Goal: Task Accomplishment & Management: Use online tool/utility

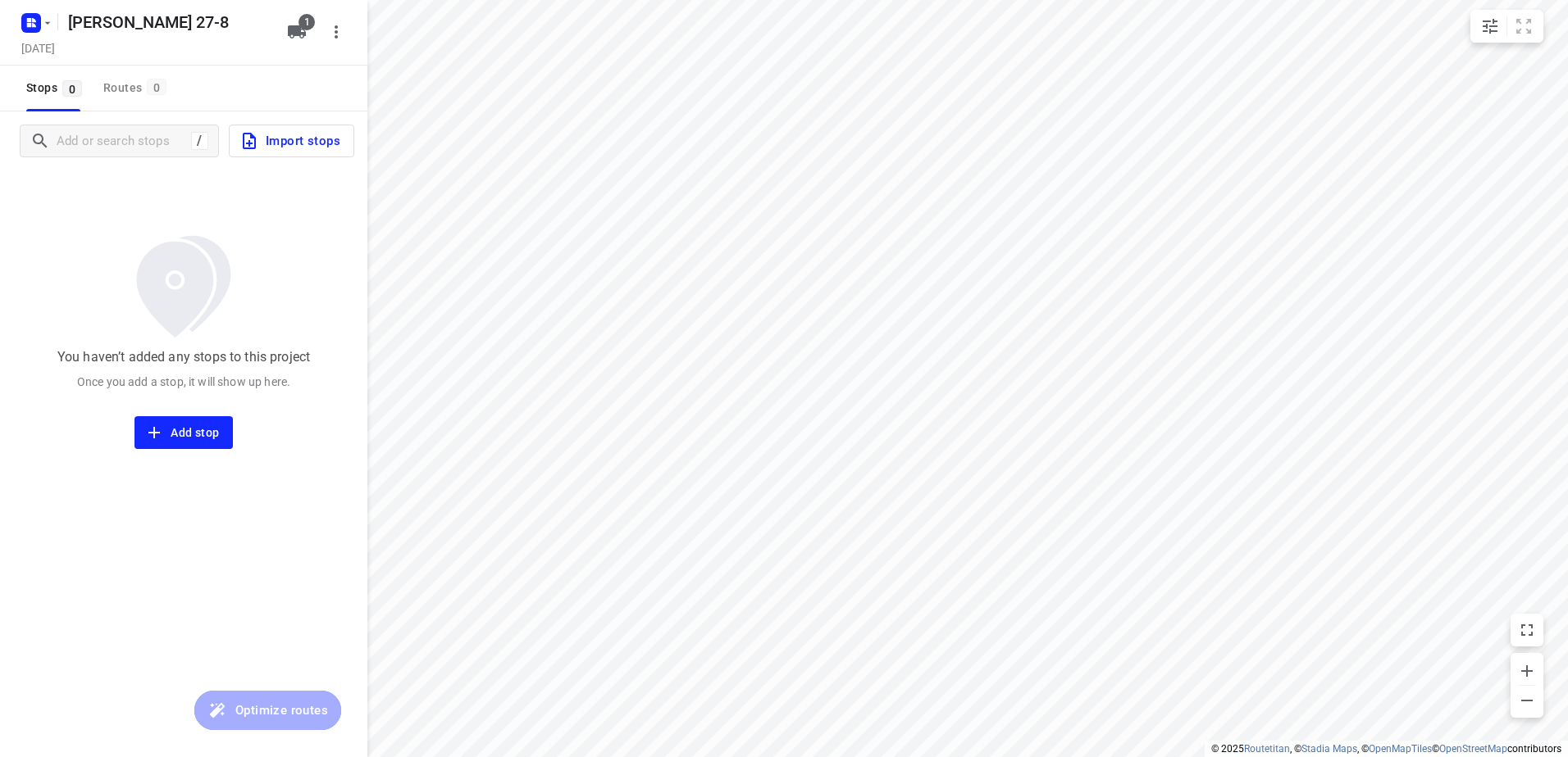
click at [305, 136] on span "Import stops" at bounding box center [290, 141] width 100 height 21
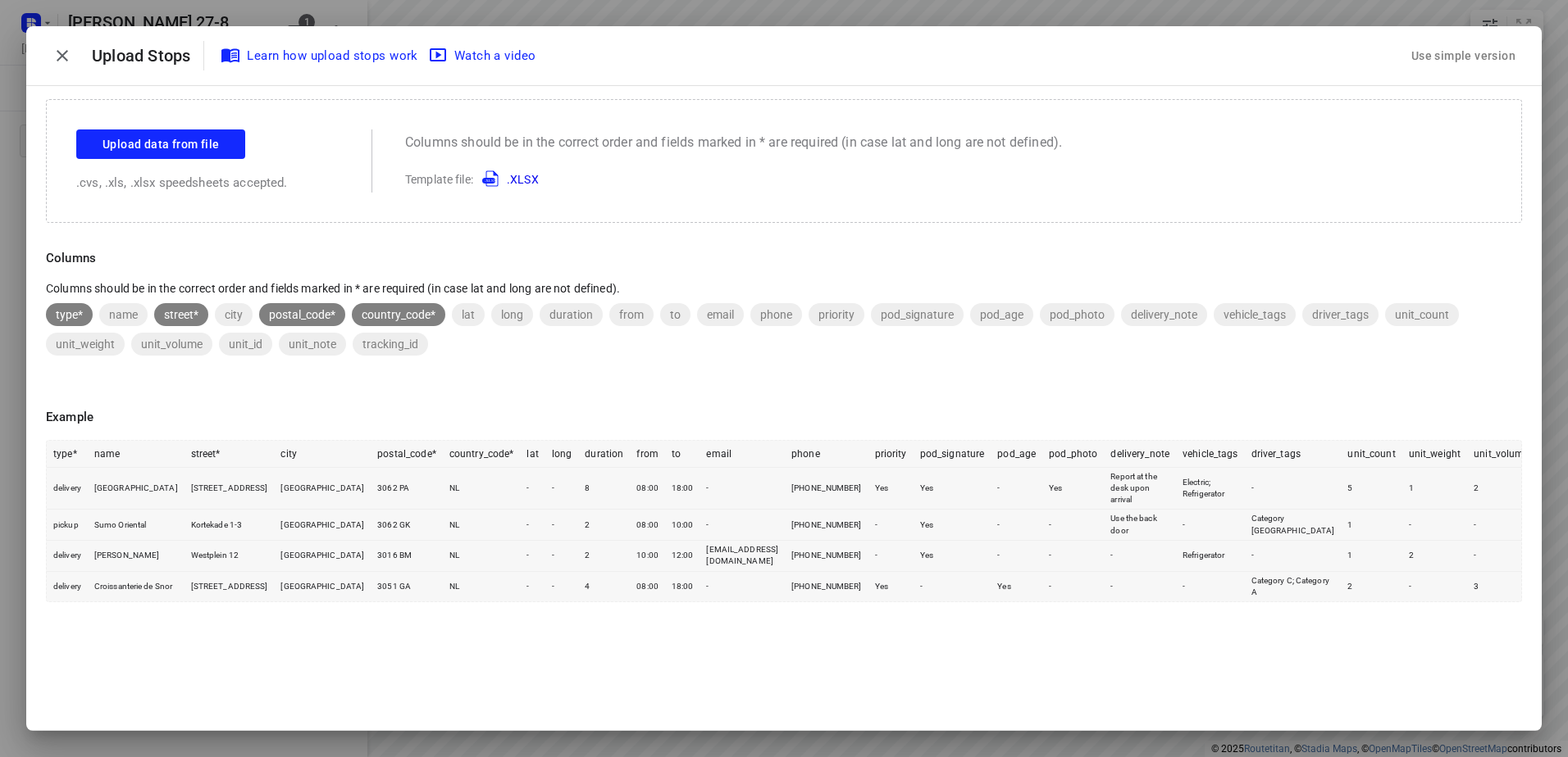
click at [1475, 41] on button "Use simple version" at bounding box center [1464, 56] width 118 height 30
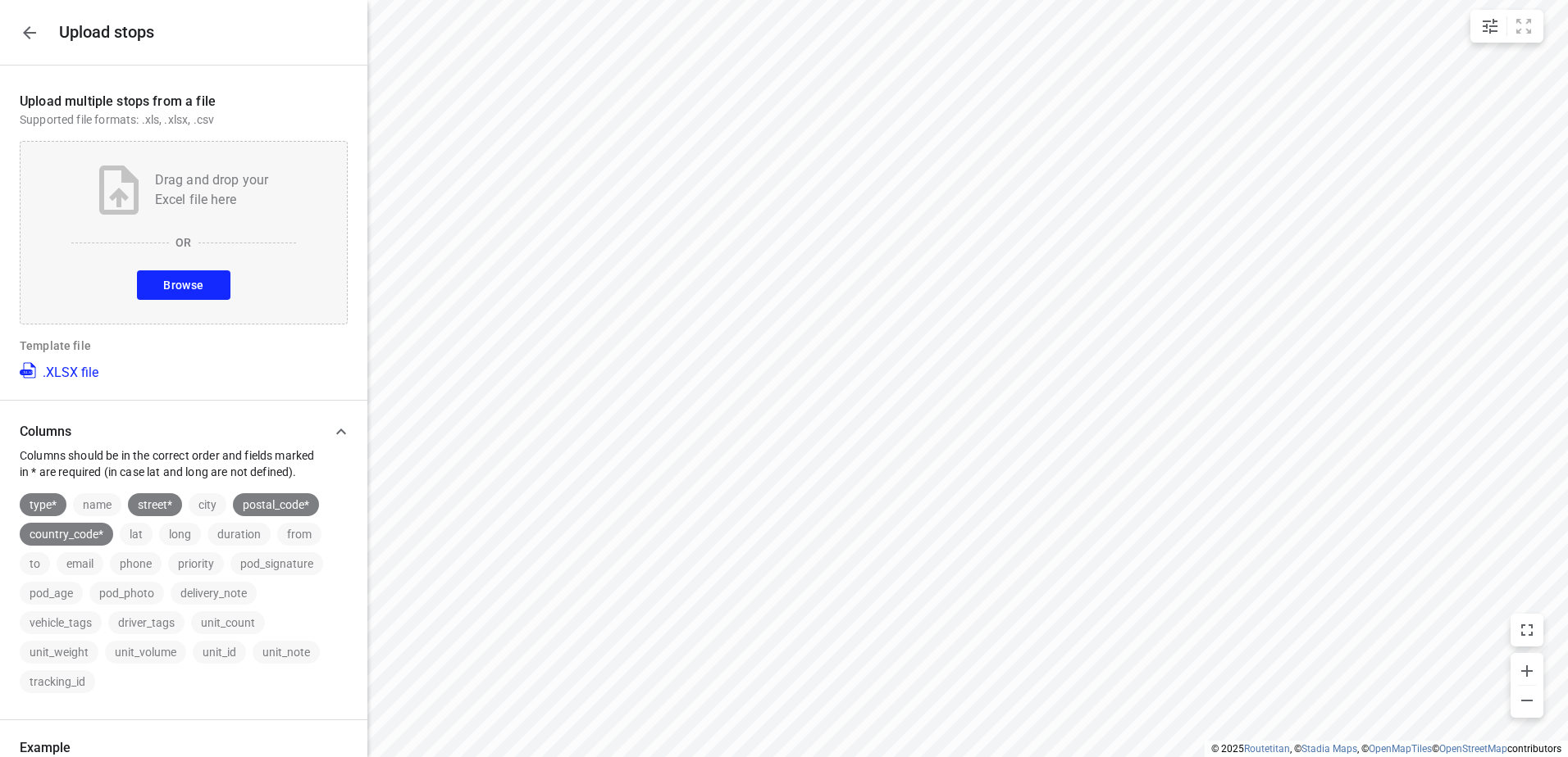
click at [175, 279] on span "Browse" at bounding box center [183, 286] width 40 height 21
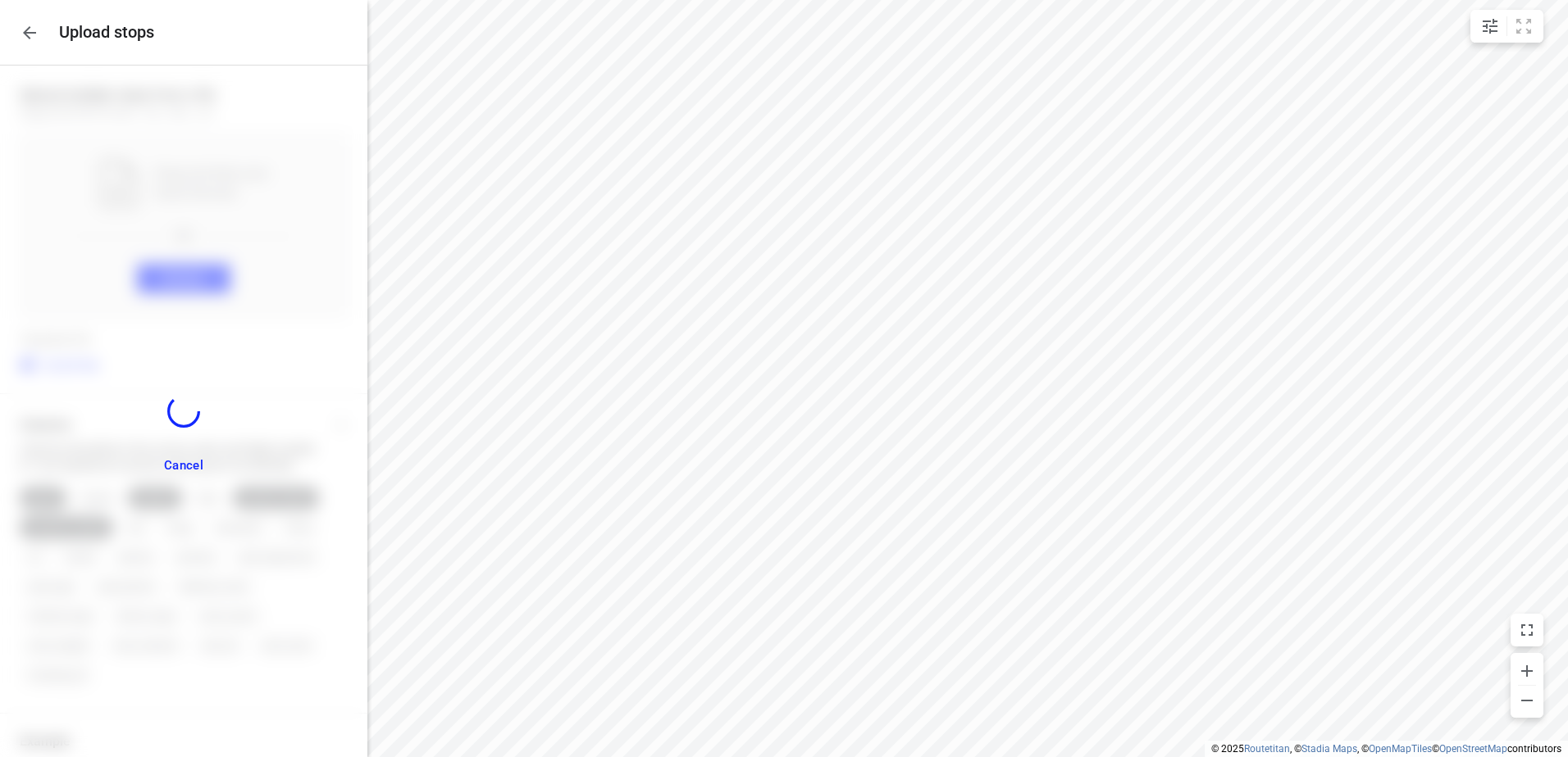
scroll to position [132, 0]
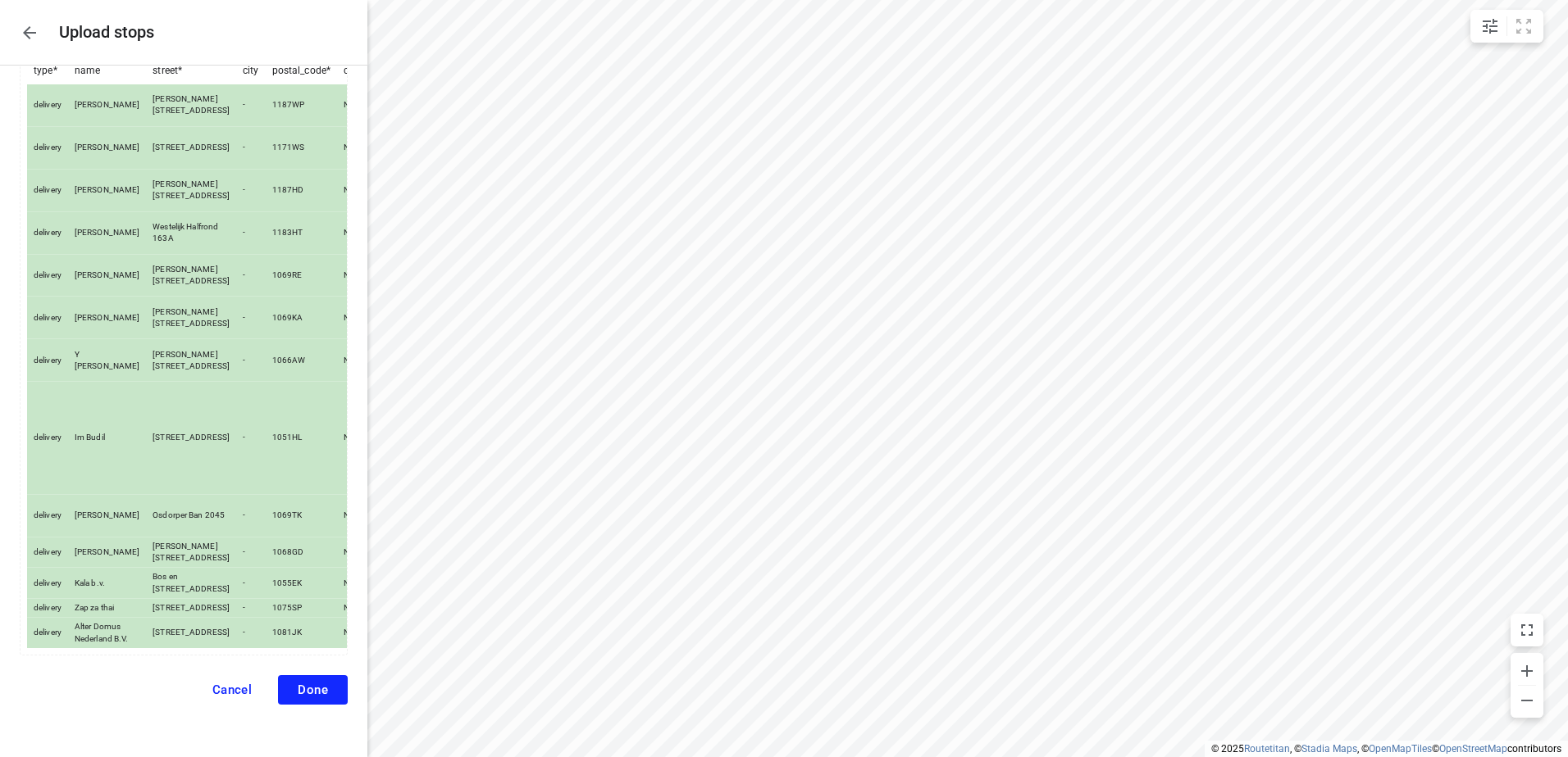
click at [308, 693] on span "Done" at bounding box center [313, 691] width 30 height 15
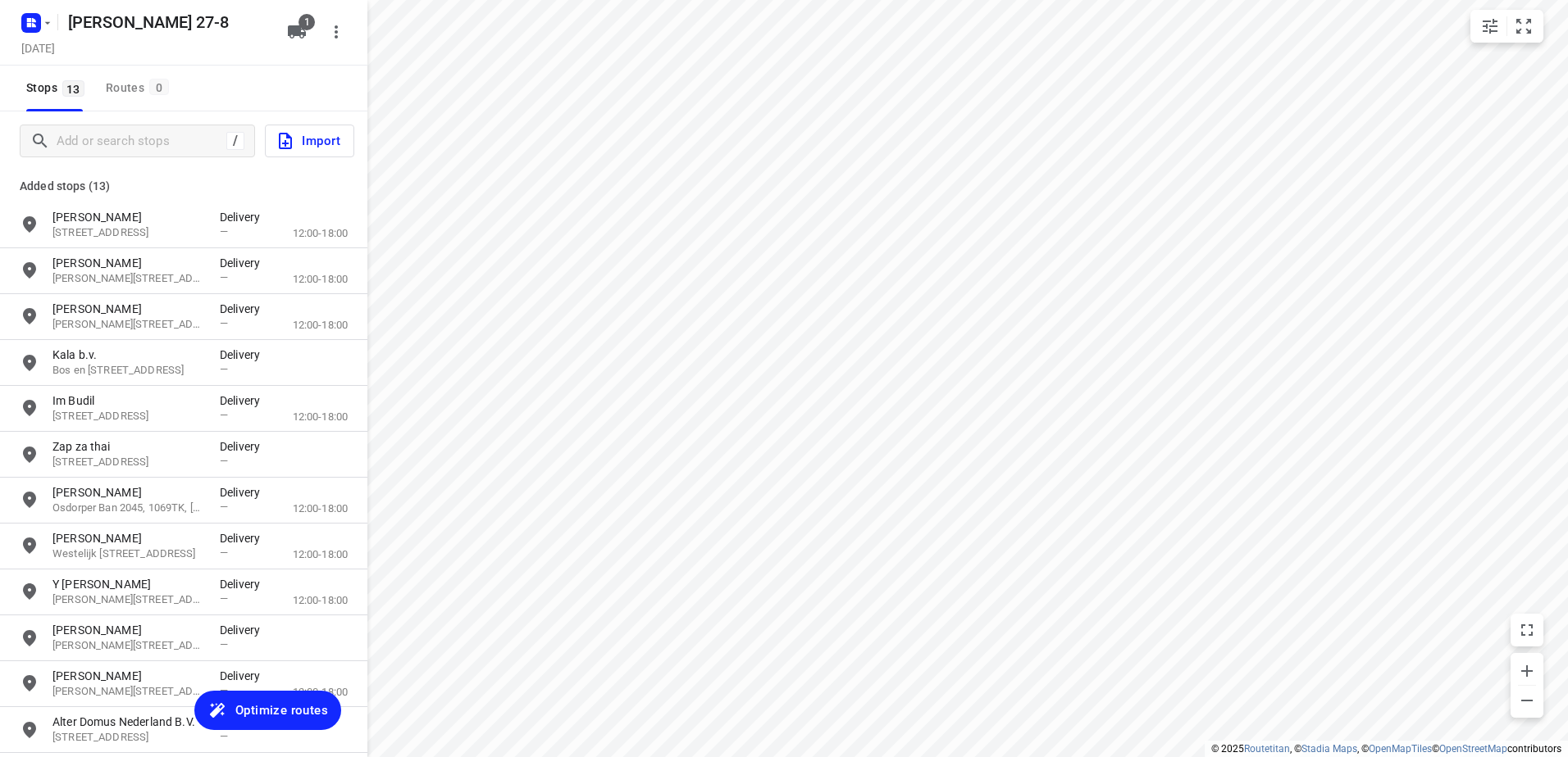
click at [285, 712] on span "Optimize routes" at bounding box center [282, 711] width 93 height 21
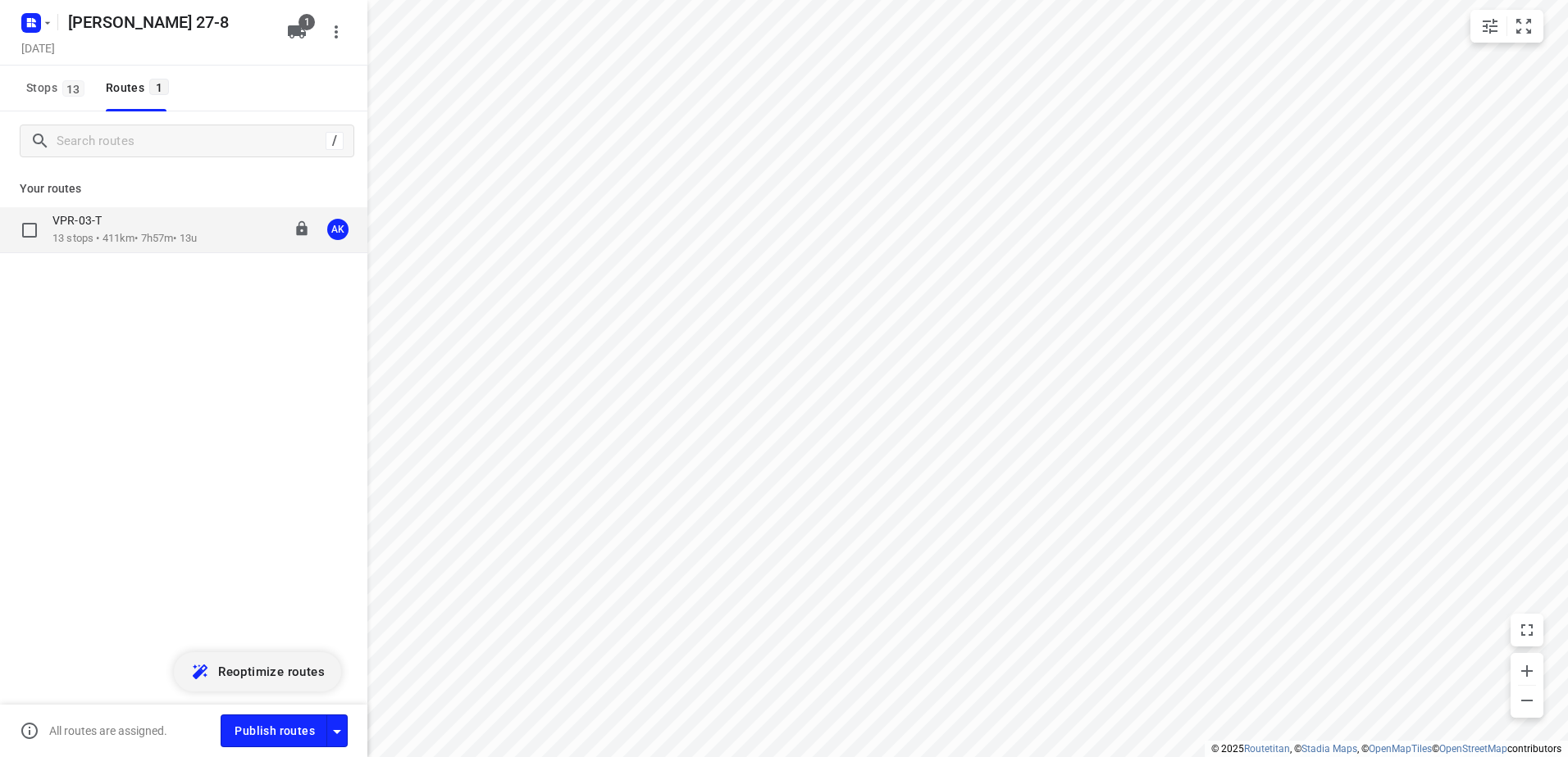
click at [117, 235] on p "13 stops • 411km • 7h57m • 13u" at bounding box center [124, 239] width 144 height 15
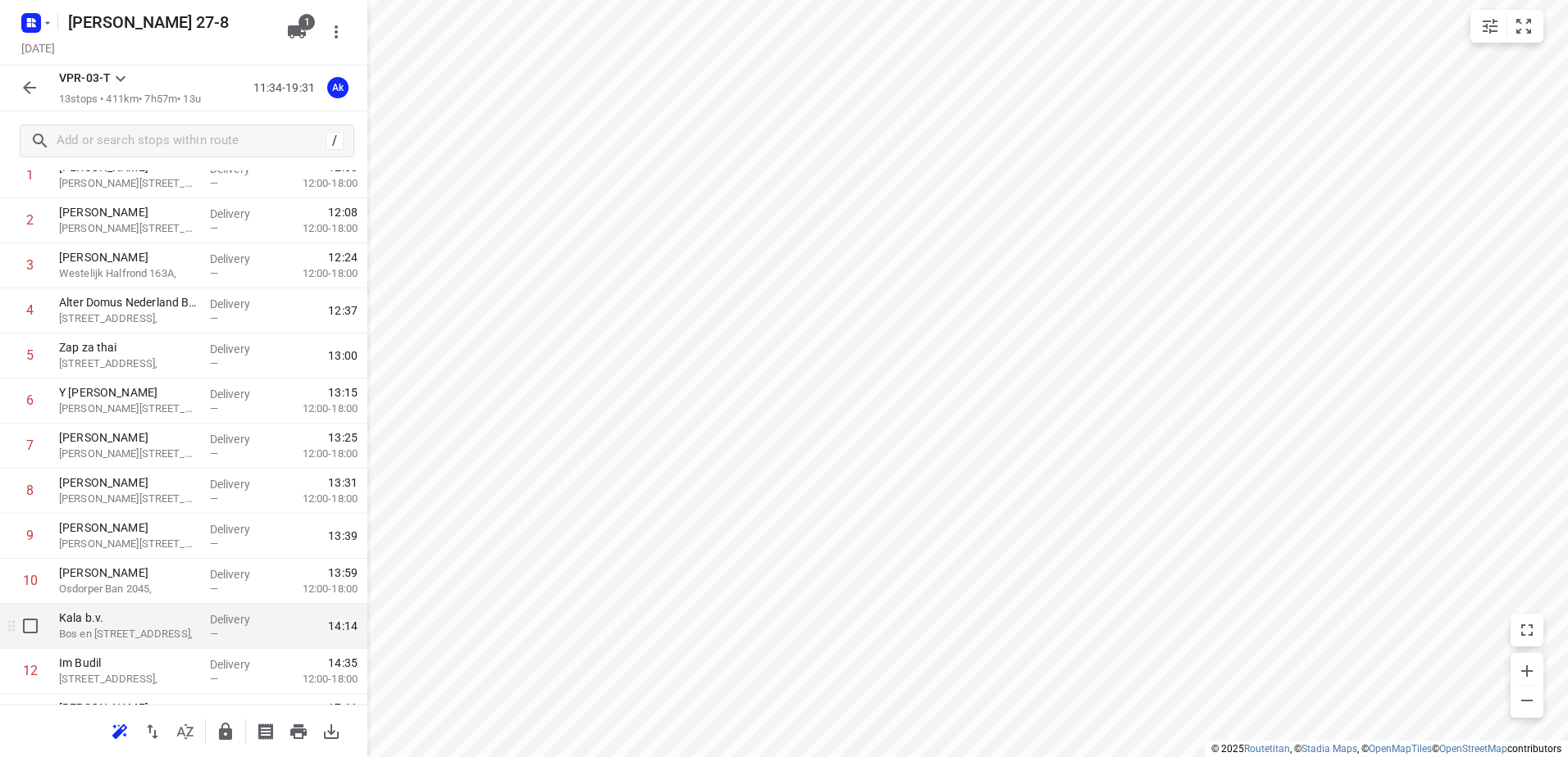
scroll to position [179, 0]
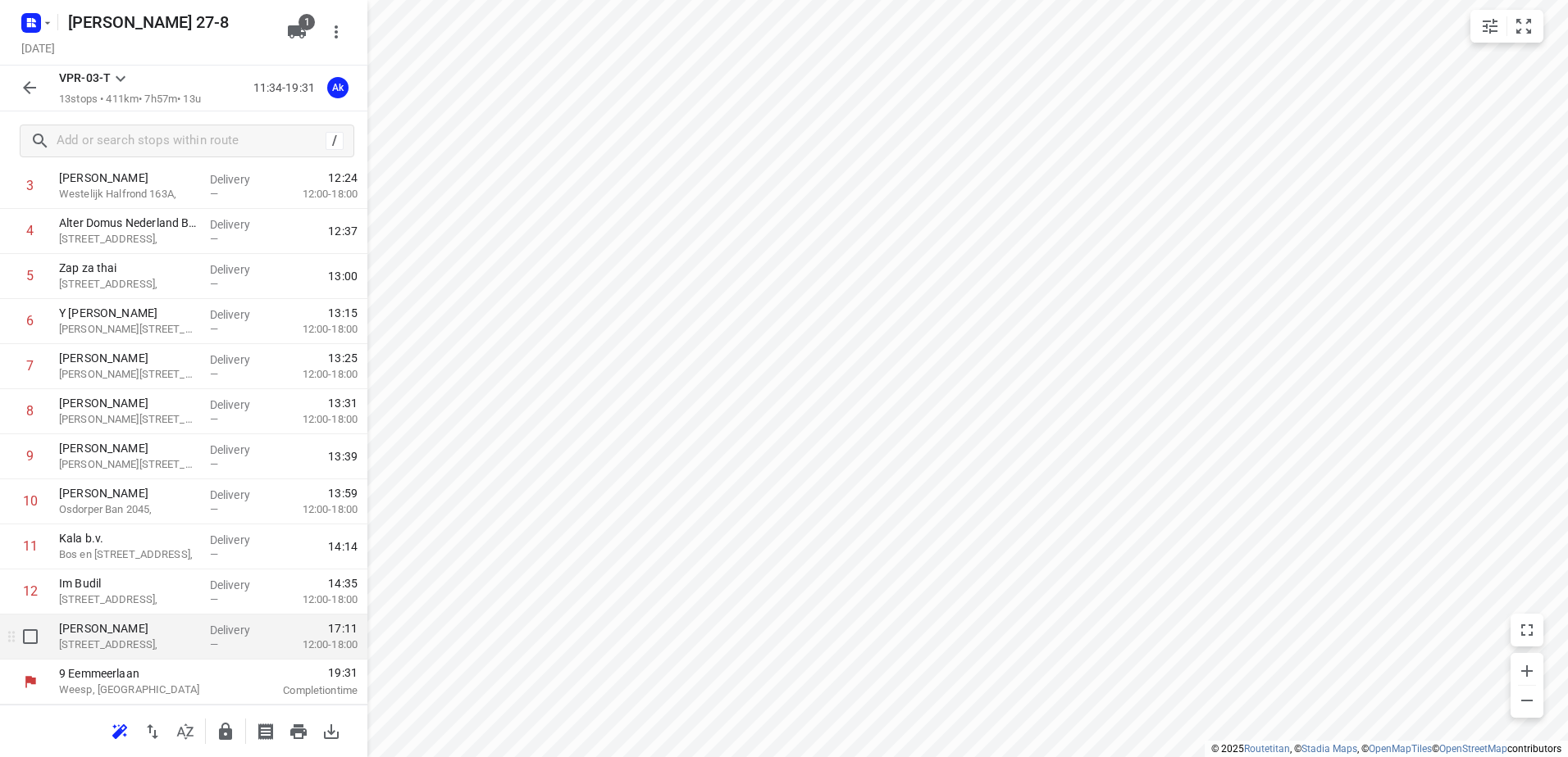
click at [119, 644] on p "[STREET_ADDRESS]," at bounding box center [127, 644] width 137 height 16
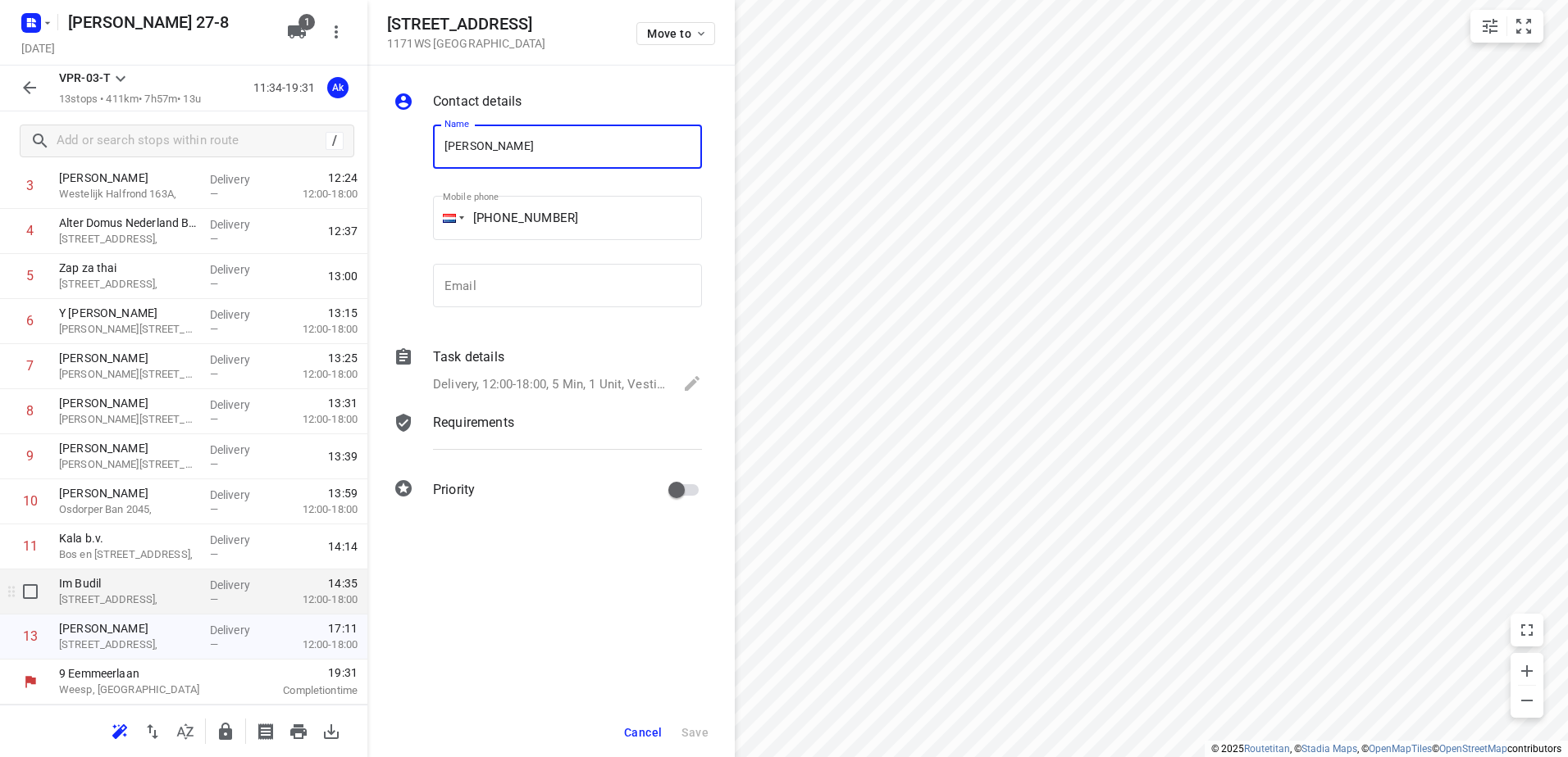
click at [105, 592] on p "[STREET_ADDRESS]," at bounding box center [127, 600] width 137 height 16
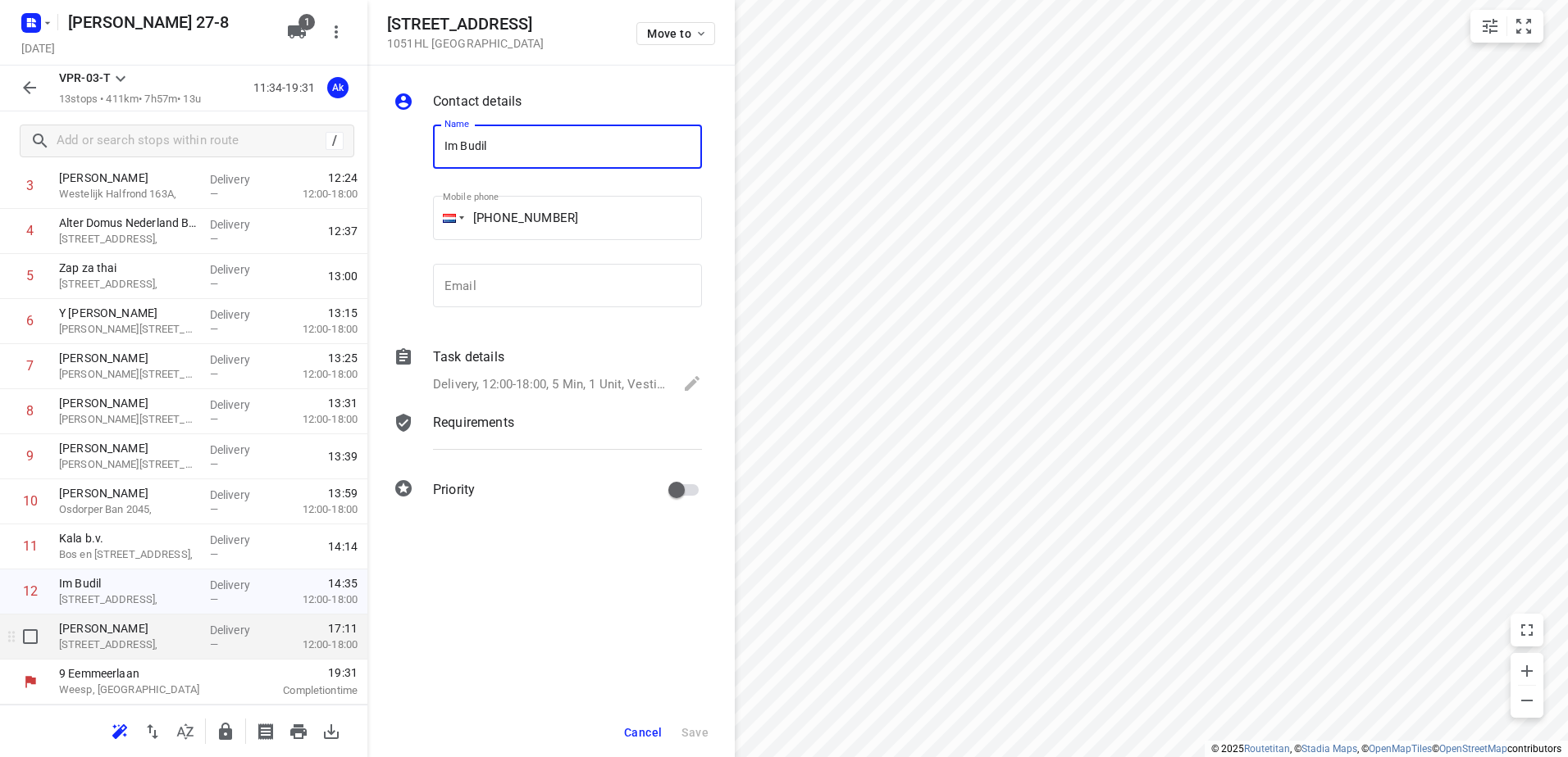
click at [100, 646] on p "[STREET_ADDRESS]," at bounding box center [127, 644] width 137 height 16
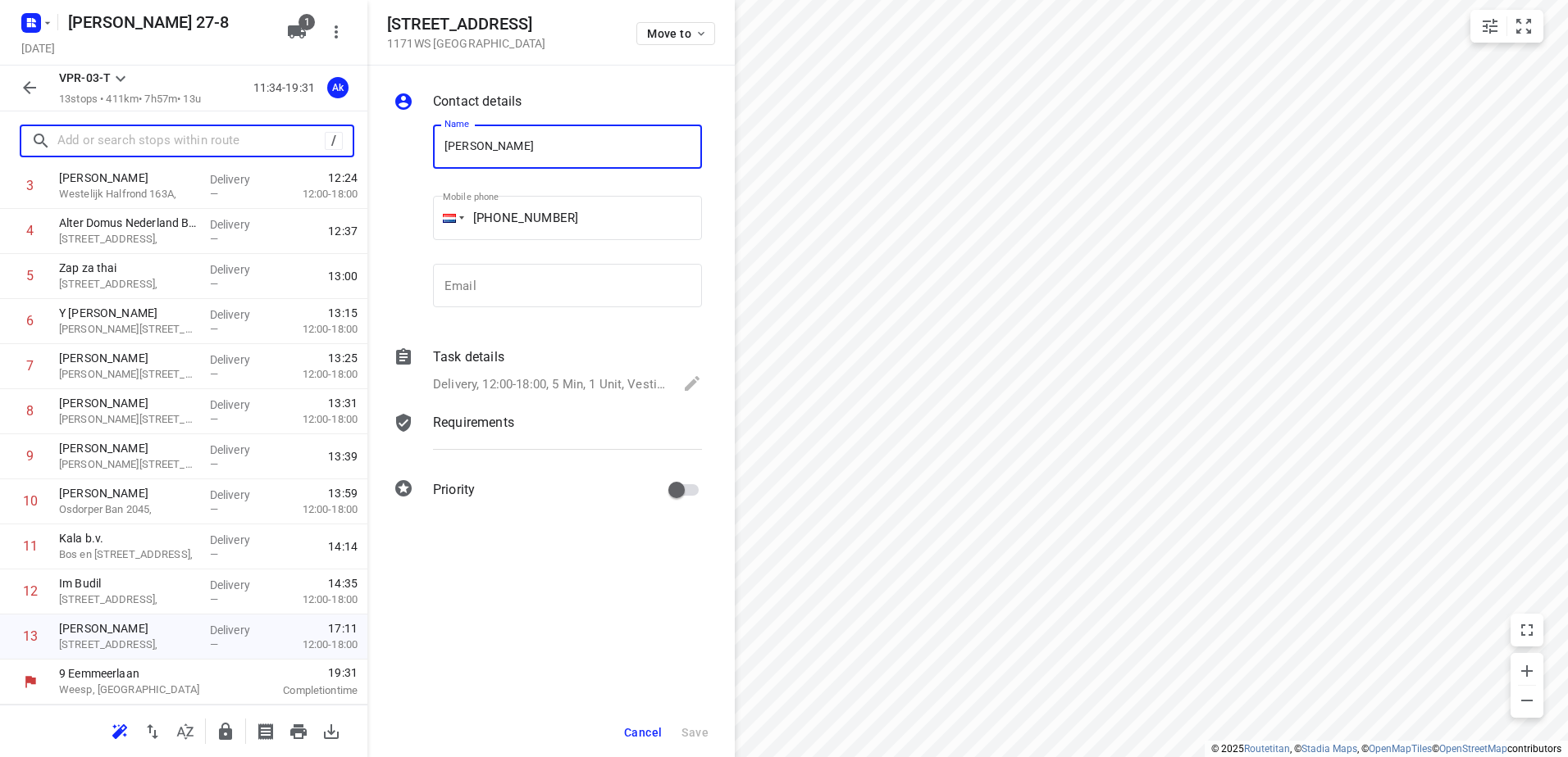
click at [155, 149] on input "text" at bounding box center [191, 141] width 267 height 26
paste input "[STREET_ADDRESS] 1171WS"
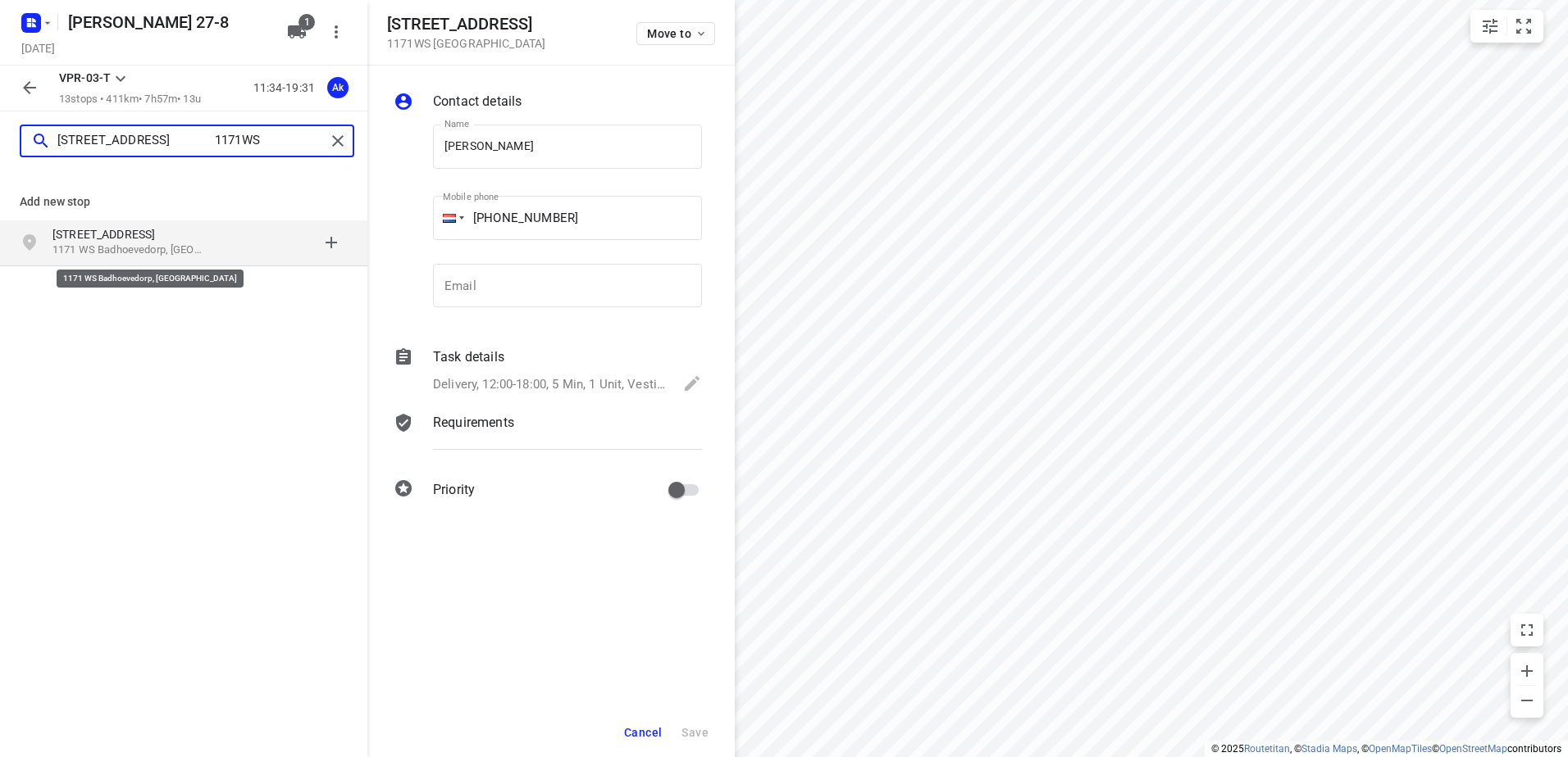
type input "[STREET_ADDRESS] 1171WS"
click at [125, 247] on p "1171 WS Badhoevedorp, [GEOGRAPHIC_DATA]" at bounding box center [127, 250] width 151 height 15
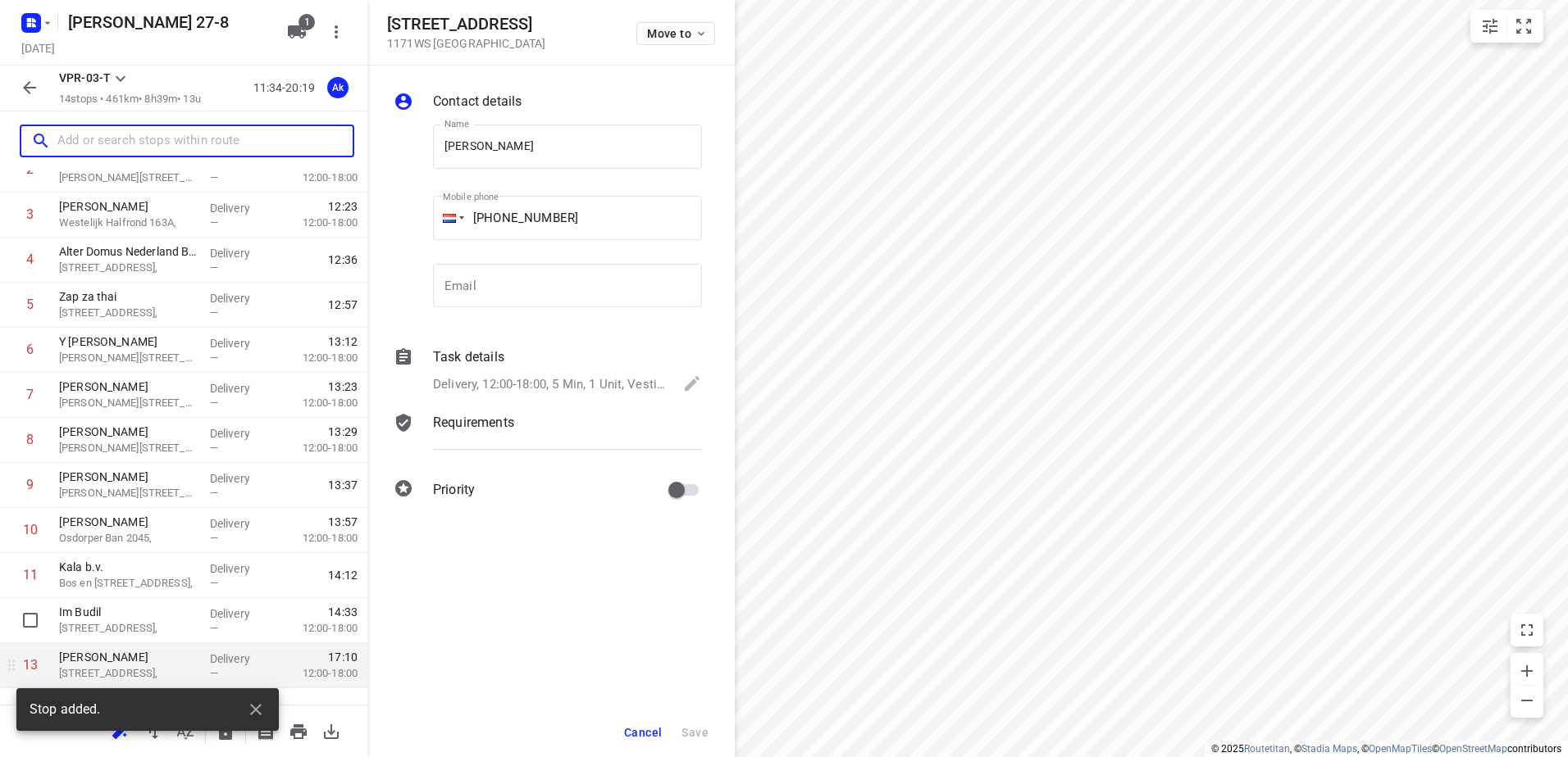
scroll to position [224, 0]
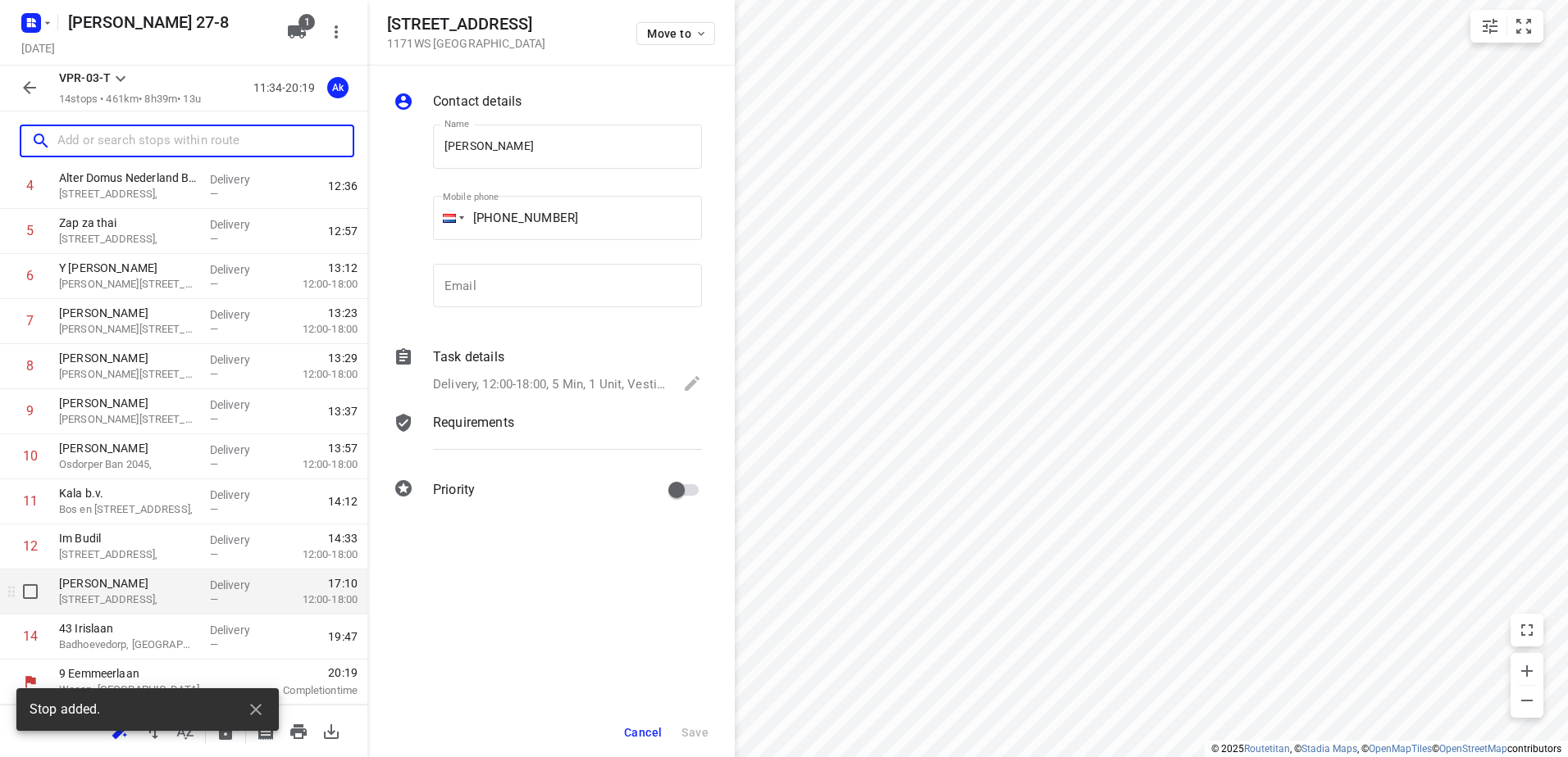
click at [128, 601] on p "[STREET_ADDRESS]," at bounding box center [127, 600] width 137 height 16
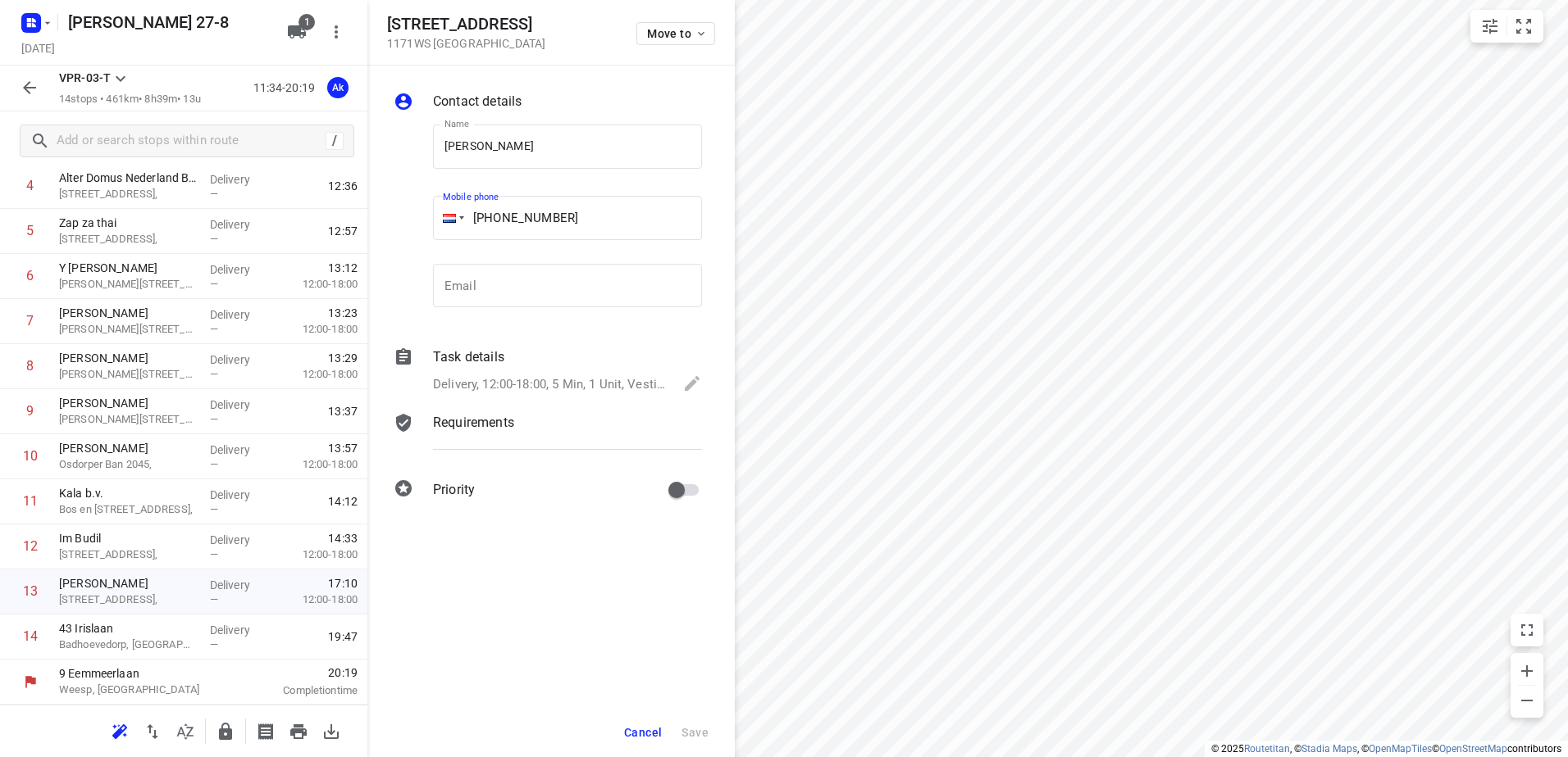
drag, startPoint x: 586, startPoint y: 214, endPoint x: 364, endPoint y: 212, distance: 222.0
click at [365, 212] on div "[STREET_ADDRESS] Move to Contact details Name [PERSON_NAME] Name Mobile phone […" at bounding box center [184, 378] width 368 height 757
click at [124, 643] on p "Badhoevedorp, [GEOGRAPHIC_DATA]" at bounding box center [127, 644] width 137 height 16
click at [563, 225] on input "+31" at bounding box center [568, 218] width 269 height 45
paste input "31612971009"
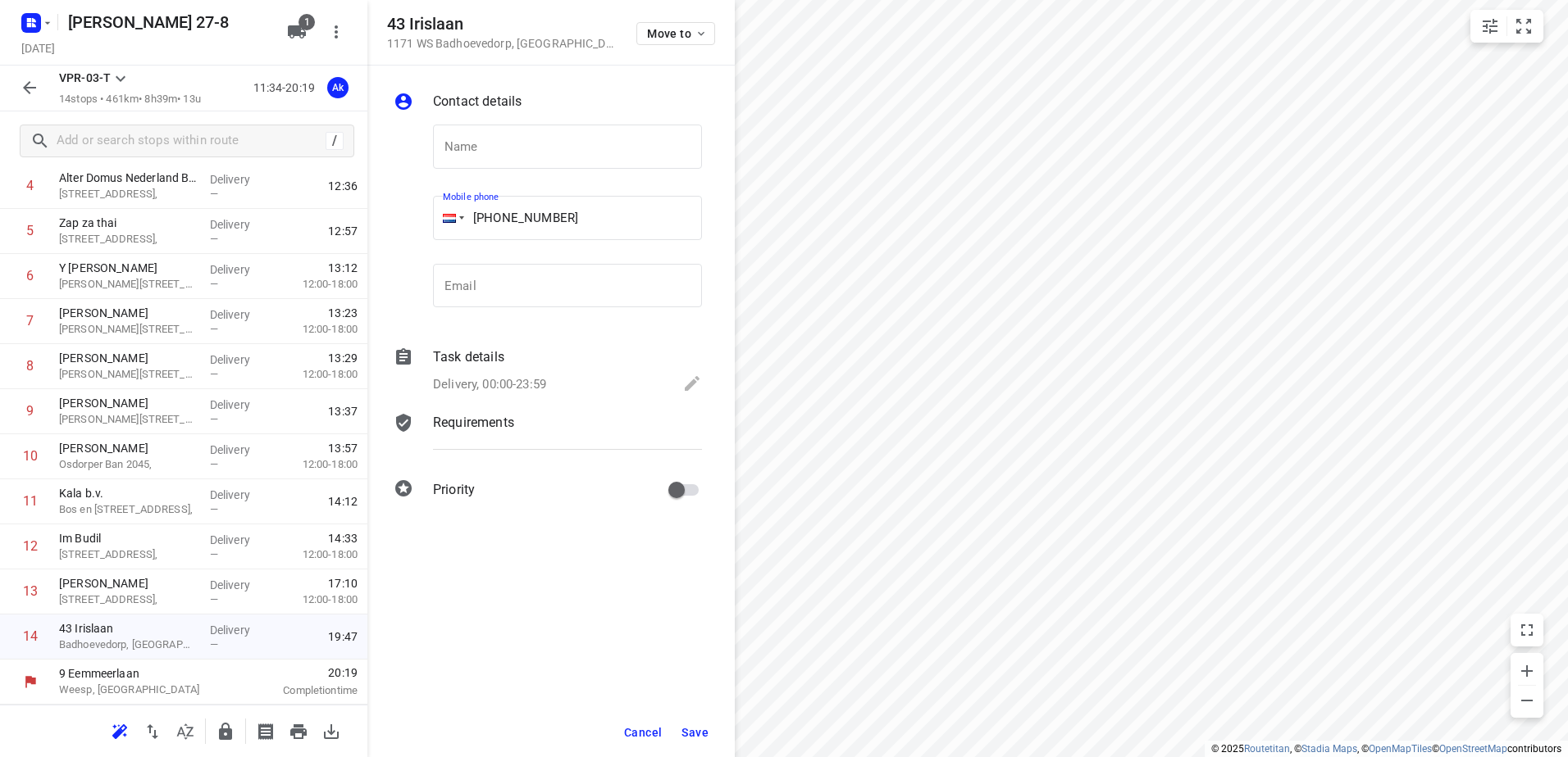
click at [510, 215] on input "[PHONE_NUMBER]" at bounding box center [568, 218] width 269 height 45
click at [124, 589] on p "[PERSON_NAME]" at bounding box center [127, 583] width 137 height 16
type input "[PHONE_NUMBER]"
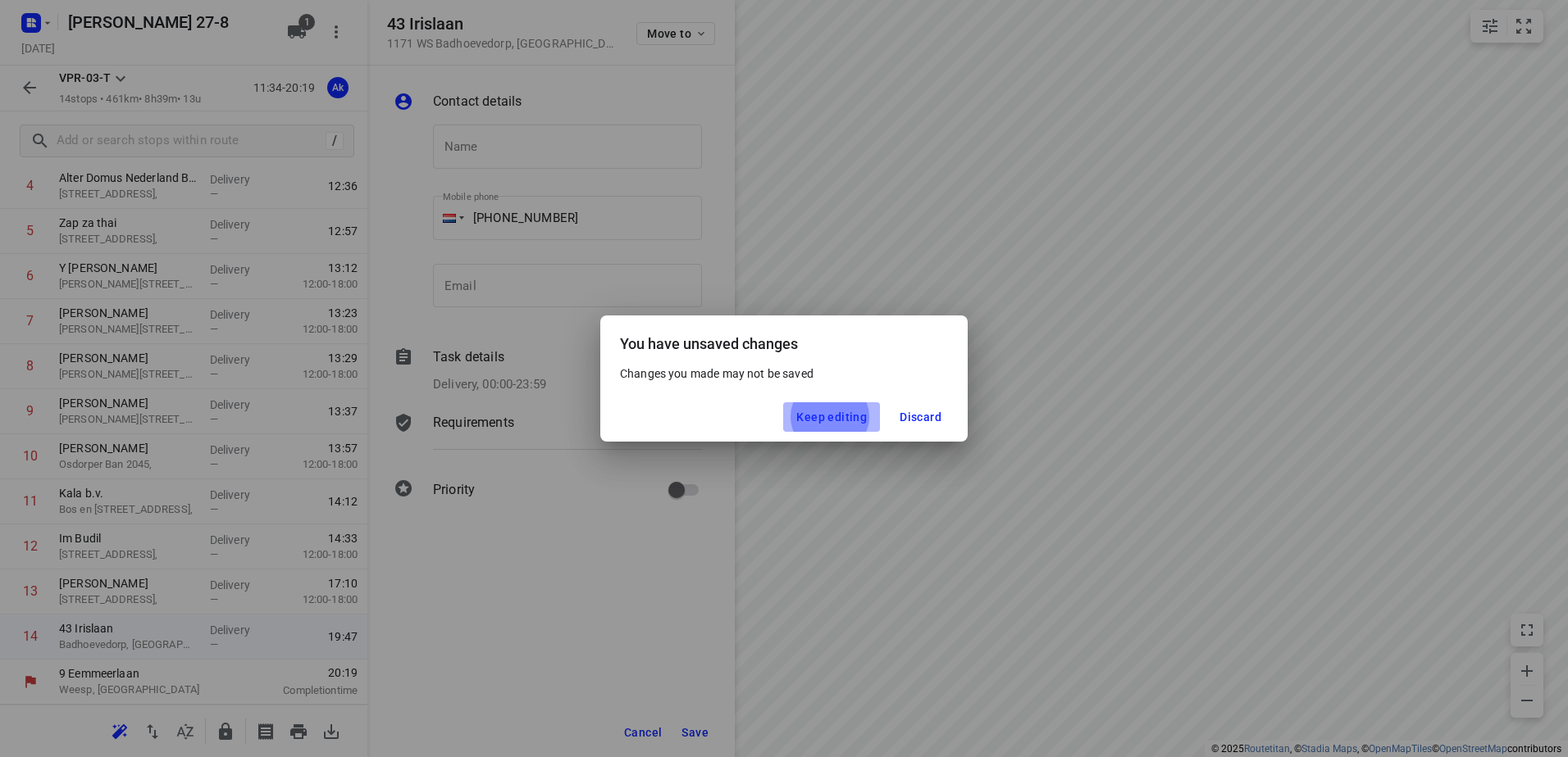
click at [837, 418] on span "Keep editing" at bounding box center [831, 417] width 70 height 13
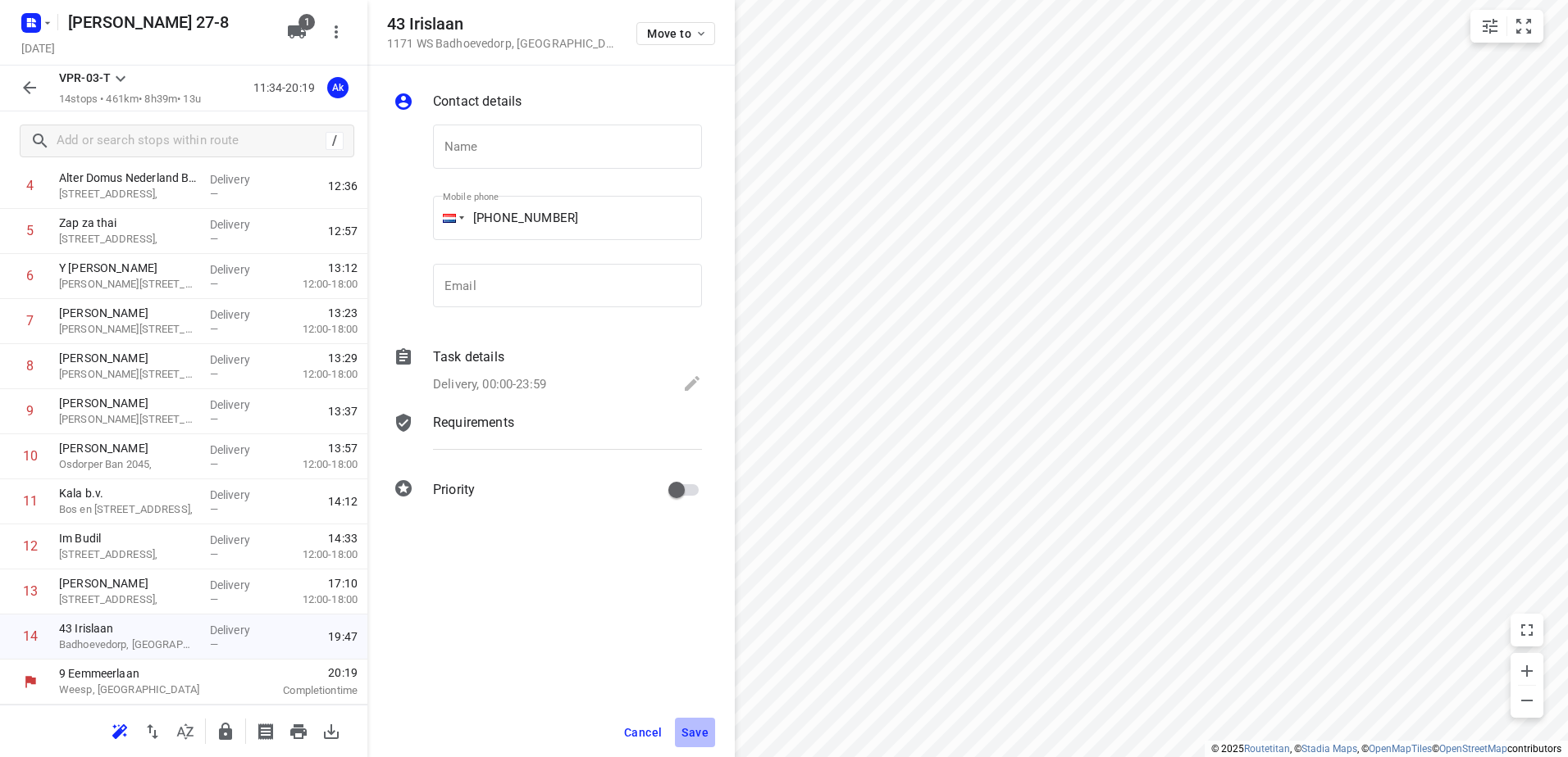
click at [696, 731] on span "Save" at bounding box center [695, 732] width 27 height 13
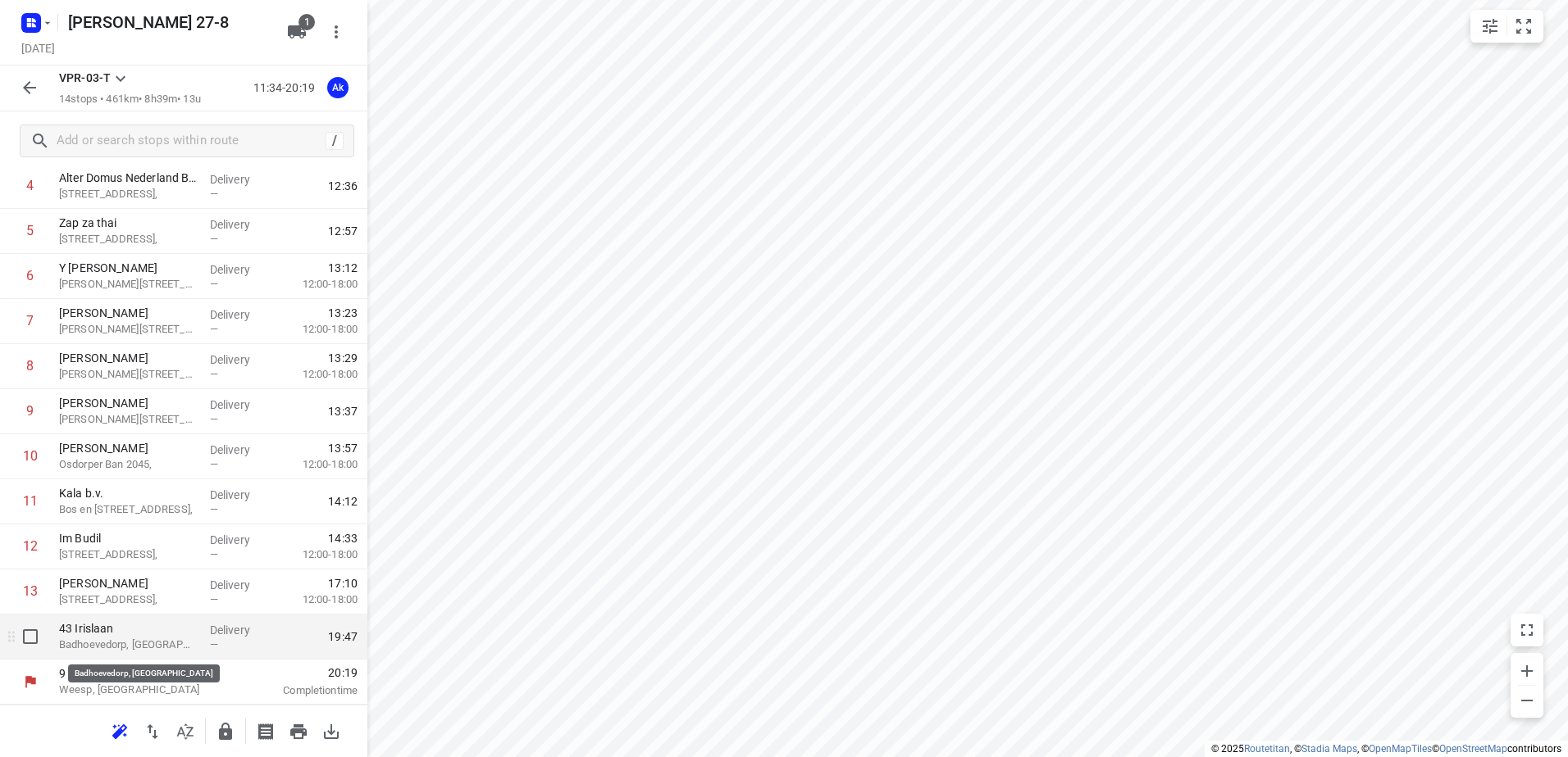
click at [106, 641] on p "Badhoevedorp, [GEOGRAPHIC_DATA]" at bounding box center [127, 644] width 137 height 16
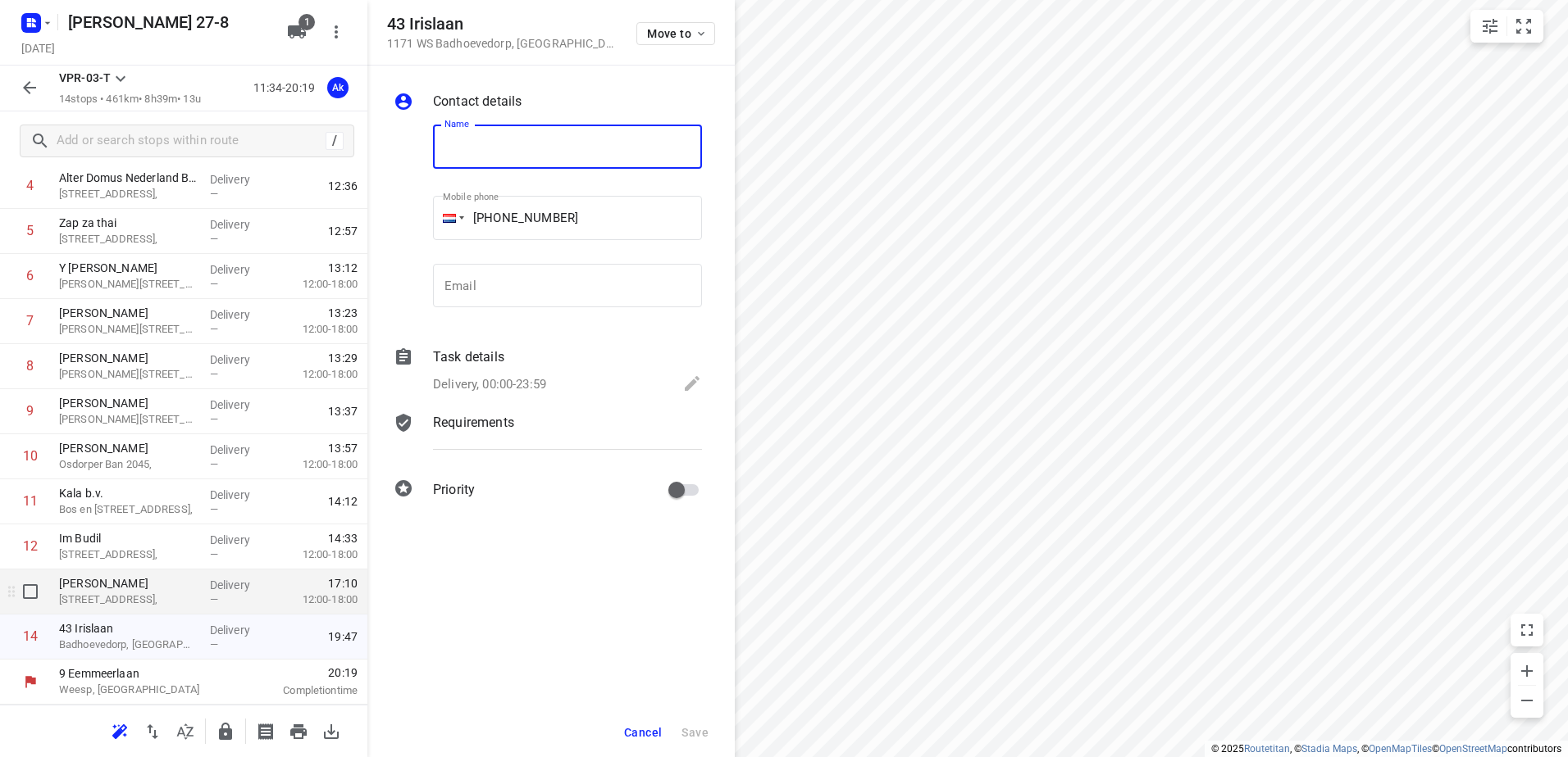
click at [120, 598] on p "[STREET_ADDRESS]," at bounding box center [127, 600] width 137 height 16
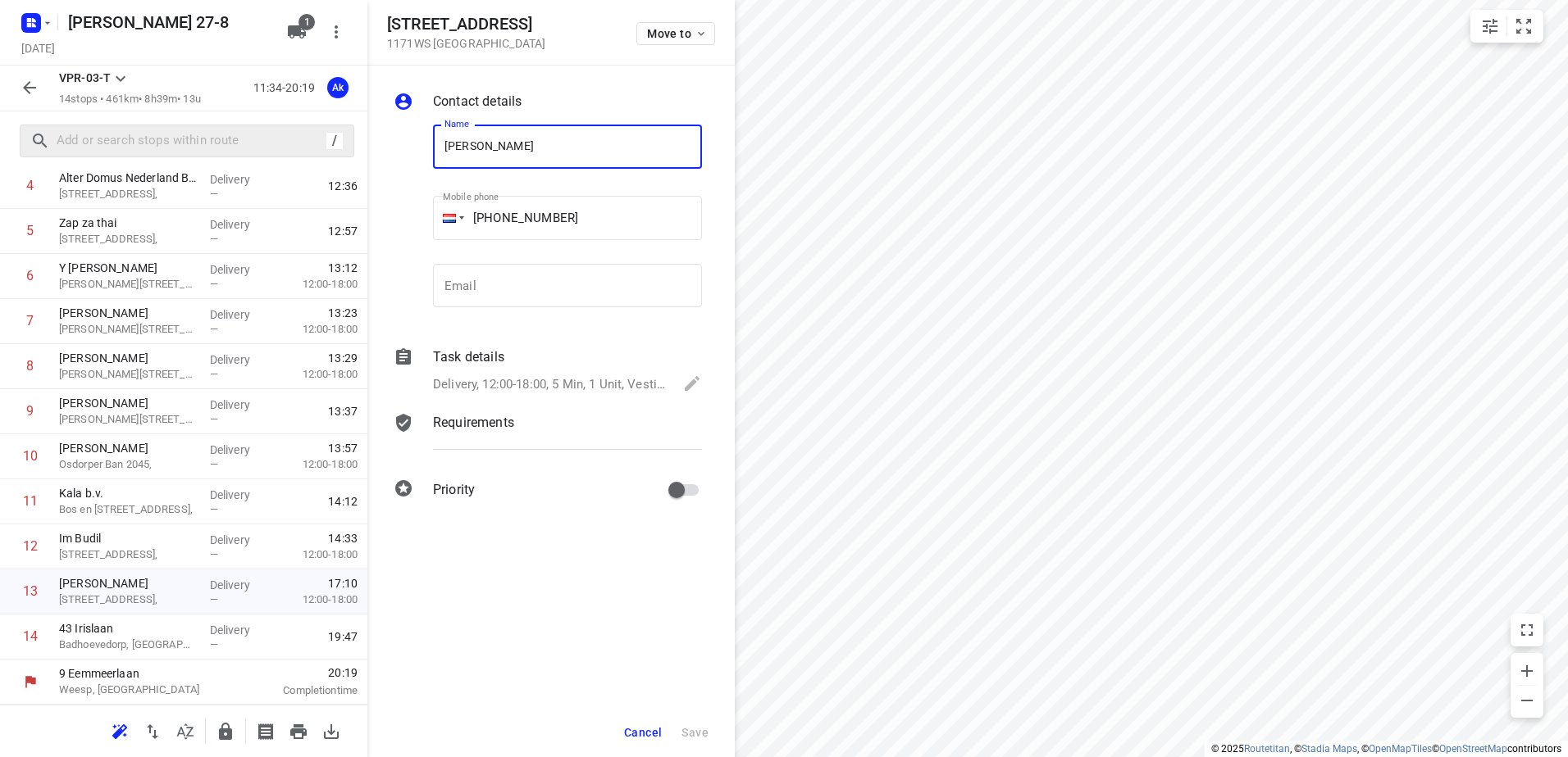
drag, startPoint x: 537, startPoint y: 142, endPoint x: 260, endPoint y: 153, distance: 277.2
click at [277, 155] on div "[STREET_ADDRESS] Move to Contact details Name [PERSON_NAME] Name Mobile phone […" at bounding box center [184, 378] width 368 height 757
click at [106, 640] on p "Badhoevedorp, [GEOGRAPHIC_DATA]" at bounding box center [127, 644] width 137 height 16
type input "[PERSON_NAME]"
click at [686, 383] on icon at bounding box center [692, 383] width 20 height 20
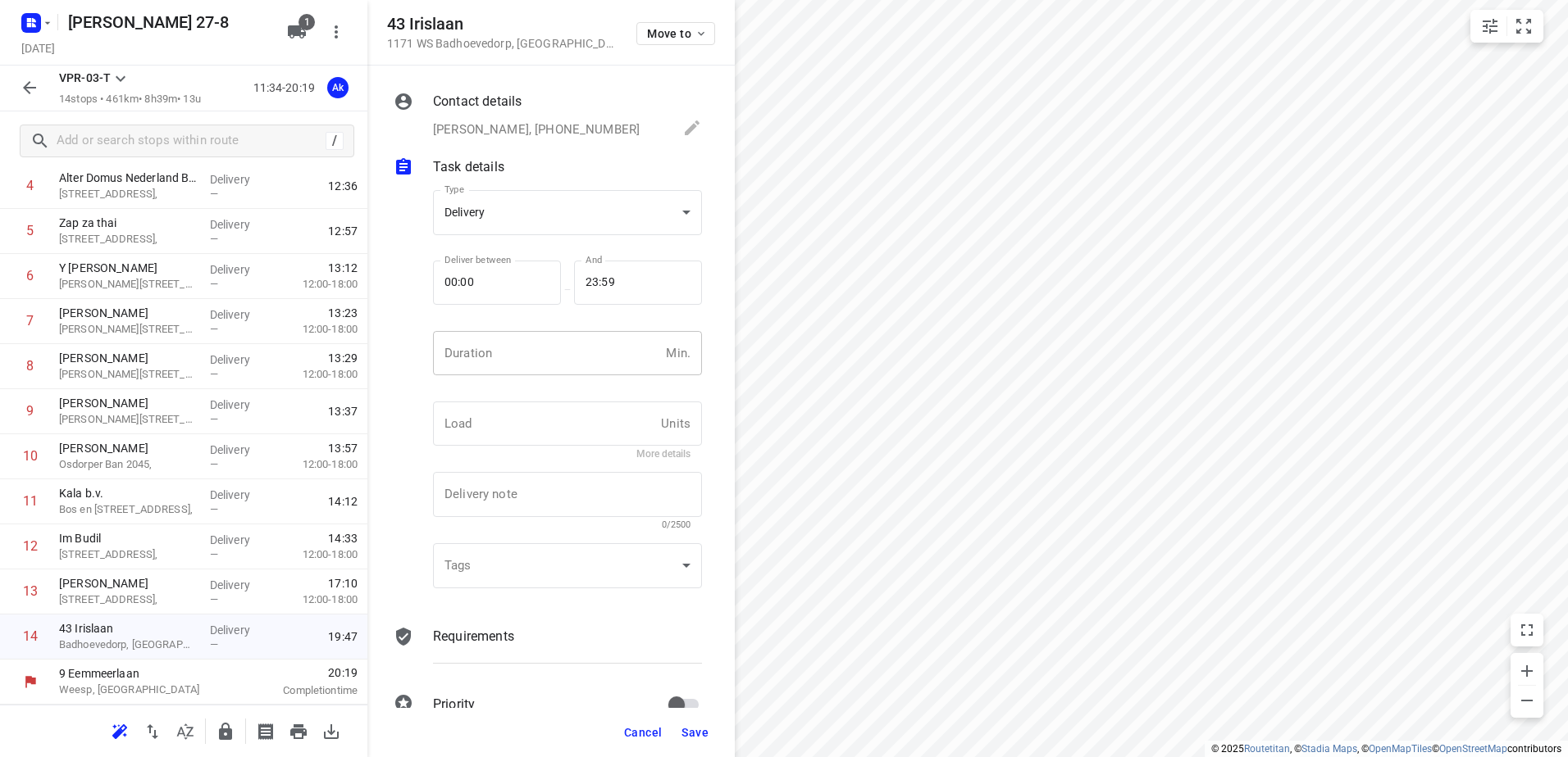
click at [533, 362] on input "number" at bounding box center [546, 352] width 227 height 45
type input "5"
click at [697, 731] on span "Save" at bounding box center [695, 732] width 27 height 13
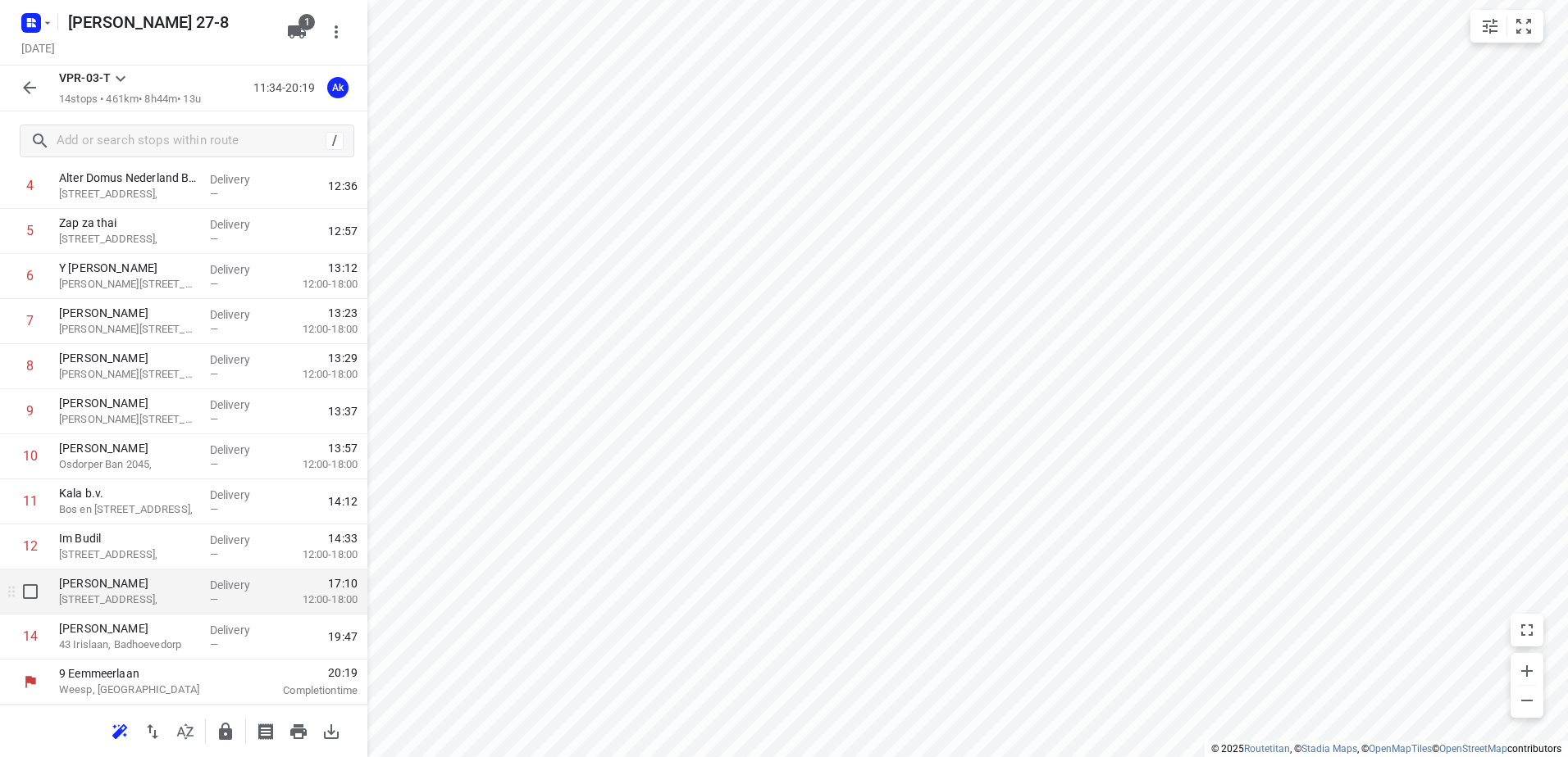
click at [113, 598] on p "[STREET_ADDRESS]," at bounding box center [127, 600] width 137 height 16
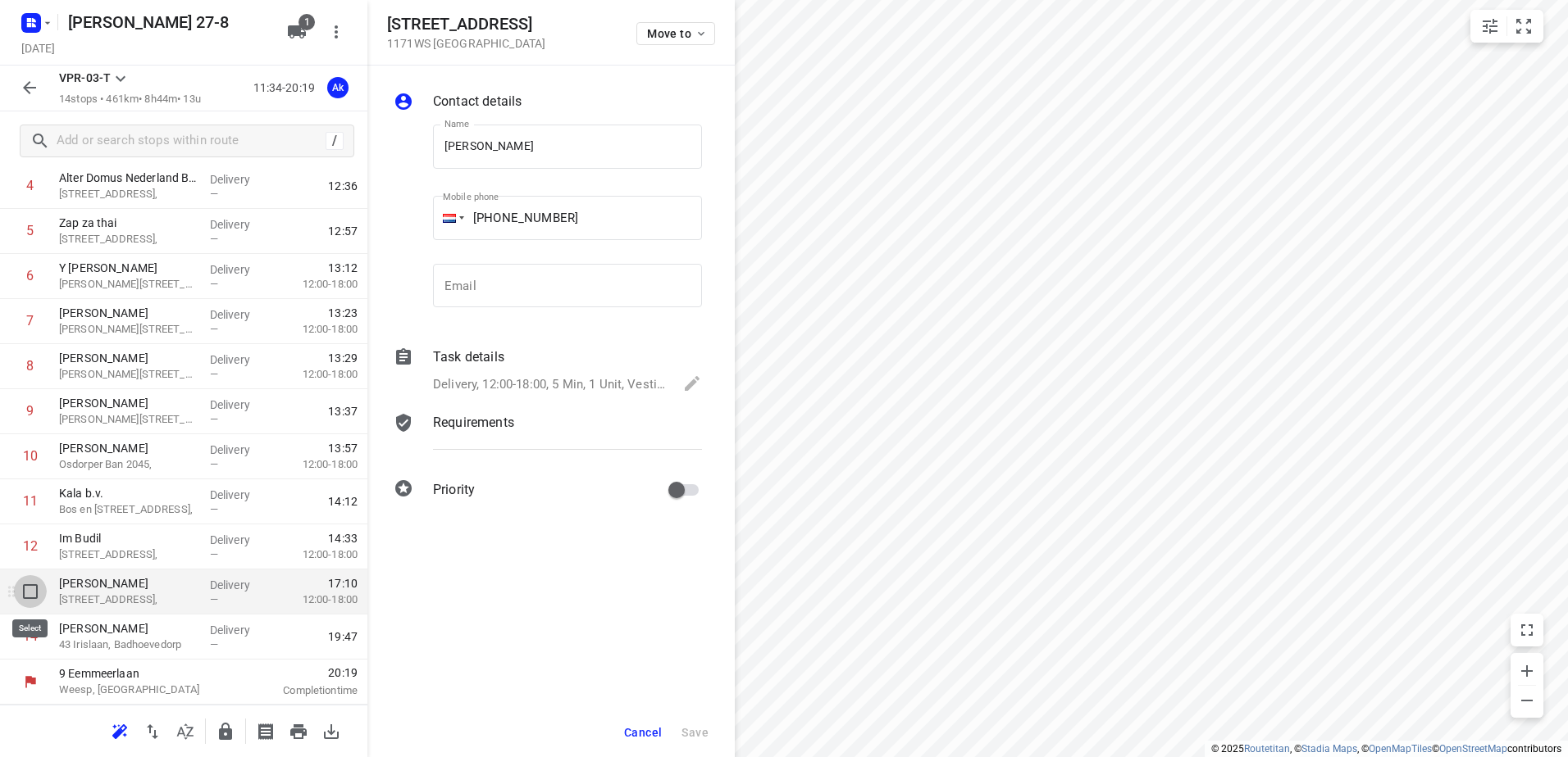
click at [35, 591] on input "checkbox" at bounding box center [30, 591] width 33 height 33
checkbox input "true"
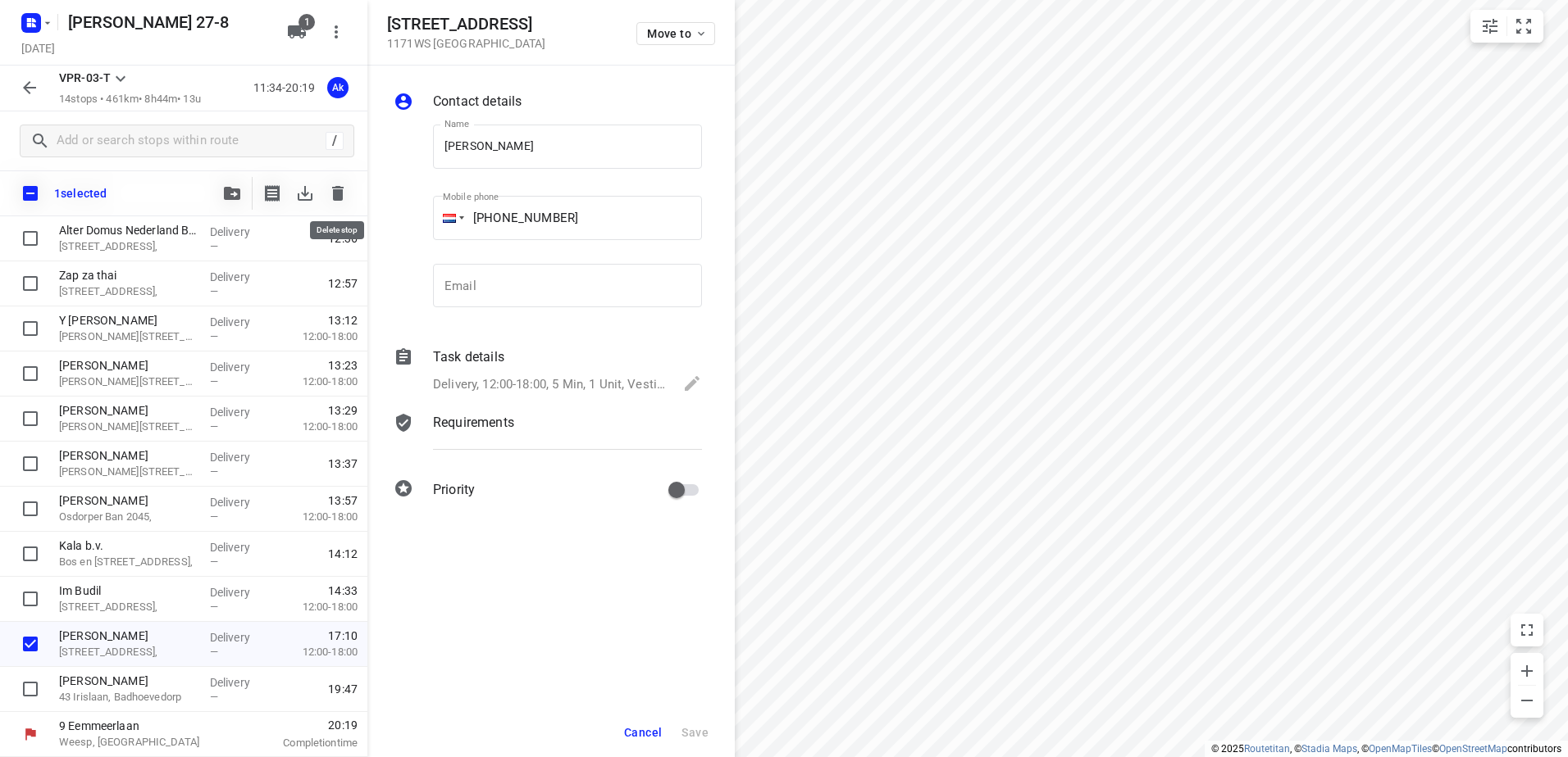
click at [337, 196] on icon "button" at bounding box center [337, 193] width 11 height 15
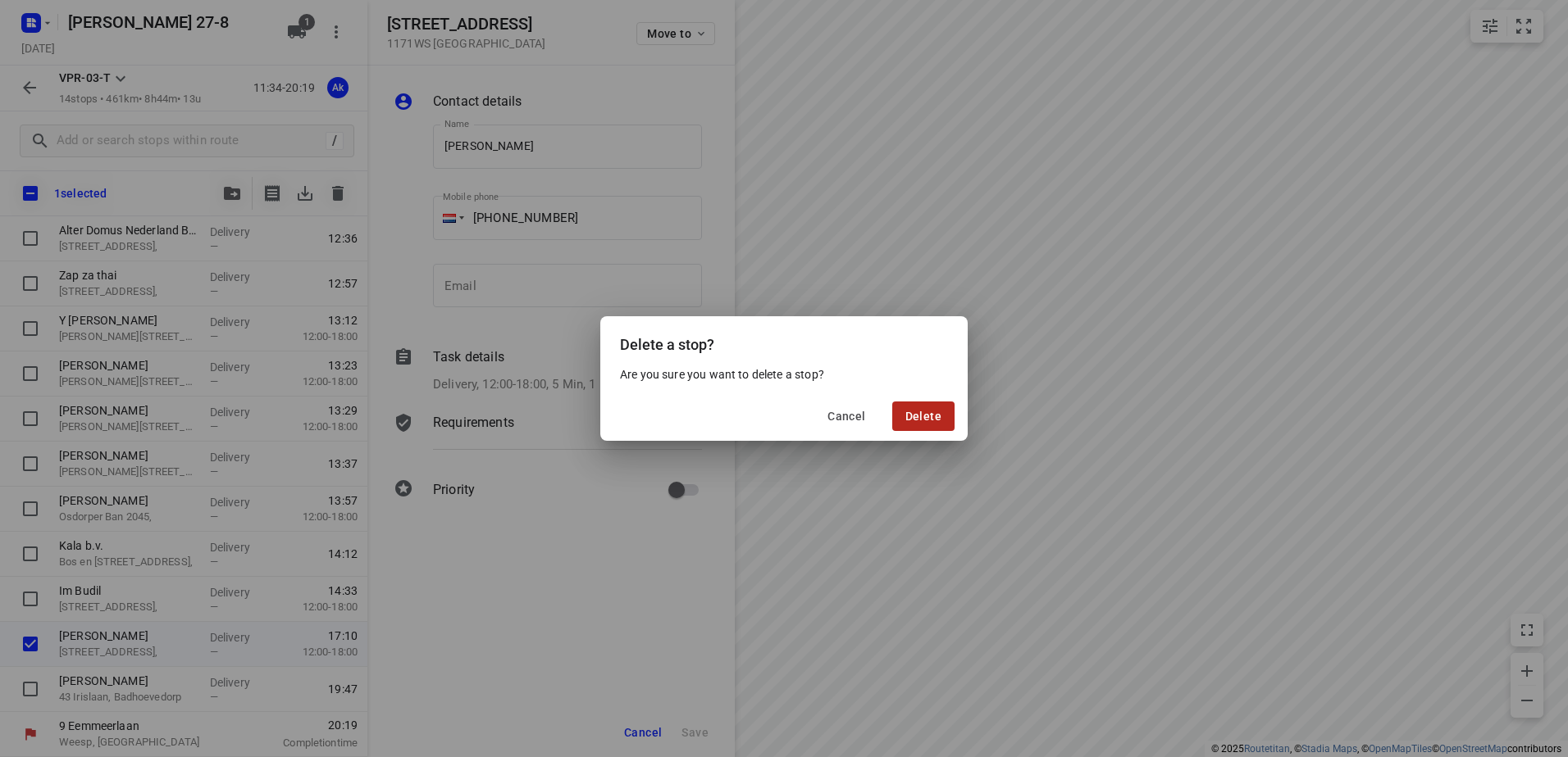
click at [939, 408] on button "Delete" at bounding box center [923, 416] width 63 height 29
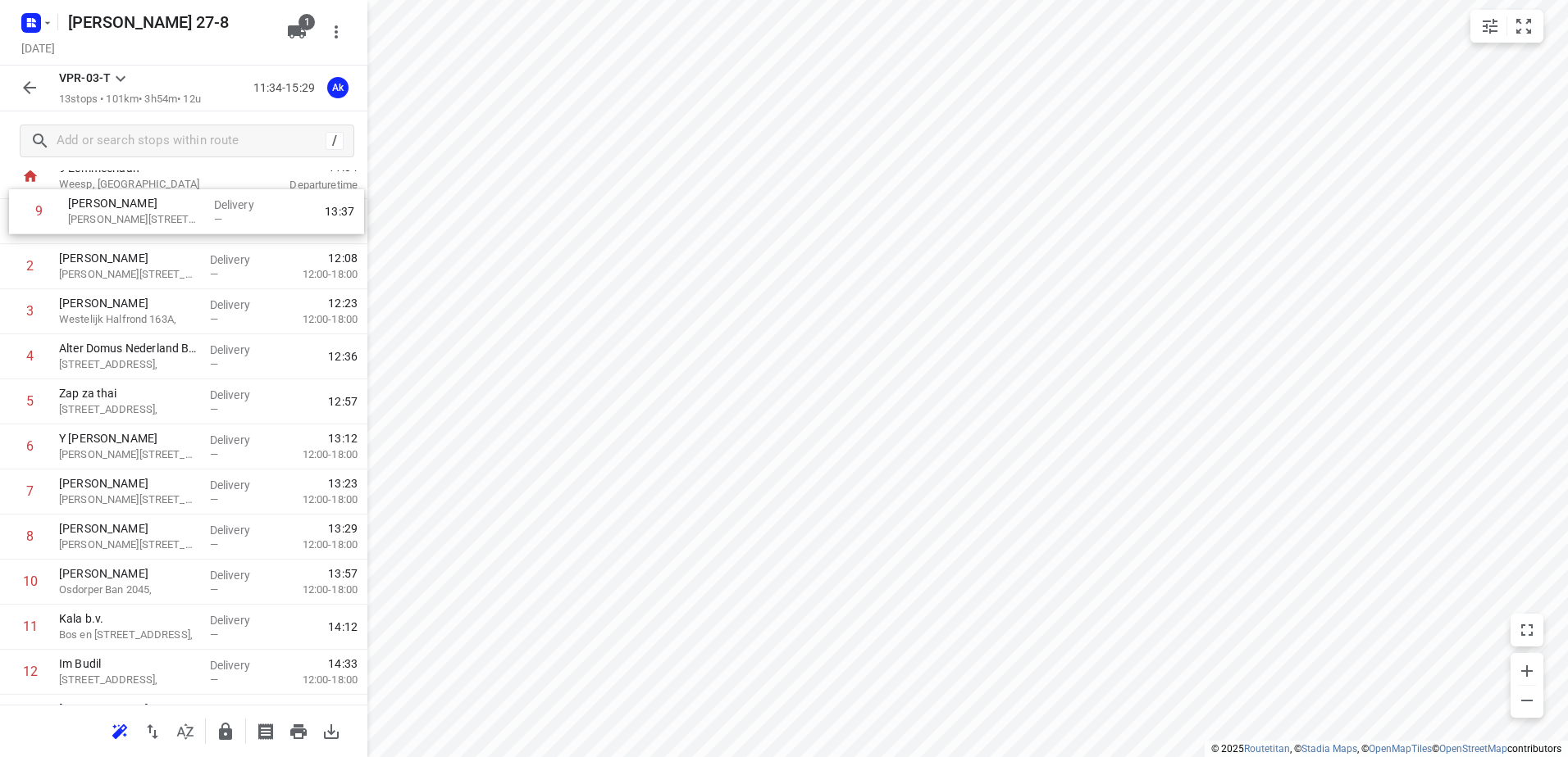
scroll to position [0, 0]
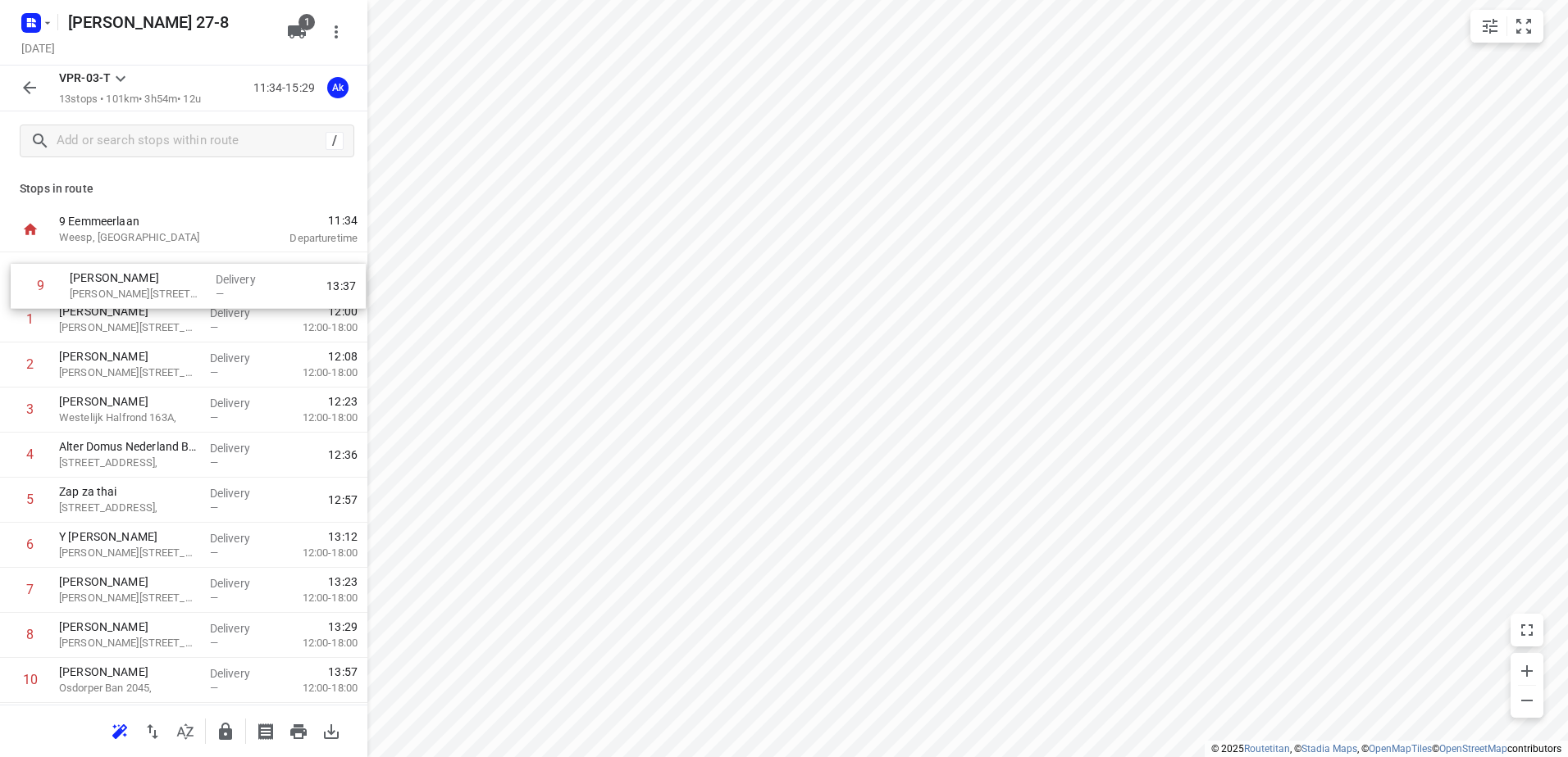
drag, startPoint x: 133, startPoint y: 537, endPoint x: 144, endPoint y: 268, distance: 269.2
click at [144, 268] on div "1 Verano Faerber [STREET_ADDRESS], Delivery — 12:00 12:00-18:00 2 [PERSON_NAME]…" at bounding box center [184, 545] width 368 height 586
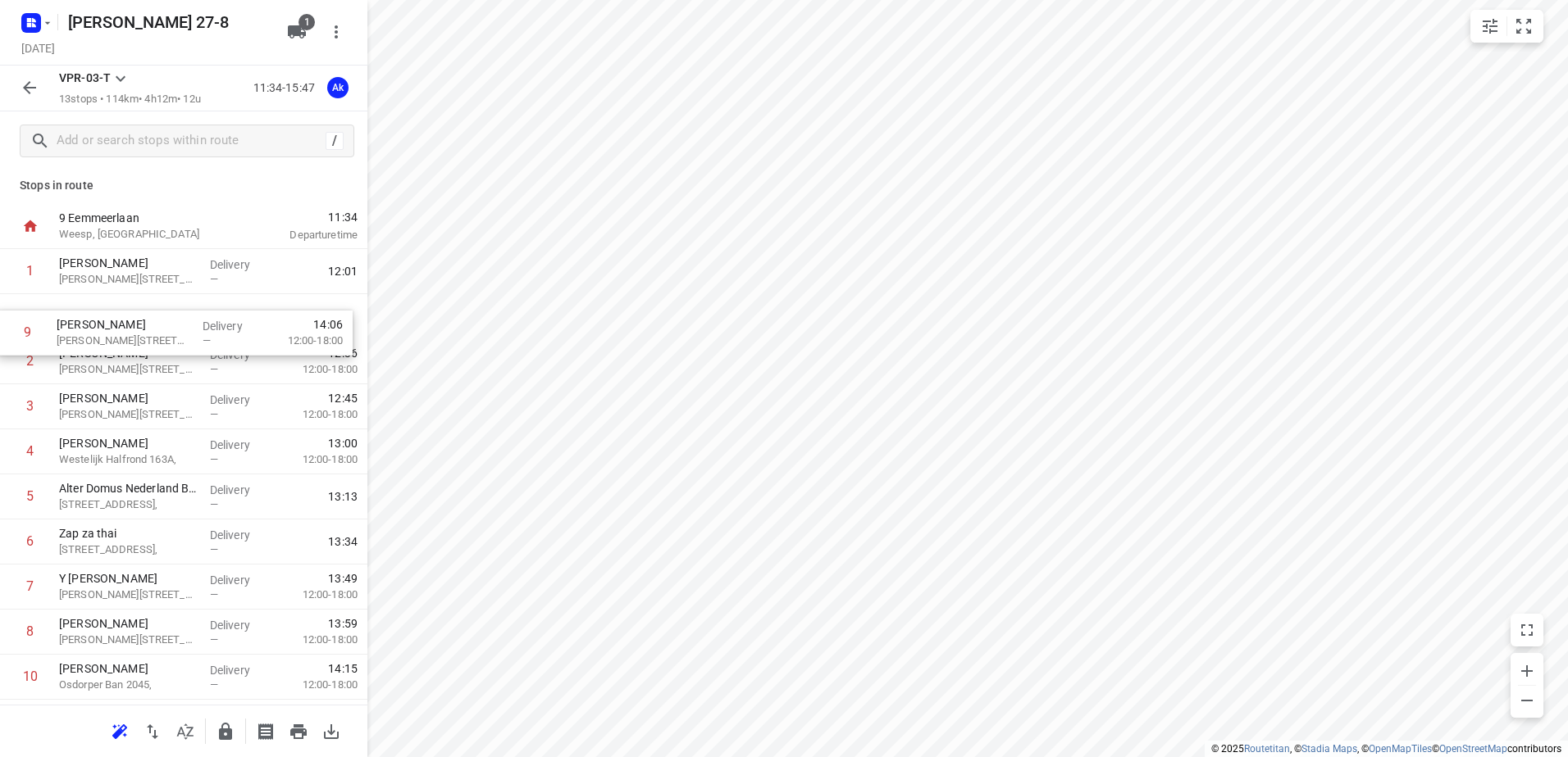
drag, startPoint x: 137, startPoint y: 628, endPoint x: 138, endPoint y: 298, distance: 330.0
click at [138, 298] on div "1 Kaddour Osdorp Martini [STREET_ADDRESS], Delivery — 12:01 2 Verano Faerber [S…" at bounding box center [184, 542] width 368 height 586
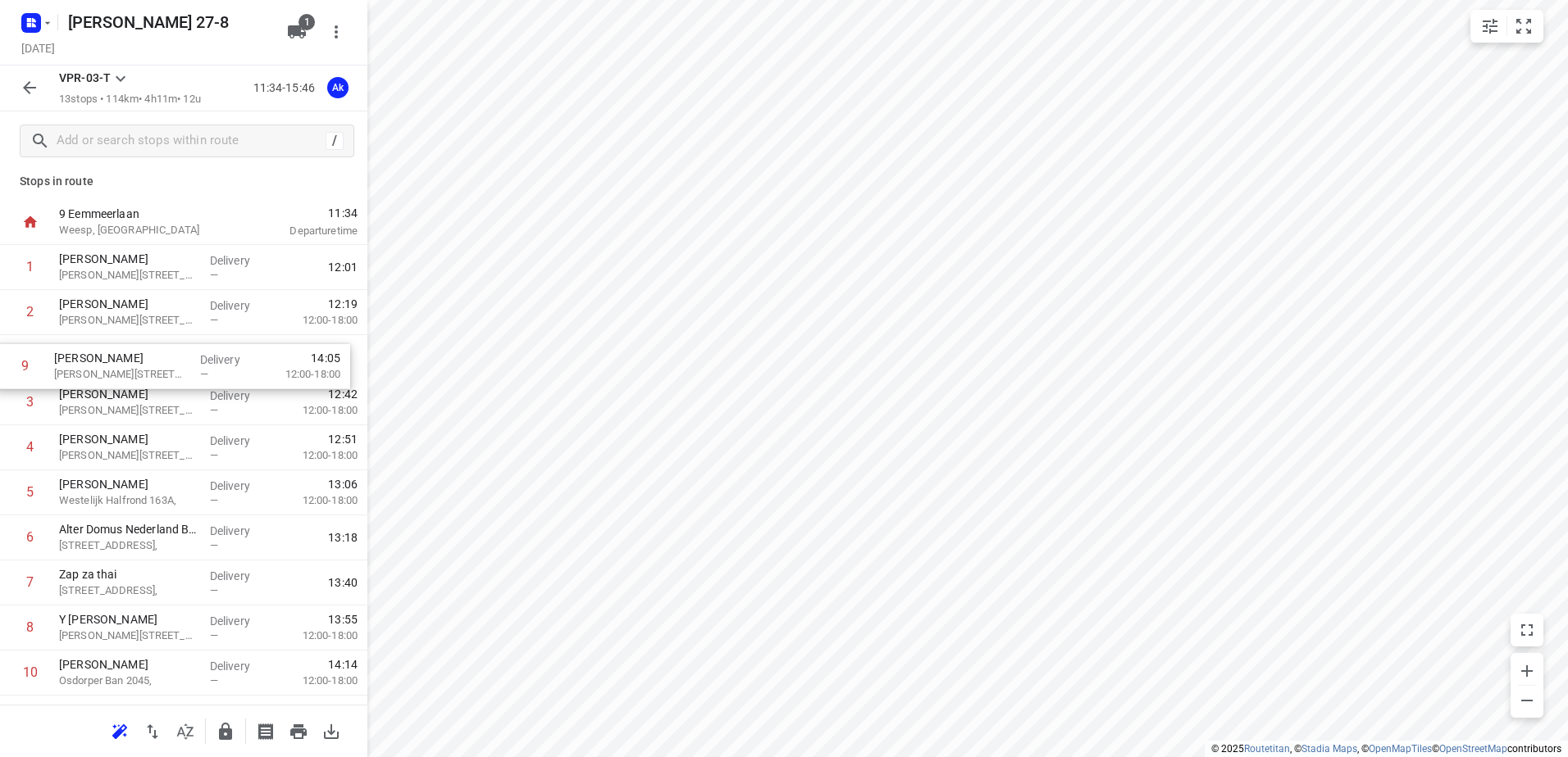
drag, startPoint x: 87, startPoint y: 625, endPoint x: 82, endPoint y: 360, distance: 265.0
click at [82, 360] on div "1 Kaddour Osdorp Martini [STREET_ADDRESS], Delivery — 12:01 2 Anisah Naginawall…" at bounding box center [184, 538] width 368 height 586
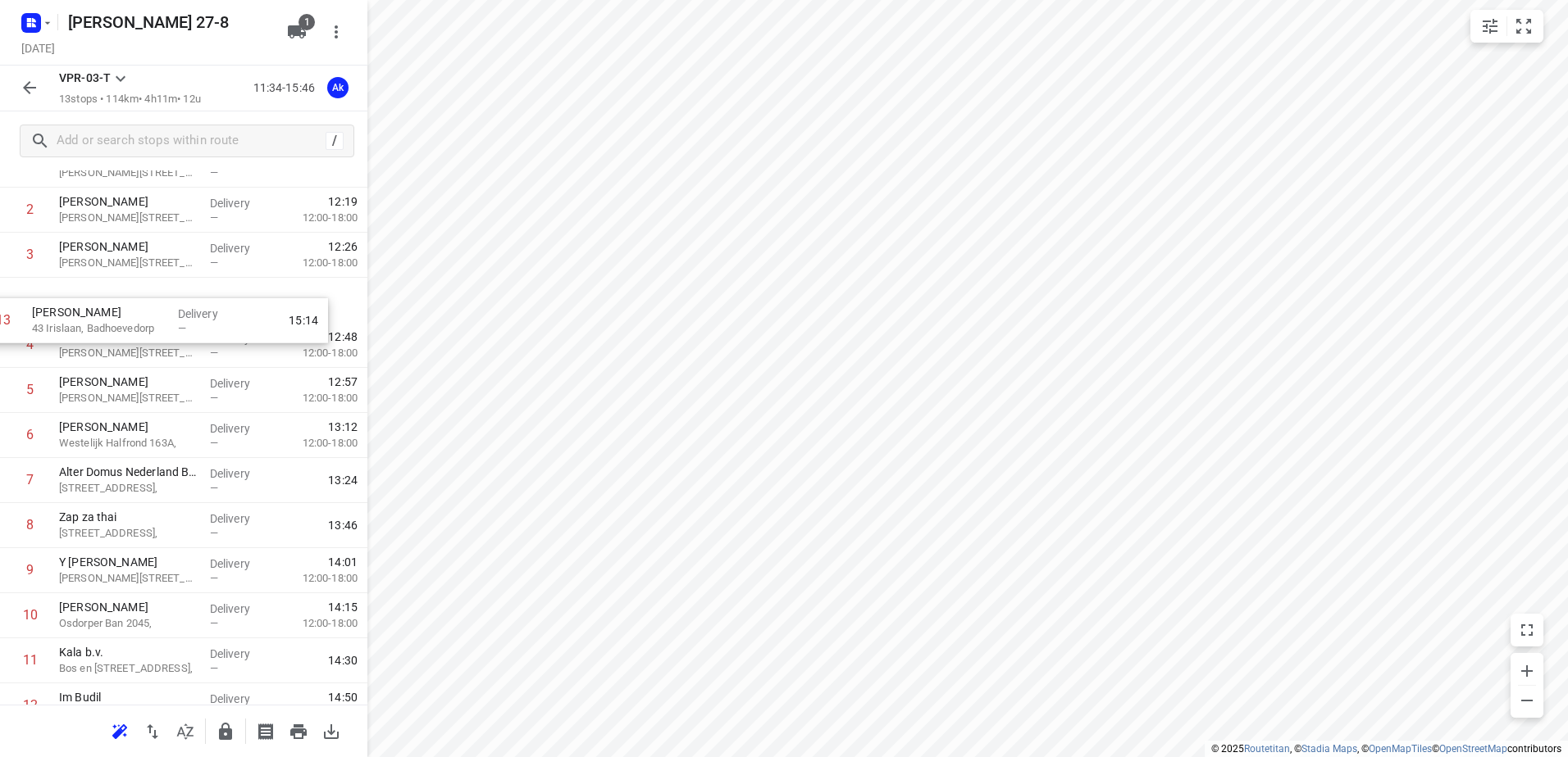
scroll to position [106, 0]
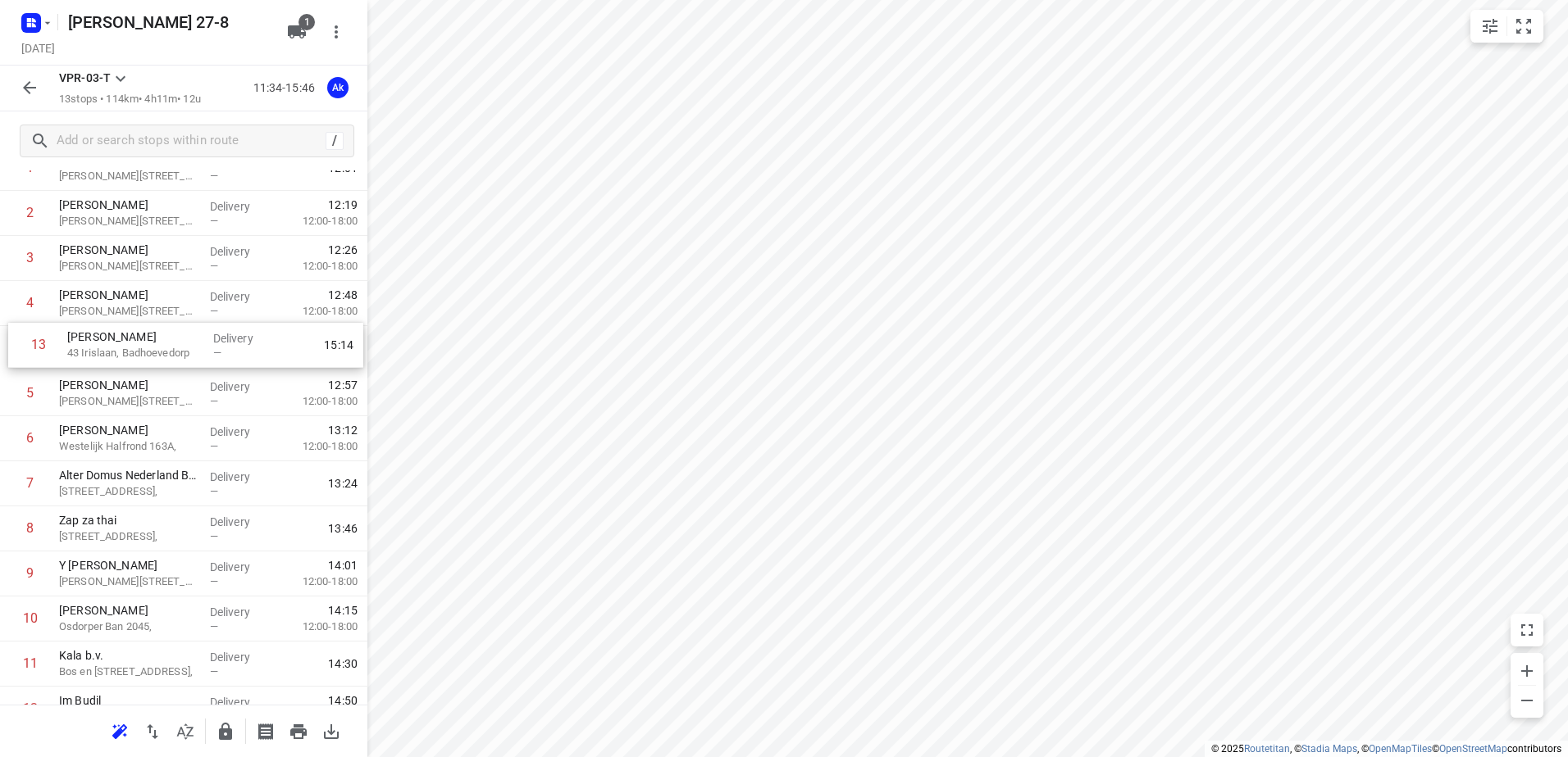
drag, startPoint x: 99, startPoint y: 655, endPoint x: 106, endPoint y: 348, distance: 307.1
click at [106, 348] on div "1 Kaddour Osdorp Martini [STREET_ADDRESS], Delivery — 12:01 2 Anisah Naginawall…" at bounding box center [184, 439] width 368 height 586
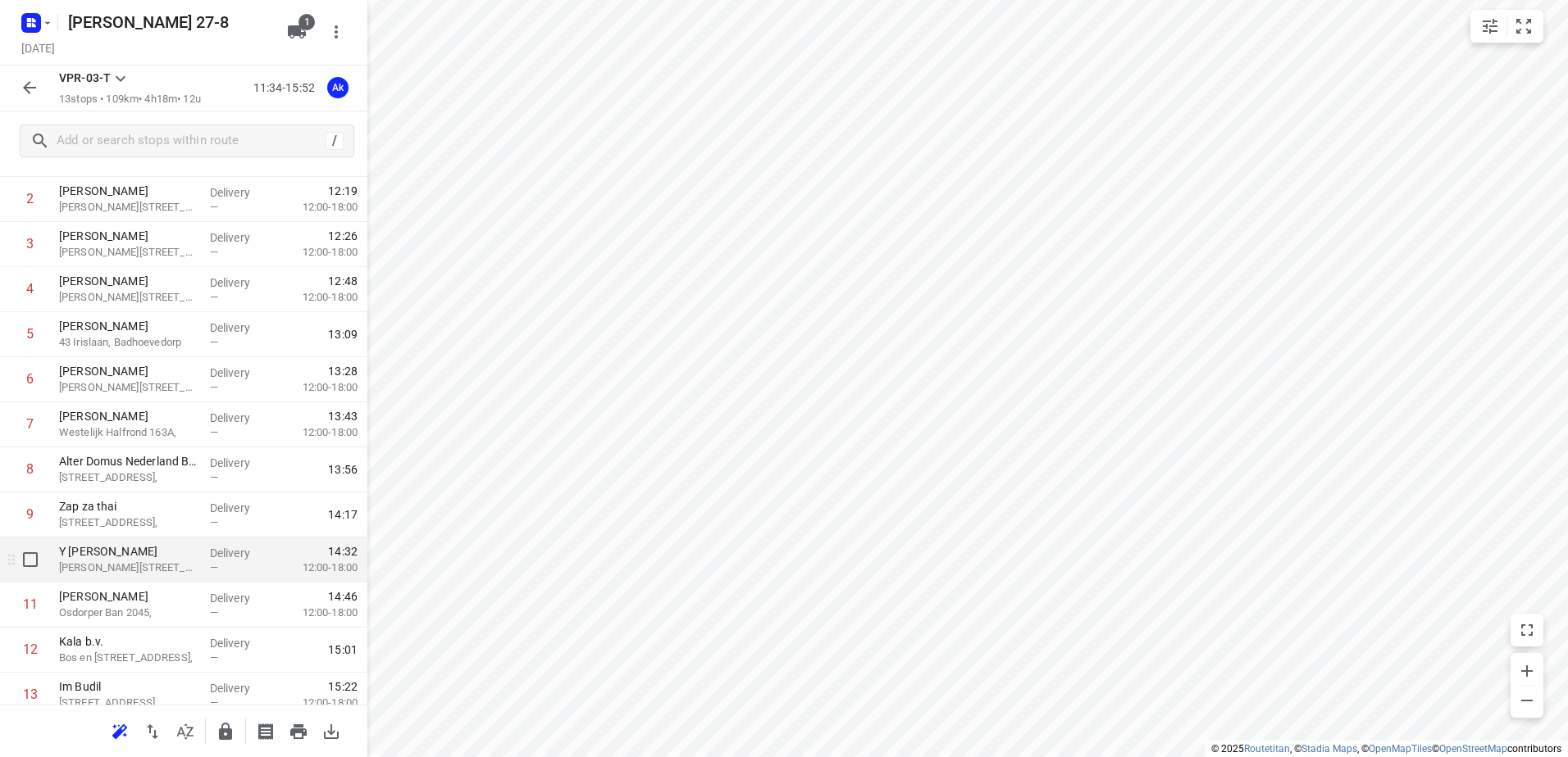
scroll to position [97, 0]
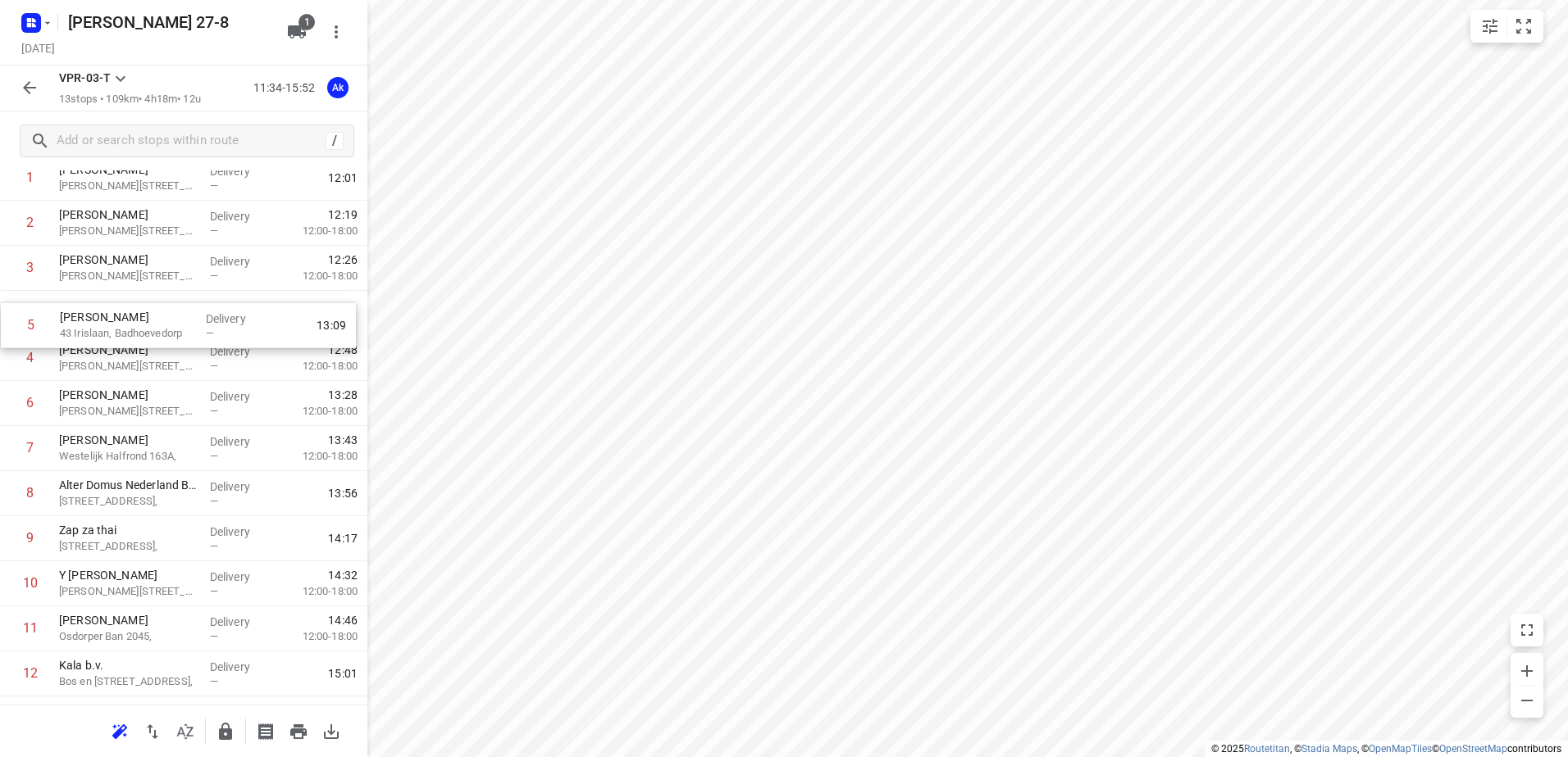
drag, startPoint x: 106, startPoint y: 359, endPoint x: 108, endPoint y: 318, distance: 41.0
click at [108, 318] on div "1 Kaddour Osdorp Martini [STREET_ADDRESS], Delivery — 12:01 2 Anisah Naginawall…" at bounding box center [184, 448] width 368 height 586
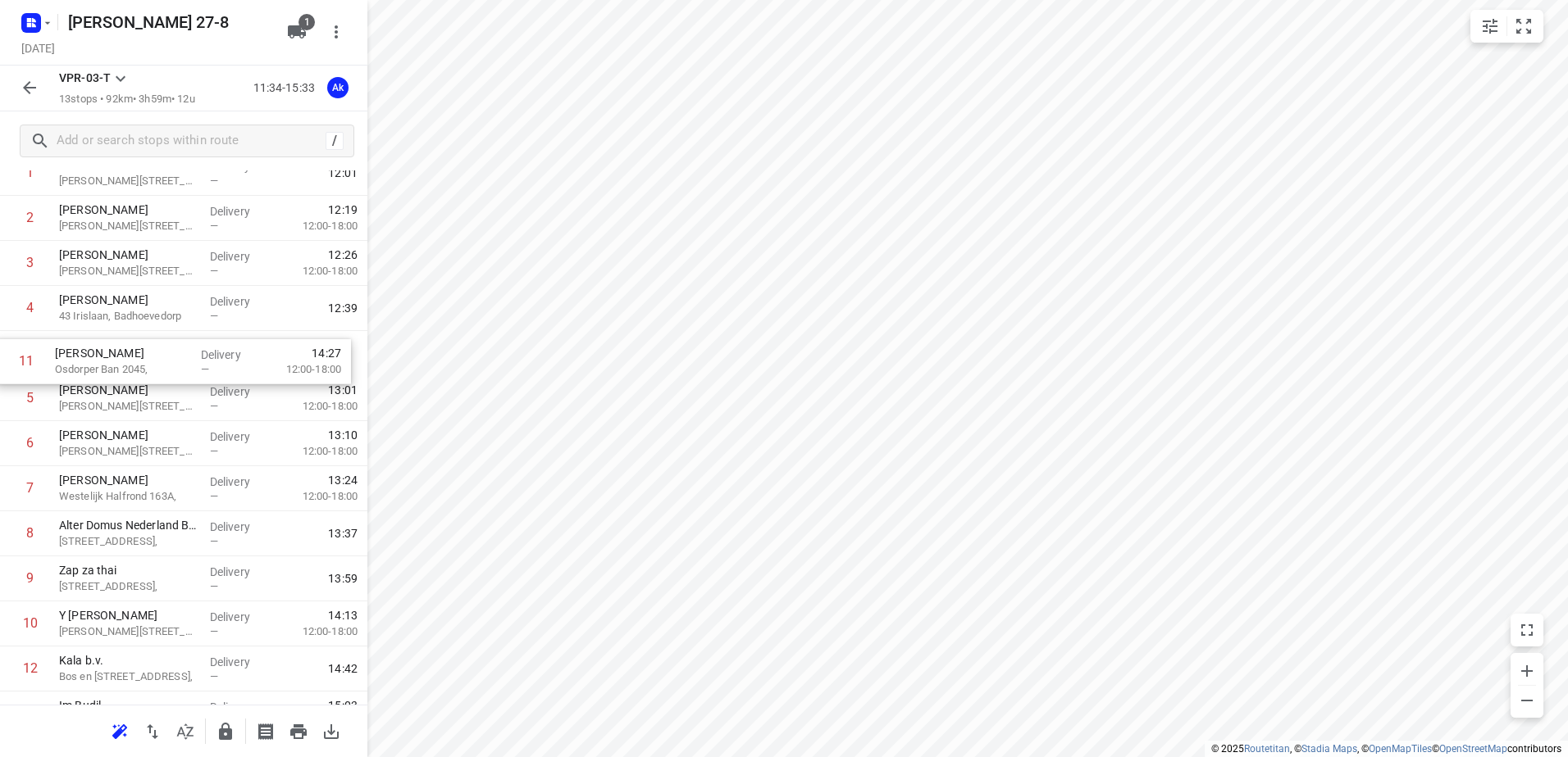
drag, startPoint x: 106, startPoint y: 628, endPoint x: 102, endPoint y: 354, distance: 274.0
click at [102, 354] on div "1 Kaddour Osdorp Martini [STREET_ADDRESS], Delivery — 12:01 2 Anisah Naginawall…" at bounding box center [184, 443] width 368 height 586
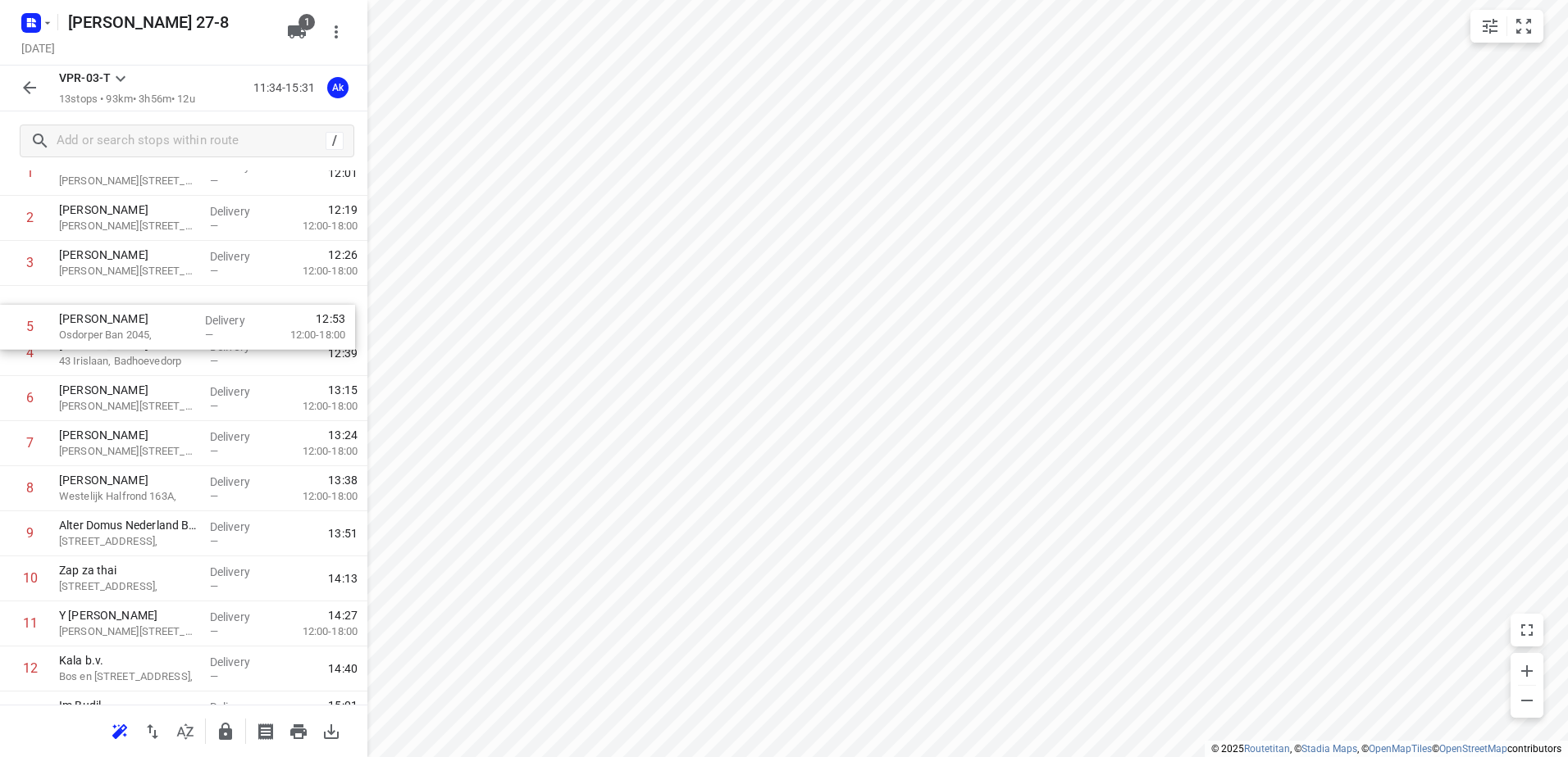
drag, startPoint x: 106, startPoint y: 355, endPoint x: 107, endPoint y: 312, distance: 43.0
click at [107, 312] on div "1 [PERSON_NAME] 29C, Delivery — 12:01 2 Anisah Naginawalla [STREET_ADDRESS], [G…" at bounding box center [184, 443] width 368 height 586
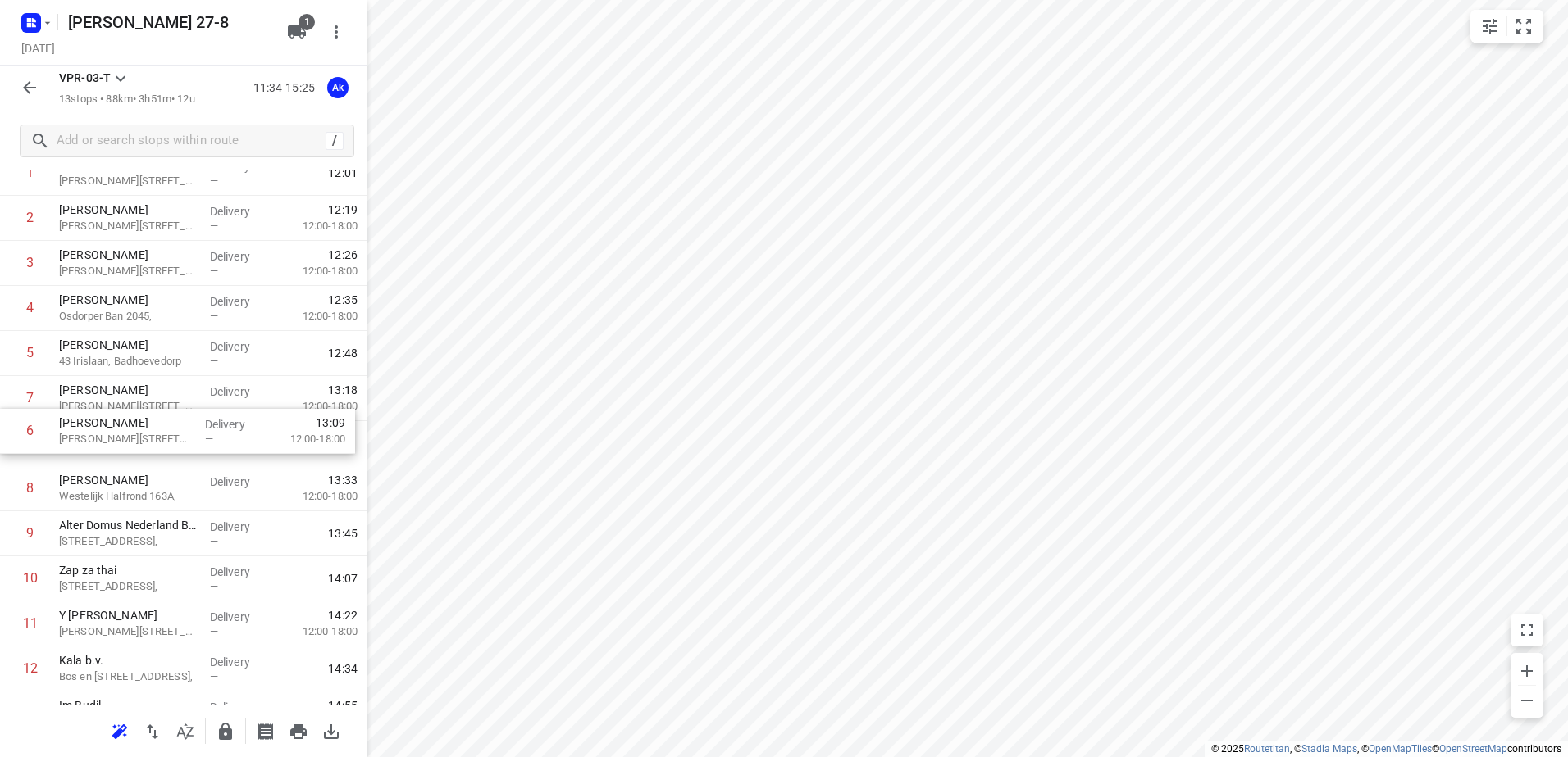
drag, startPoint x: 101, startPoint y: 404, endPoint x: 101, endPoint y: 446, distance: 42.0
click at [101, 446] on div "1 [PERSON_NAME] 29C, Delivery — 12:01 2 Anisah Naginawalla [STREET_ADDRESS], [G…" at bounding box center [184, 443] width 368 height 586
click at [30, 93] on icon "button" at bounding box center [29, 87] width 20 height 20
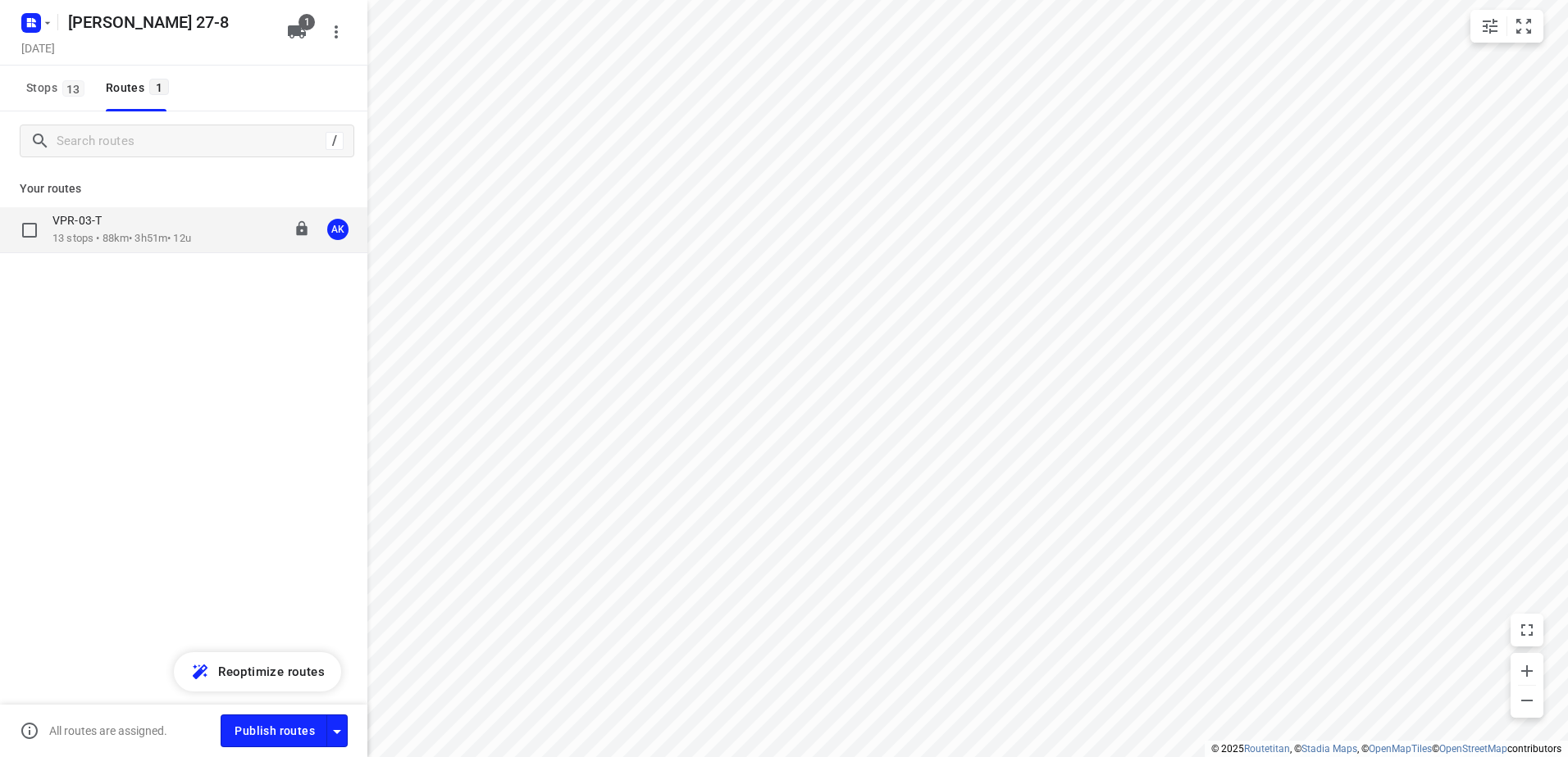
click at [65, 239] on p "13 stops • 88km • 3h51m • 12u" at bounding box center [121, 239] width 138 height 15
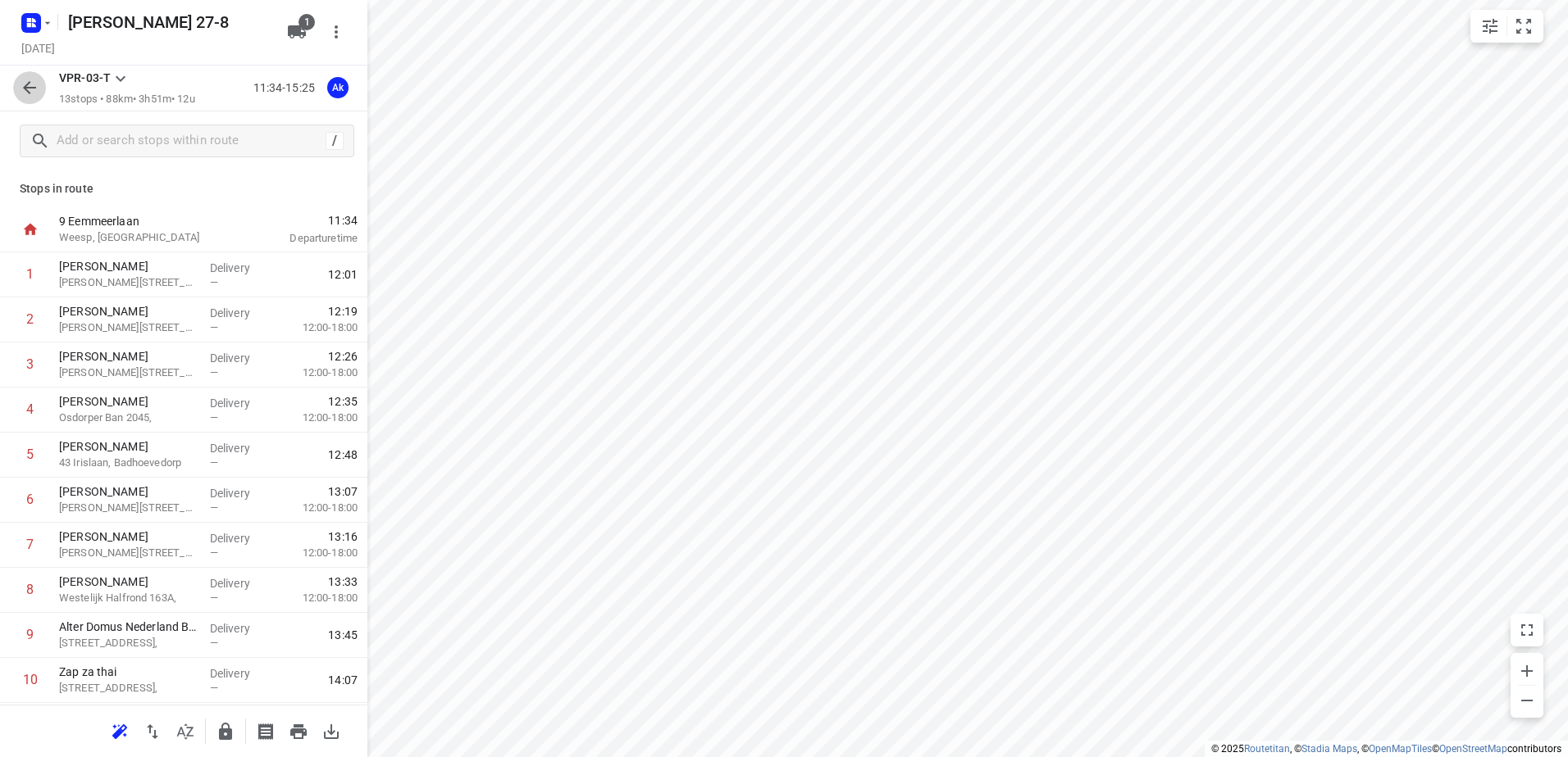
click at [18, 88] on button "button" at bounding box center [29, 87] width 33 height 33
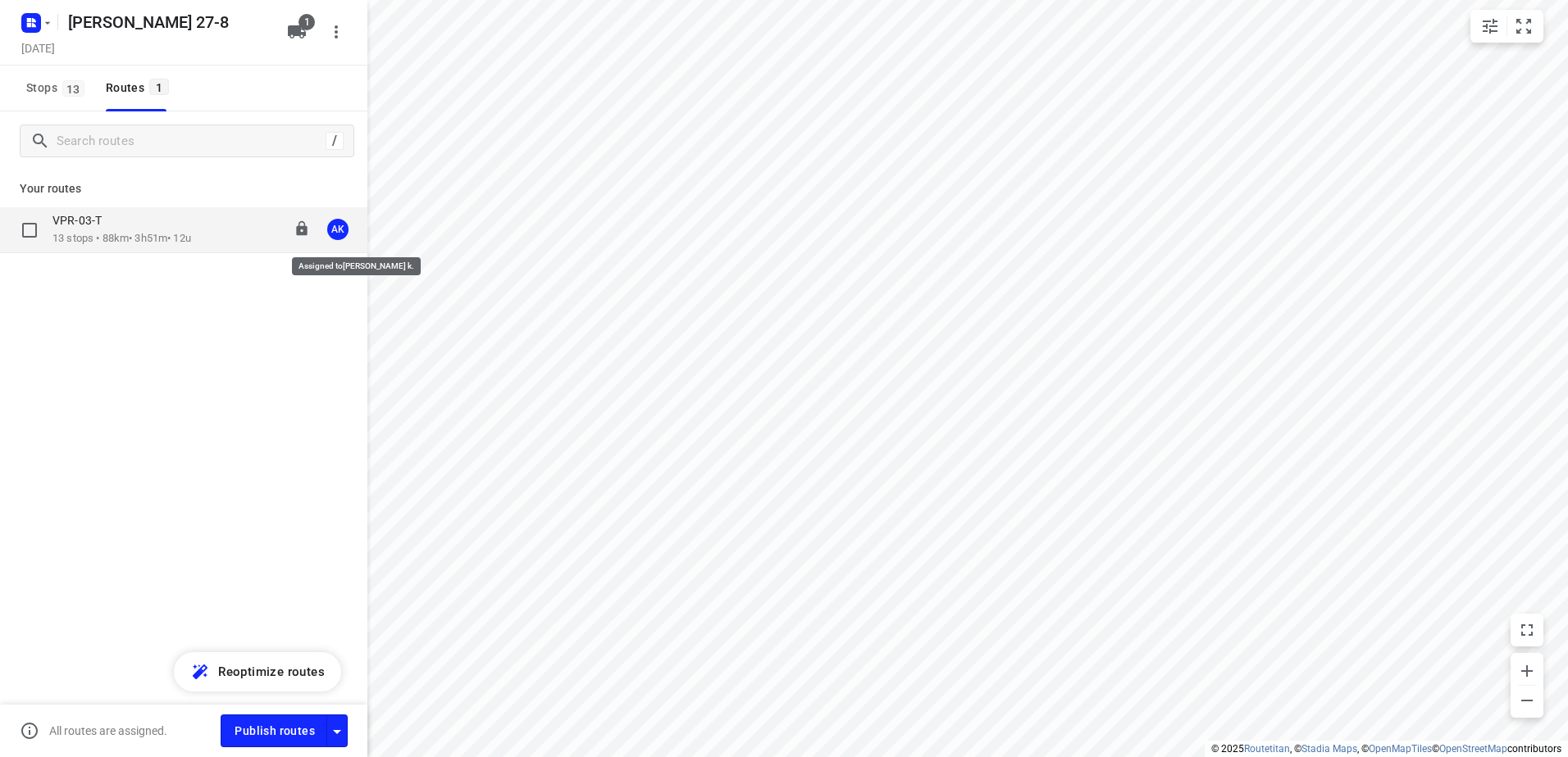
click at [344, 242] on button "AK" at bounding box center [337, 229] width 33 height 33
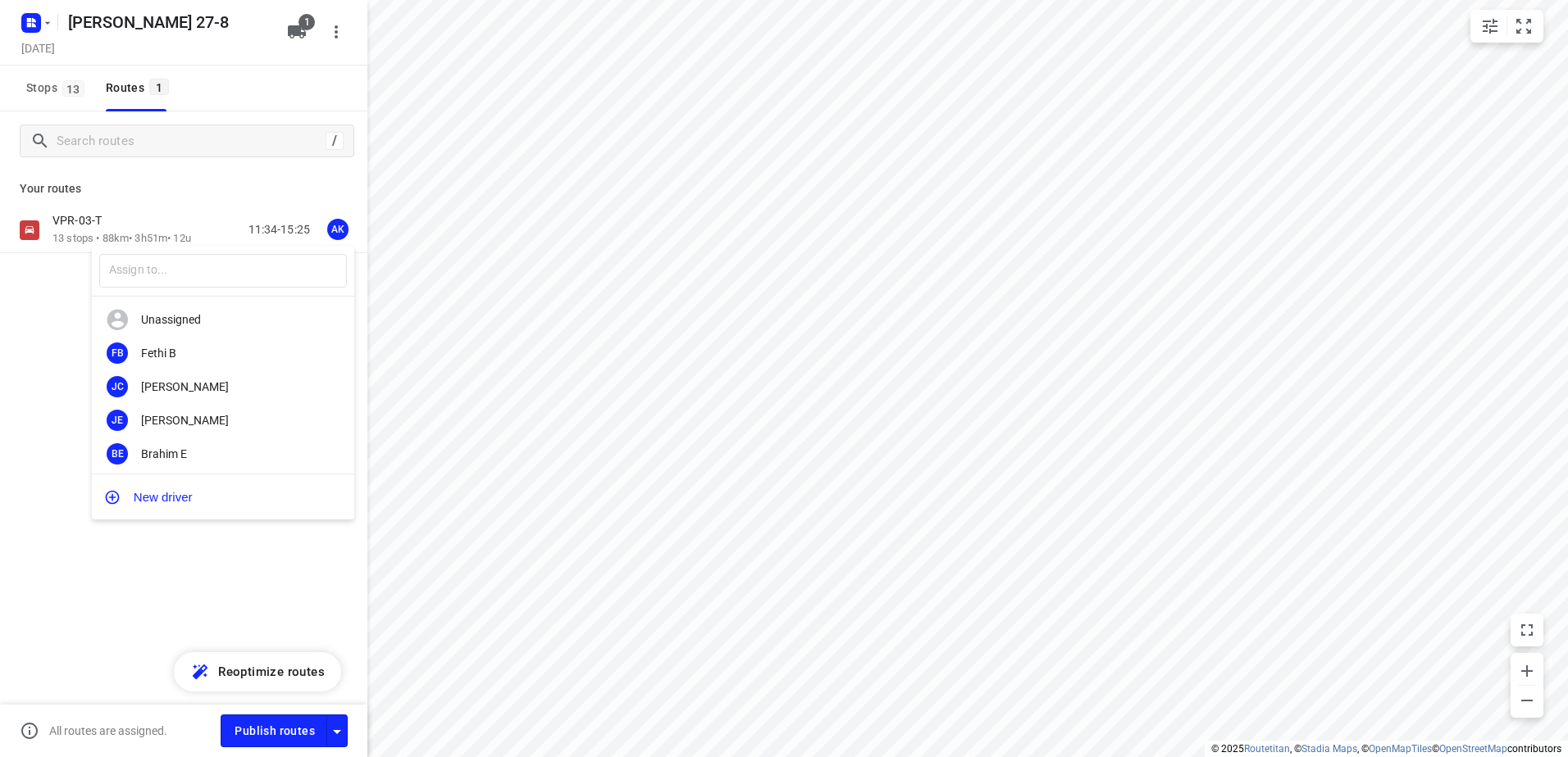
click at [69, 240] on div at bounding box center [784, 378] width 1568 height 757
click at [301, 33] on icon "button" at bounding box center [297, 32] width 18 height 13
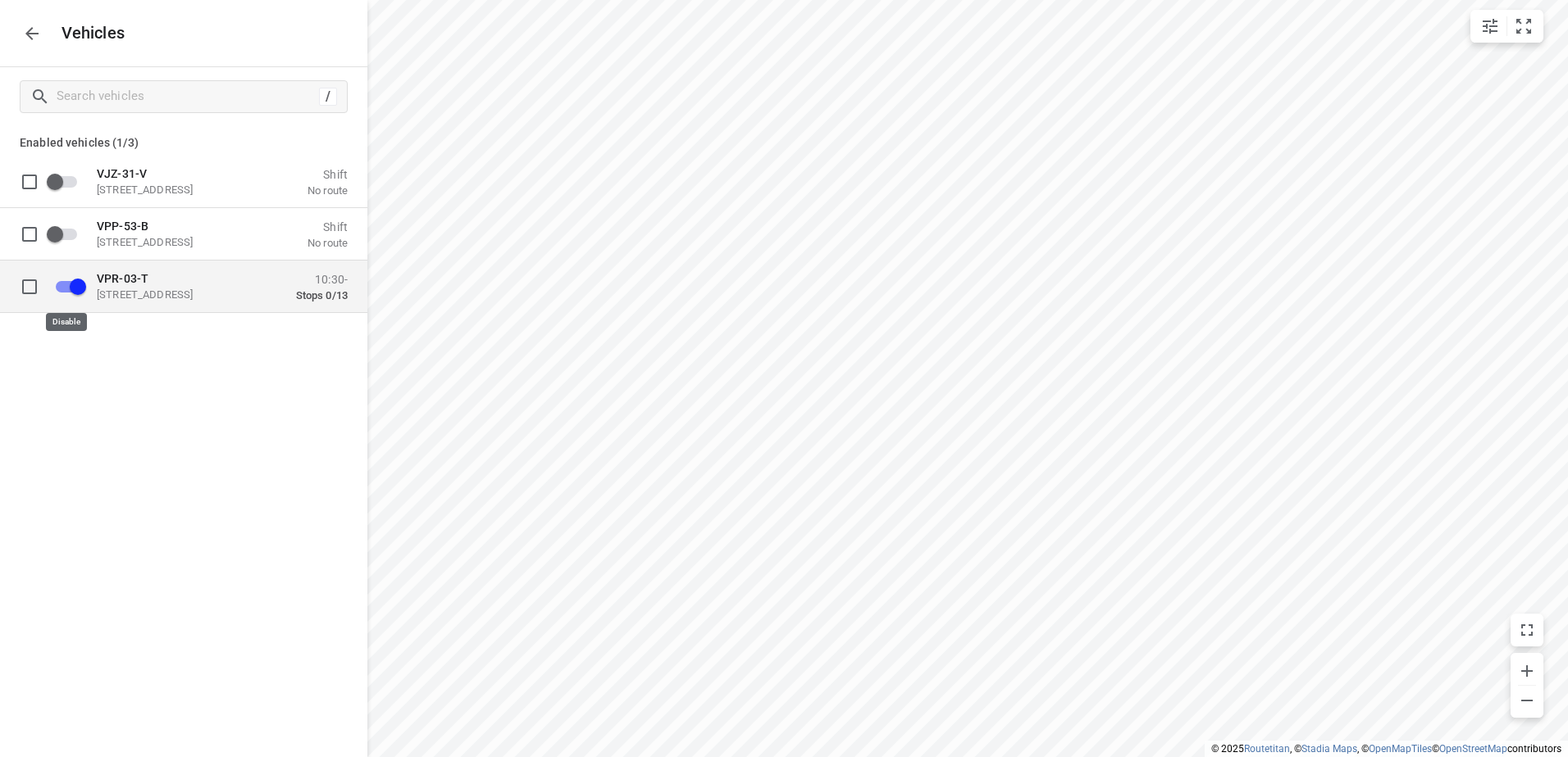
click at [72, 281] on input "grid" at bounding box center [78, 285] width 94 height 31
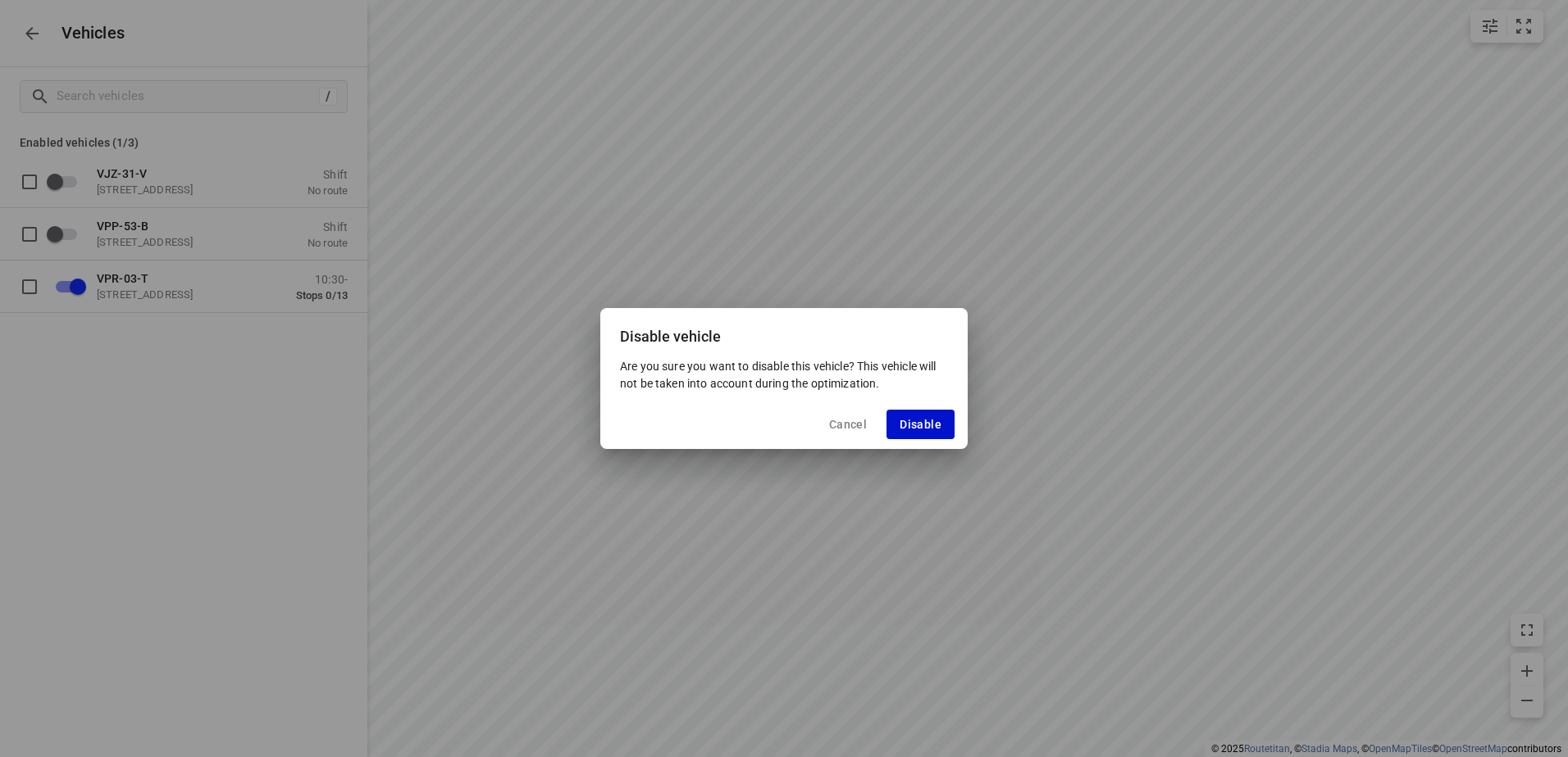
click at [906, 421] on span "Disable" at bounding box center [921, 424] width 42 height 13
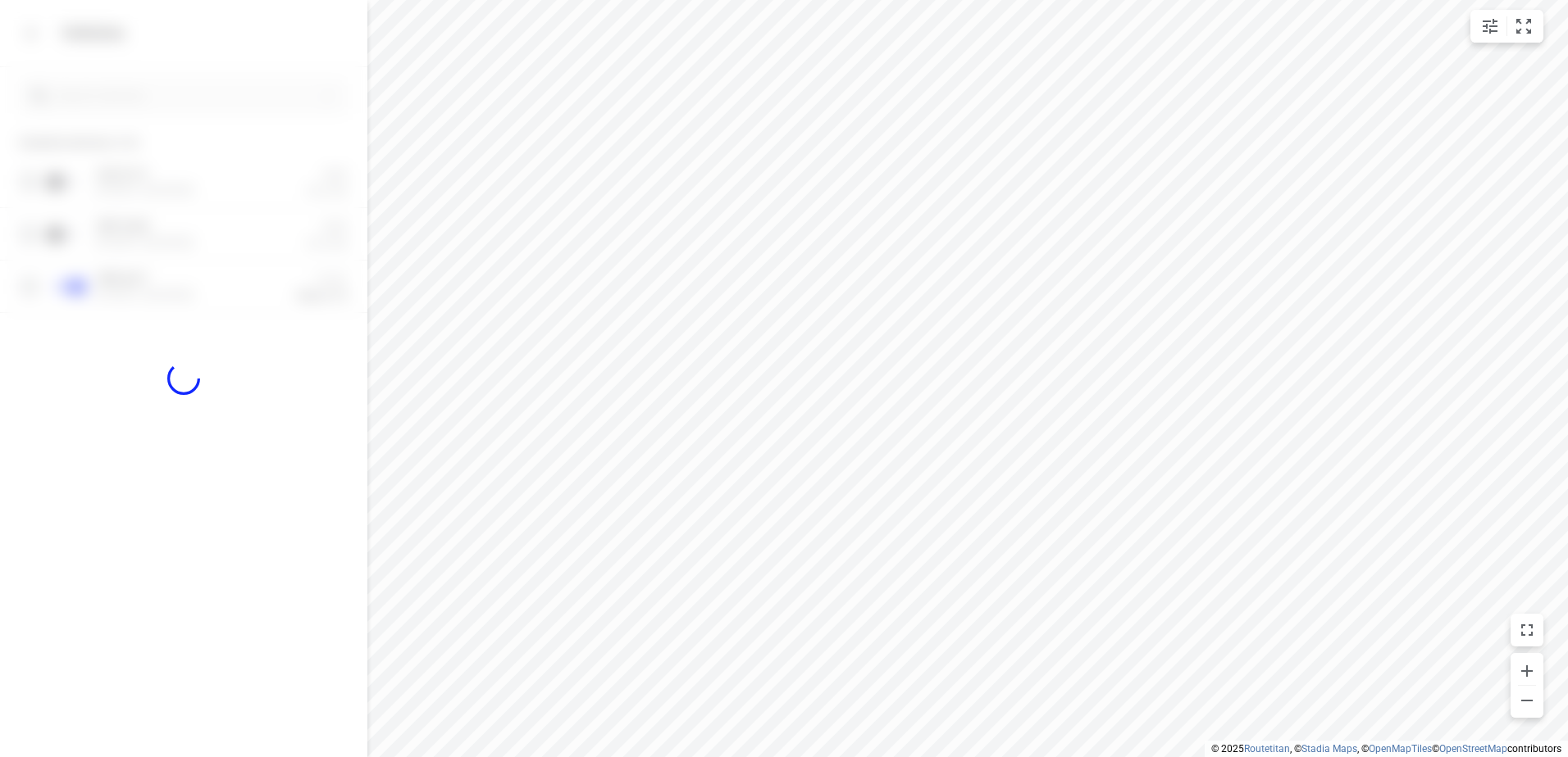
checkbox input "false"
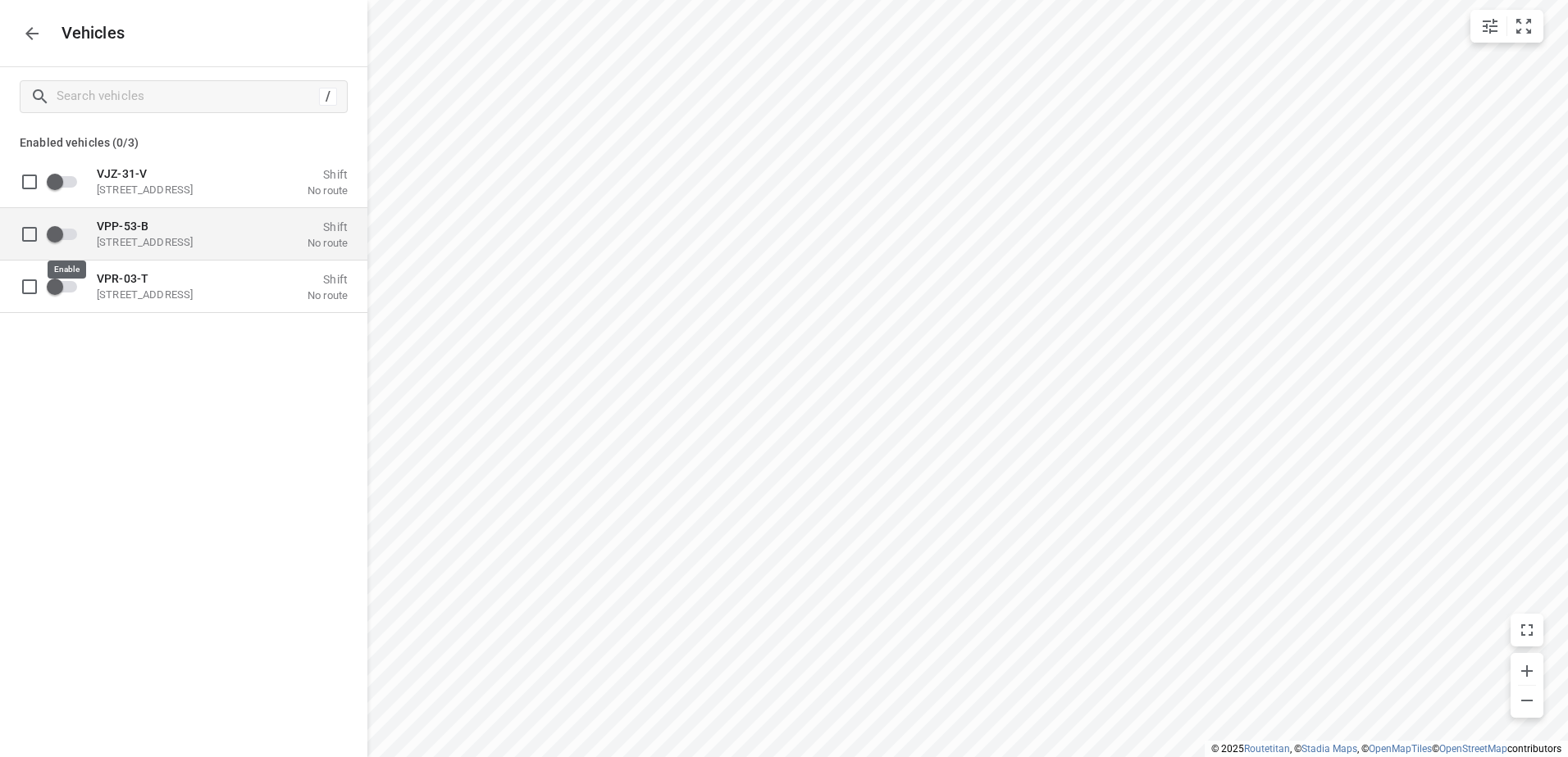
click at [70, 232] on input "grid" at bounding box center [55, 233] width 94 height 31
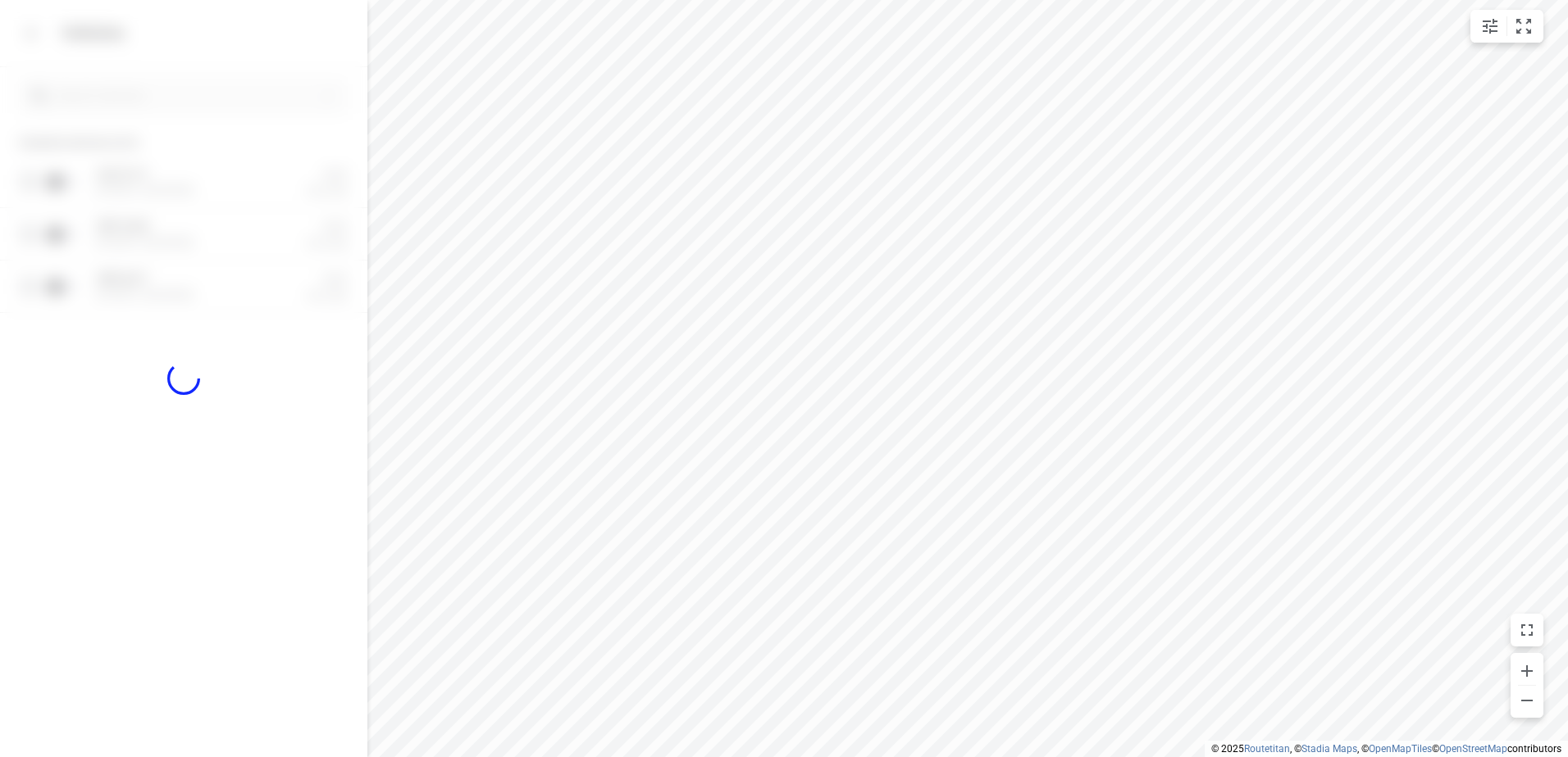
checkbox input "true"
click at [30, 39] on icon "button" at bounding box center [32, 34] width 13 height 13
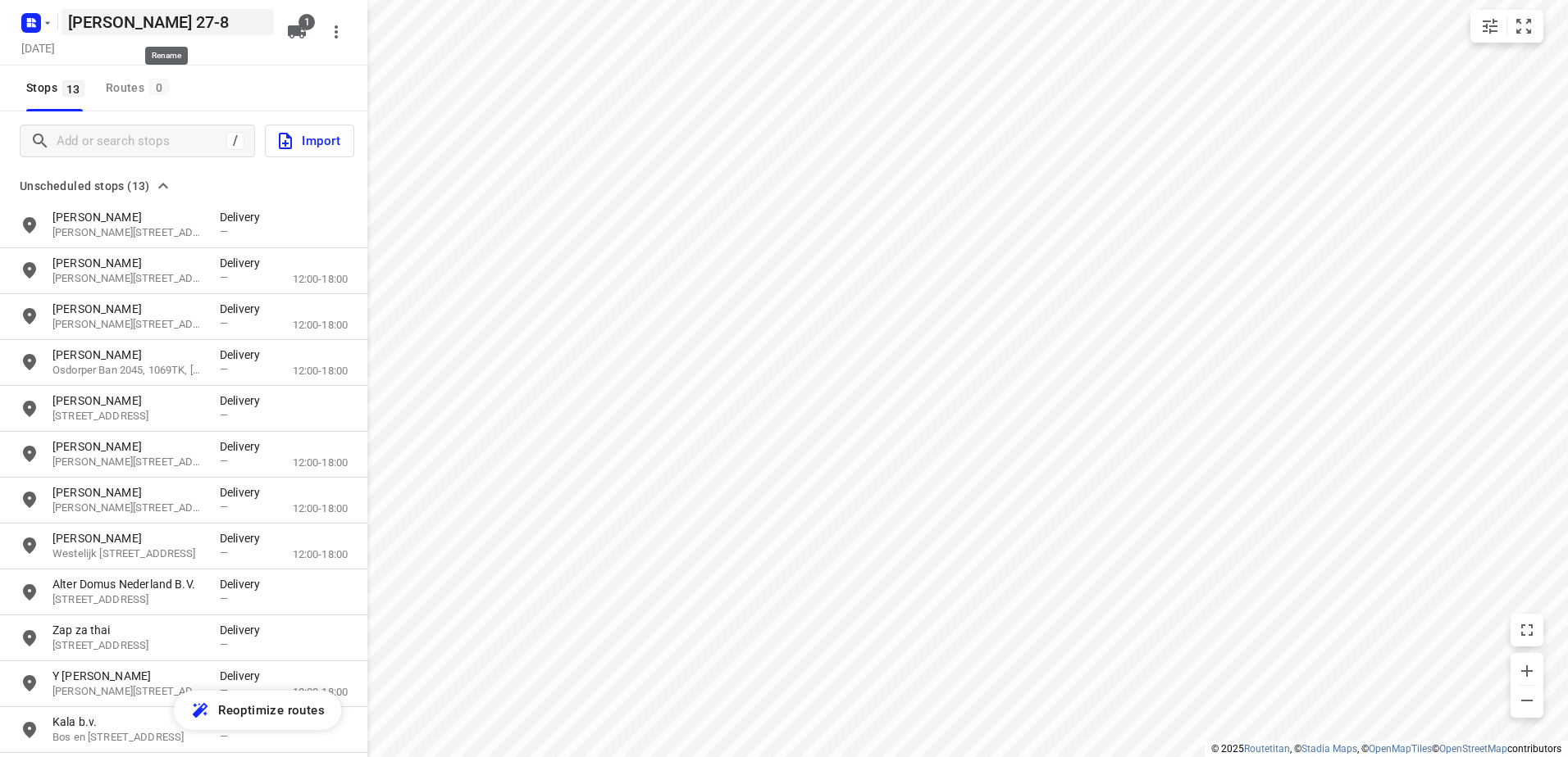
click at [119, 20] on h5 "[PERSON_NAME] 27-8" at bounding box center [168, 23] width 212 height 27
click at [48, 20] on icon "button" at bounding box center [47, 22] width 13 height 13
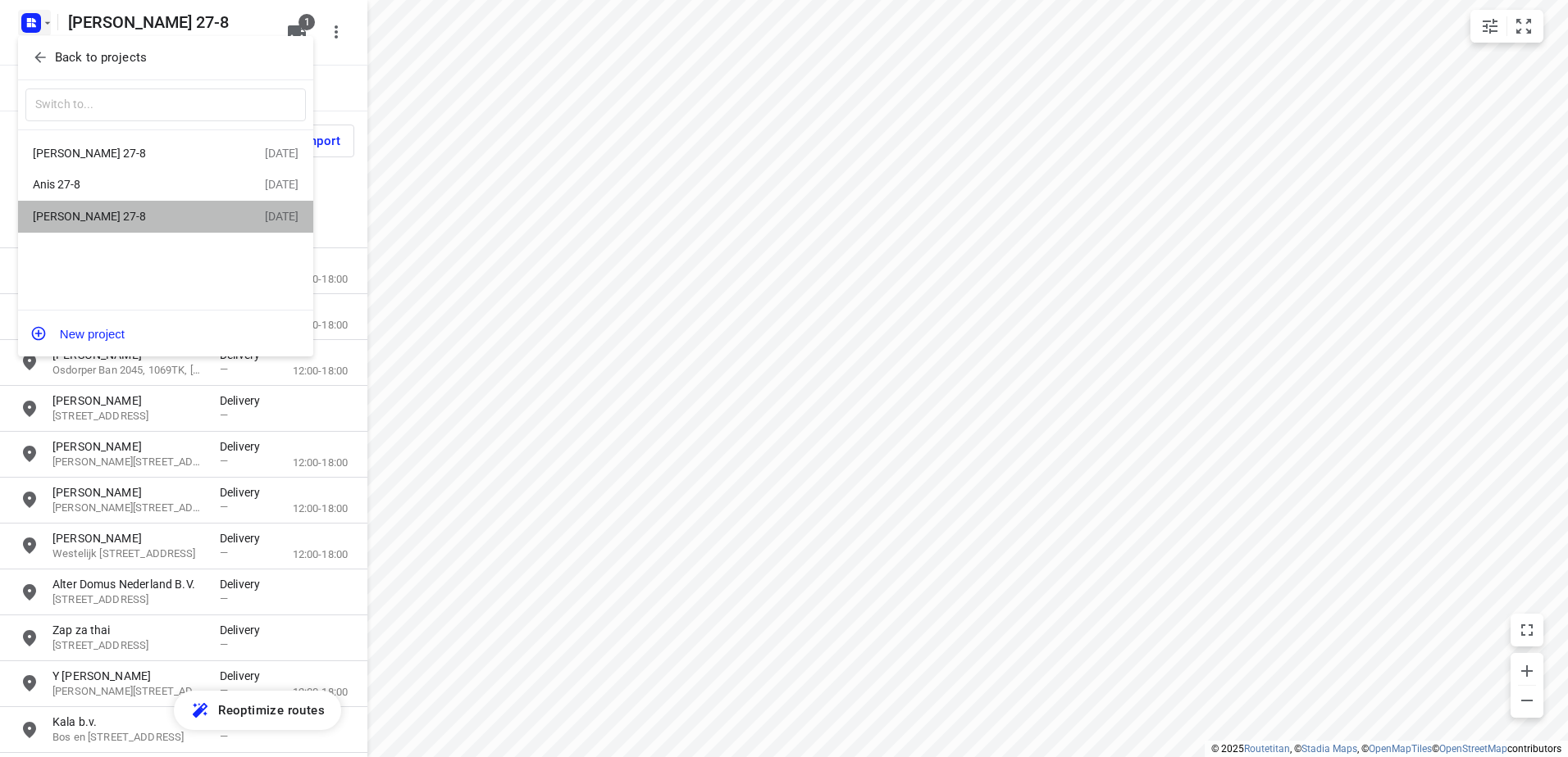
click at [66, 215] on div "[PERSON_NAME] 27-8" at bounding box center [127, 216] width 189 height 13
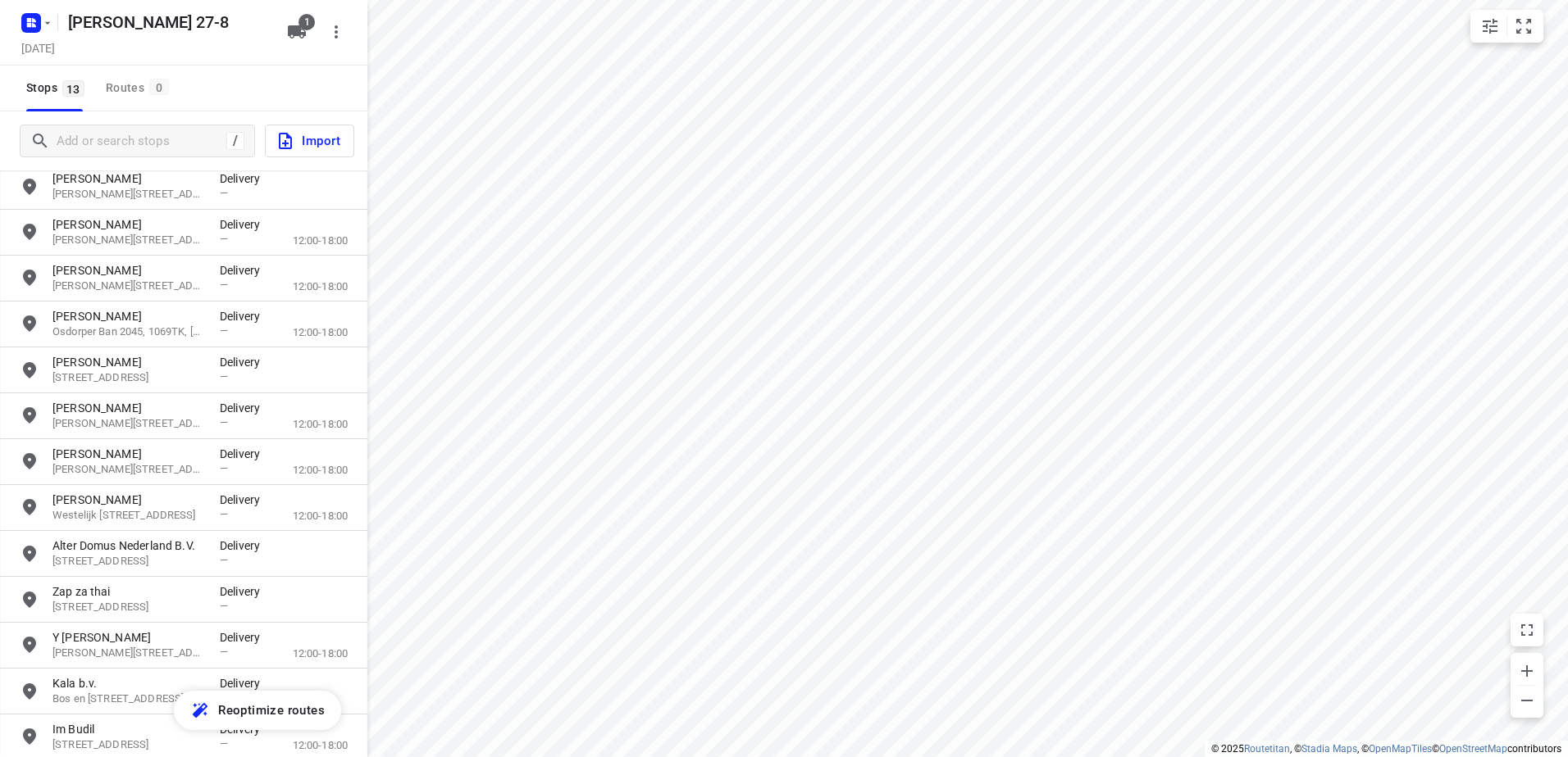
scroll to position [0, 0]
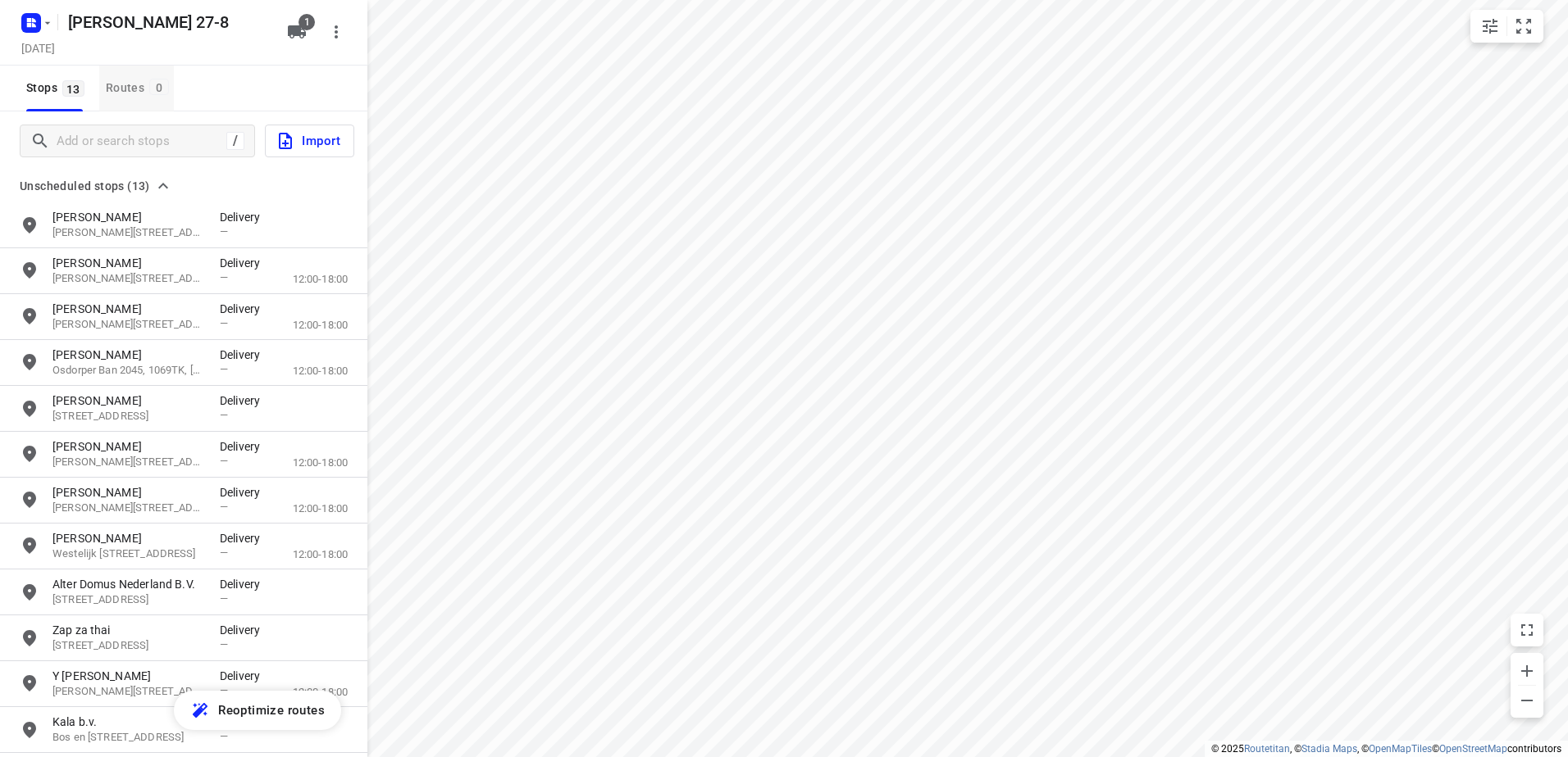
click at [134, 81] on div "Routes 0" at bounding box center [140, 88] width 68 height 21
click at [51, 77] on button "Stops 13" at bounding box center [55, 88] width 70 height 45
click at [130, 227] on p "[PERSON_NAME][STREET_ADDRESS]" at bounding box center [127, 233] width 151 height 15
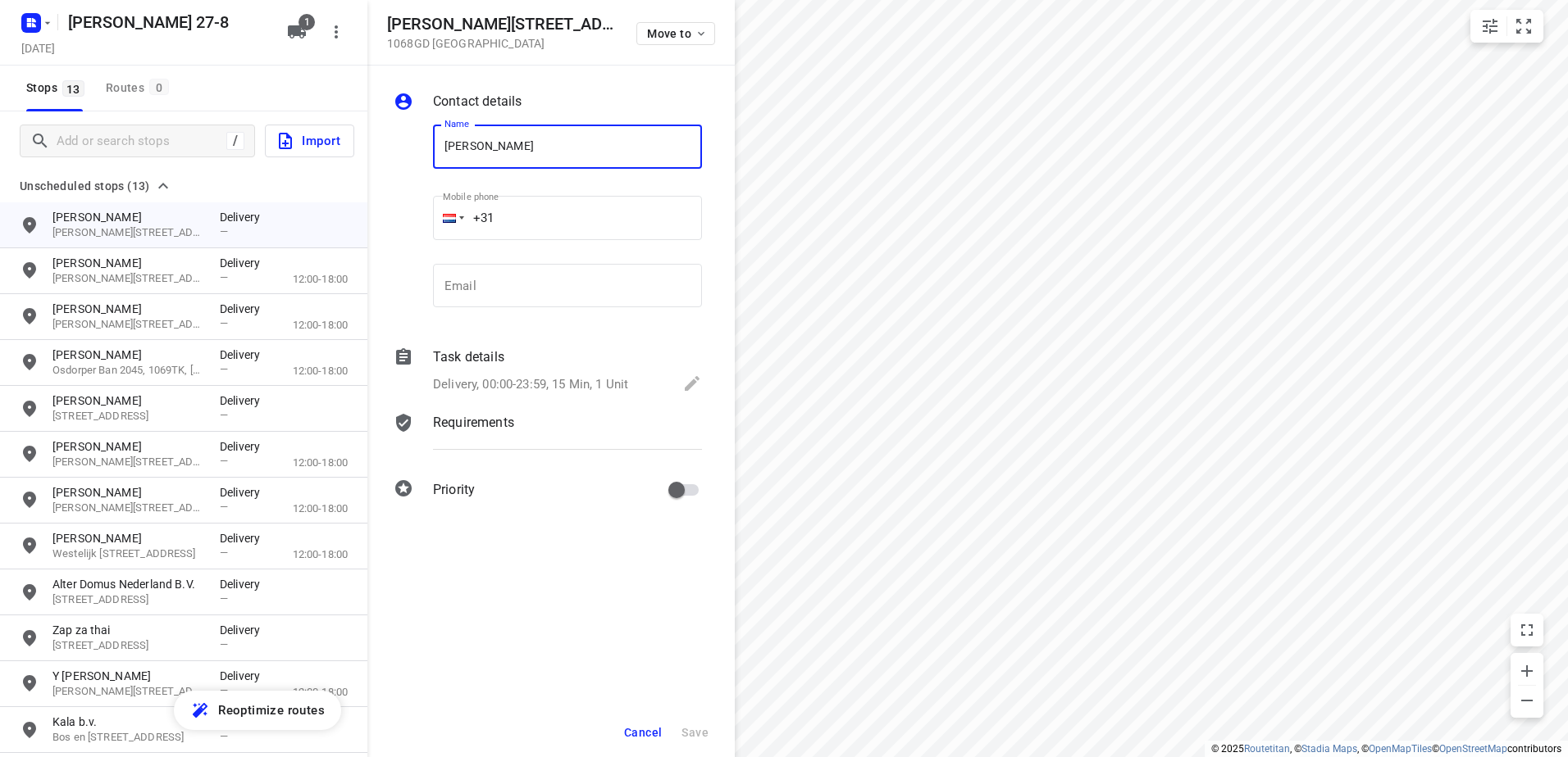
click at [645, 730] on span "Cancel" at bounding box center [643, 732] width 38 height 13
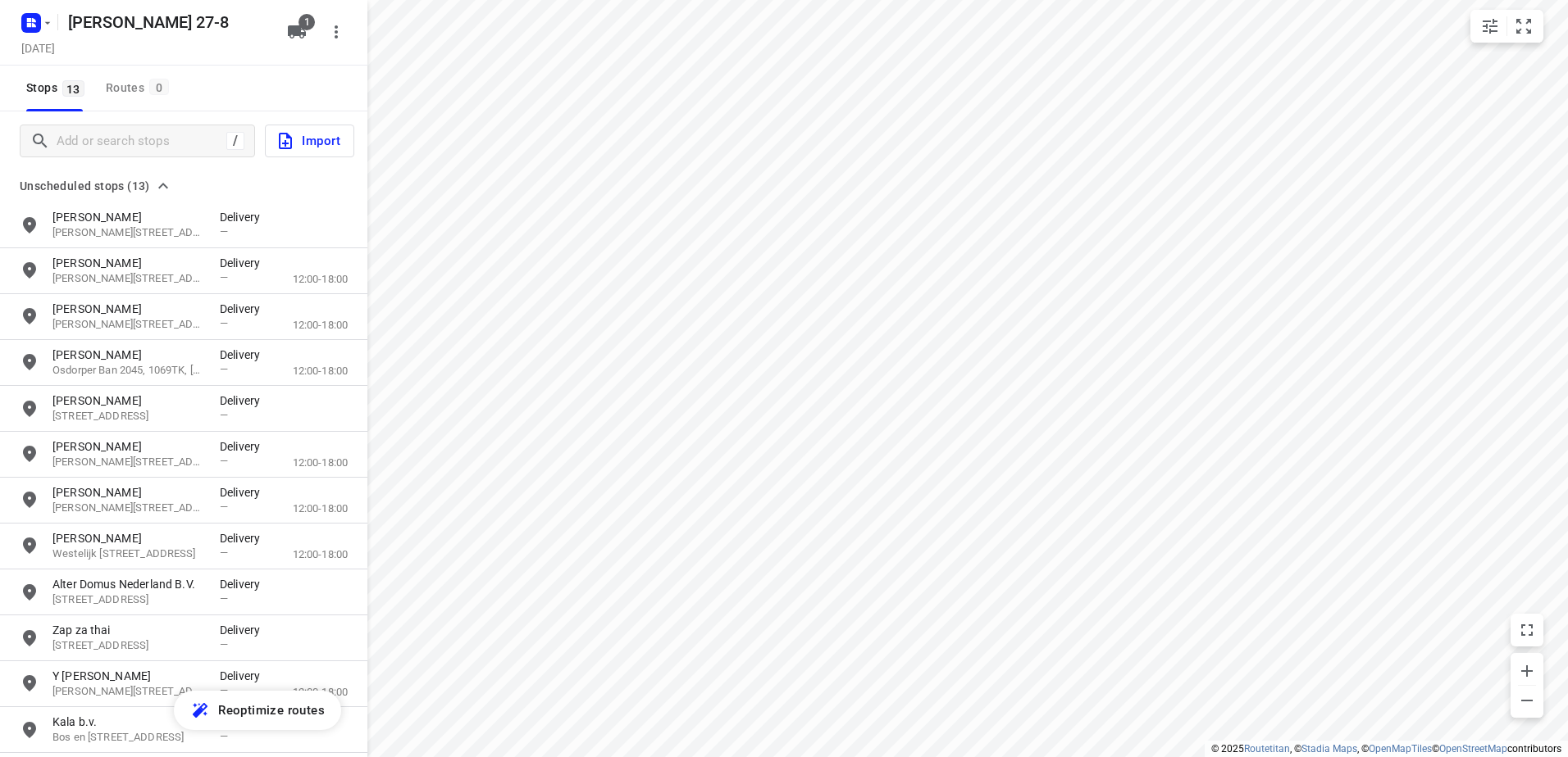
click at [81, 183] on span "Unscheduled stops (13)" at bounding box center [85, 186] width 131 height 20
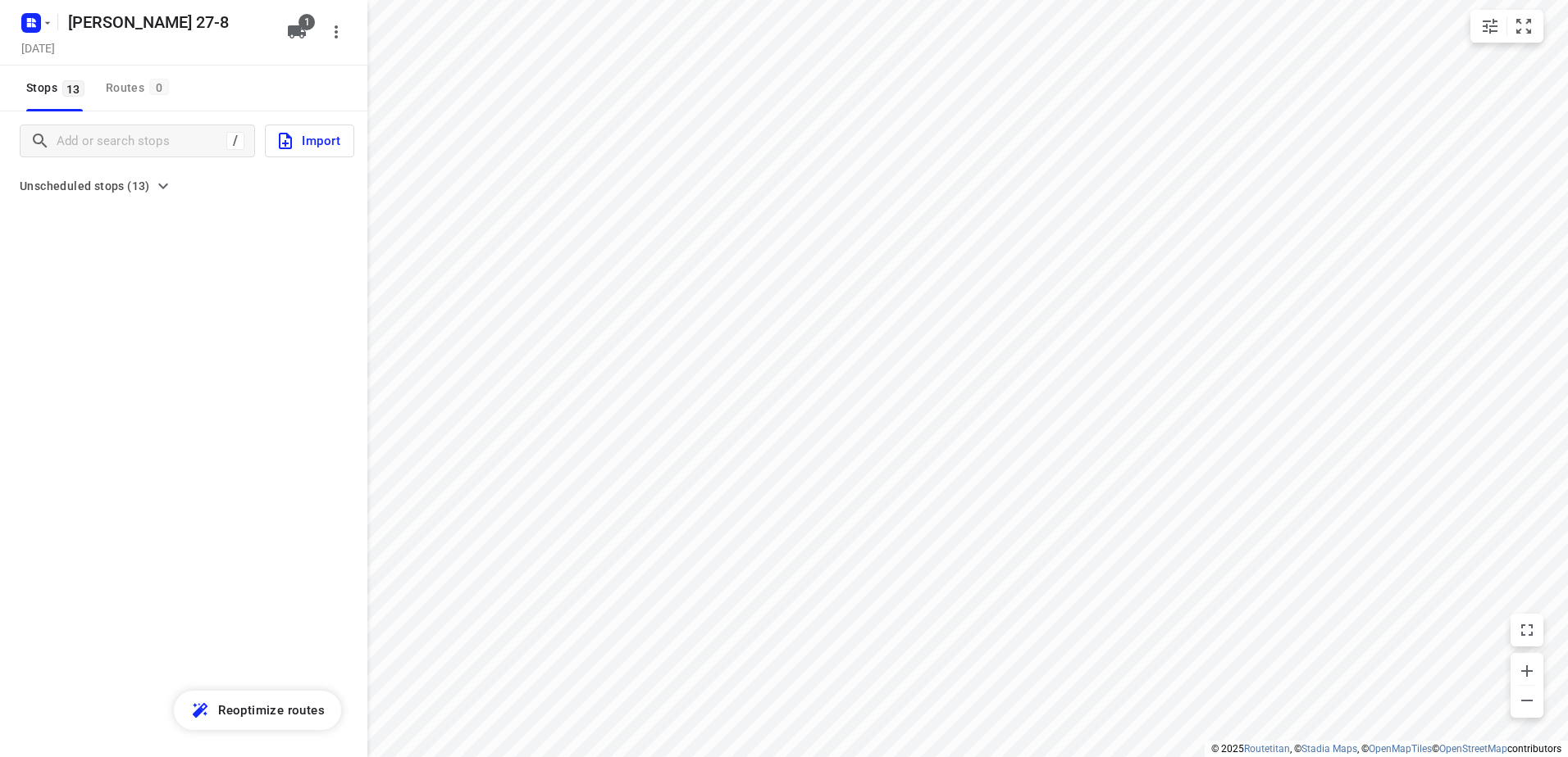
click at [81, 182] on span "Unscheduled stops (13)" at bounding box center [85, 186] width 131 height 20
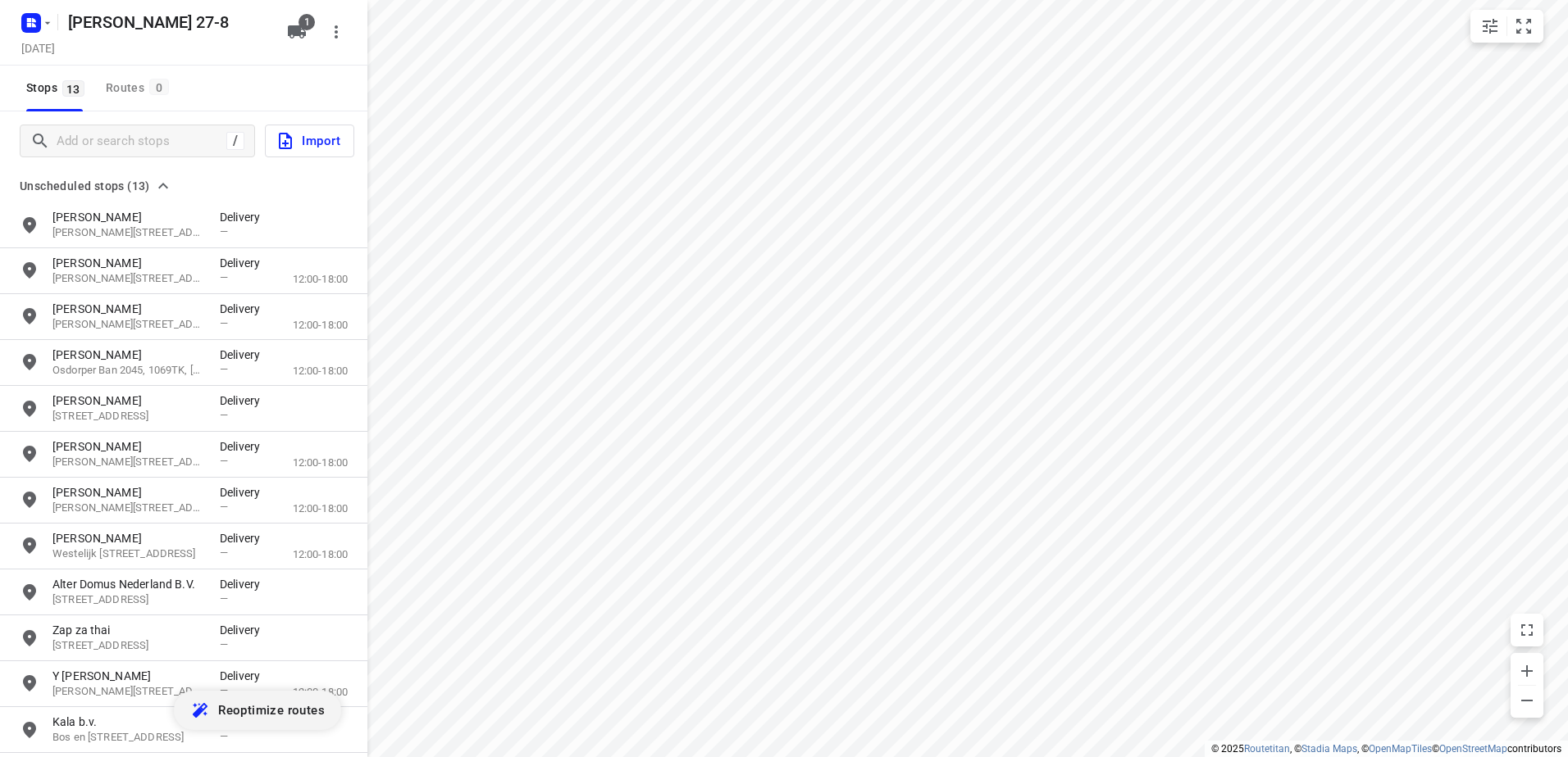
click at [265, 712] on span "Reoptimize routes" at bounding box center [271, 711] width 106 height 21
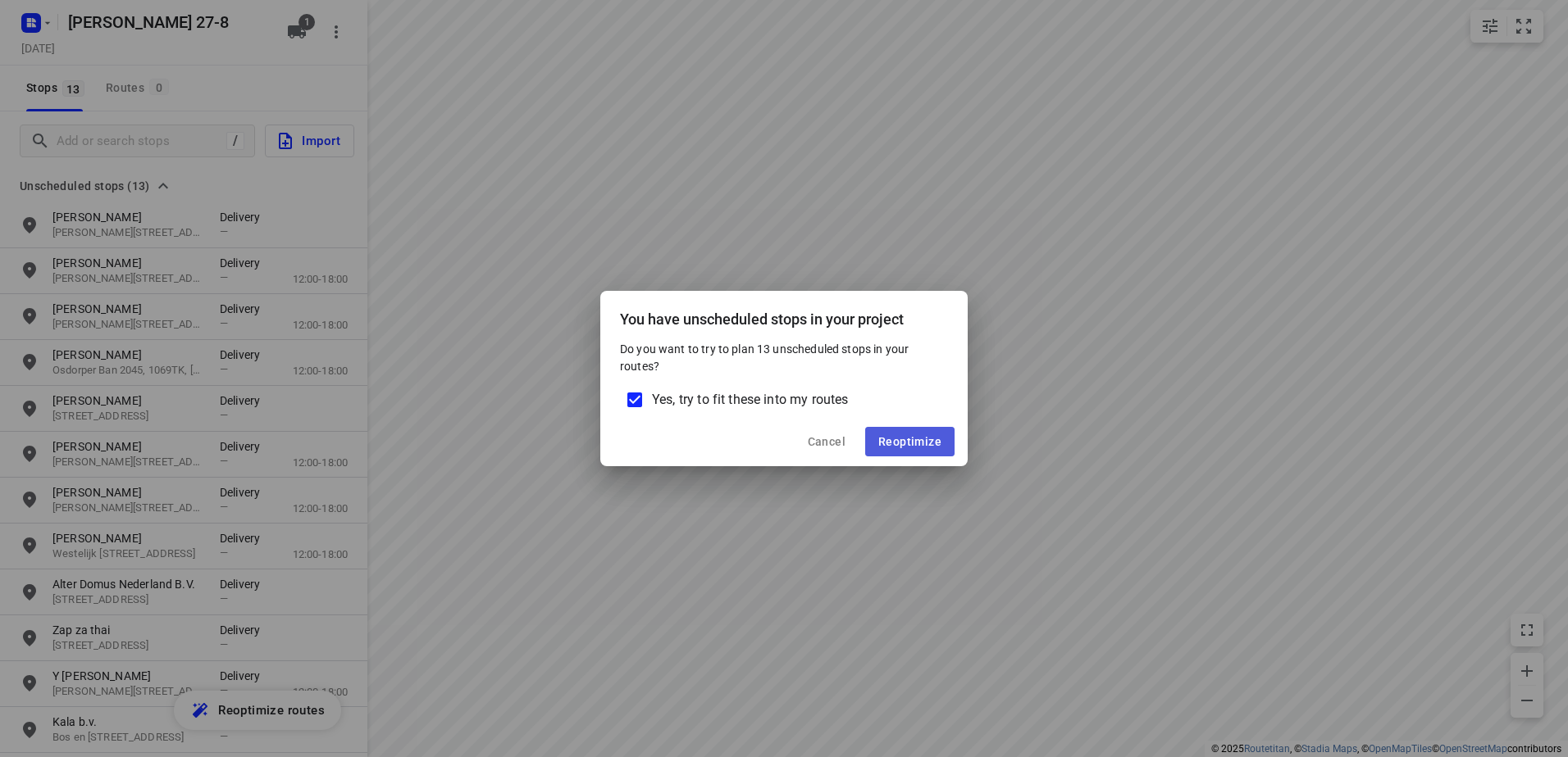
click at [923, 442] on span "Reoptimize" at bounding box center [909, 442] width 64 height 13
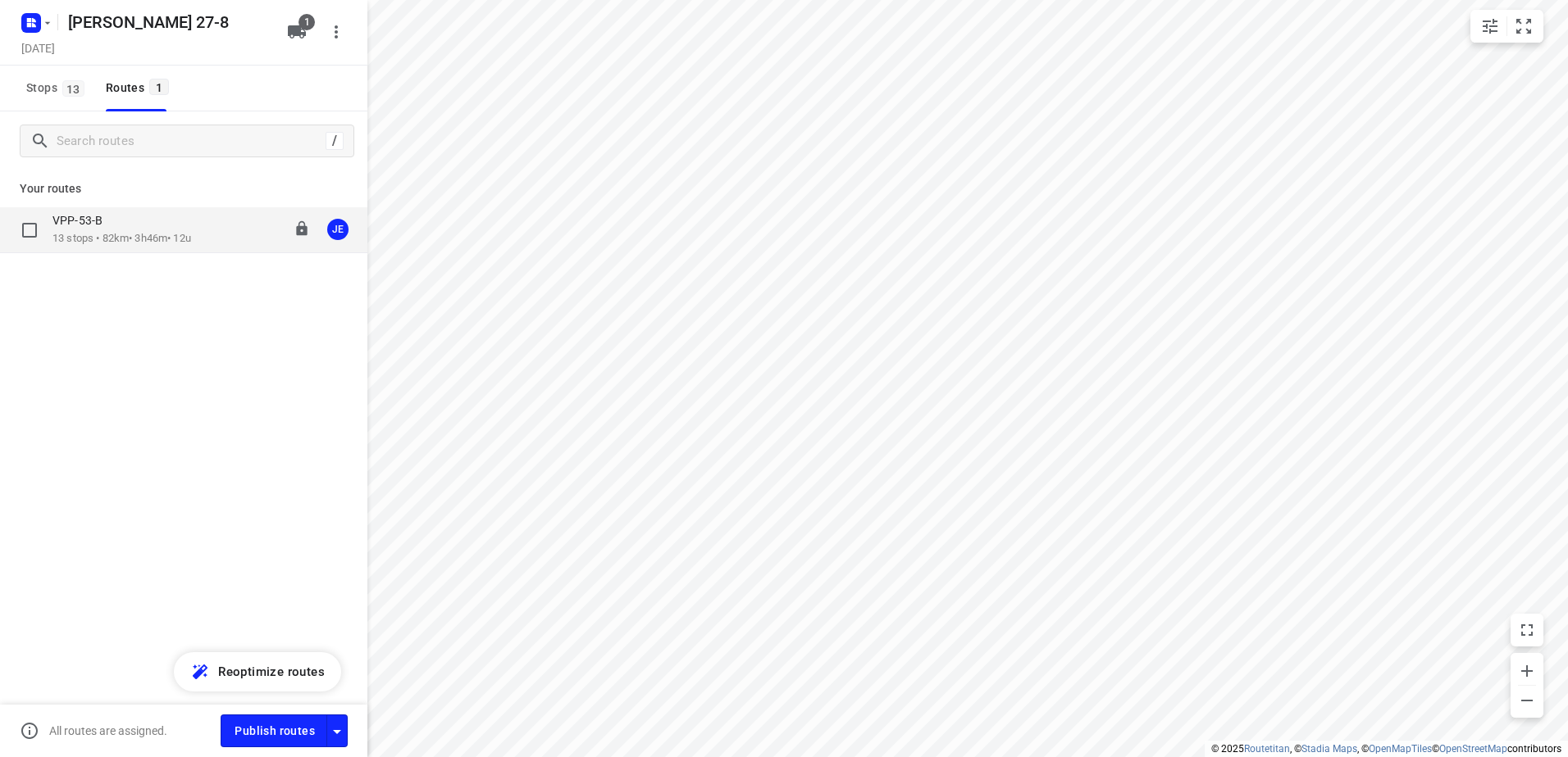
click at [130, 233] on p "13 stops • 82km • 3h46m • 12u" at bounding box center [121, 239] width 138 height 15
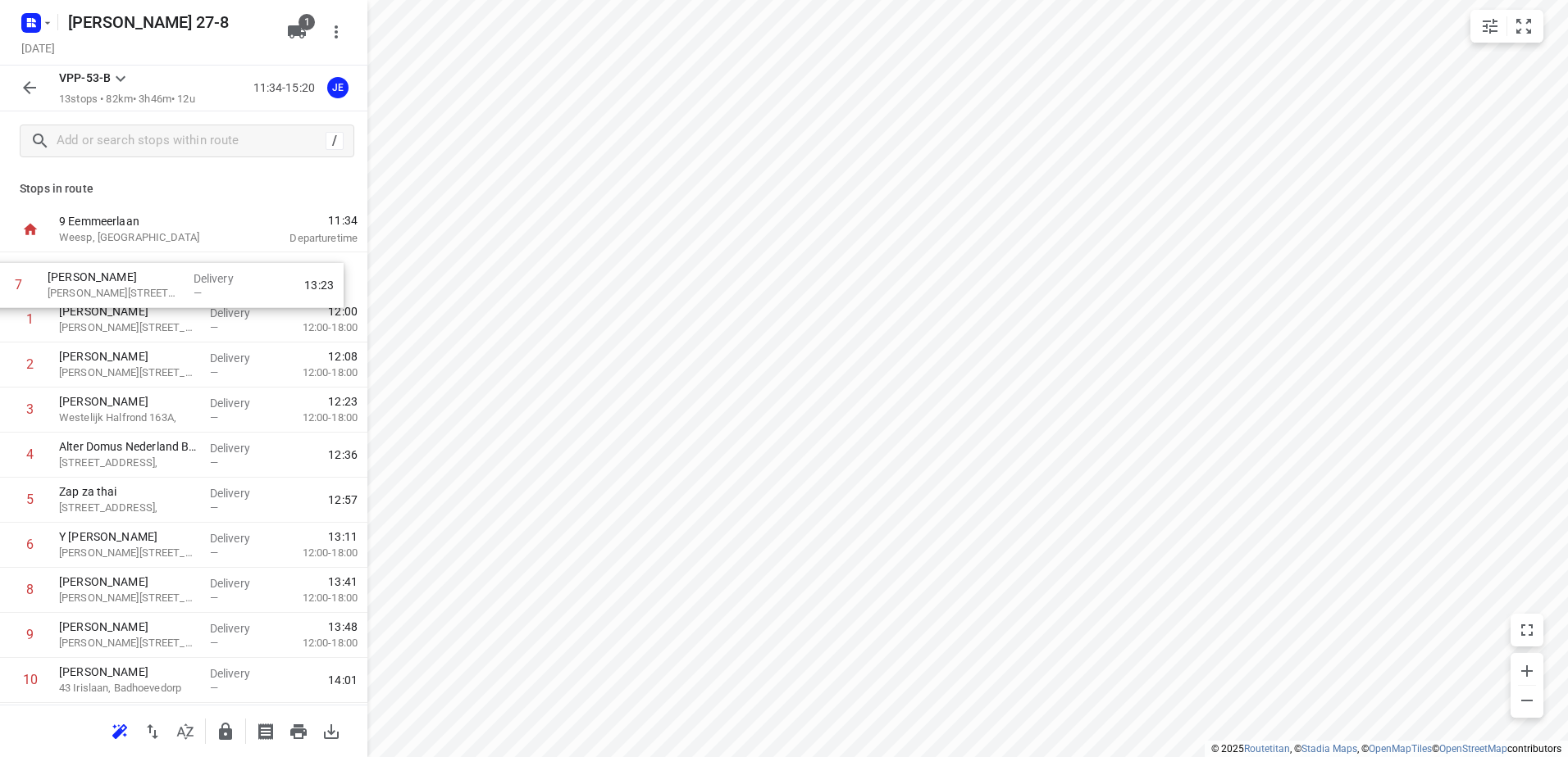
drag, startPoint x: 137, startPoint y: 536, endPoint x: 127, endPoint y: 287, distance: 249.2
click at [127, 287] on div "1 Verano Faerber [STREET_ADDRESS], Delivery — 12:00 12:00-18:00 2 [PERSON_NAME]…" at bounding box center [184, 545] width 368 height 586
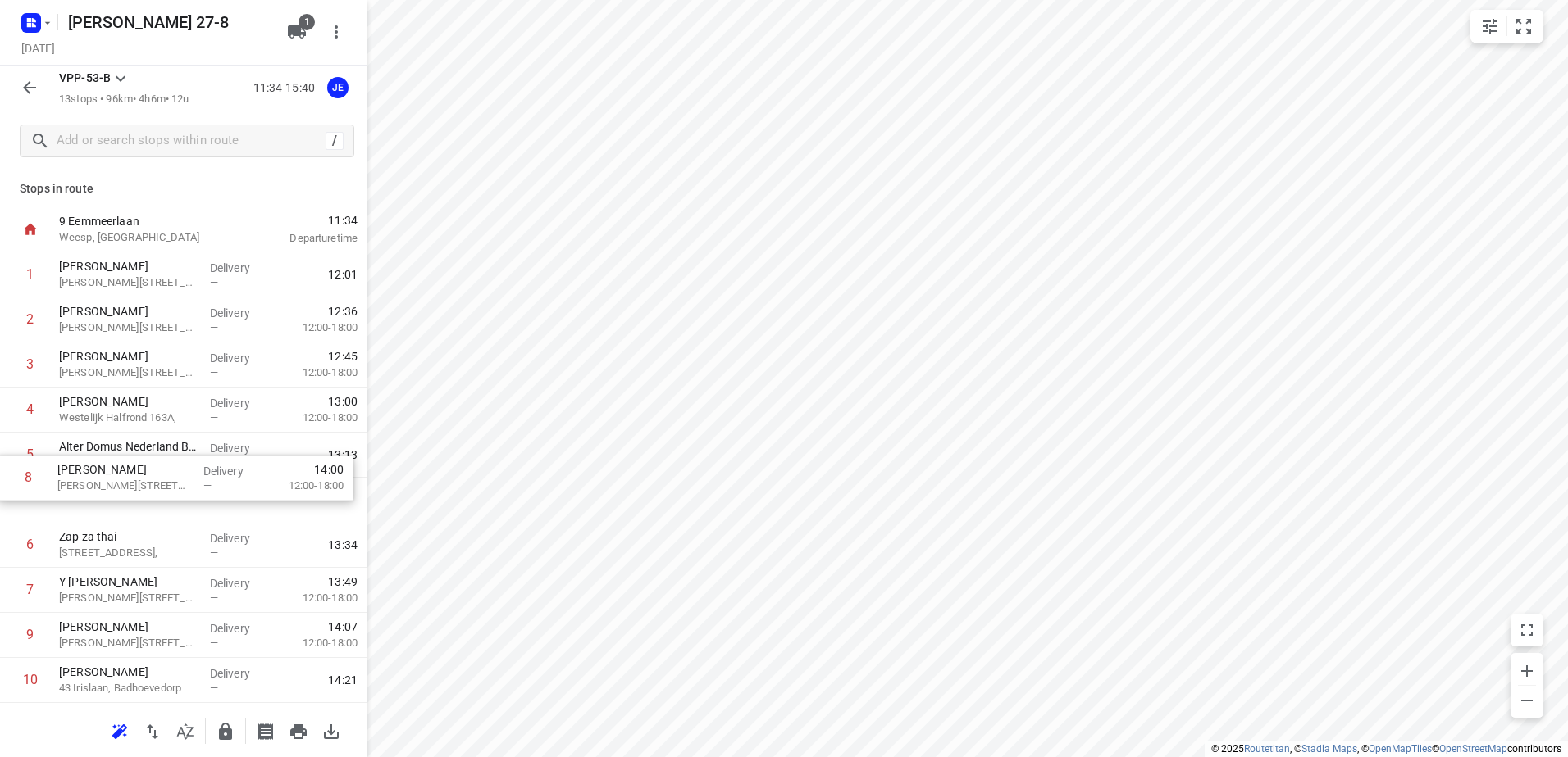
scroll to position [2, 0]
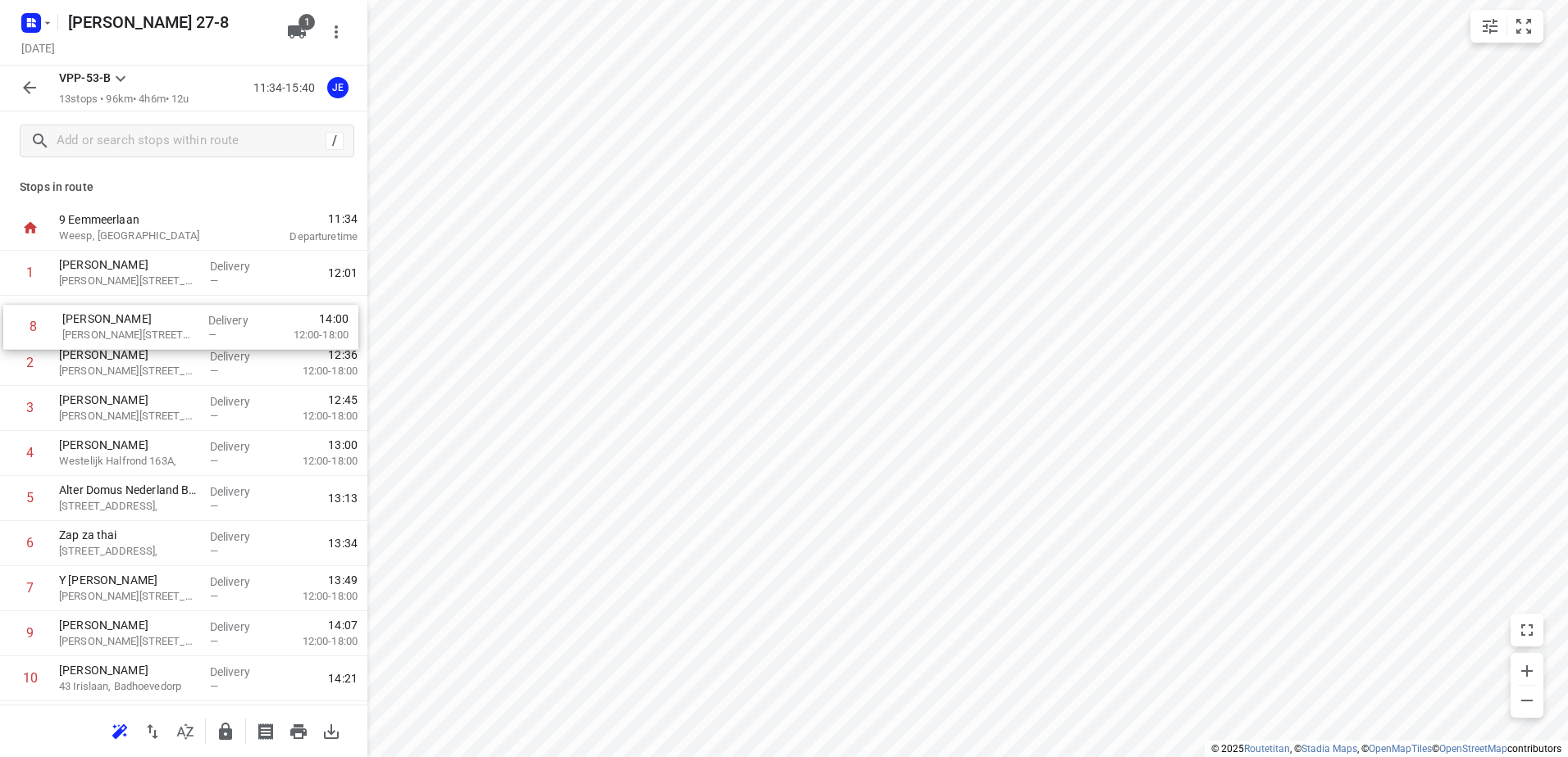
drag, startPoint x: 127, startPoint y: 597, endPoint x: 131, endPoint y: 329, distance: 268.0
click at [131, 329] on div "1 Kaddour Osdorp Martini [STREET_ADDRESS], Delivery — 12:01 2 Verano Faerber [S…" at bounding box center [184, 544] width 368 height 586
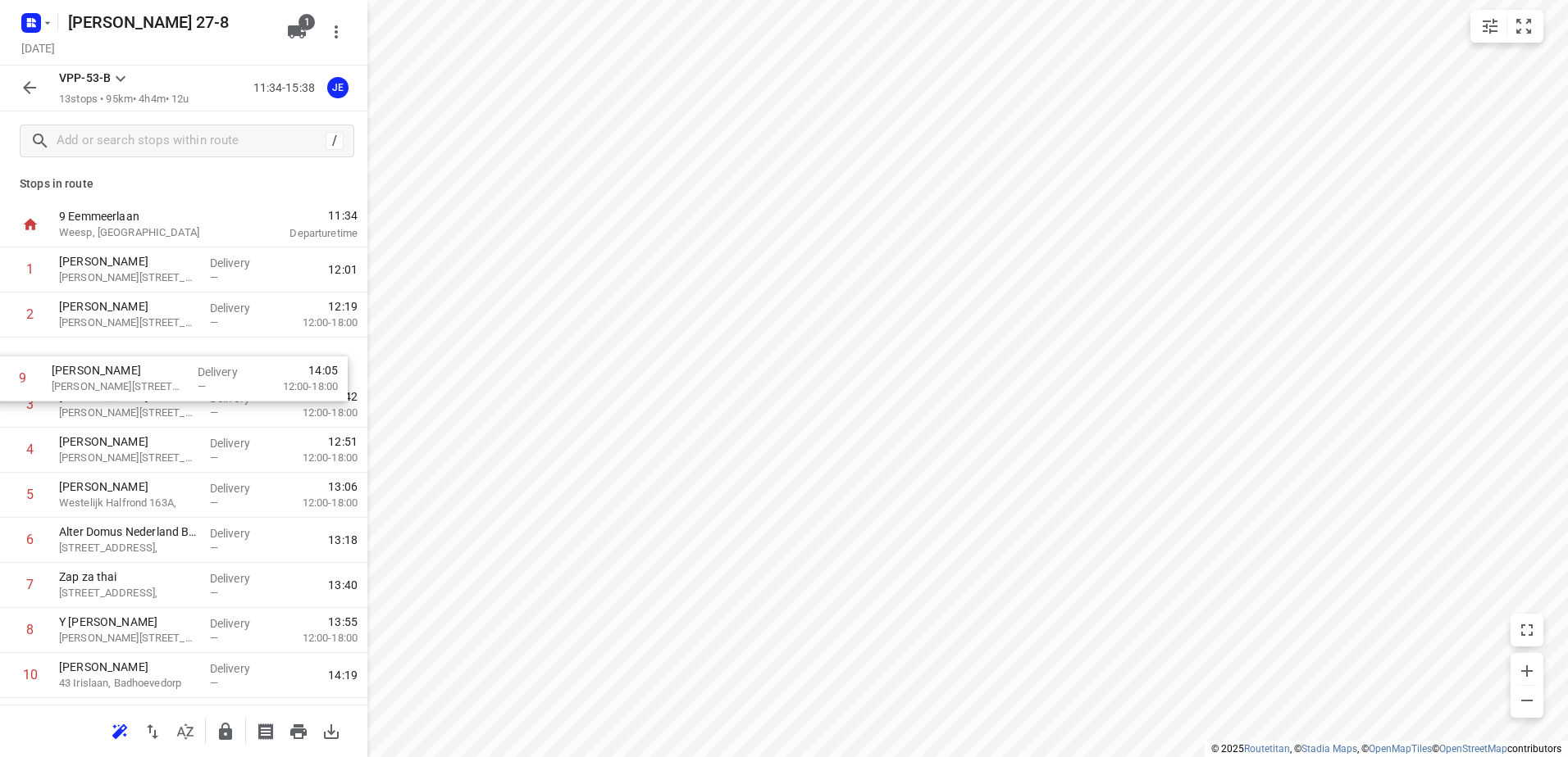
drag, startPoint x: 116, startPoint y: 635, endPoint x: 112, endPoint y: 366, distance: 269.0
click at [112, 366] on div "1 Kaddour Osdorp Martini [STREET_ADDRESS], Delivery — 12:01 2 Anisah Naginawall…" at bounding box center [184, 540] width 368 height 586
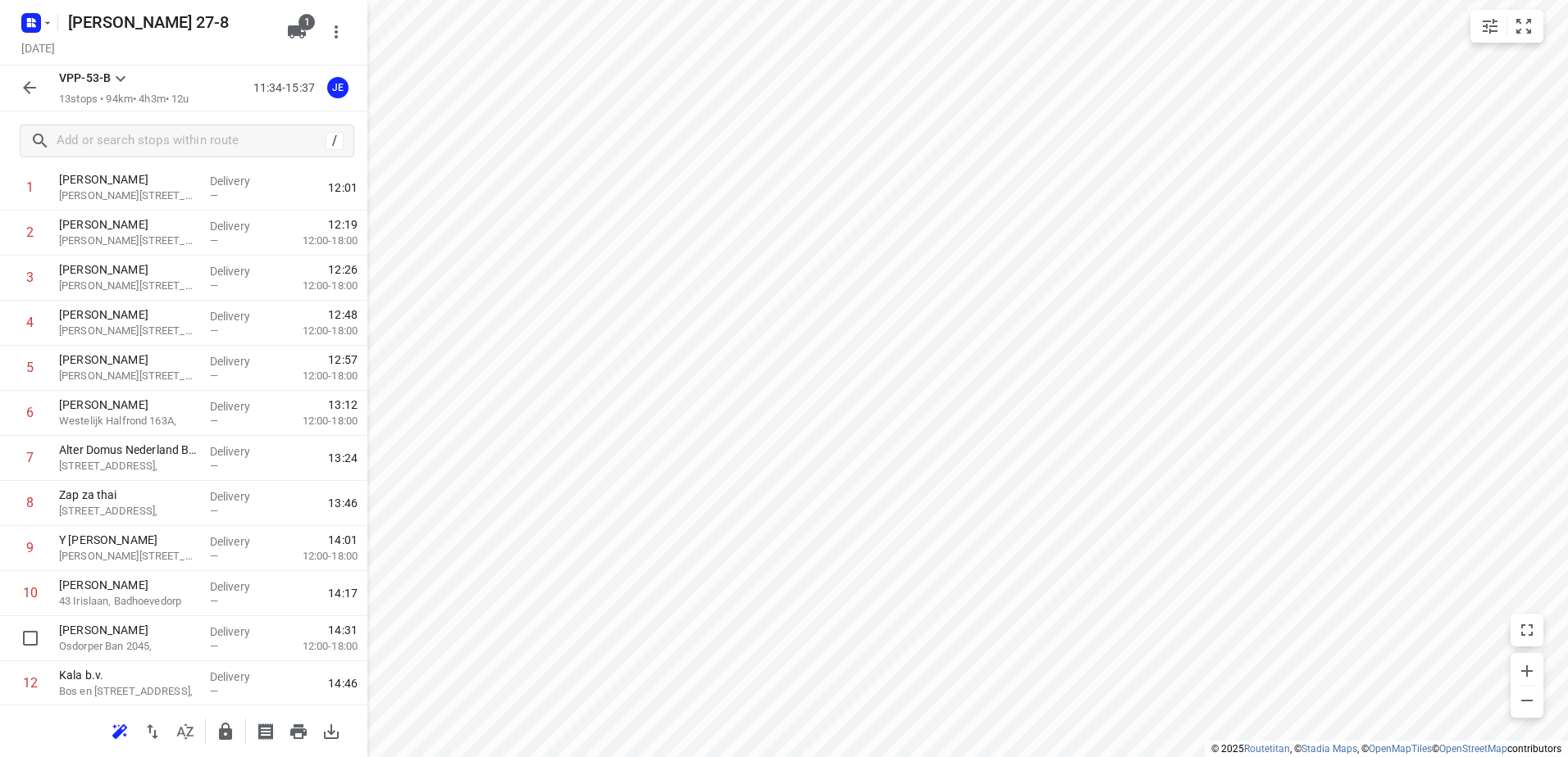
scroll to position [91, 0]
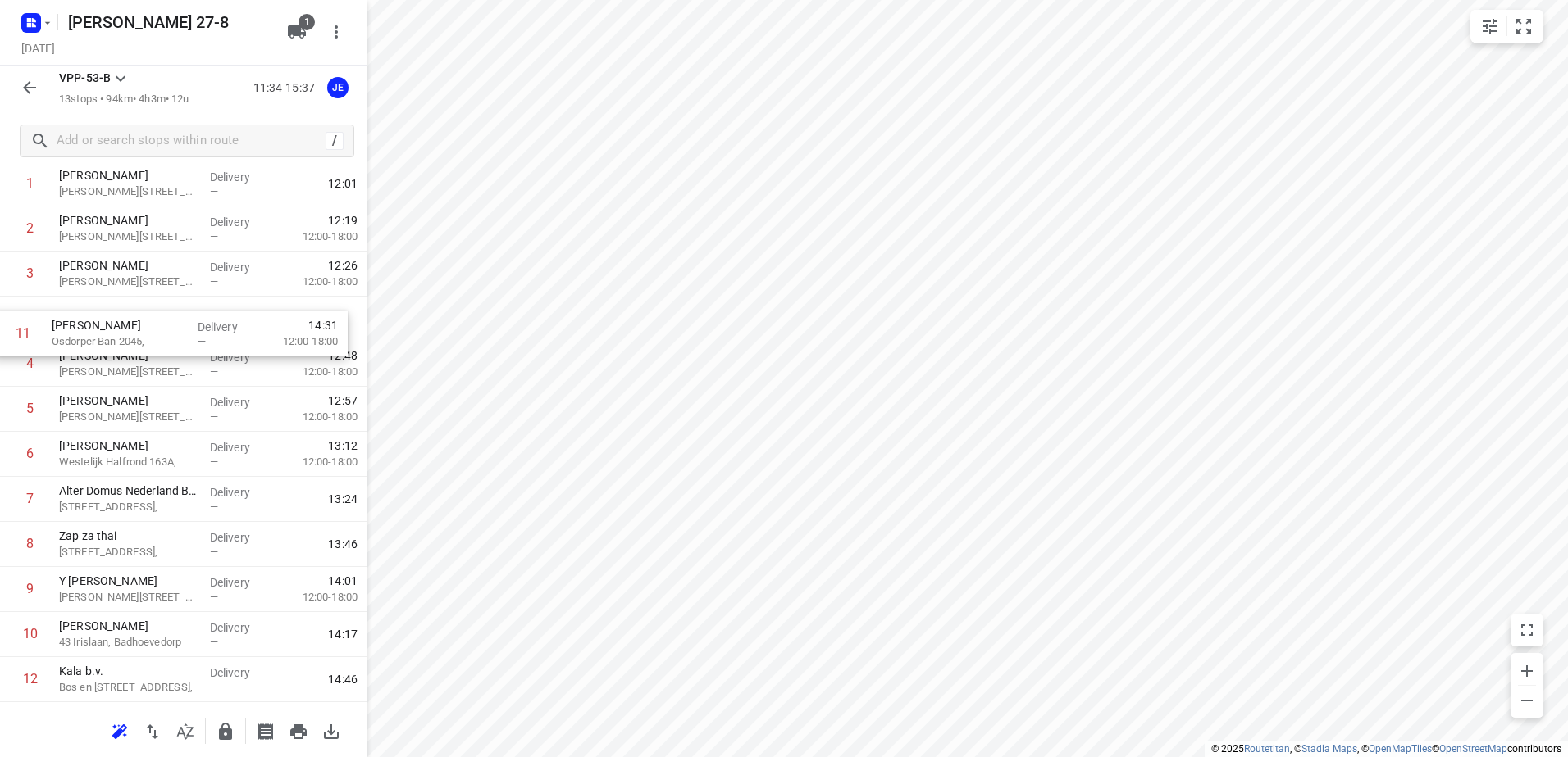
drag, startPoint x: 117, startPoint y: 640, endPoint x: 111, endPoint y: 324, distance: 316.1
click at [111, 324] on div "1 Kaddour Osdorp Martini [STREET_ADDRESS], Delivery — 12:01 2 Anisah Naginawall…" at bounding box center [184, 454] width 368 height 586
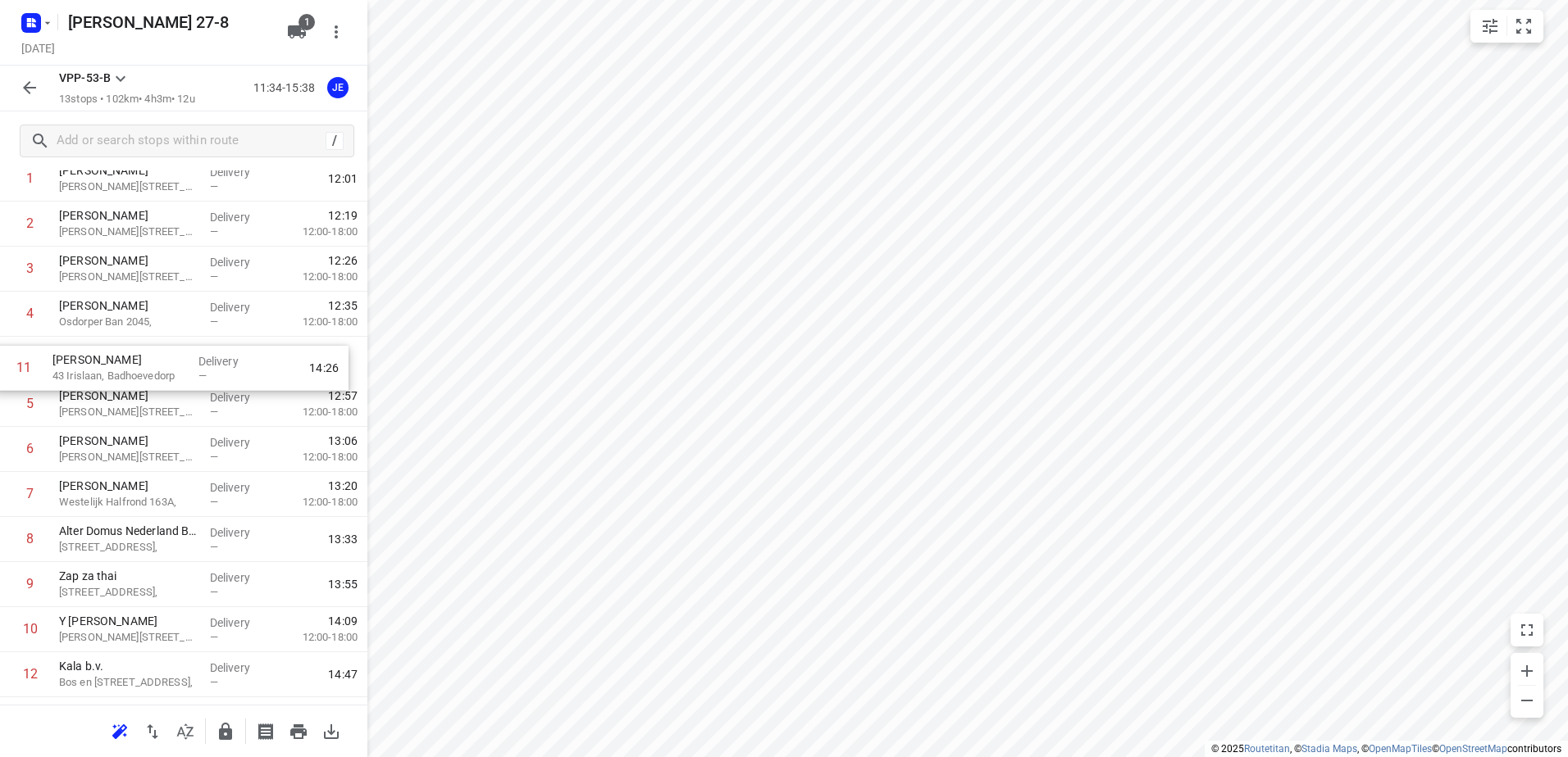
drag, startPoint x: 113, startPoint y: 632, endPoint x: 109, endPoint y: 361, distance: 271.0
click at [109, 361] on div "1 [PERSON_NAME] 29C, Delivery — 12:01 2 Anisah Naginawalla [STREET_ADDRESS], De…" at bounding box center [184, 449] width 368 height 586
drag, startPoint x: 109, startPoint y: 407, endPoint x: 102, endPoint y: 445, distance: 38.6
click at [102, 445] on div "1 [PERSON_NAME] 29C, Delivery — 12:01 2 Anisah Naginawalla [STREET_ADDRESS], [G…" at bounding box center [184, 449] width 368 height 586
click at [30, 88] on icon "button" at bounding box center [29, 88] width 13 height 13
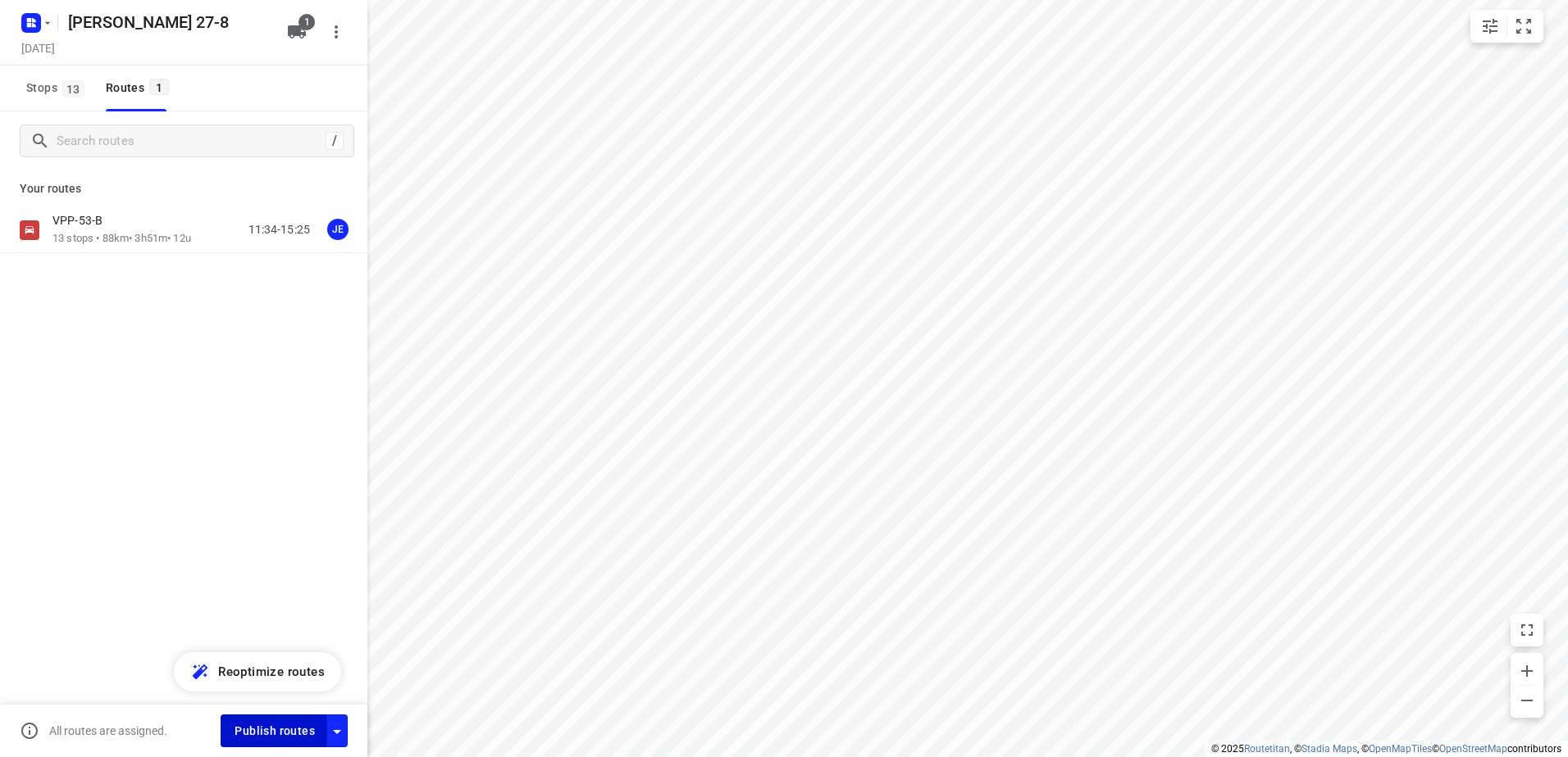
click at [276, 726] on span "Publish routes" at bounding box center [274, 731] width 81 height 21
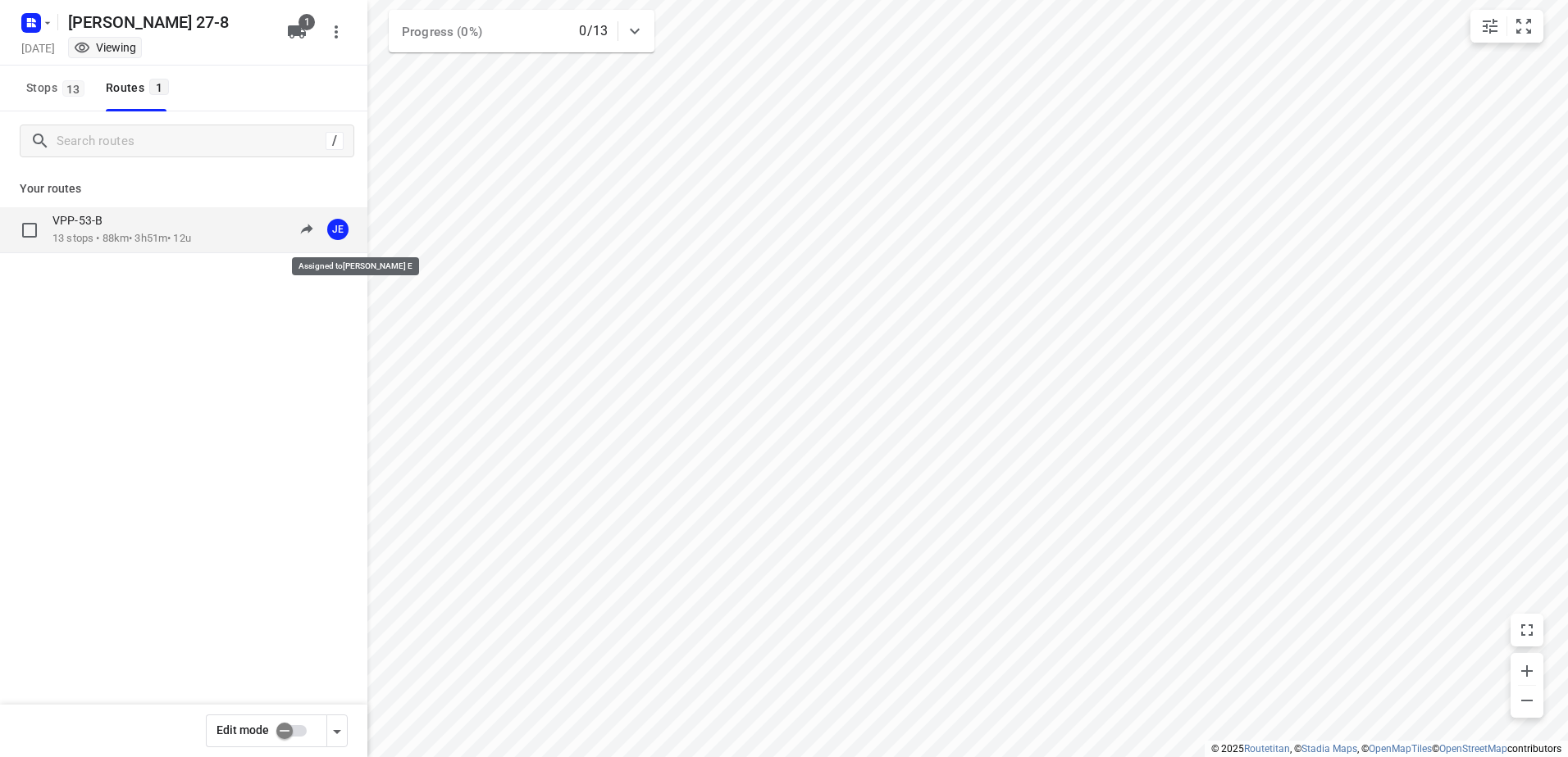
click at [333, 233] on span "JE" at bounding box center [337, 229] width 33 height 33
click at [46, 21] on icon "button" at bounding box center [47, 23] width 13 height 13
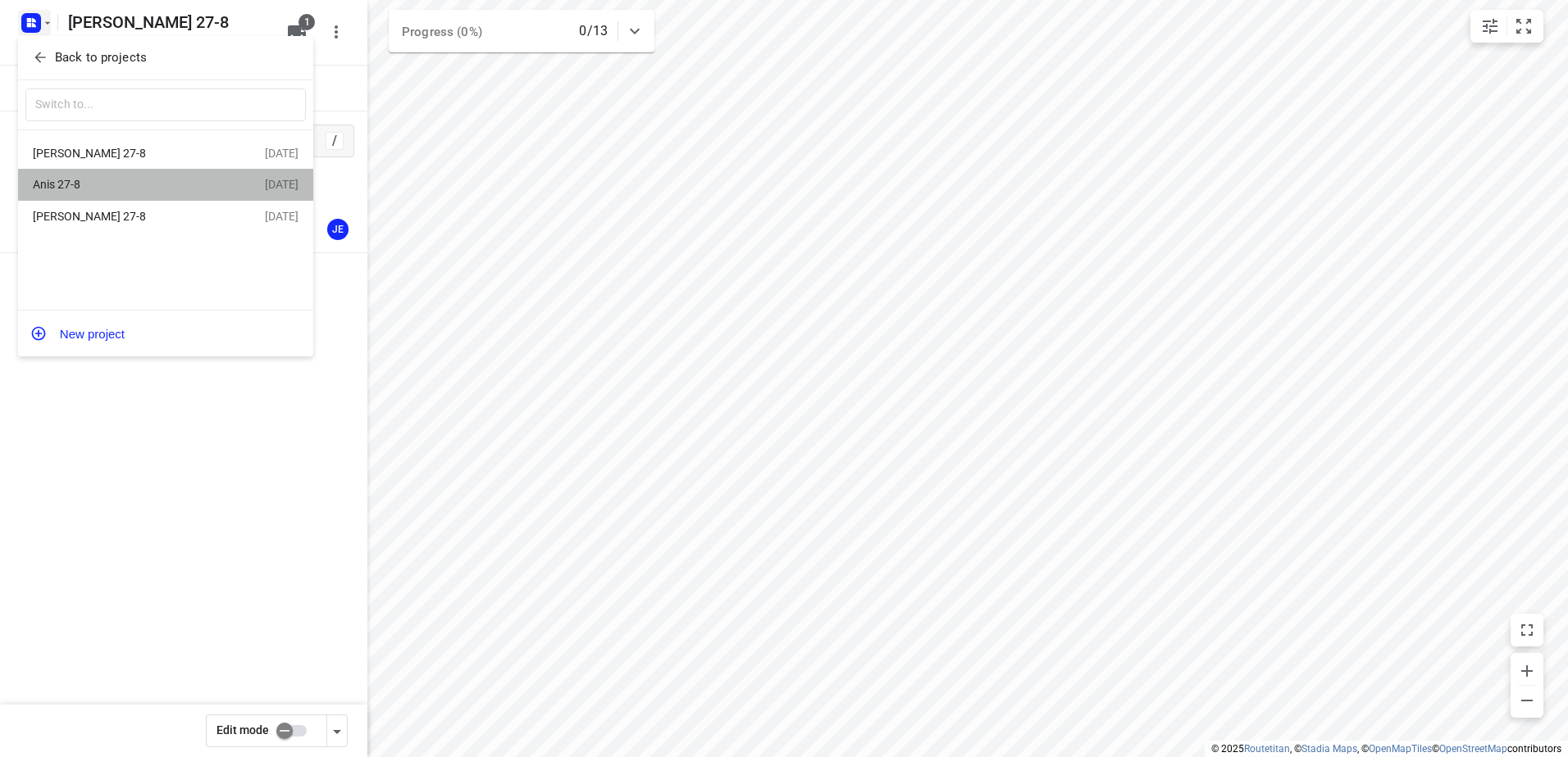
click at [71, 184] on div "Anis 27-8" at bounding box center [127, 185] width 189 height 13
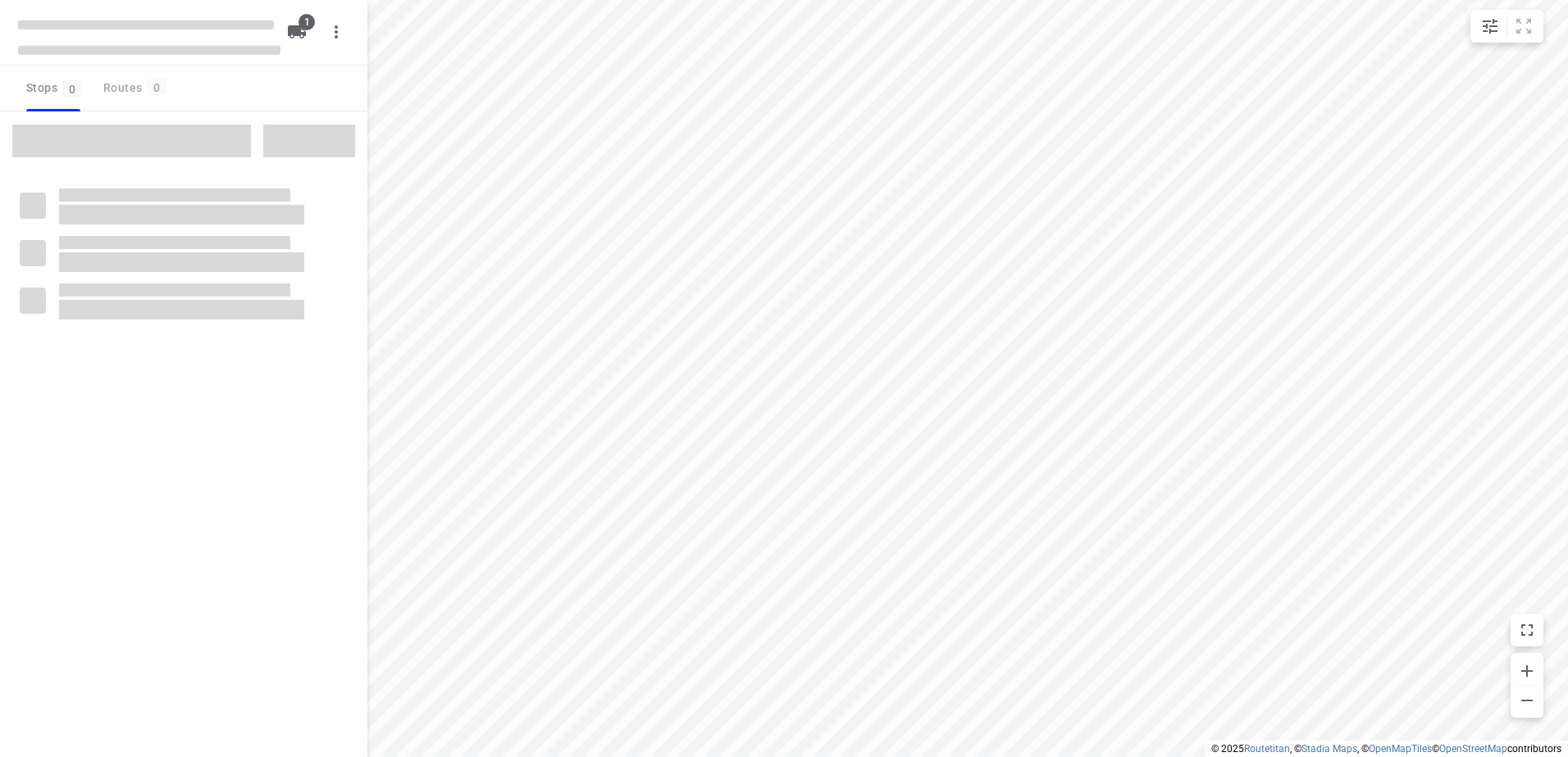
type input "distance"
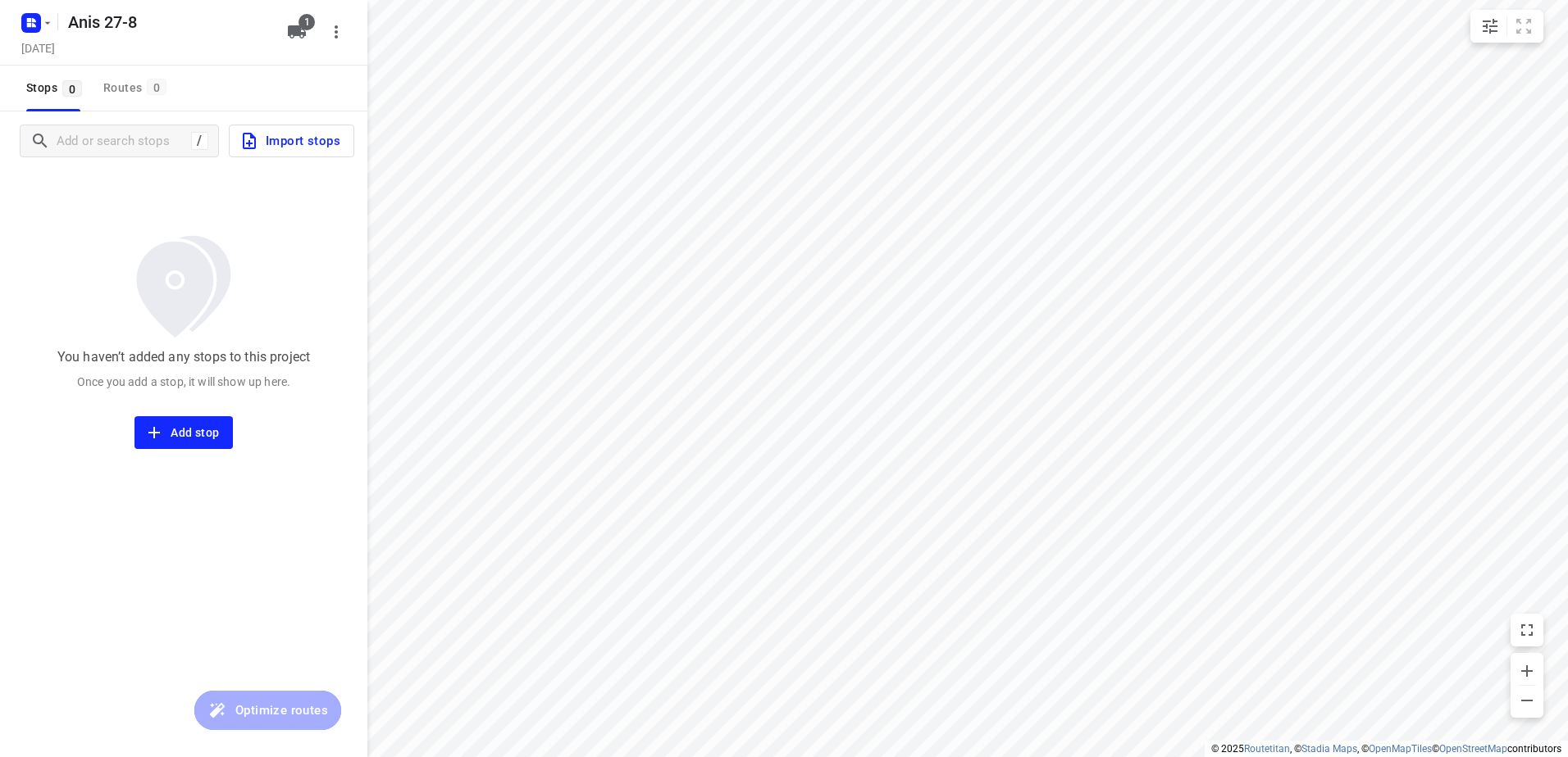
click at [292, 131] on span "Import stops" at bounding box center [290, 141] width 100 height 21
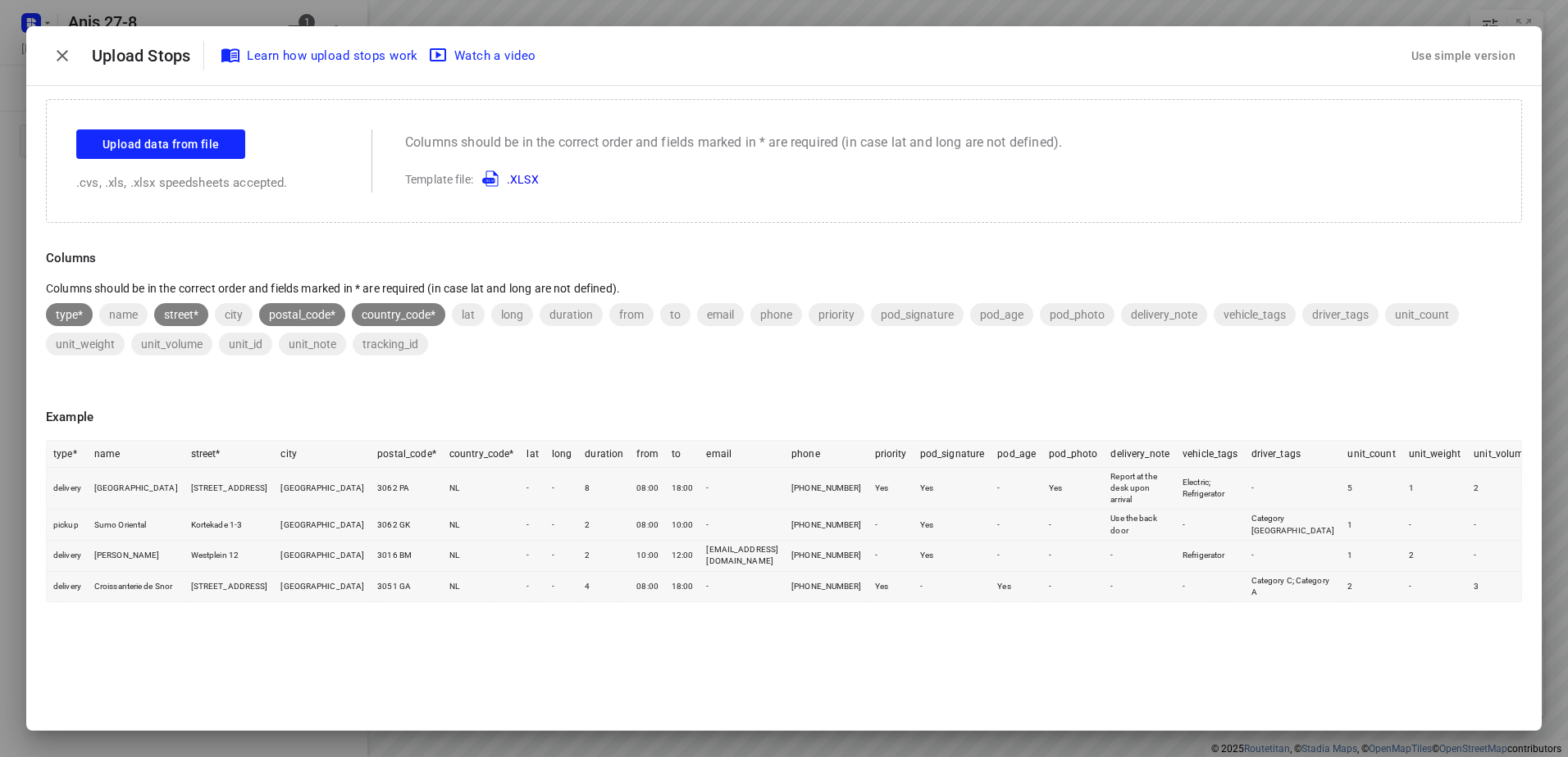
click at [1433, 52] on div "Use simple version" at bounding box center [1463, 56] width 111 height 27
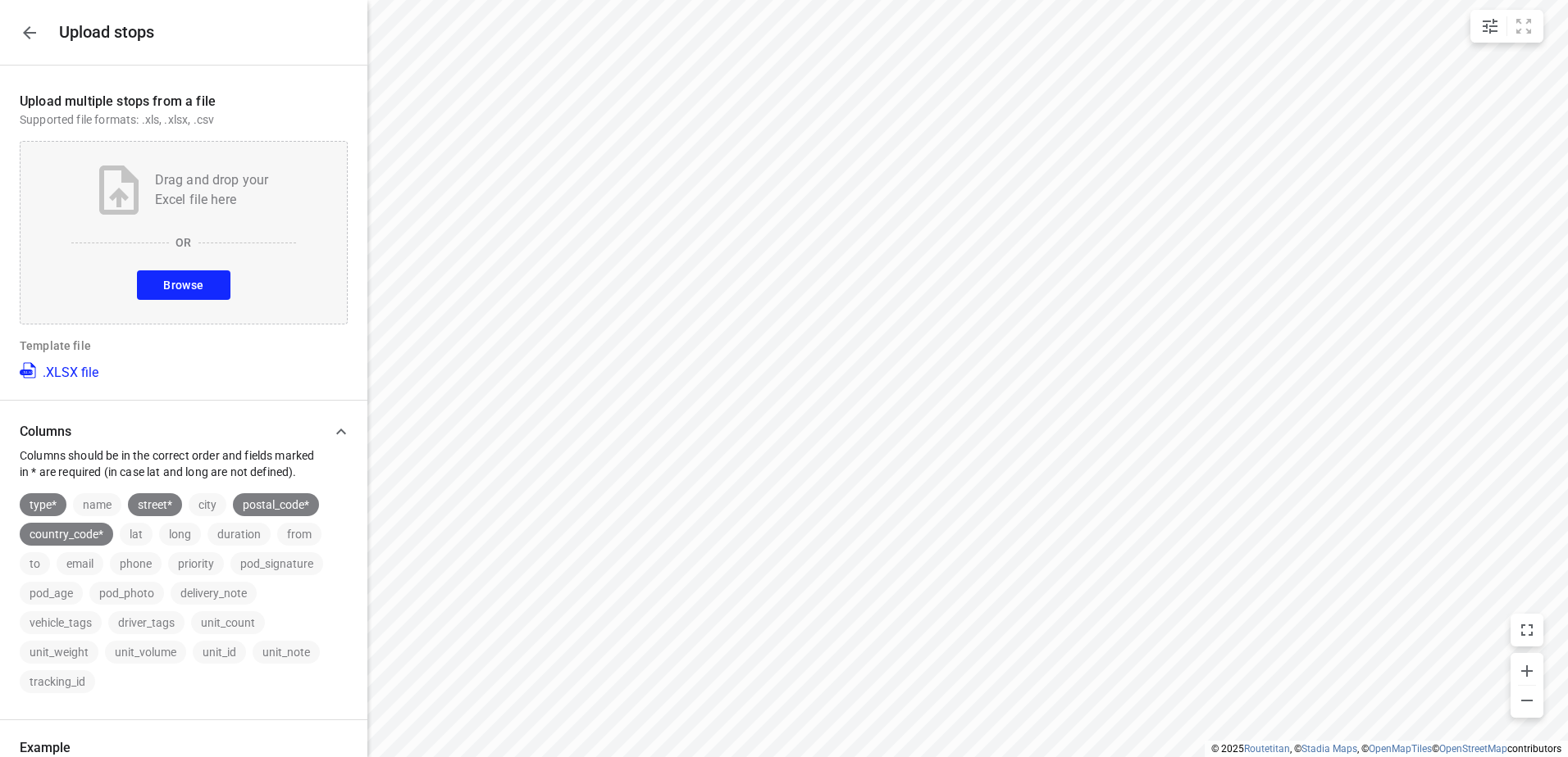
click at [179, 288] on span "Browse" at bounding box center [183, 286] width 40 height 21
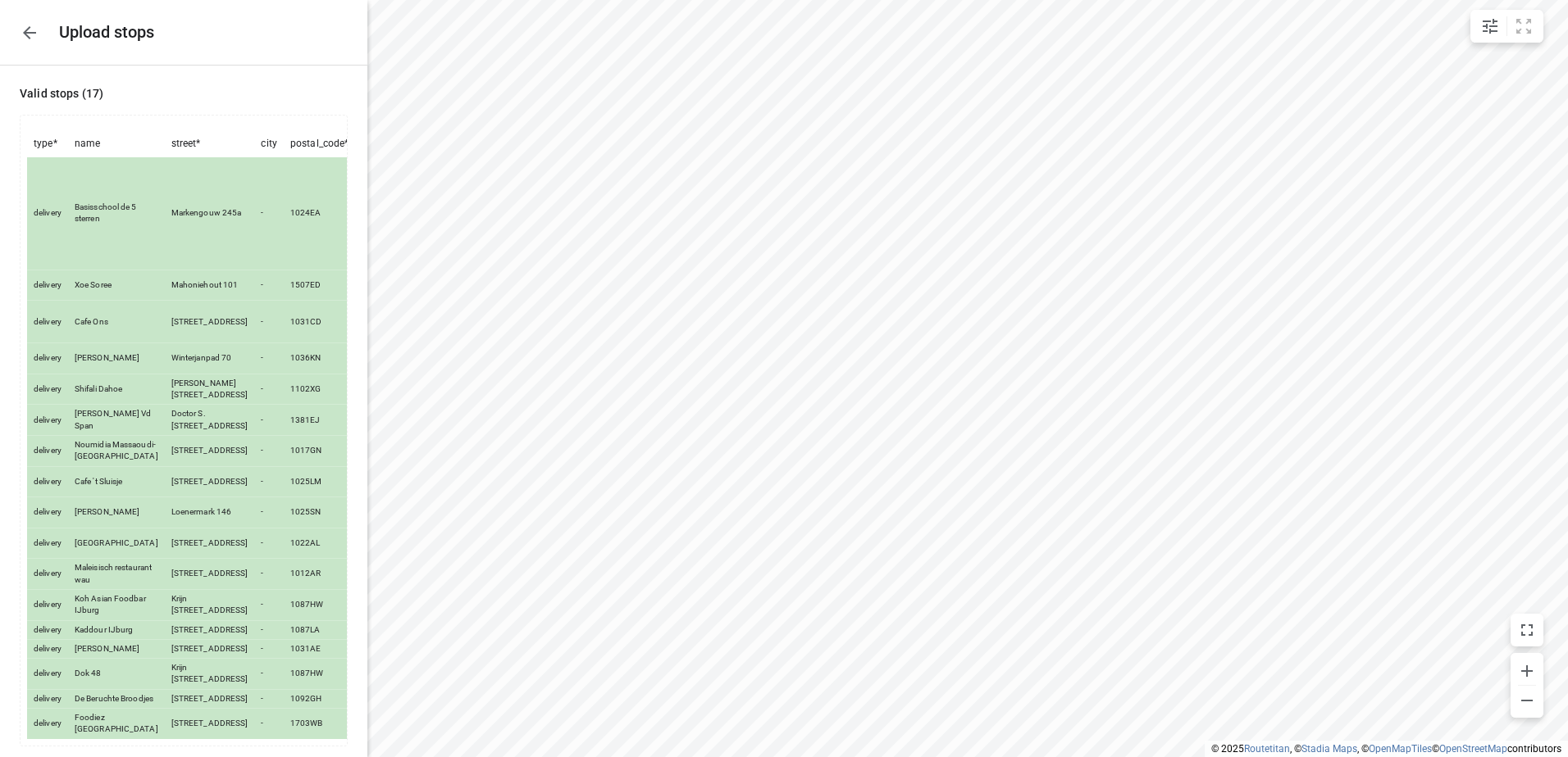
scroll to position [290, 0]
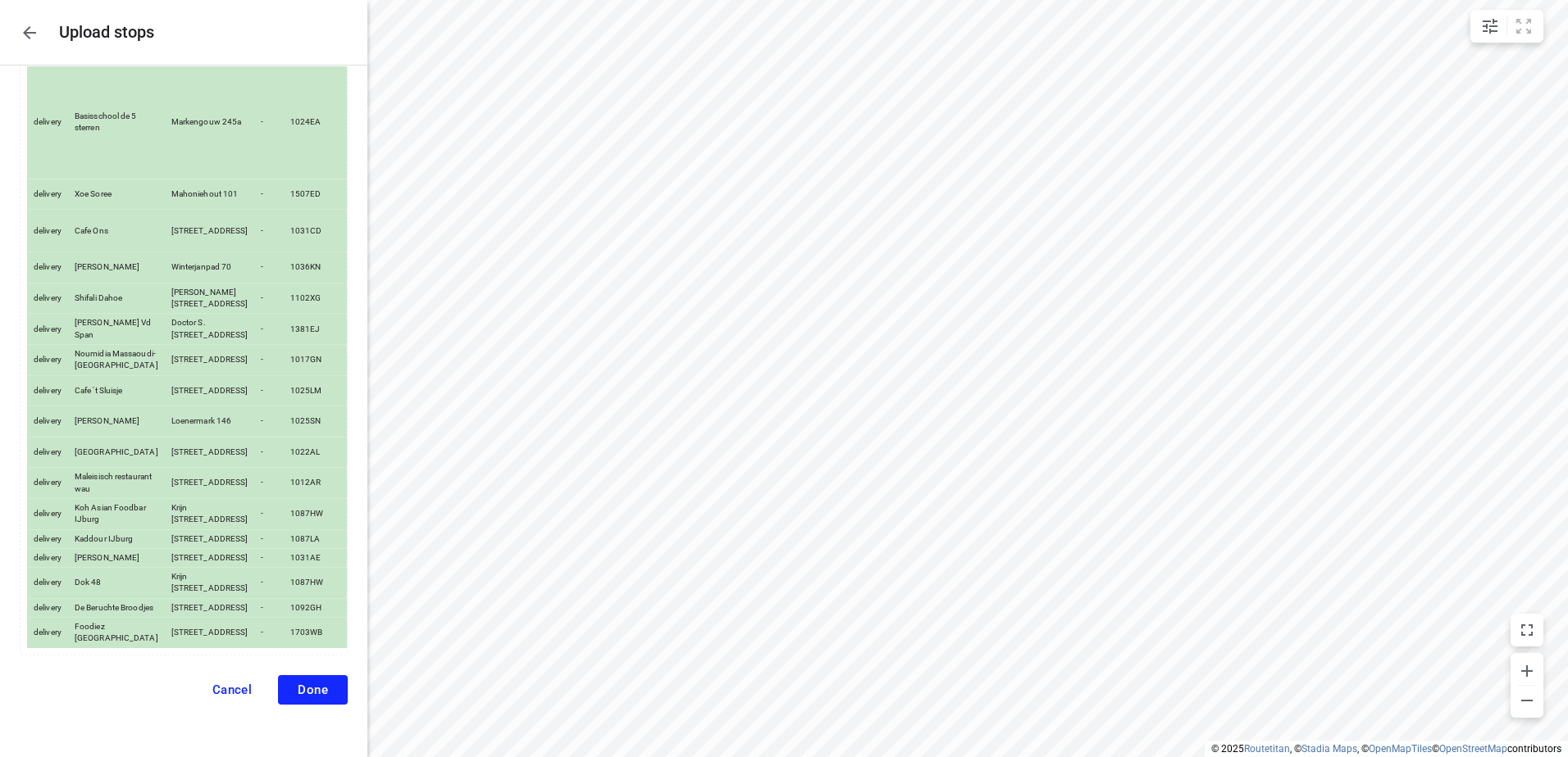
click at [316, 683] on button "Done" at bounding box center [313, 690] width 70 height 29
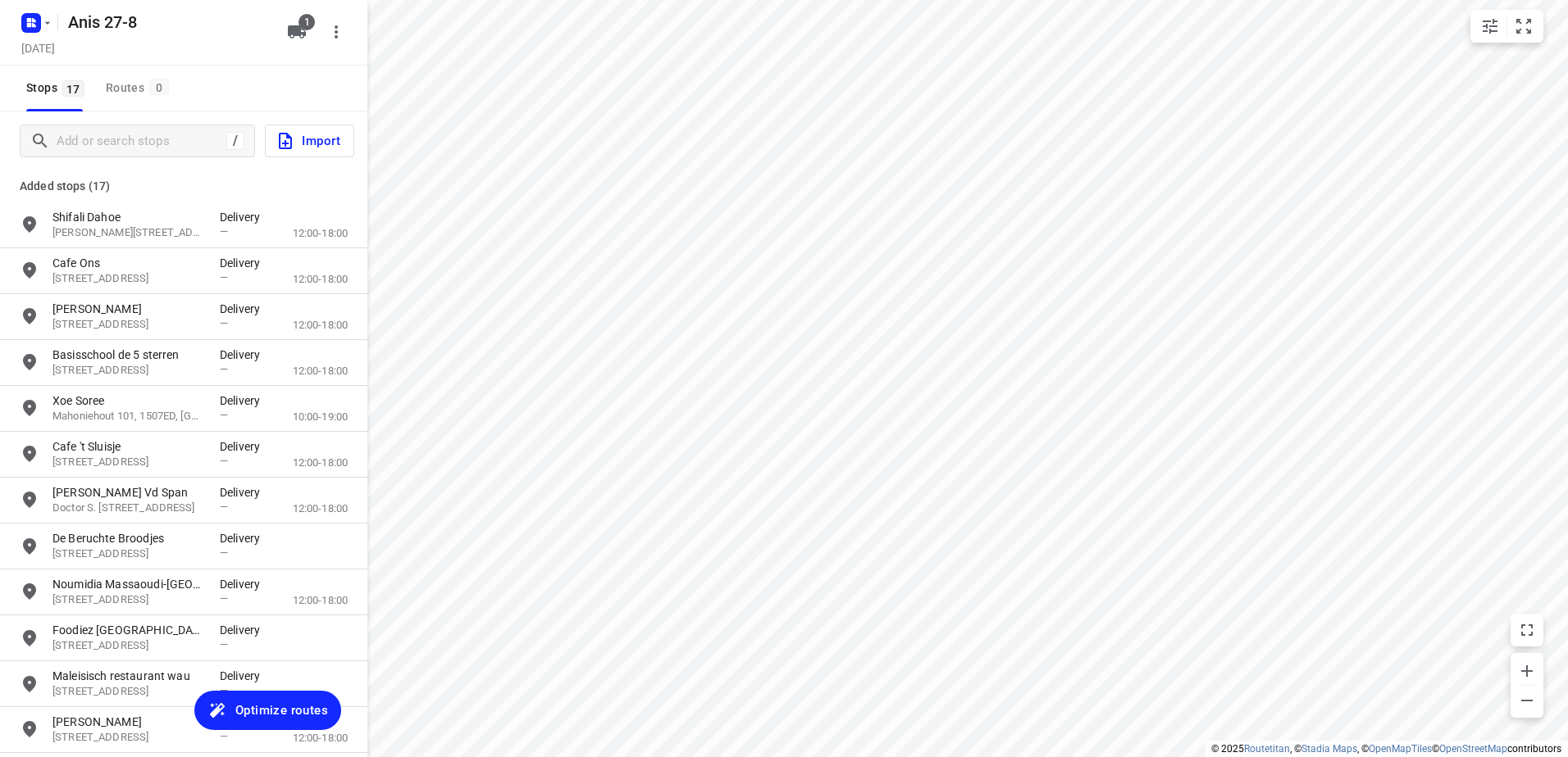
click at [282, 708] on span "Optimize routes" at bounding box center [282, 711] width 93 height 21
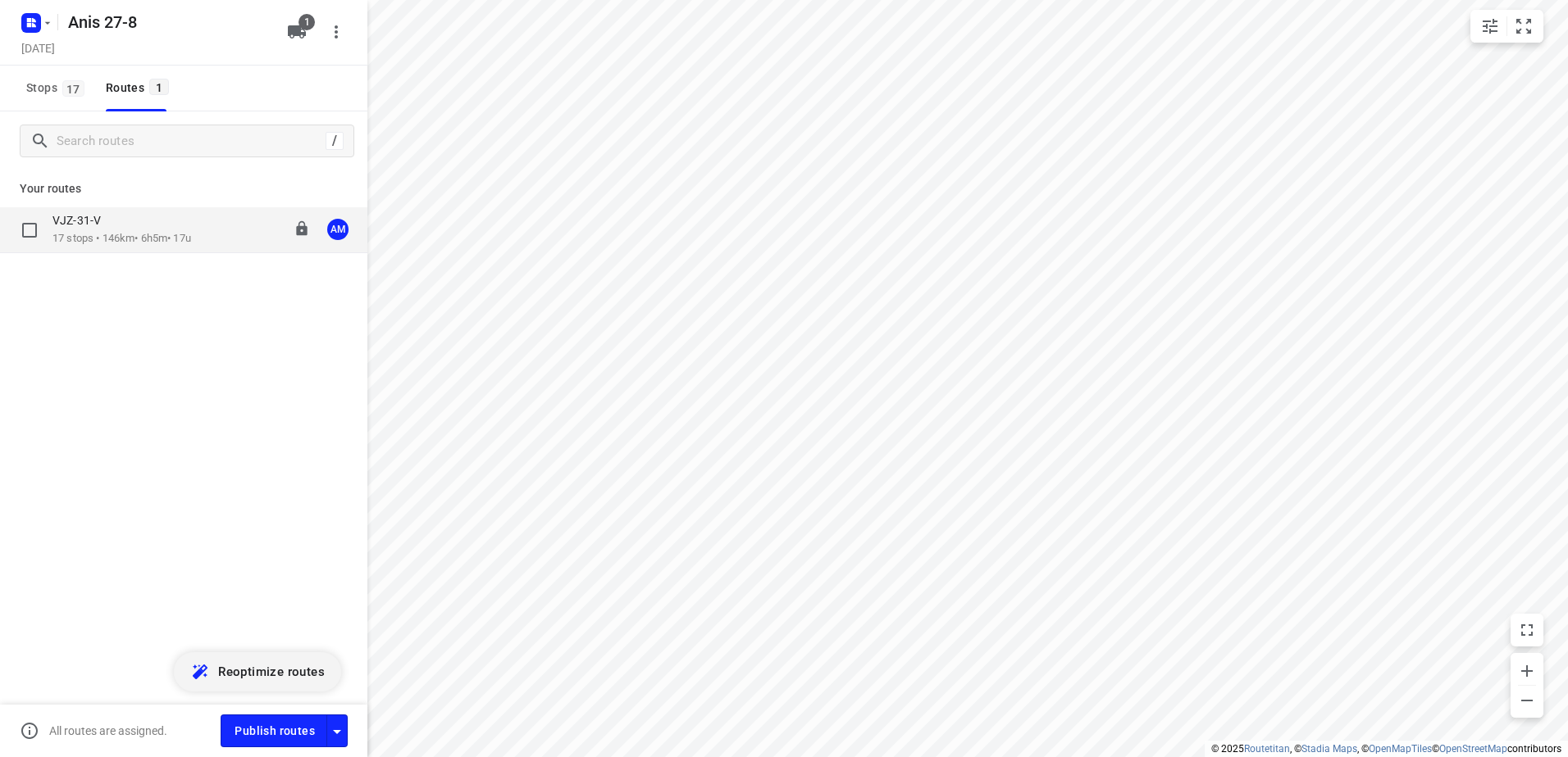
click at [95, 232] on p "17 stops • 146km • 6h5m • 17u" at bounding box center [121, 239] width 138 height 15
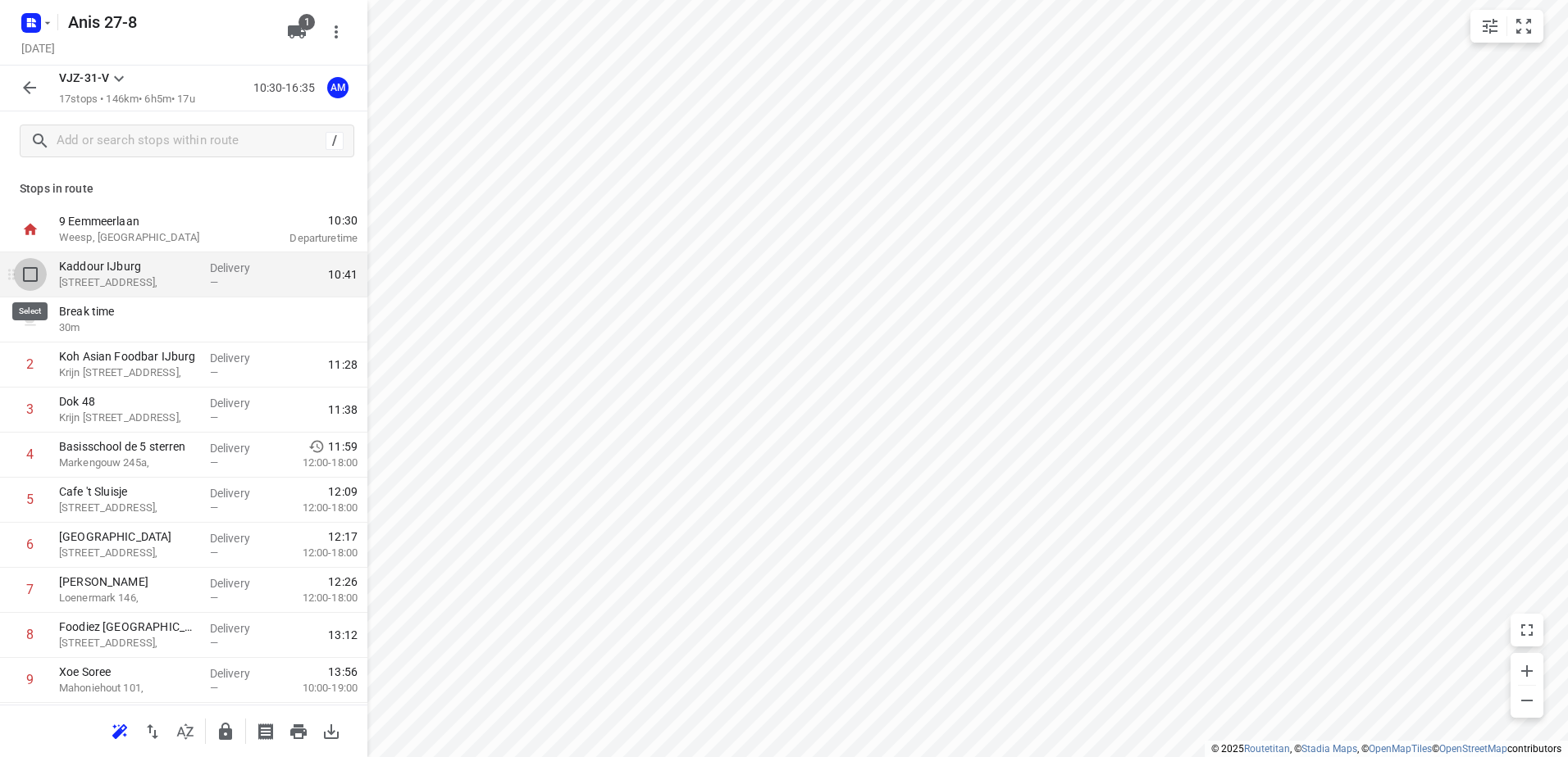
click at [32, 267] on input "checkbox" at bounding box center [30, 274] width 33 height 33
checkbox input "true"
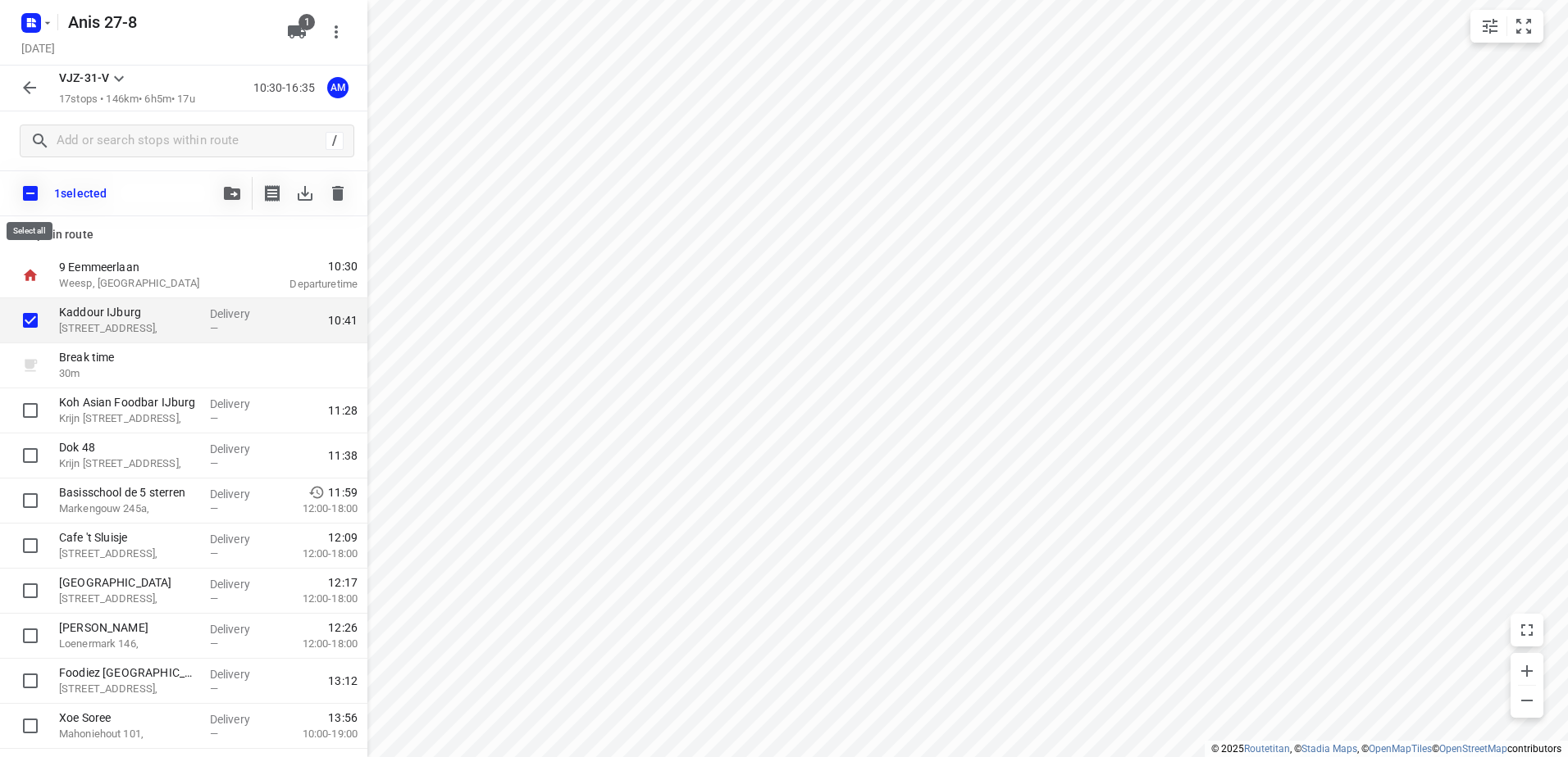
click at [33, 189] on input "checkbox" at bounding box center [30, 193] width 34 height 34
checkbox input "true"
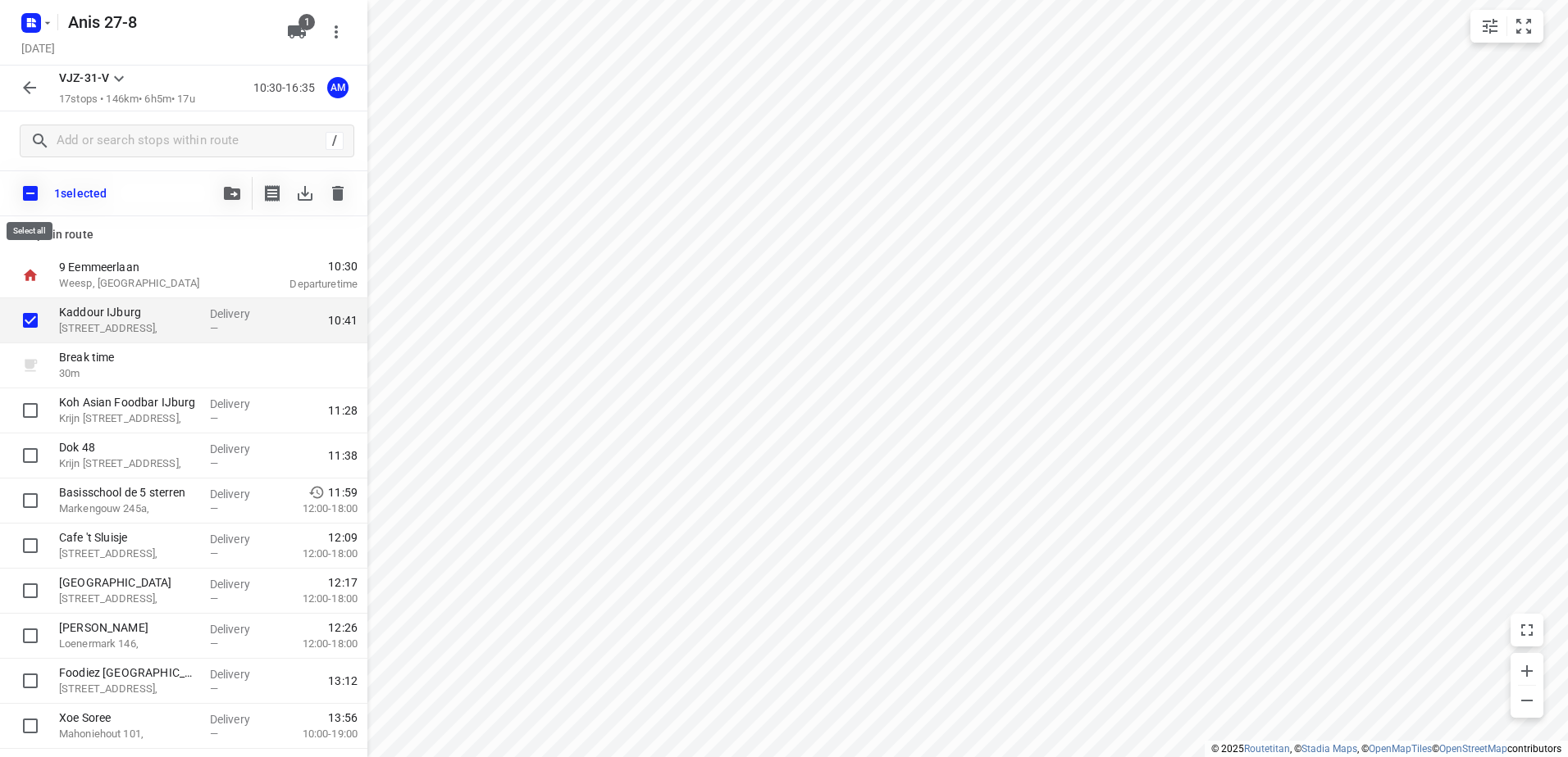
checkbox input "true"
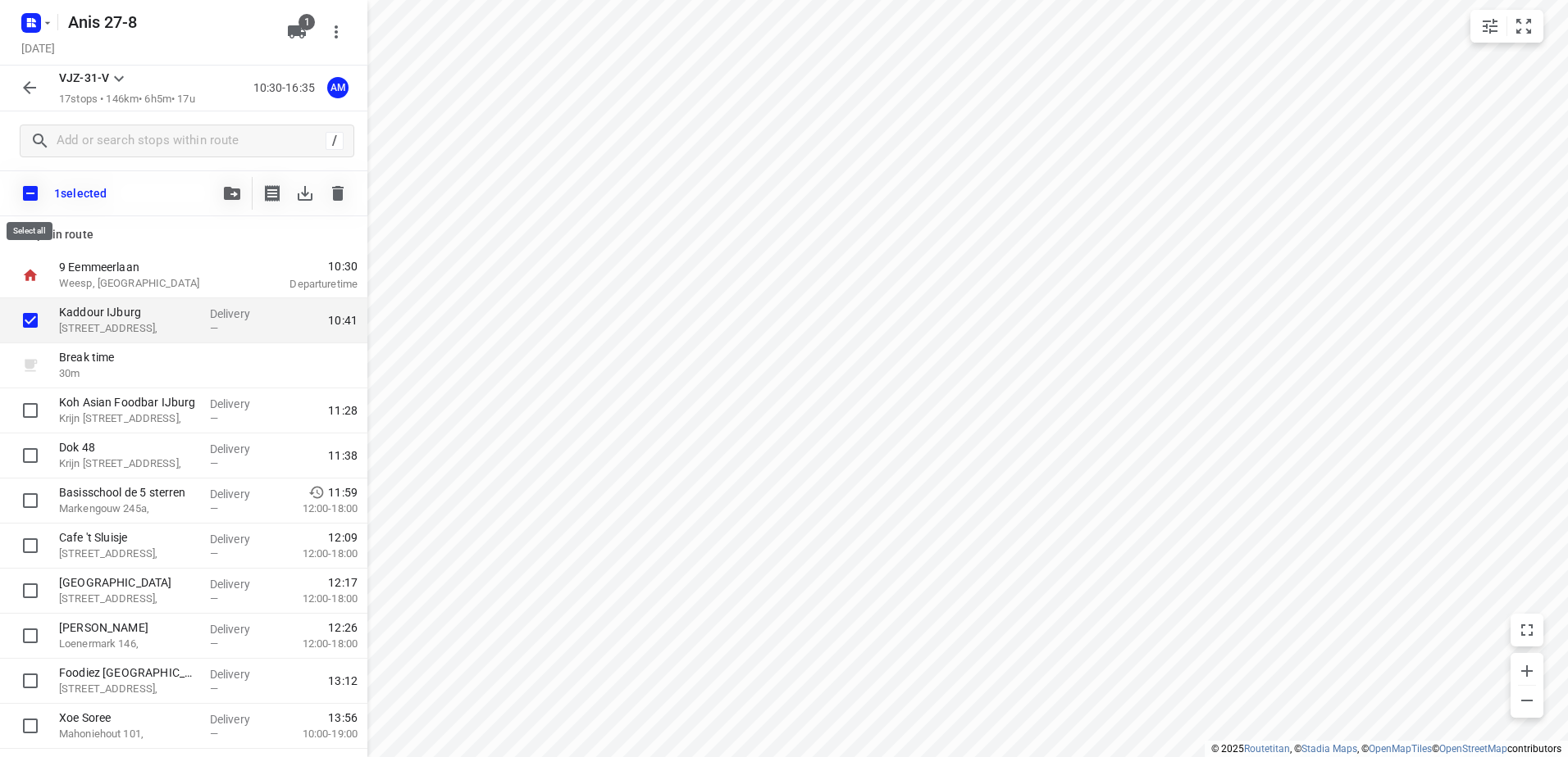
checkbox input "true"
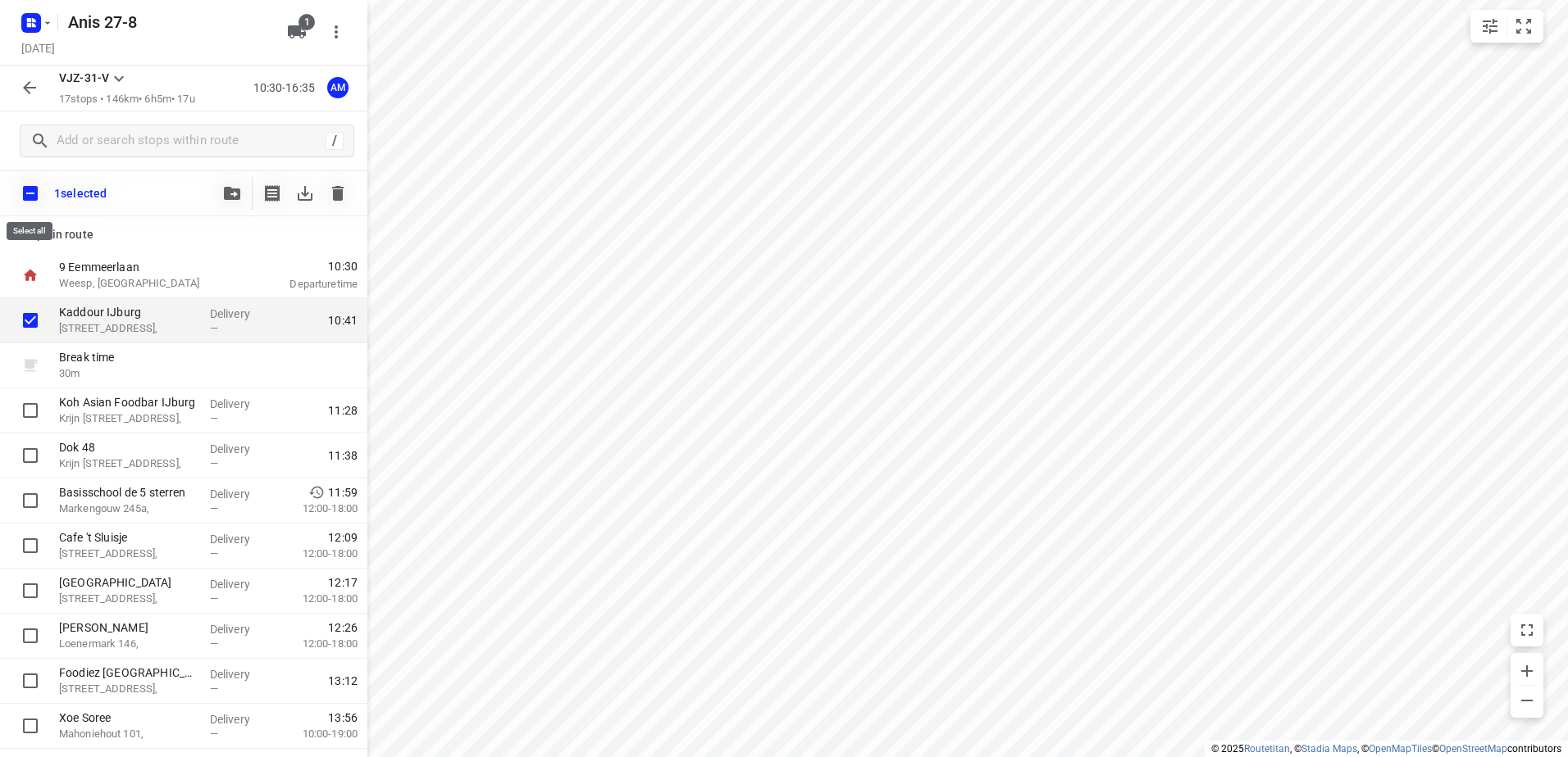
checkbox input "true"
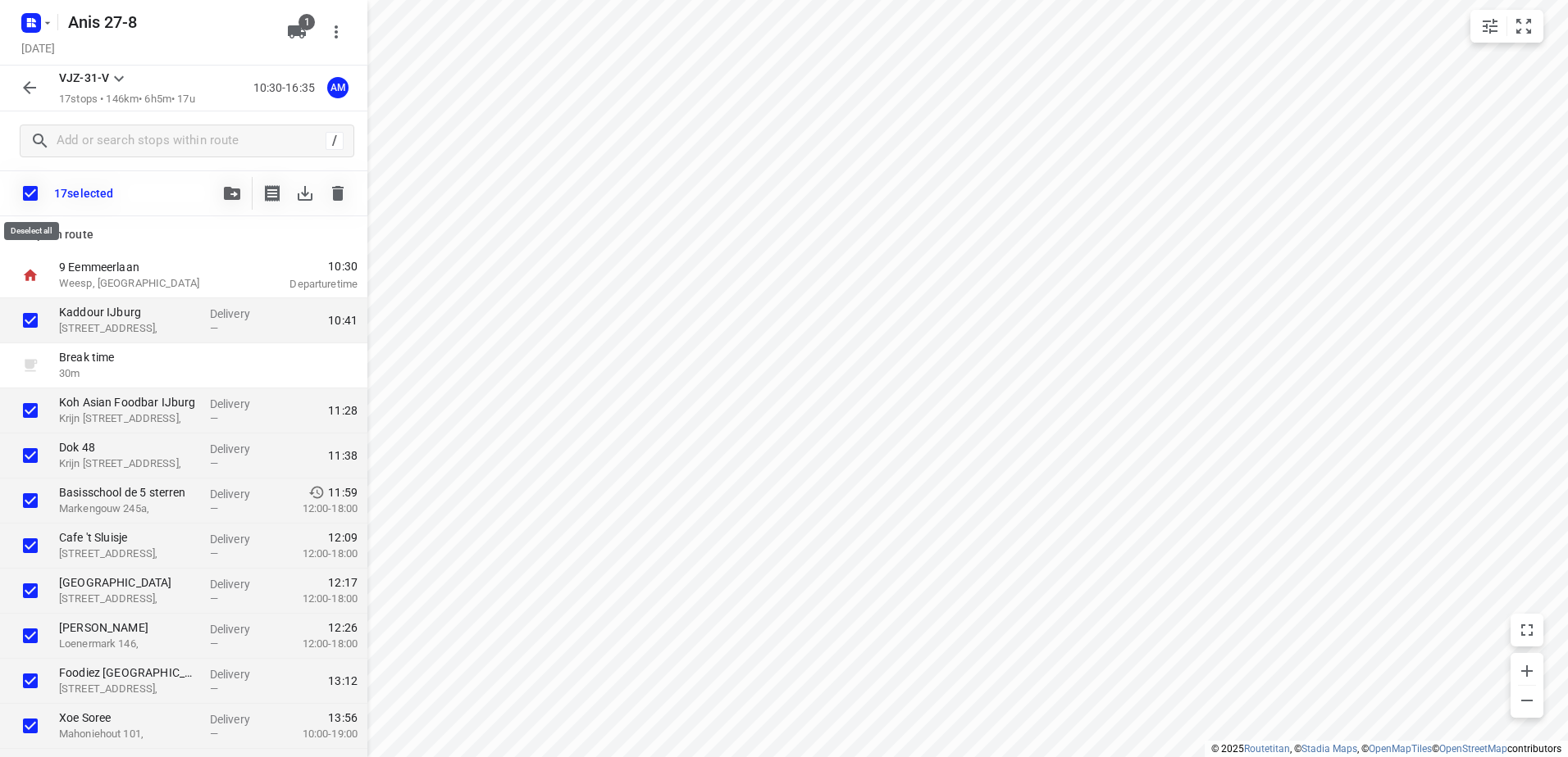
click at [33, 189] on input "checkbox" at bounding box center [30, 193] width 34 height 34
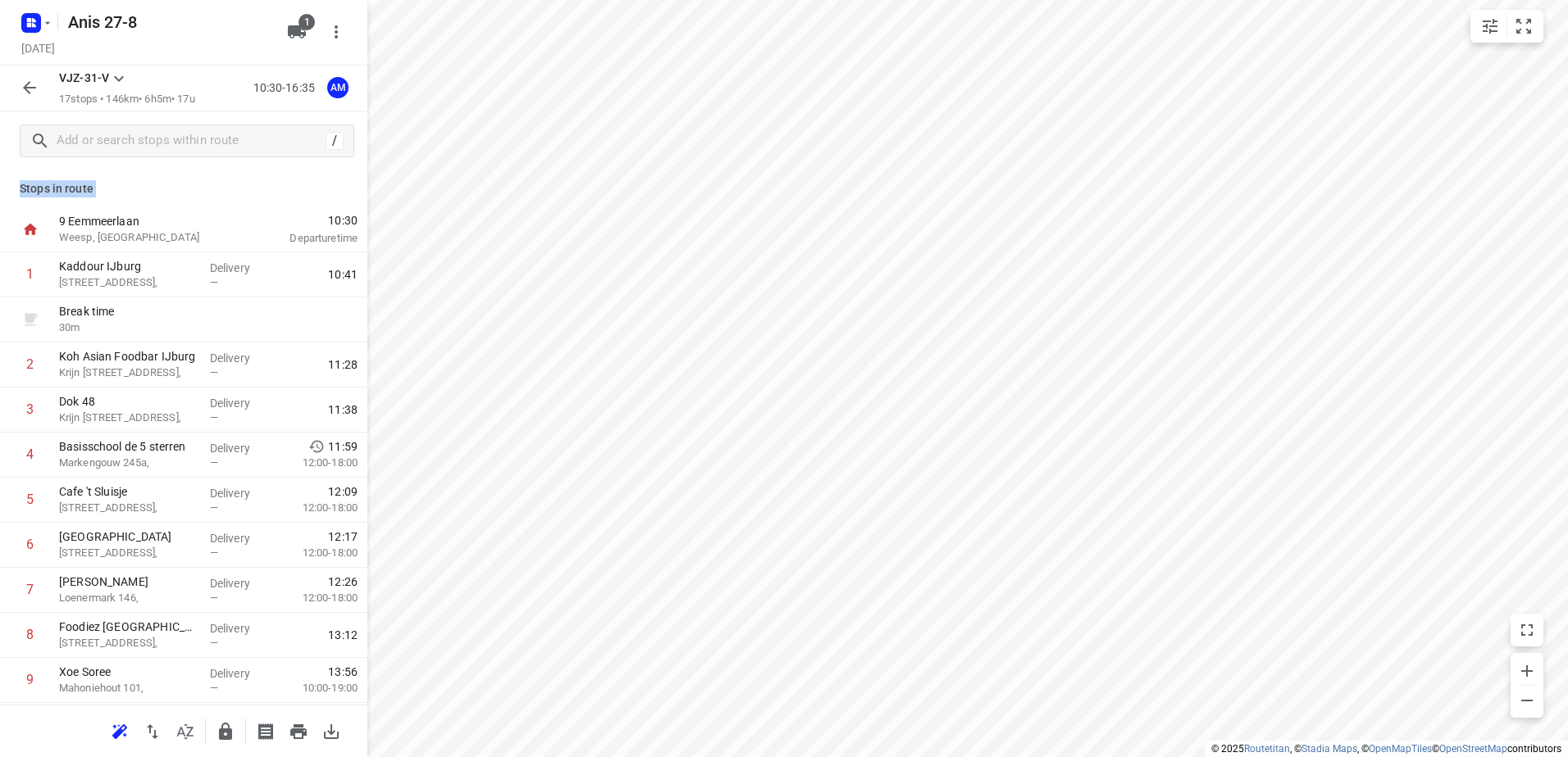
click at [33, 189] on p "Stops in route" at bounding box center [184, 189] width 328 height 17
drag, startPoint x: 33, startPoint y: 189, endPoint x: 32, endPoint y: 230, distance: 41.0
click at [32, 230] on icon at bounding box center [29, 228] width 14 height 11
click at [31, 277] on input "checkbox" at bounding box center [30, 274] width 33 height 33
checkbox input "true"
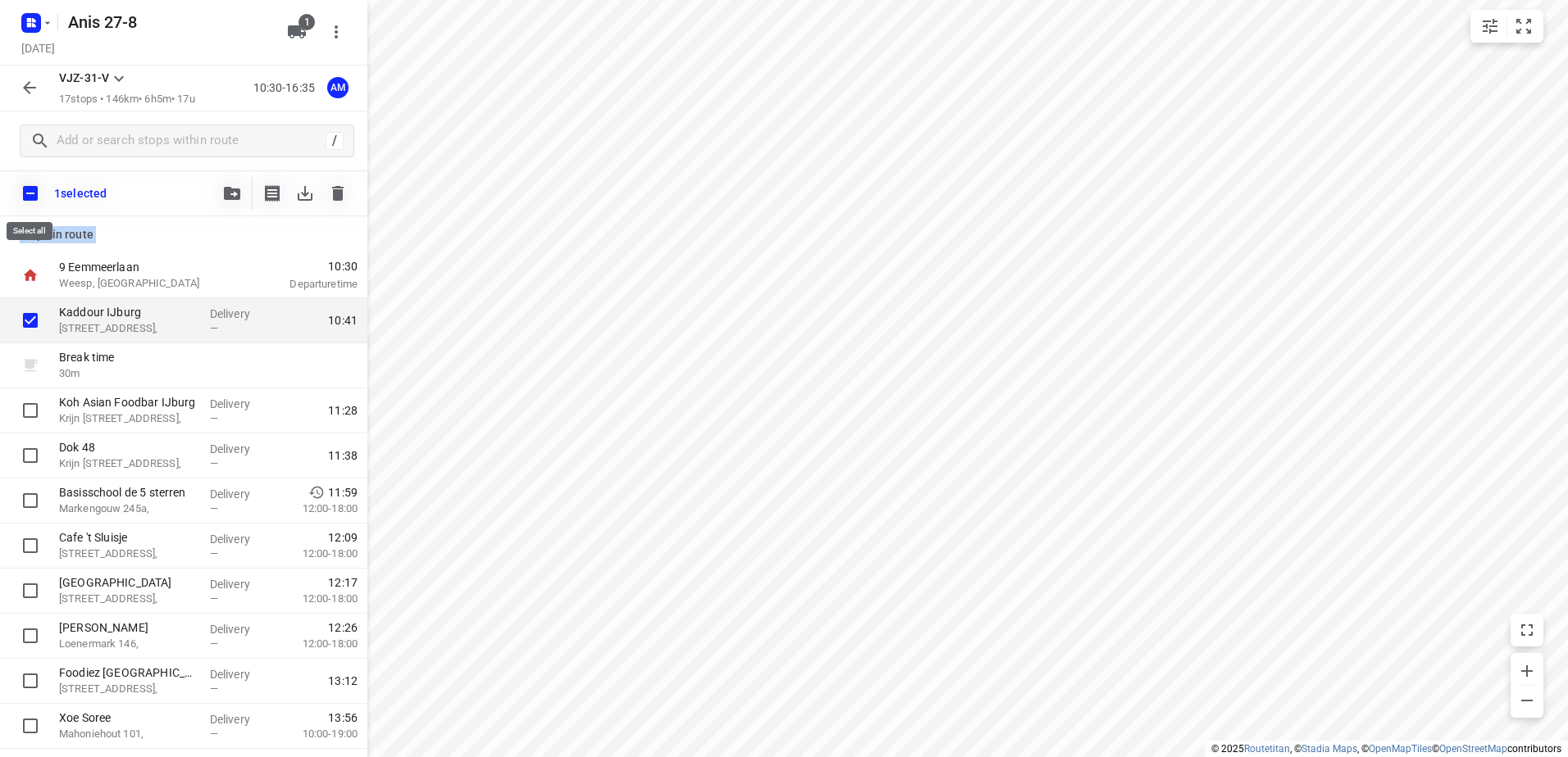
click at [27, 189] on input "checkbox" at bounding box center [30, 193] width 34 height 34
checkbox input "true"
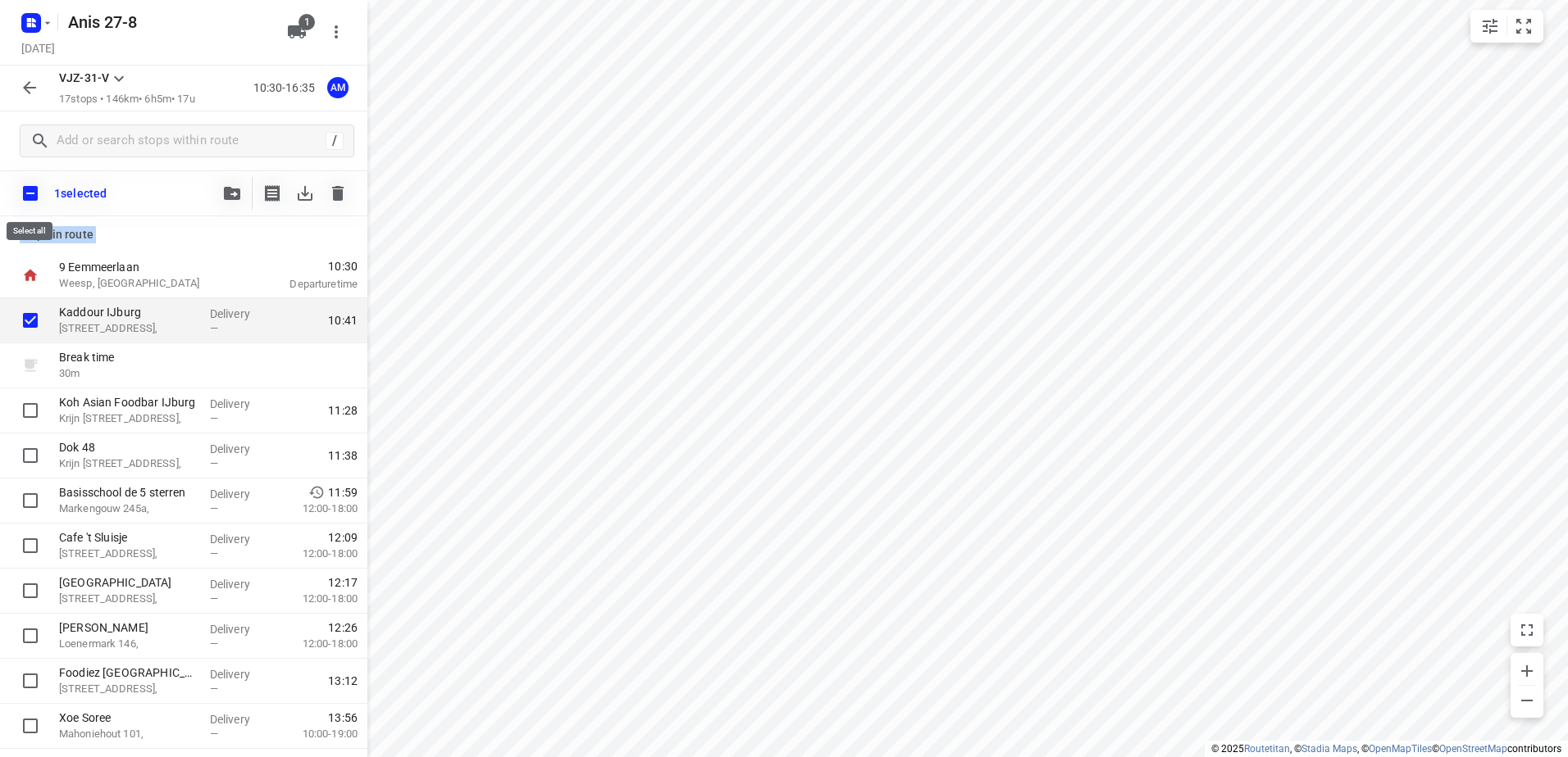
checkbox input "true"
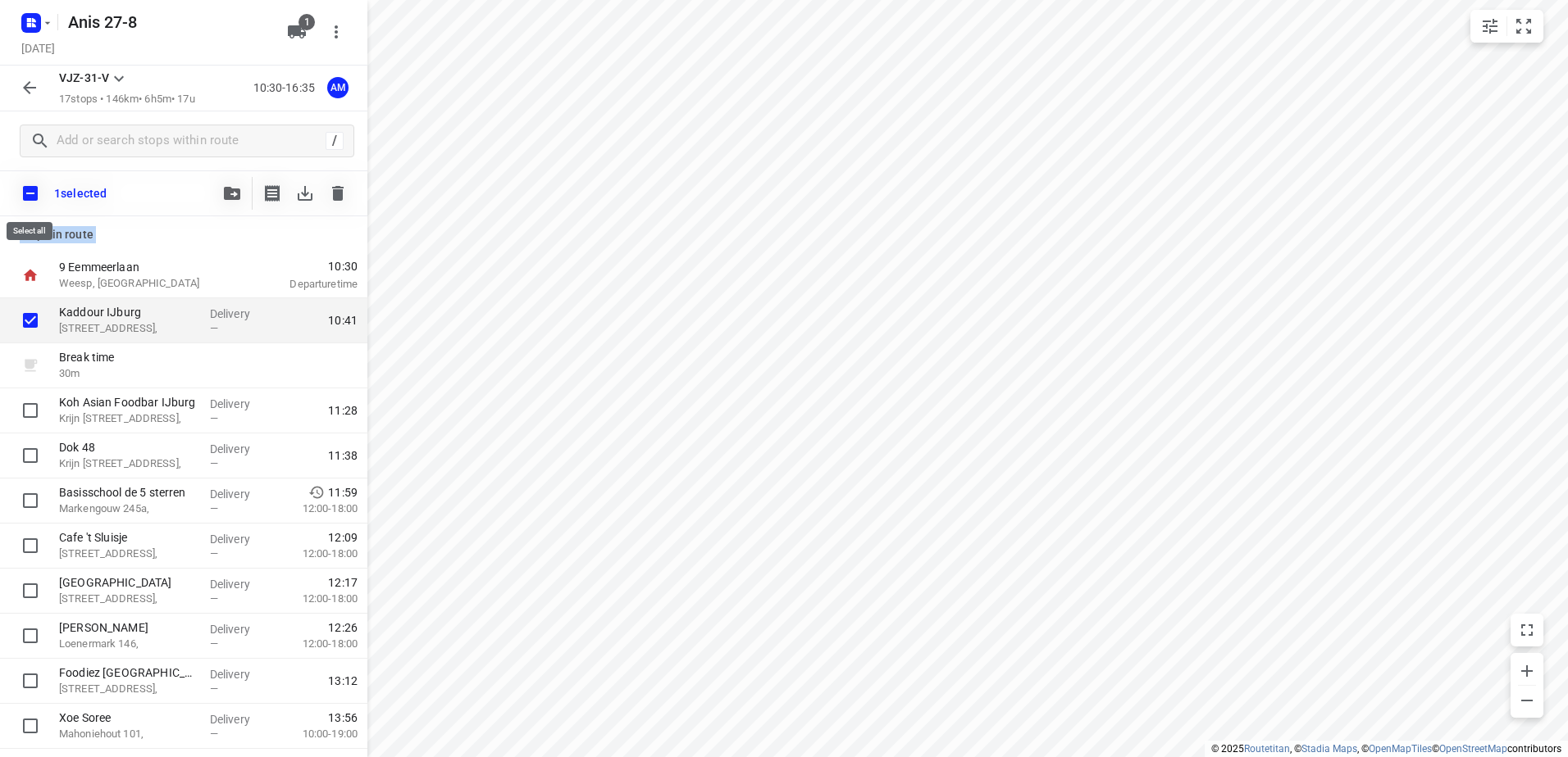
checkbox input "true"
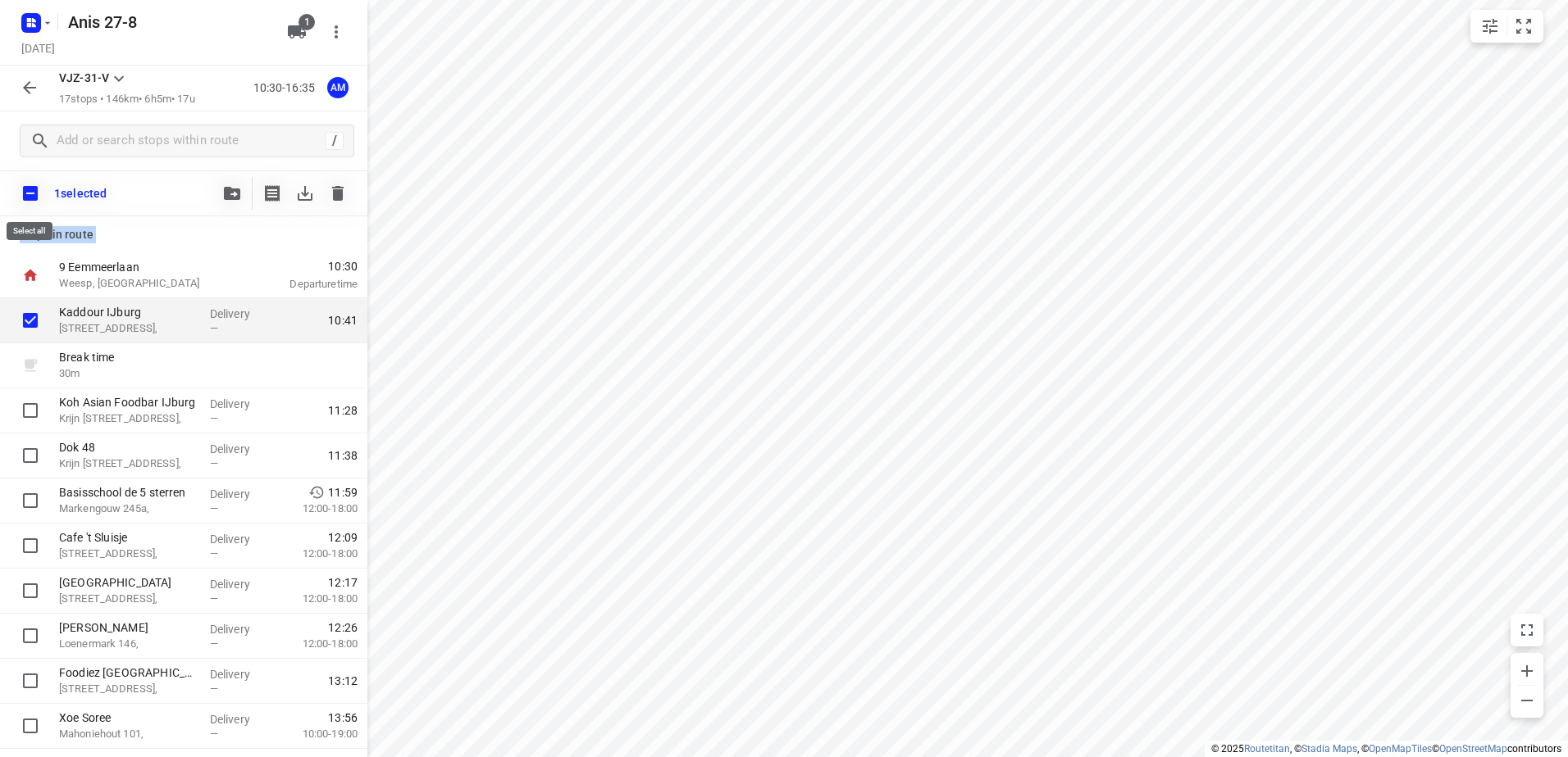
checkbox input "true"
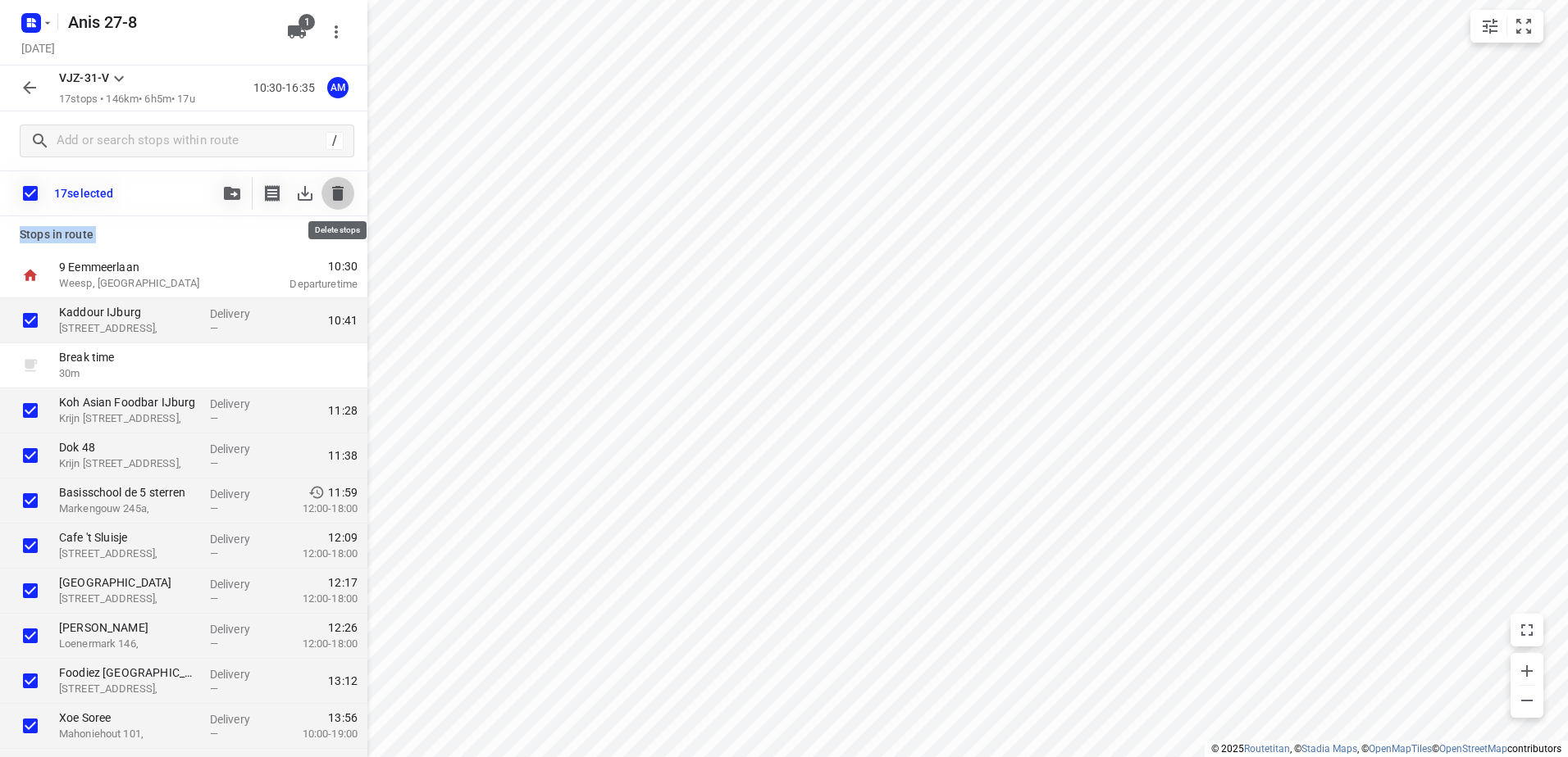
click at [343, 191] on icon "button" at bounding box center [337, 193] width 11 height 15
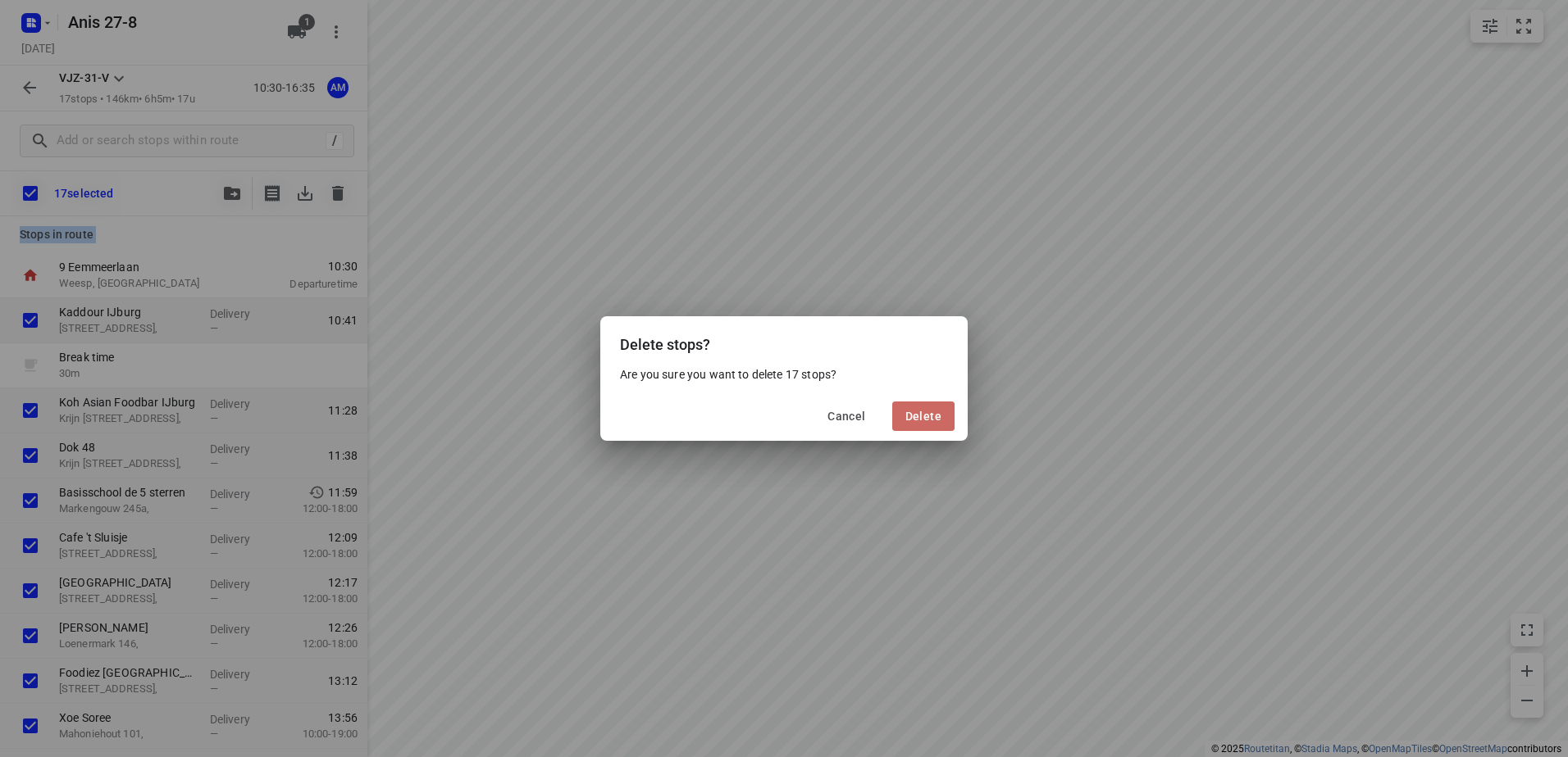
click at [920, 410] on span "Delete" at bounding box center [923, 416] width 36 height 13
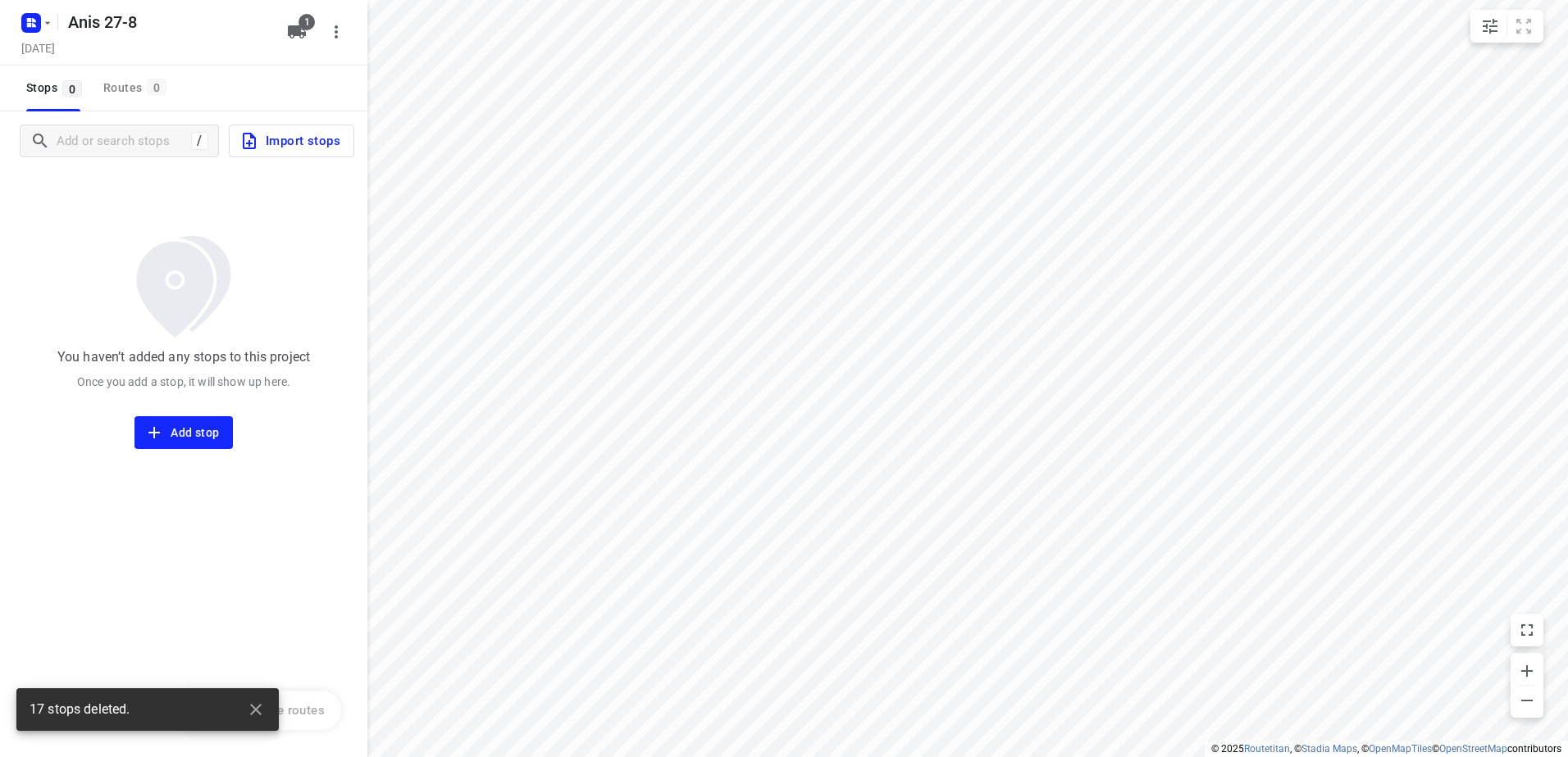
click at [309, 141] on span "Import stops" at bounding box center [290, 141] width 100 height 21
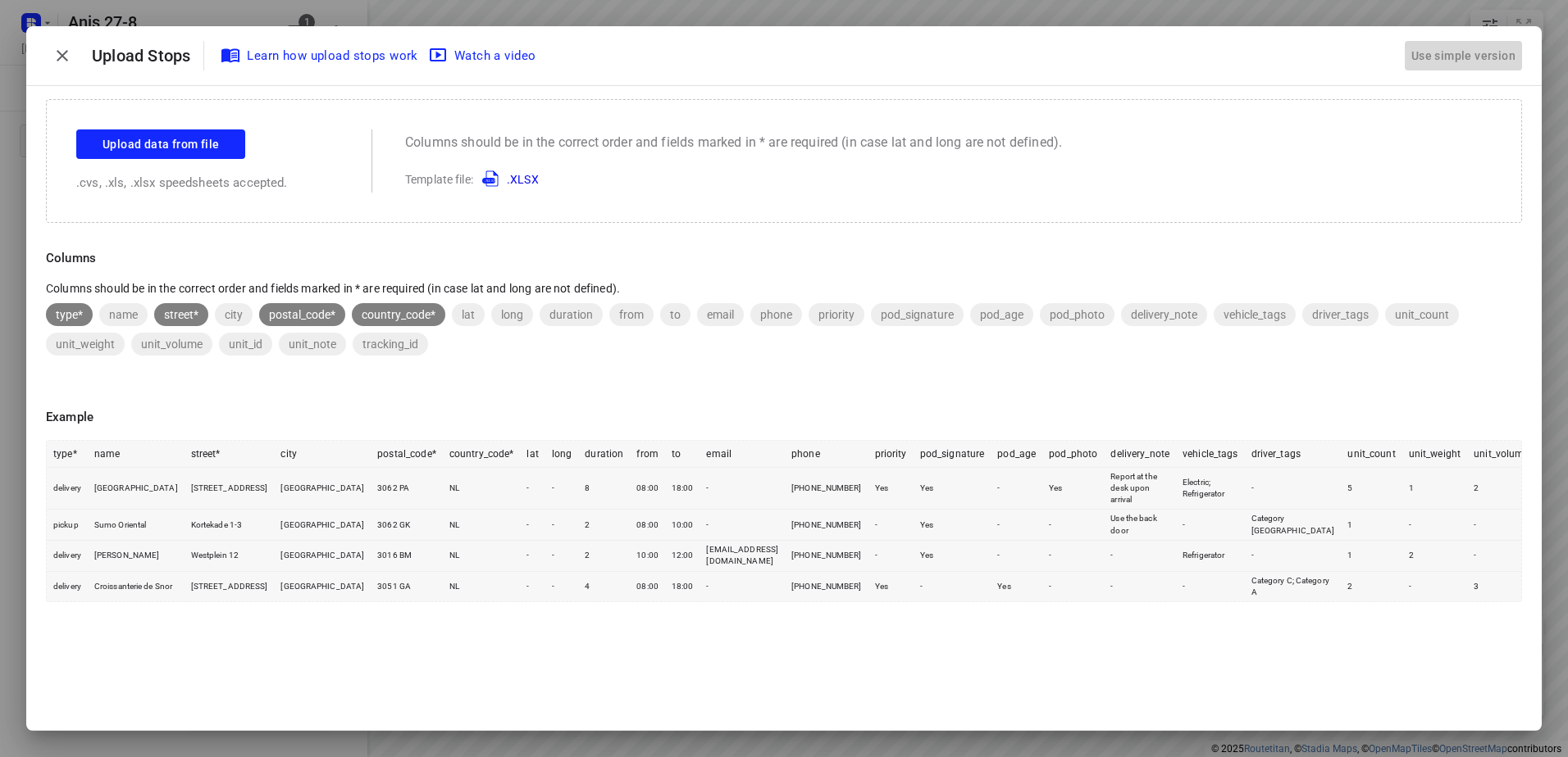
click at [1478, 47] on div "Use simple version" at bounding box center [1463, 56] width 111 height 27
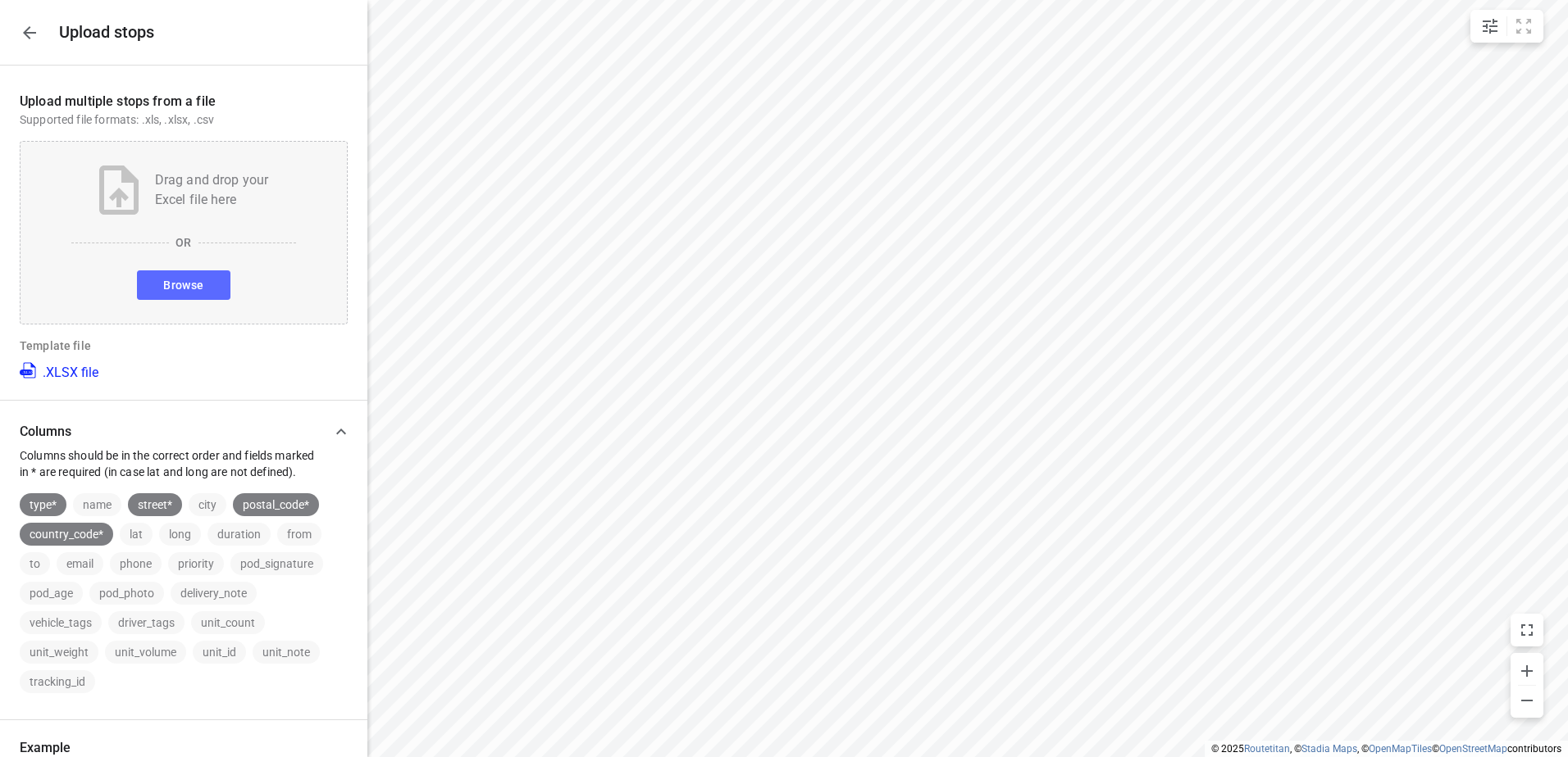
click at [190, 282] on span "Browse" at bounding box center [183, 286] width 40 height 21
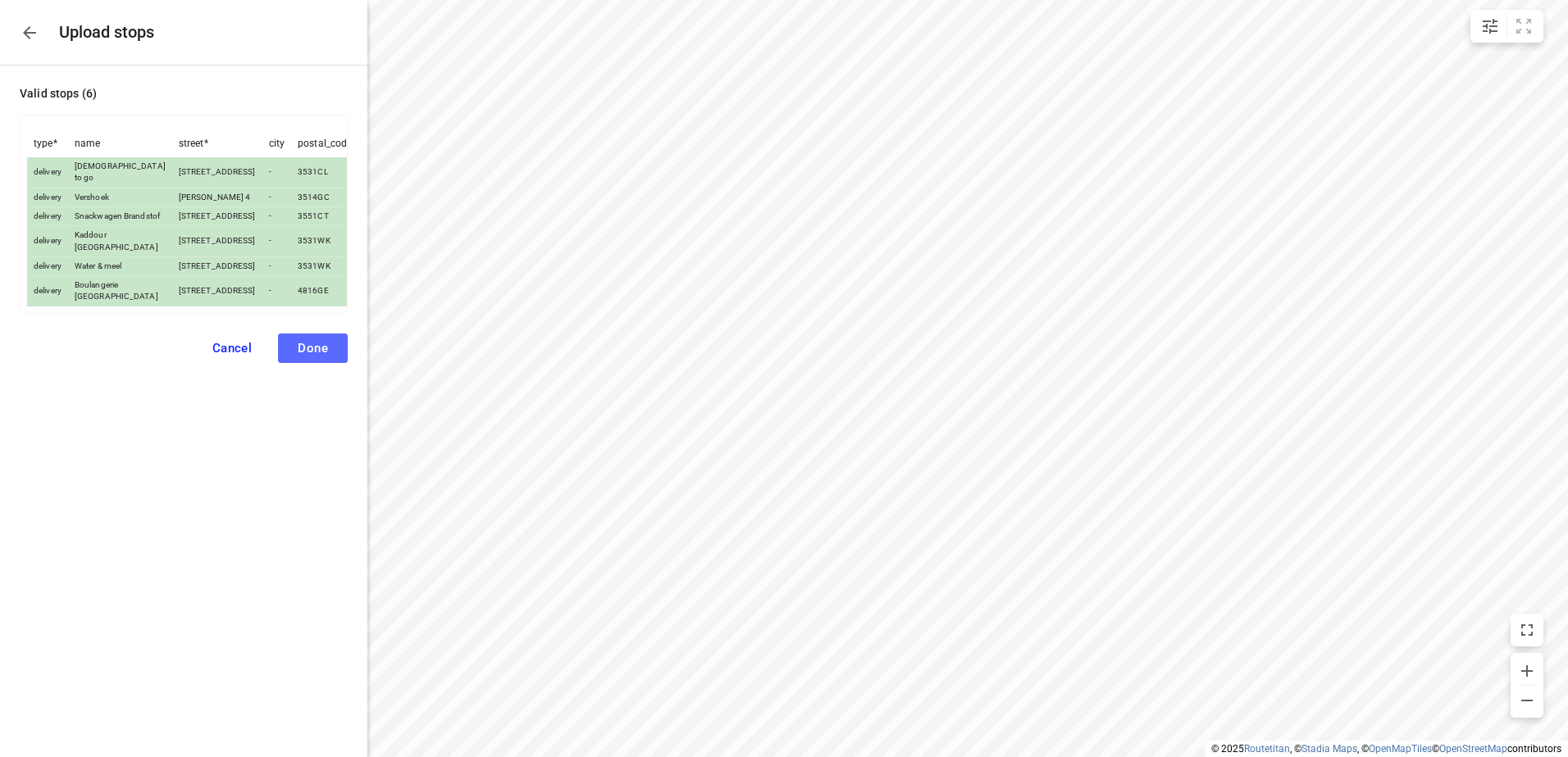
click at [324, 355] on span "Done" at bounding box center [313, 349] width 30 height 15
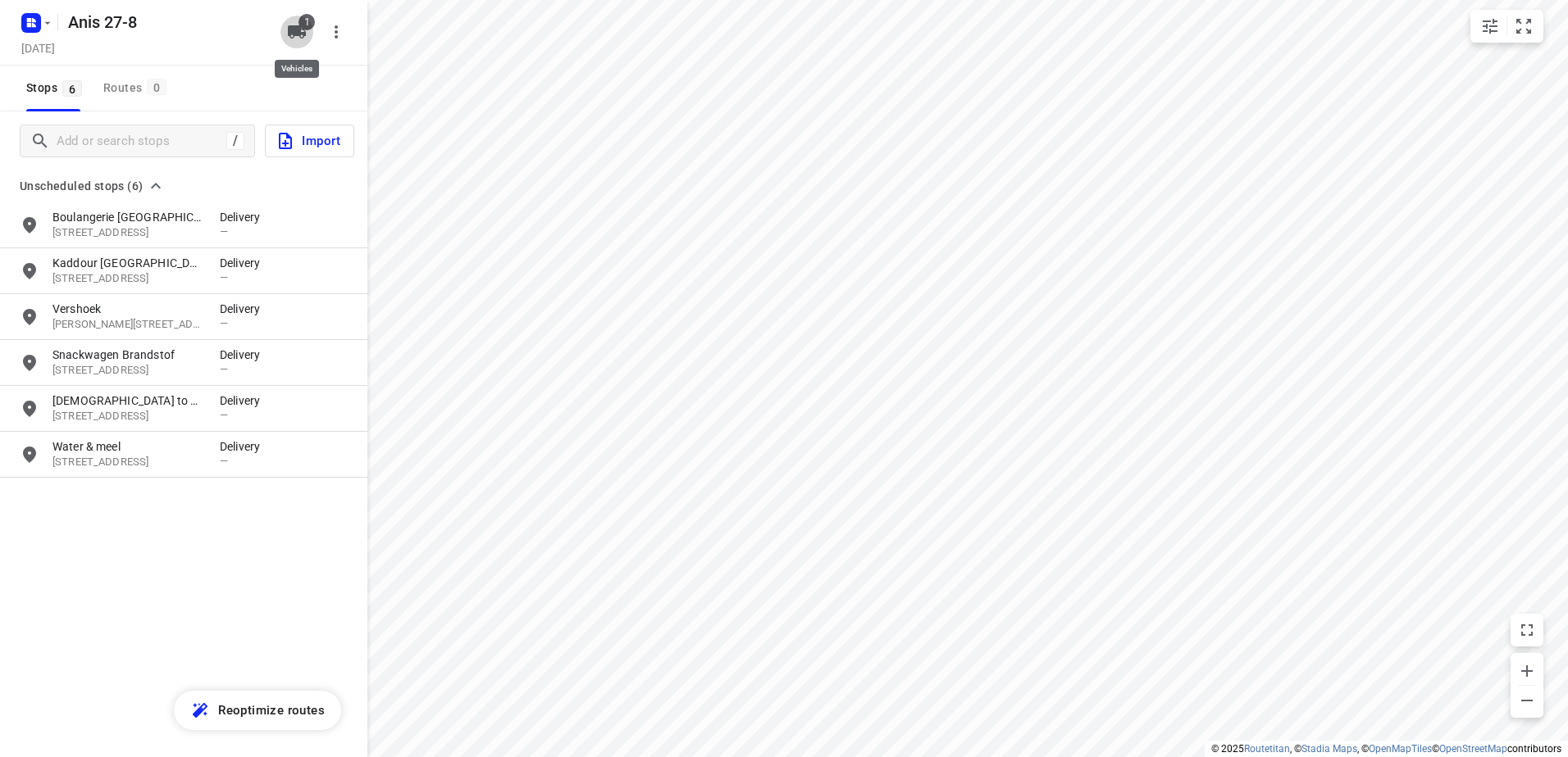
click at [299, 27] on icon "button" at bounding box center [297, 32] width 18 height 13
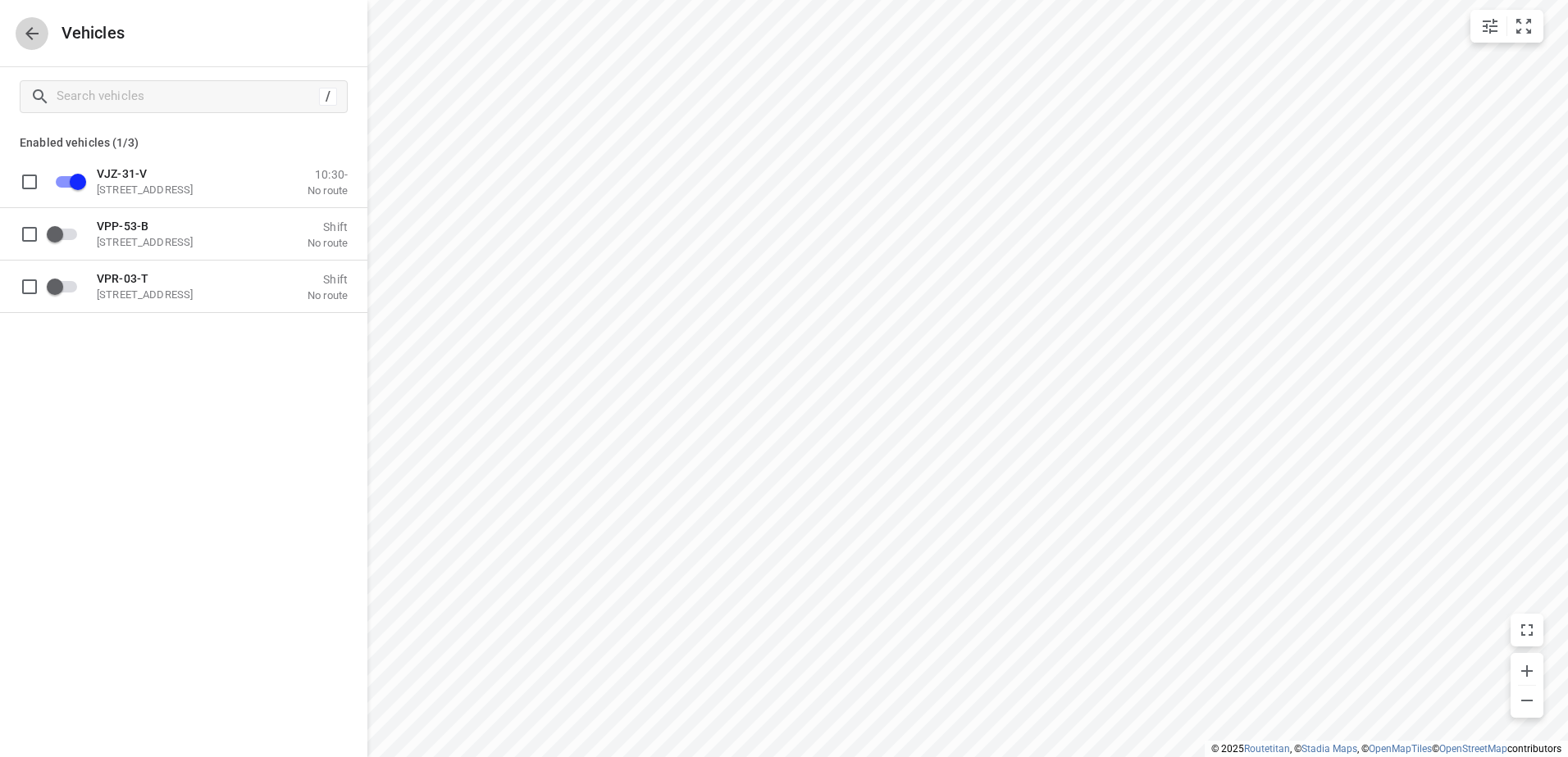
click at [27, 29] on icon "button" at bounding box center [31, 33] width 20 height 20
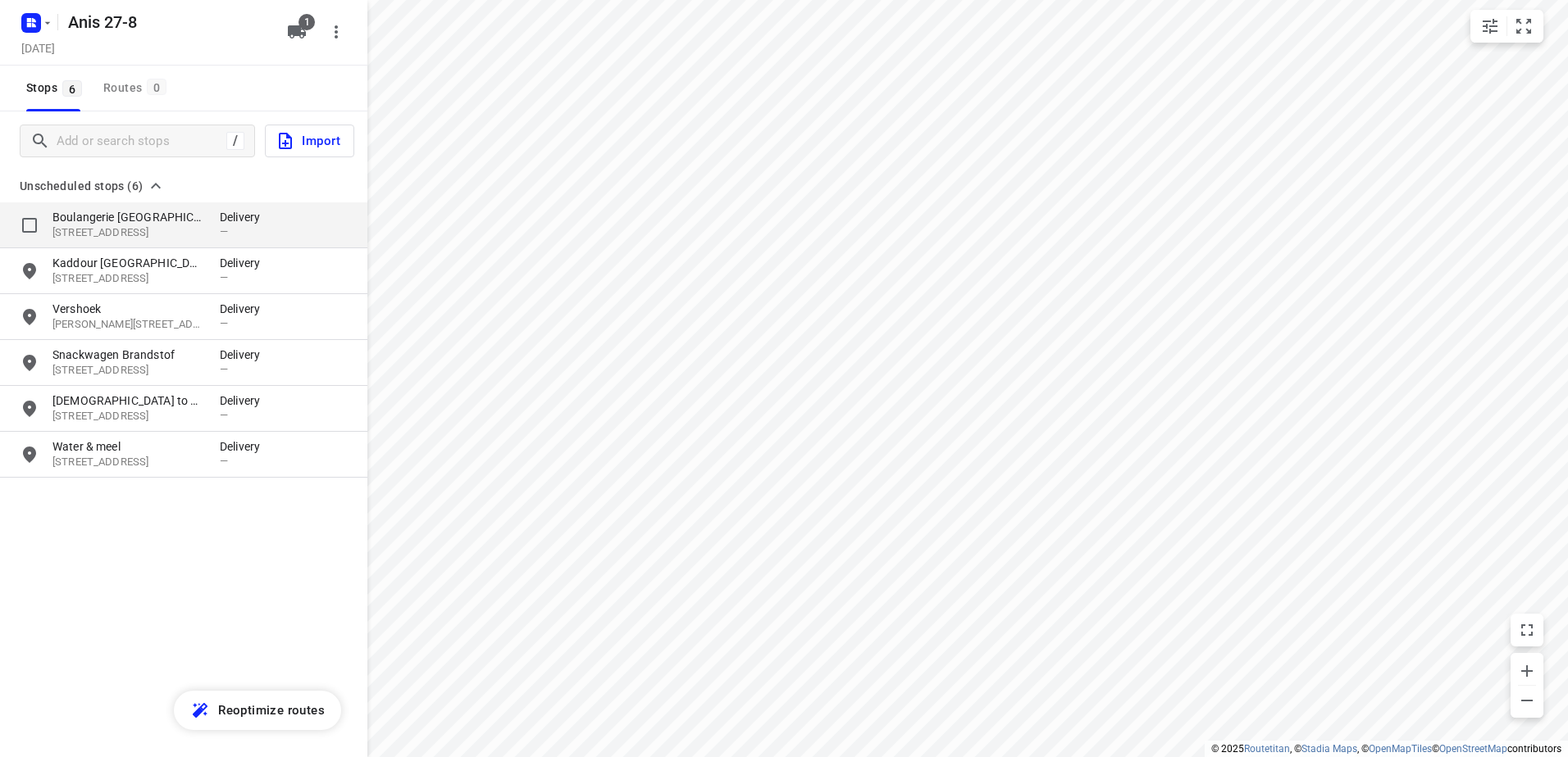
click at [137, 222] on p "Boulangerie [GEOGRAPHIC_DATA]" at bounding box center [127, 217] width 151 height 16
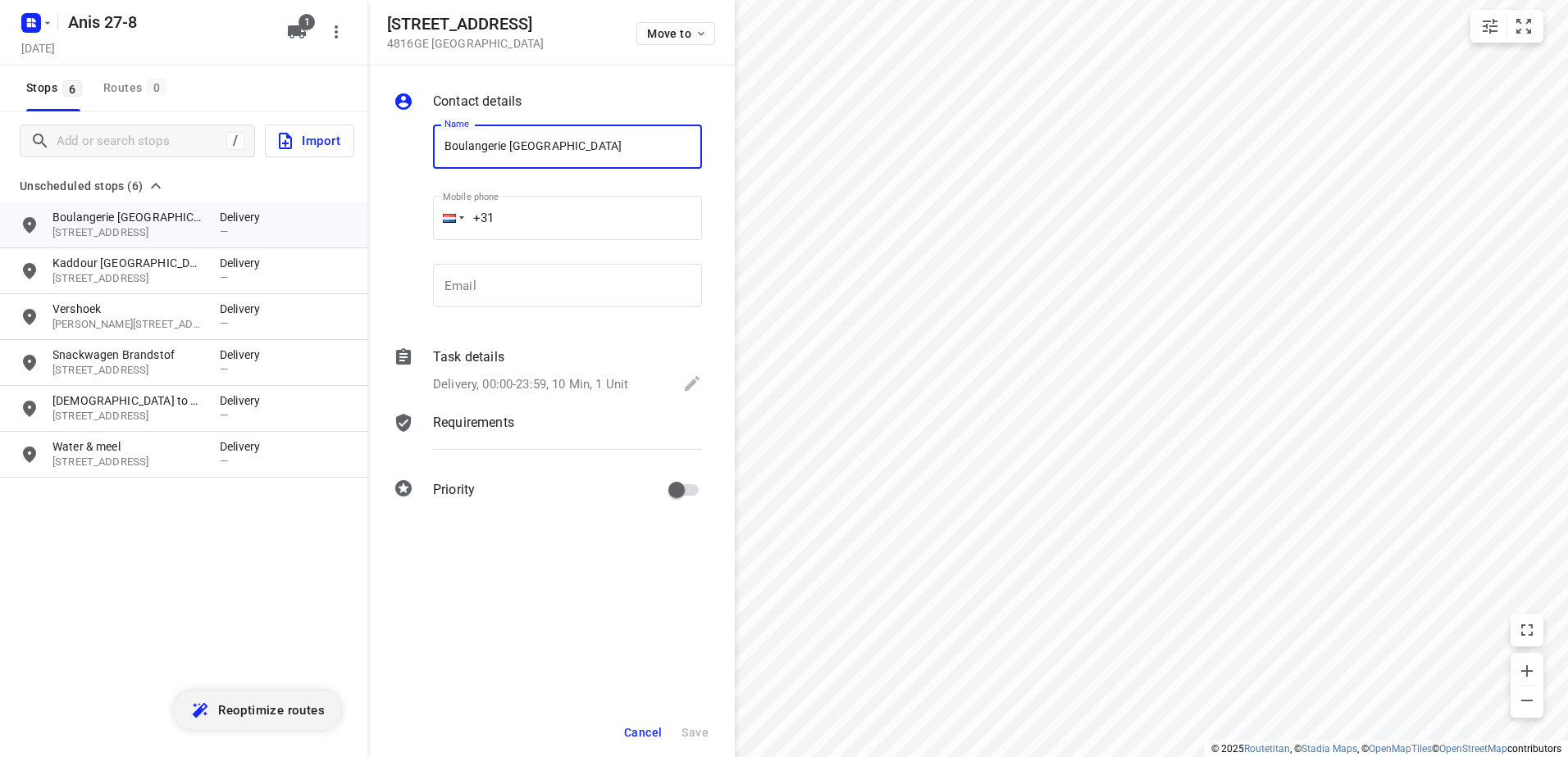
click at [270, 707] on span "Reoptimize routes" at bounding box center [271, 711] width 106 height 21
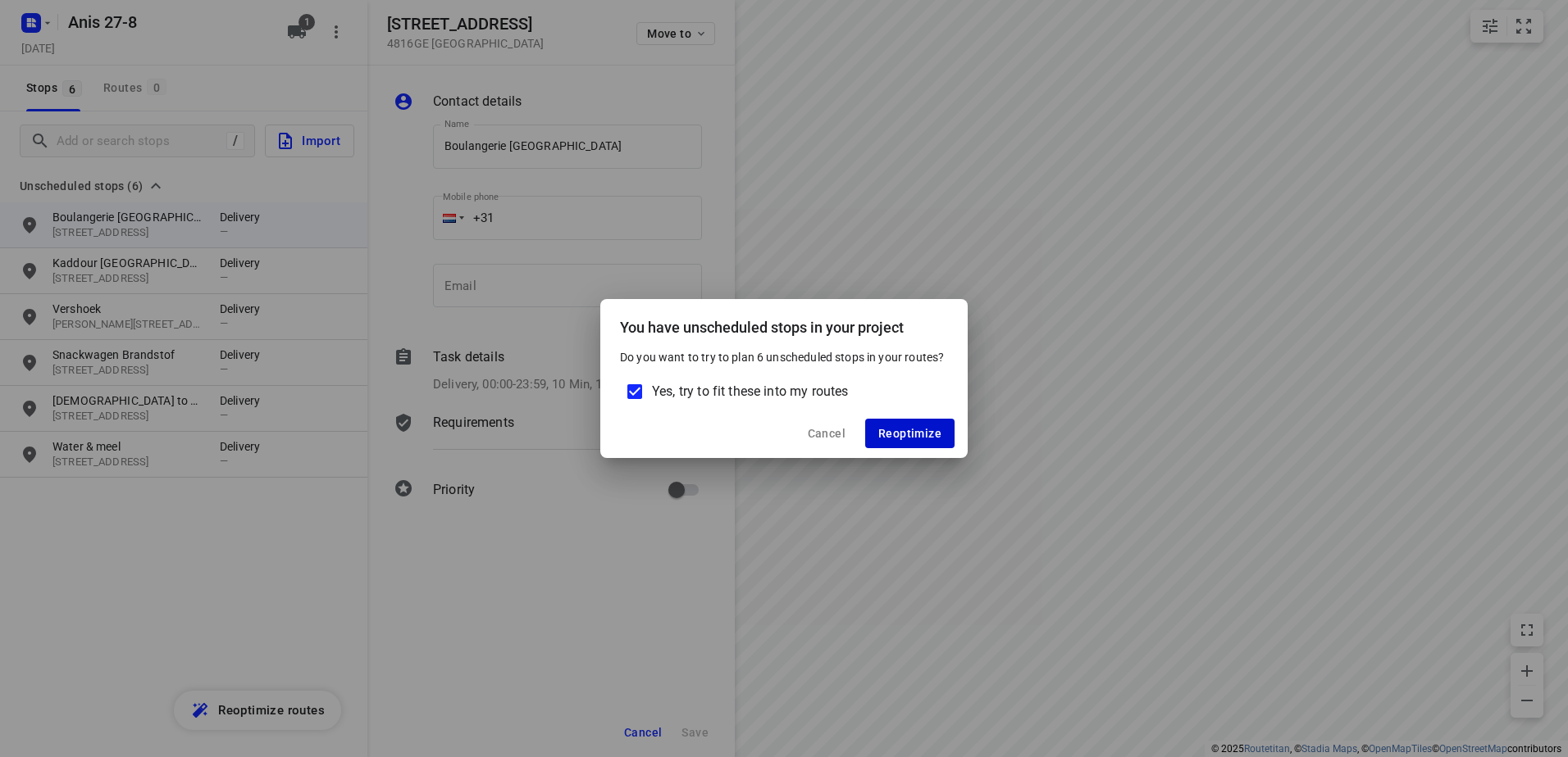
click at [921, 427] on span "Reoptimize" at bounding box center [909, 434] width 64 height 13
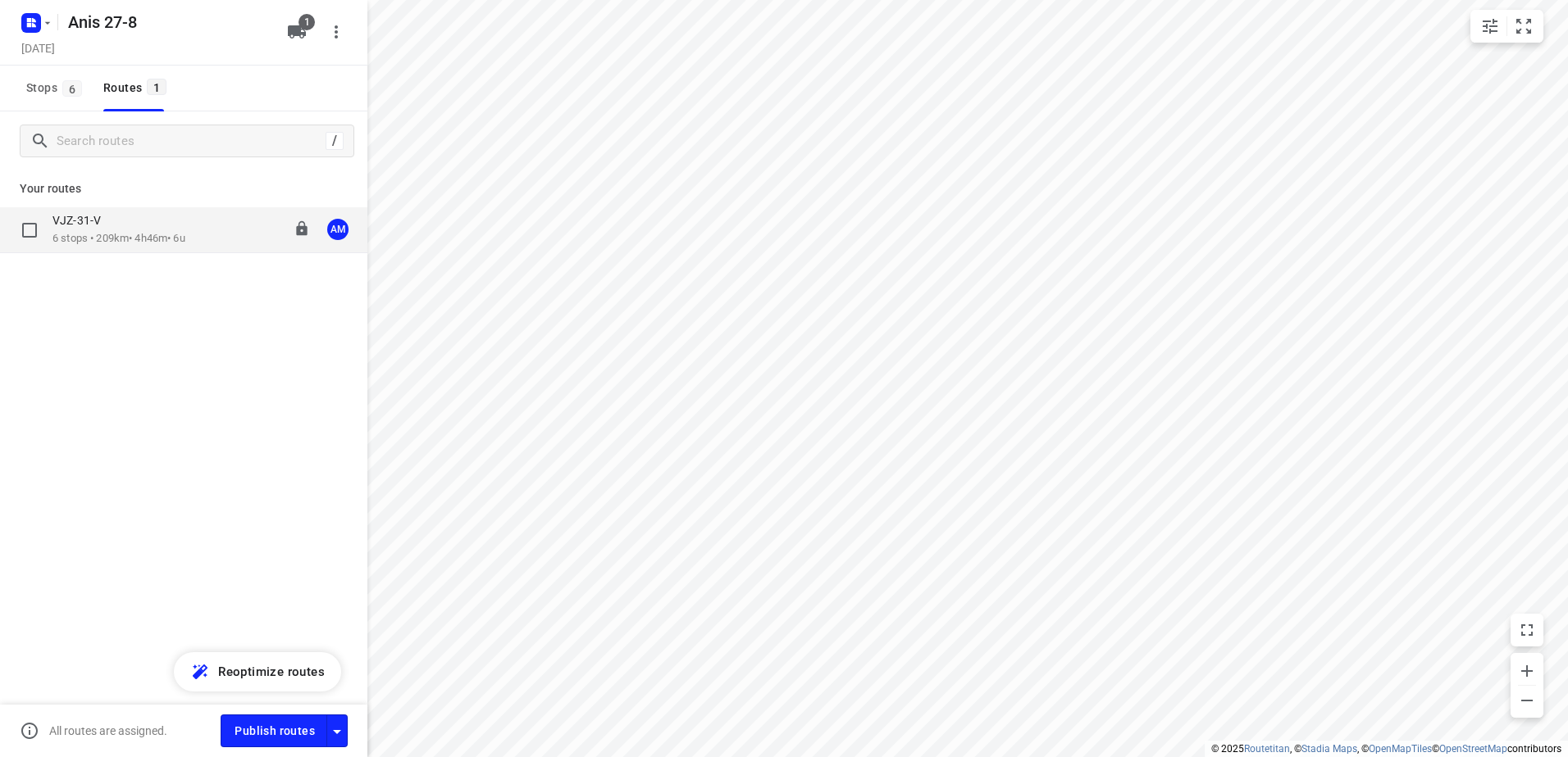
click at [125, 232] on p "6 stops • 209km • 4h46m • 6u" at bounding box center [119, 239] width 133 height 15
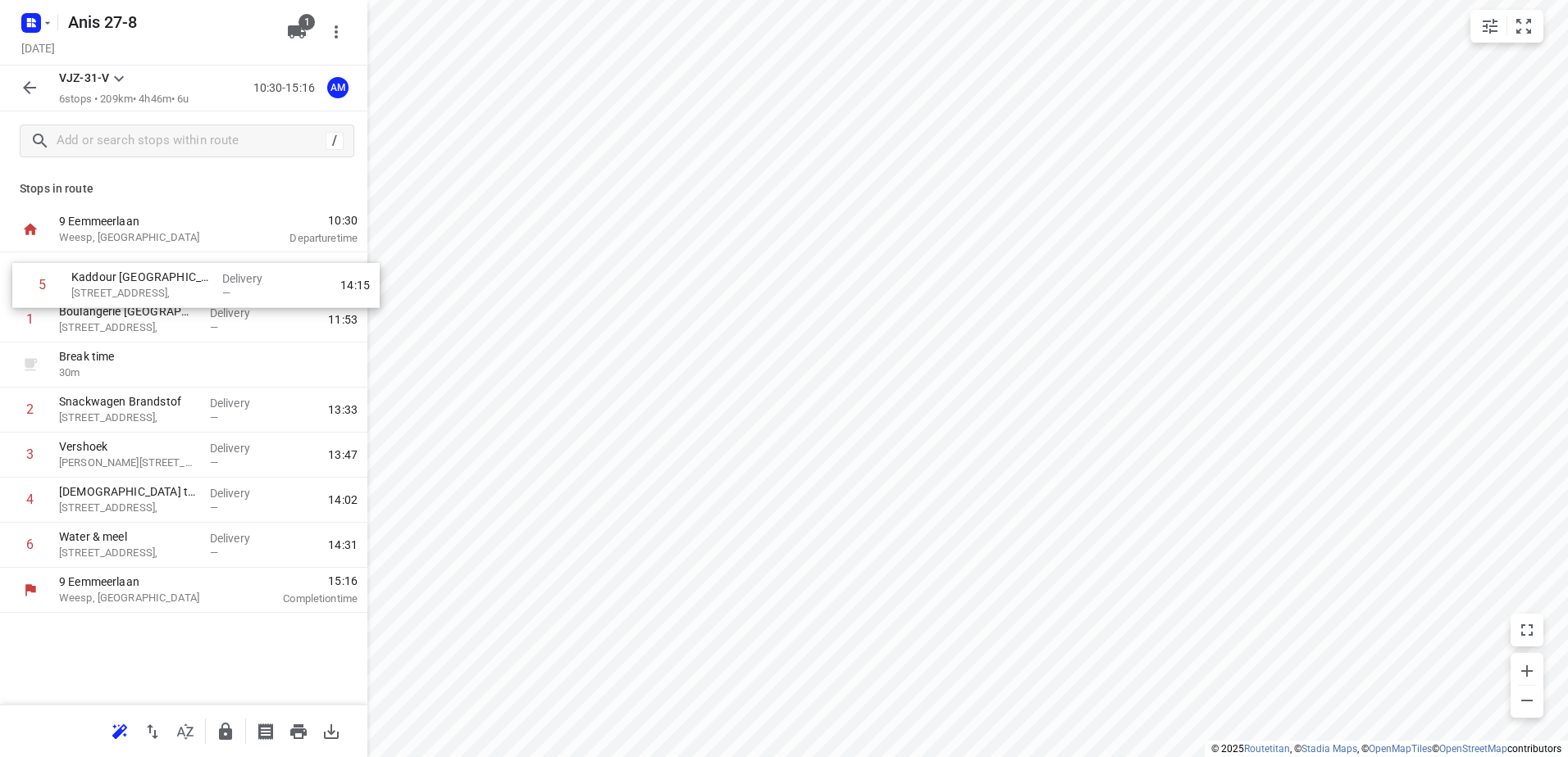
drag, startPoint x: 122, startPoint y: 501, endPoint x: 135, endPoint y: 281, distance: 220.4
click at [135, 281] on div "1 Boulangerie [GEOGRAPHIC_DATA][STREET_ADDRESS], Delivery — 11:53 Break time 30…" at bounding box center [184, 409] width 368 height 315
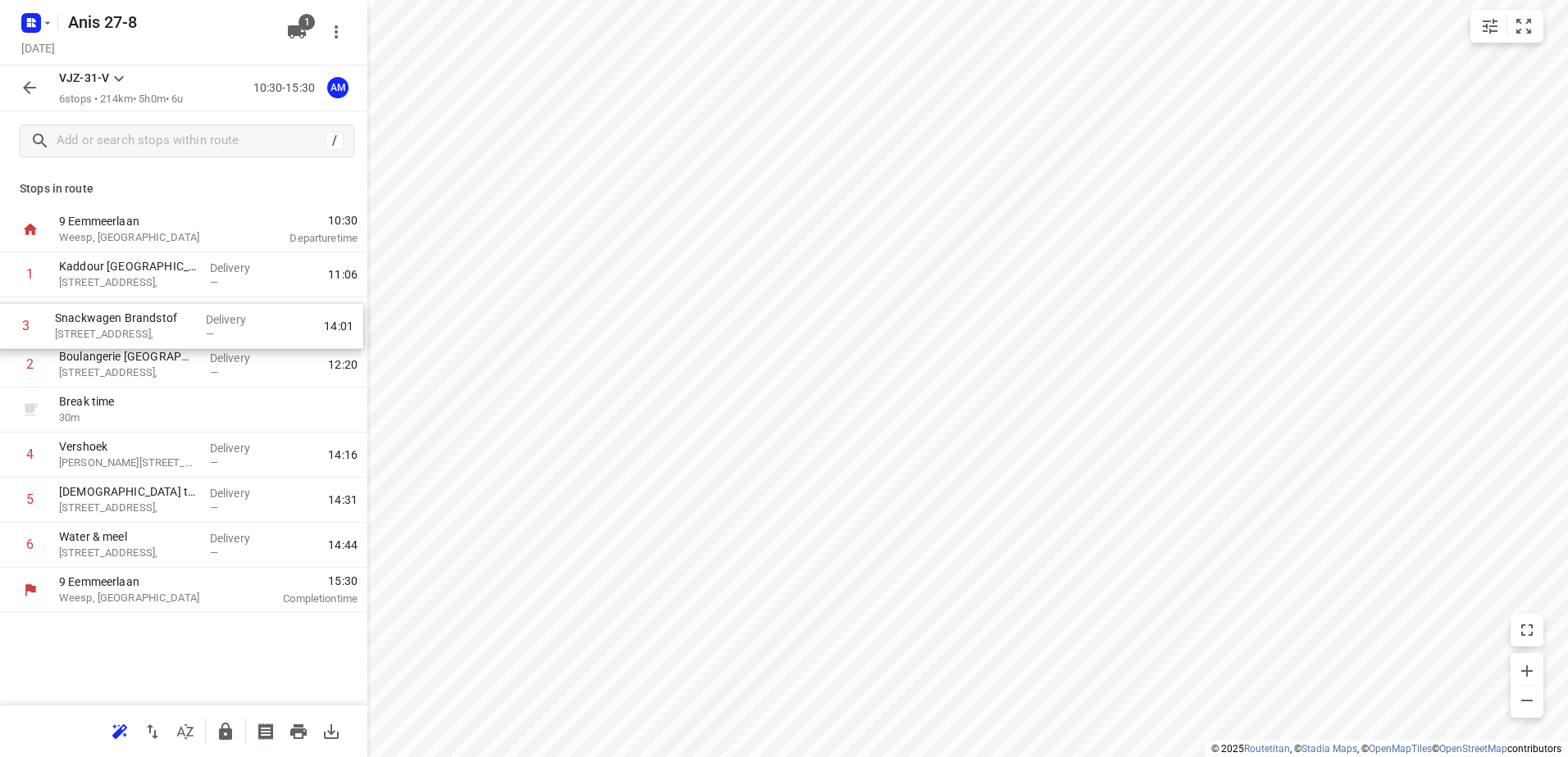
drag, startPoint x: 87, startPoint y: 421, endPoint x: 86, endPoint y: 325, distance: 96.0
click at [85, 325] on div "1 Kaddour Utrecht [STREET_ADDRESS], Delivery — 11:06 2 Boulangerie [GEOGRAPHIC_…" at bounding box center [184, 409] width 368 height 315
drag, startPoint x: 118, startPoint y: 555, endPoint x: 124, endPoint y: 337, distance: 218.1
click at [124, 337] on div "1 Kaddour Utrecht [STREET_ADDRESS], Delivery — 11:06 2 Snackwagen [GEOGRAPHIC_D…" at bounding box center [184, 409] width 368 height 315
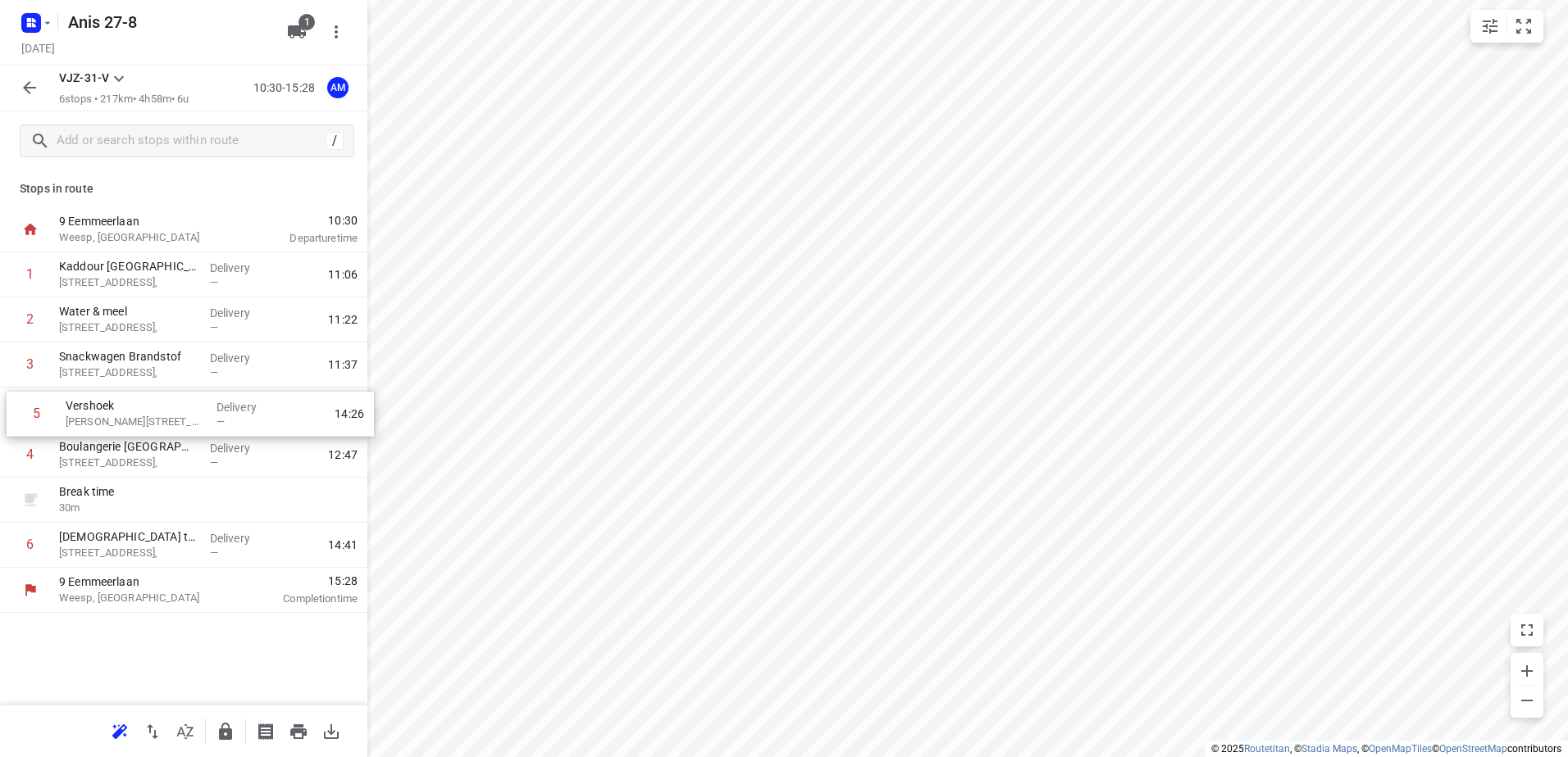
drag, startPoint x: 91, startPoint y: 502, endPoint x: 100, endPoint y: 409, distance: 93.4
click at [100, 409] on div "1 Kaddour Utrecht [STREET_ADDRESS], Delivery — 11:06 2 Water & meel Haroekoeple…" at bounding box center [184, 409] width 368 height 315
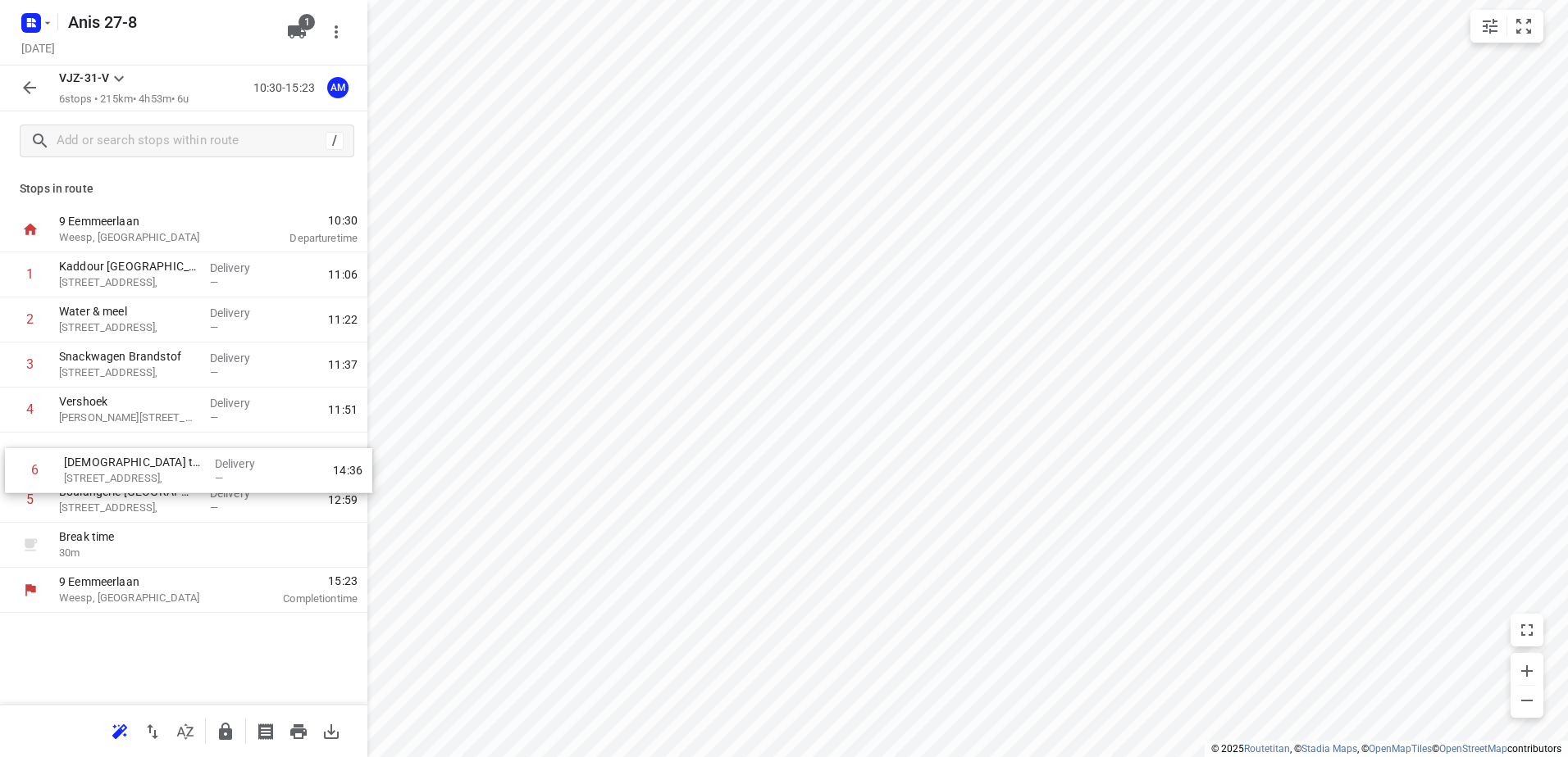
drag, startPoint x: 82, startPoint y: 548, endPoint x: 88, endPoint y: 462, distance: 86.2
click at [88, 462] on div "1 Kaddour Utrecht [STREET_ADDRESS], Delivery — 11:06 2 Water & meel Haroekoeple…" at bounding box center [184, 409] width 368 height 315
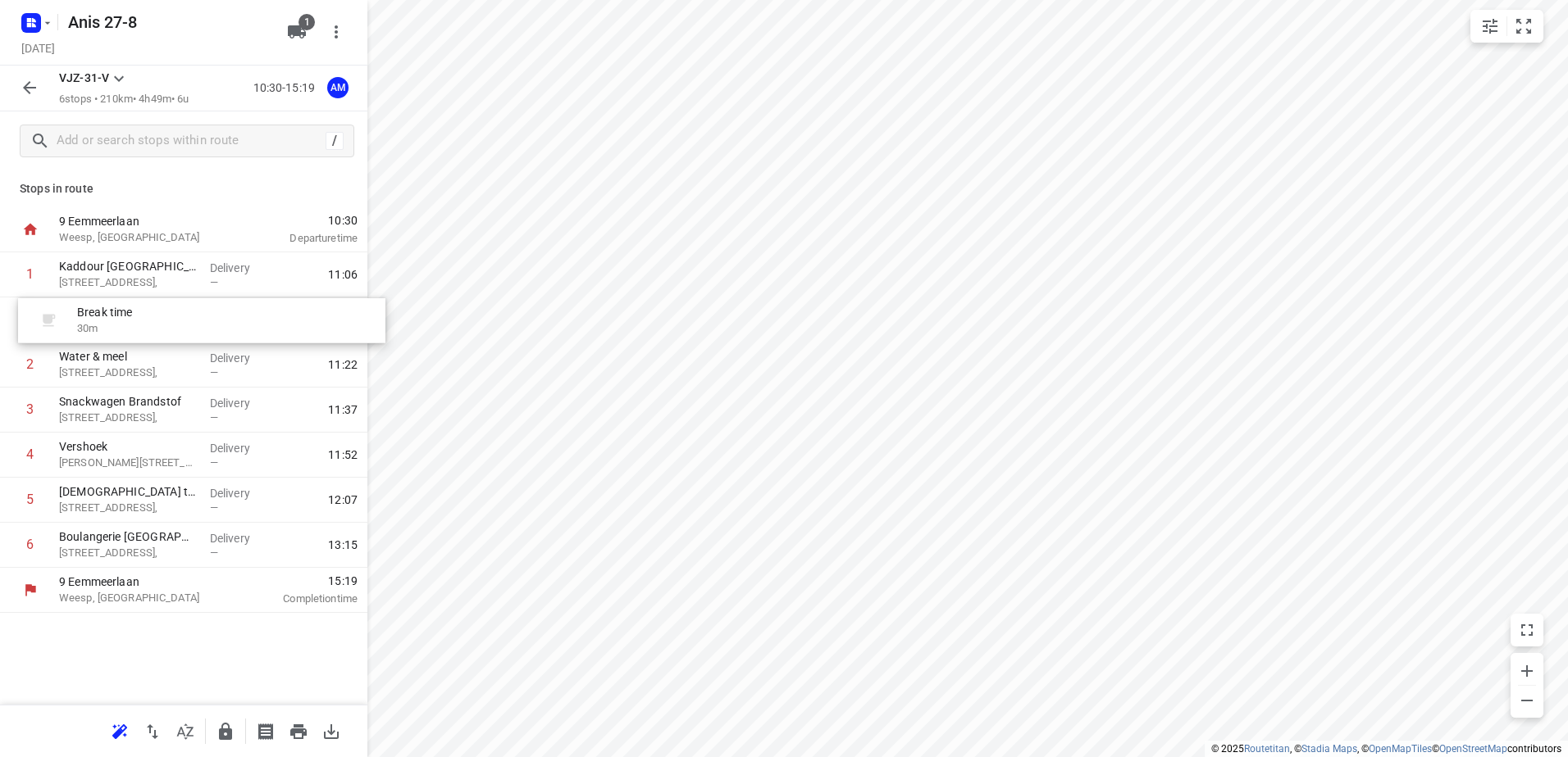
drag, startPoint x: 107, startPoint y: 551, endPoint x: 127, endPoint y: 321, distance: 230.9
click at [127, 321] on div "1 Kaddour Utrecht [STREET_ADDRESS], Delivery — 11:06 2 Water & meel Haroekoeple…" at bounding box center [184, 409] width 368 height 315
click at [28, 84] on icon "button" at bounding box center [29, 88] width 13 height 13
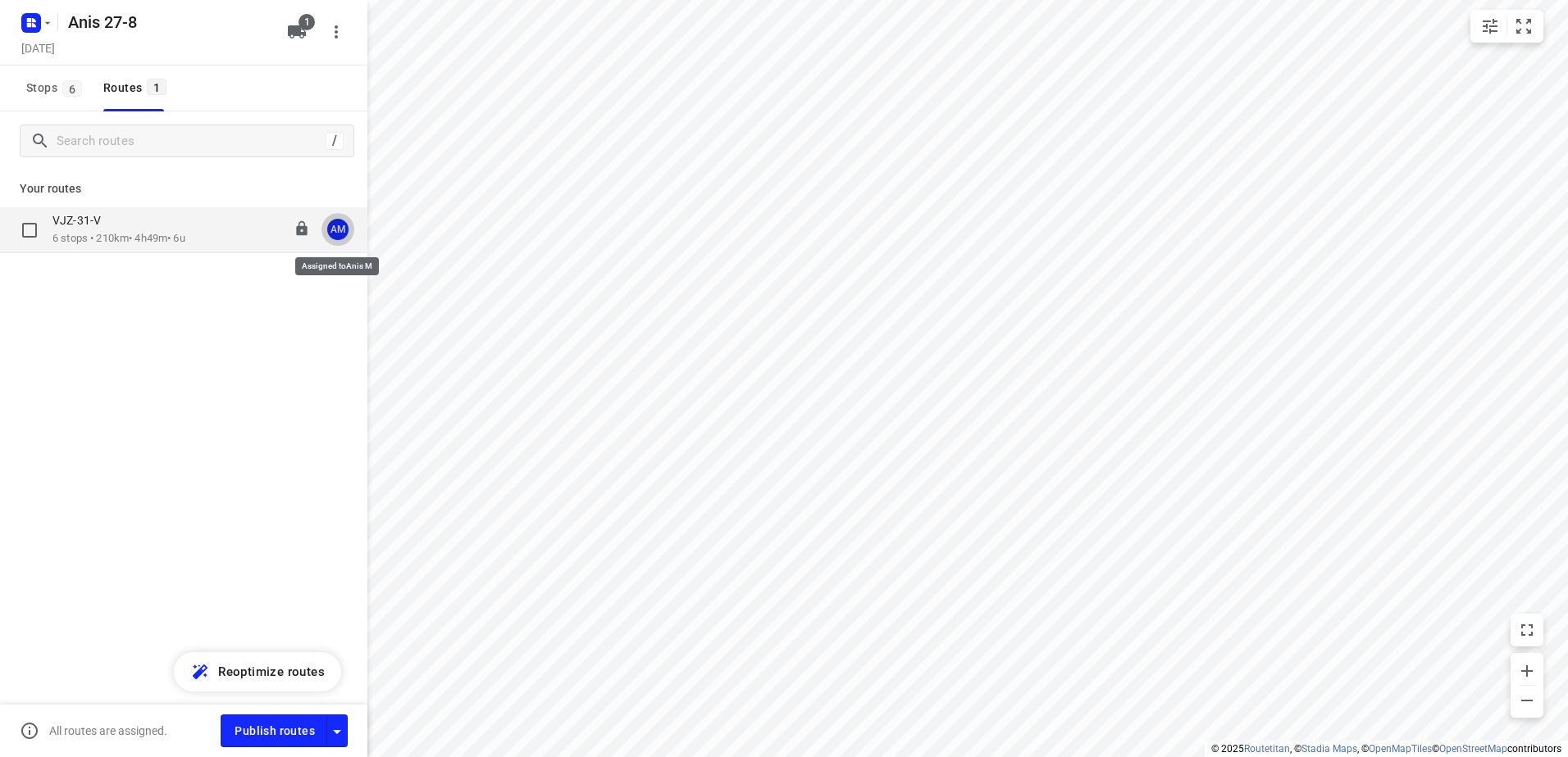
click at [339, 228] on div "AM" at bounding box center [337, 229] width 21 height 21
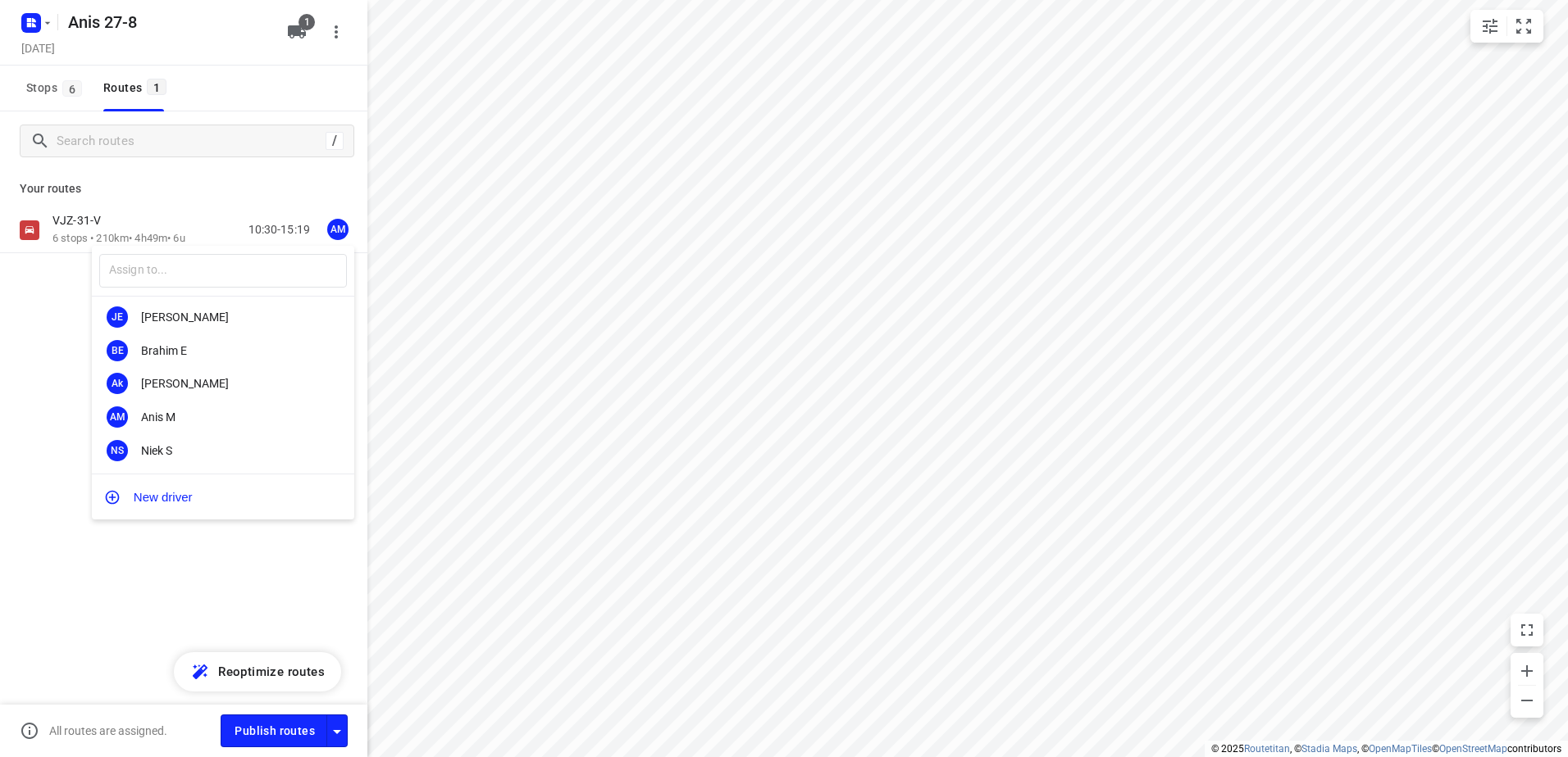
scroll to position [137, 0]
click at [142, 547] on div at bounding box center [784, 378] width 1568 height 757
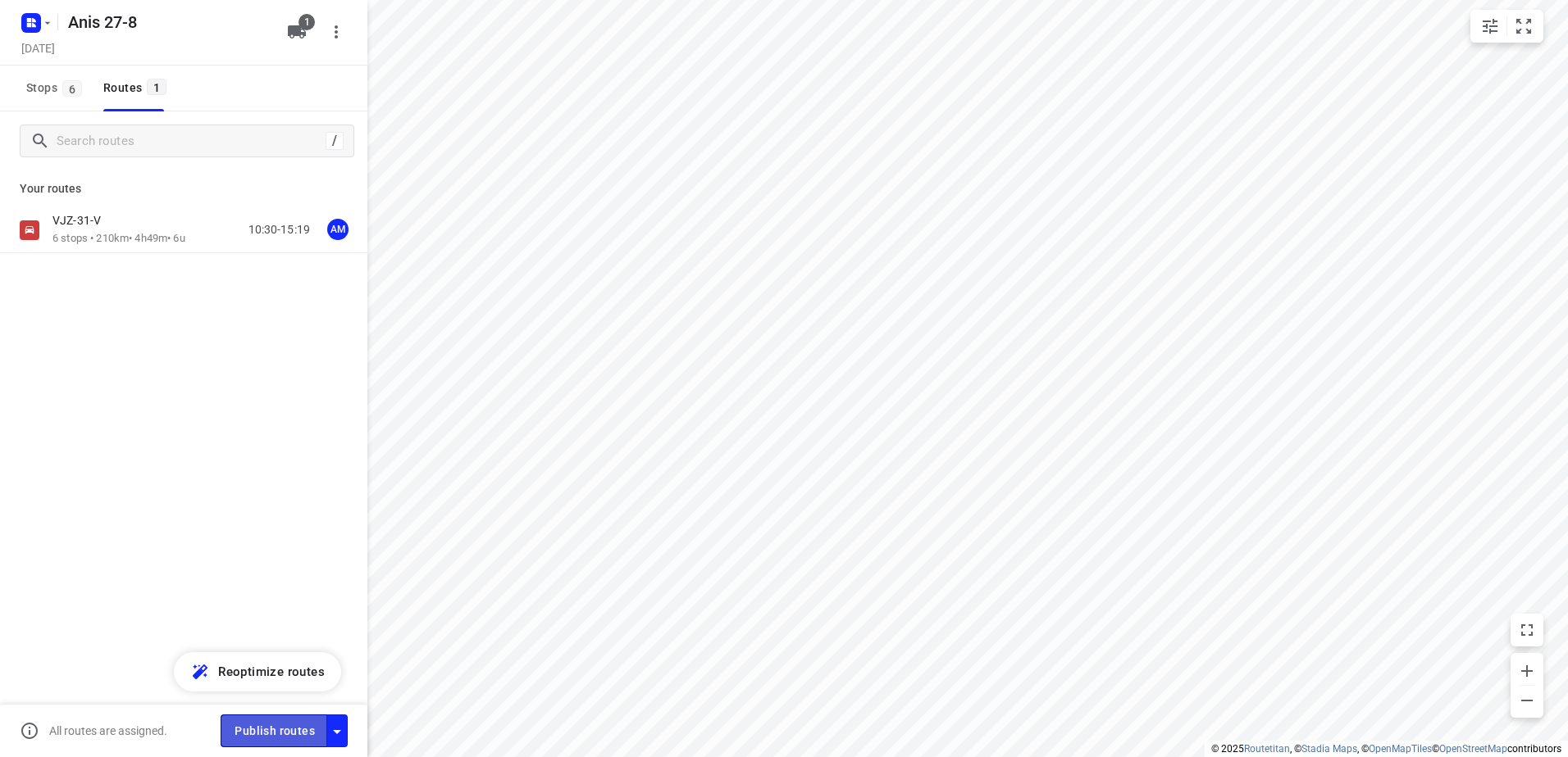
click at [276, 728] on span "Publish routes" at bounding box center [274, 731] width 81 height 21
click at [47, 26] on icon "button" at bounding box center [47, 23] width 13 height 13
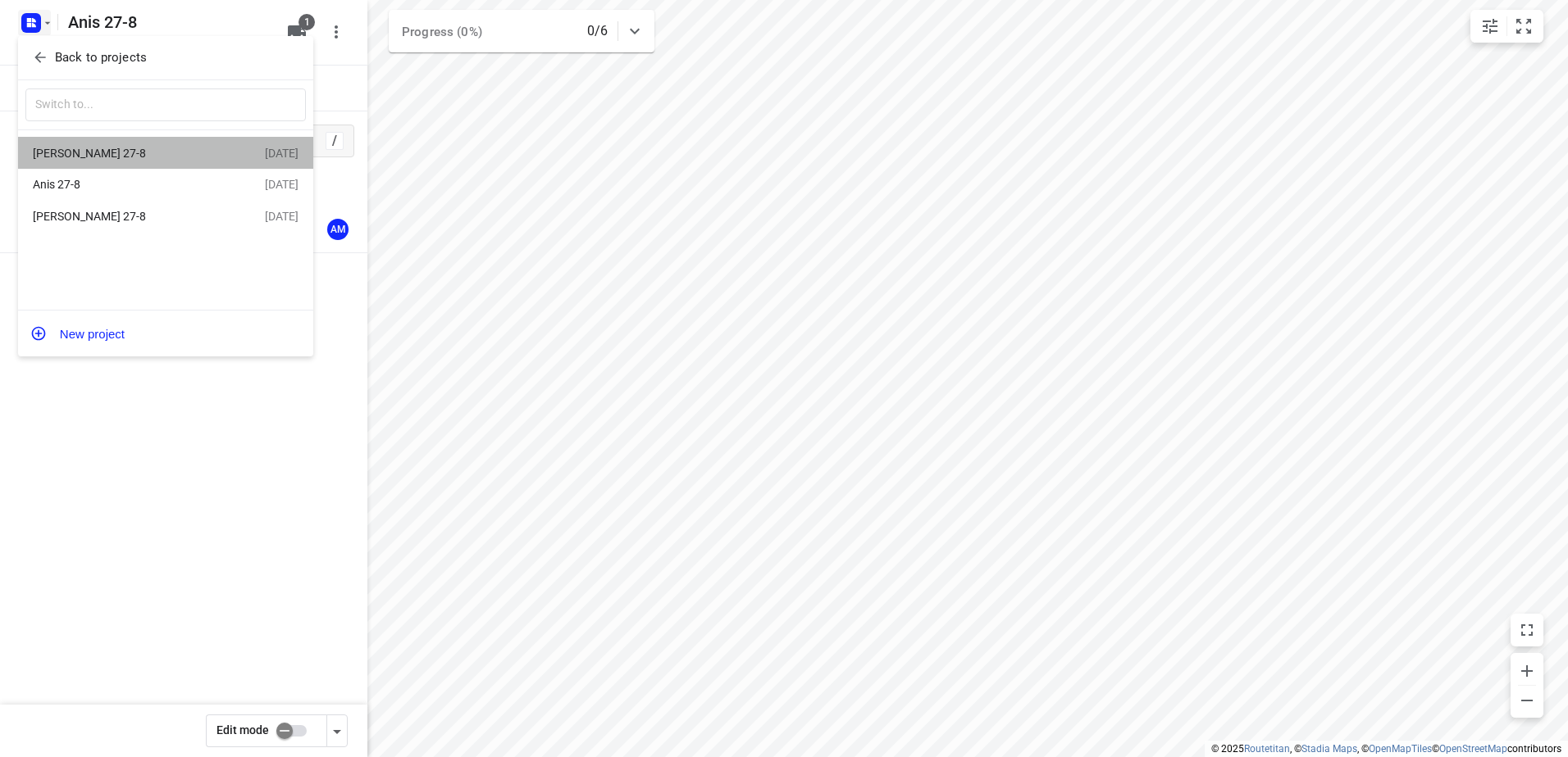
click at [84, 149] on div "[PERSON_NAME] 27-8" at bounding box center [127, 153] width 189 height 13
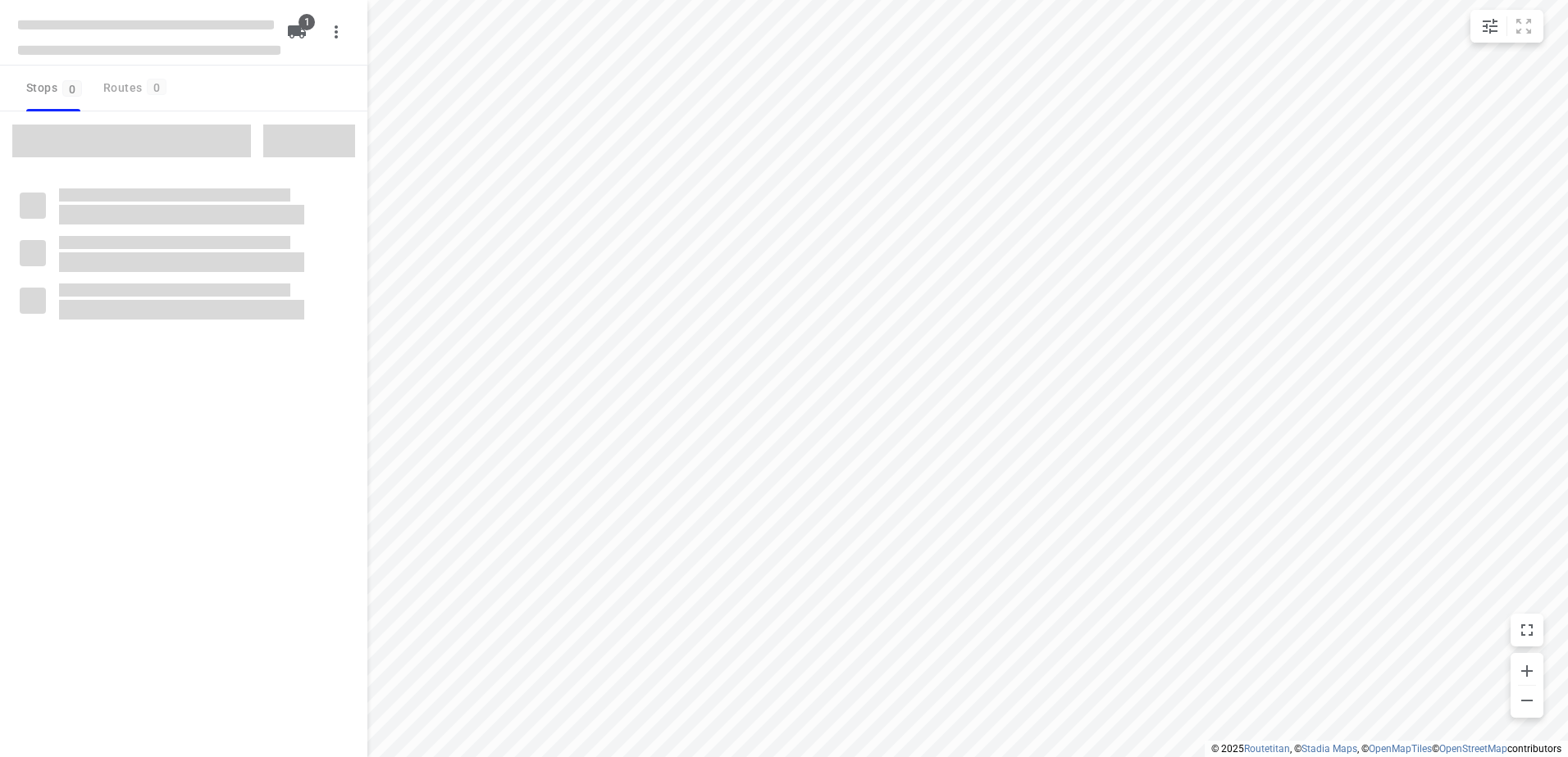
type input "distance"
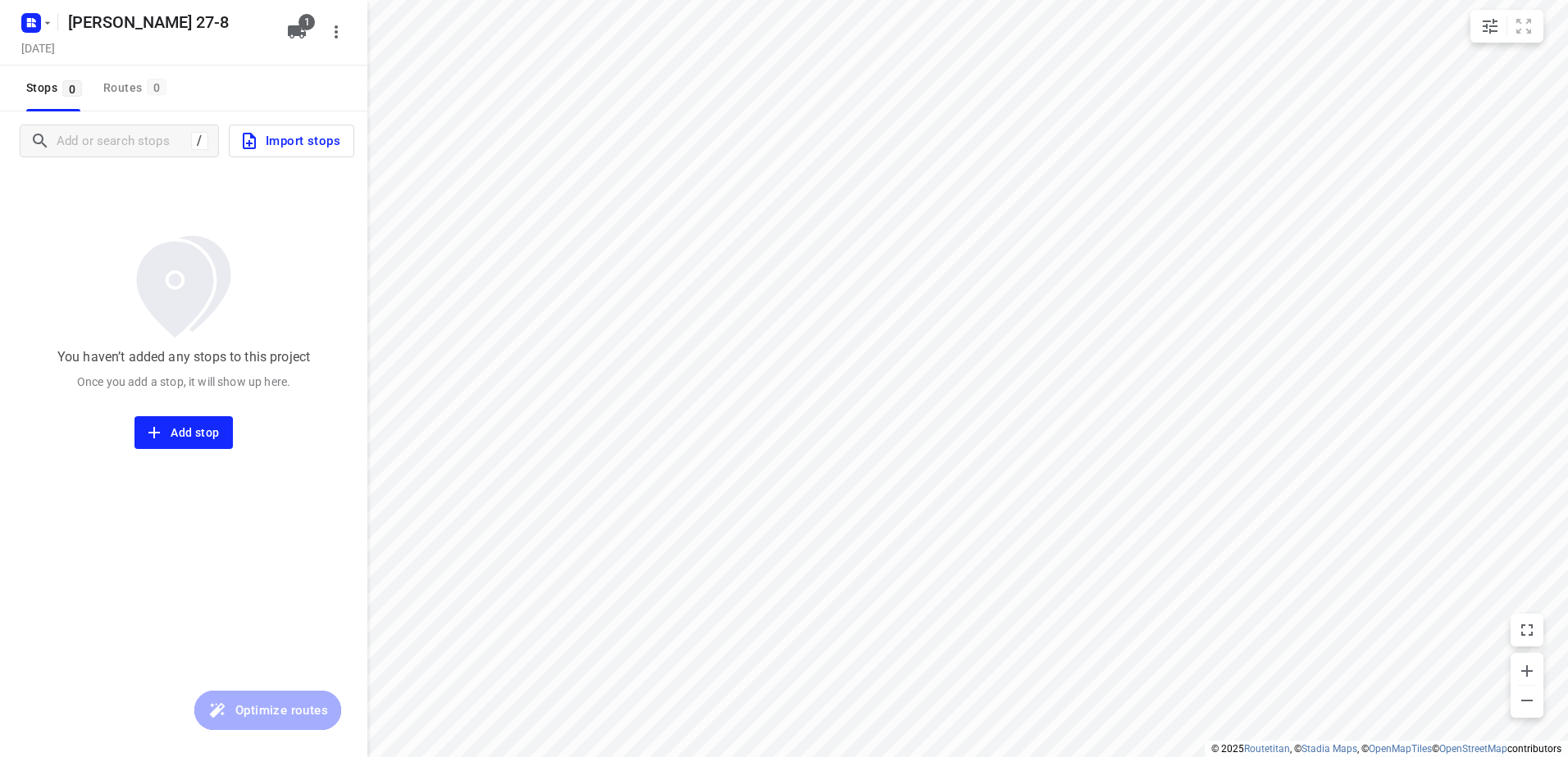
click at [287, 145] on span "Import stops" at bounding box center [290, 141] width 100 height 21
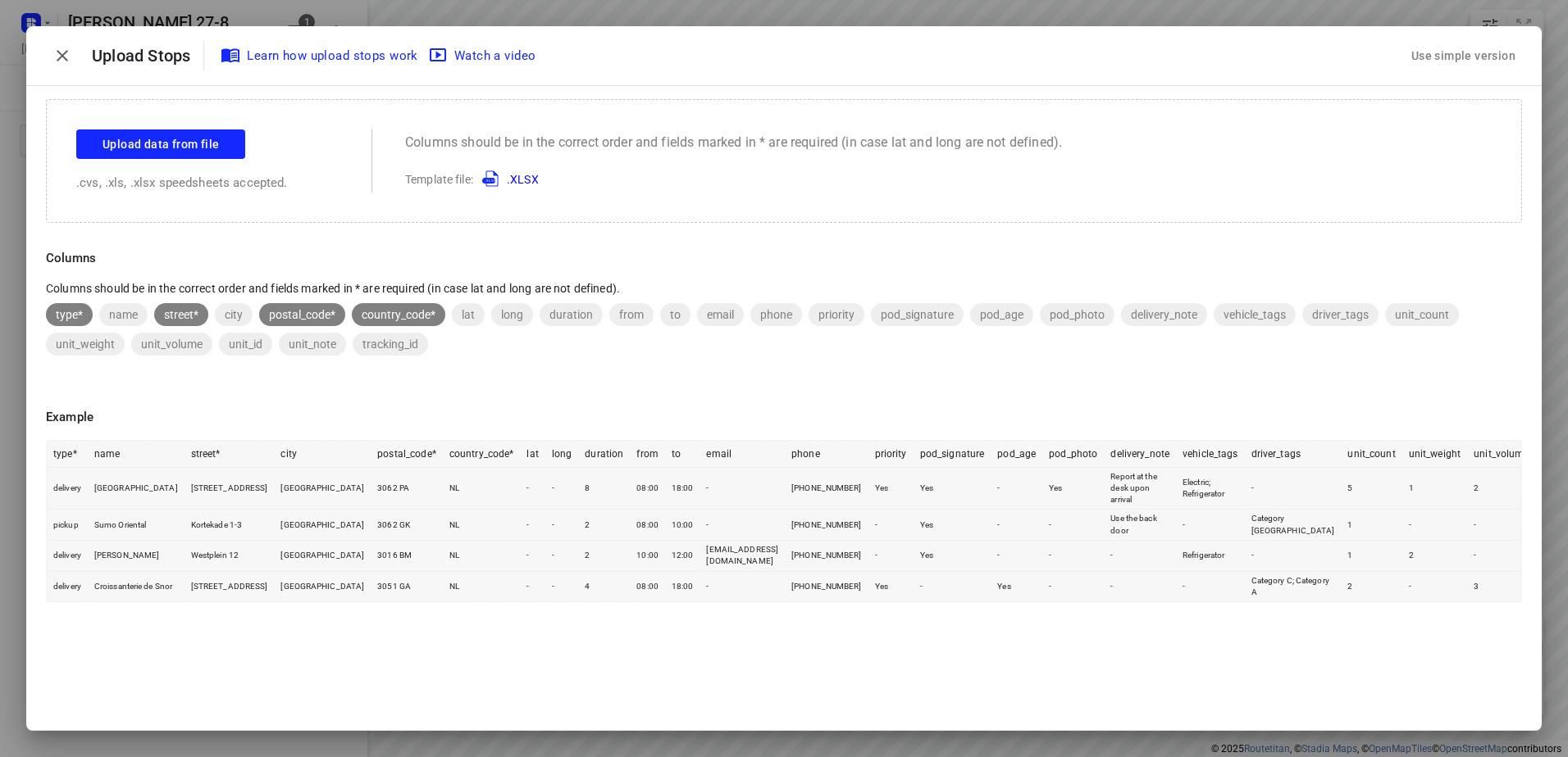
click at [1450, 48] on div "Use simple version" at bounding box center [1463, 56] width 111 height 27
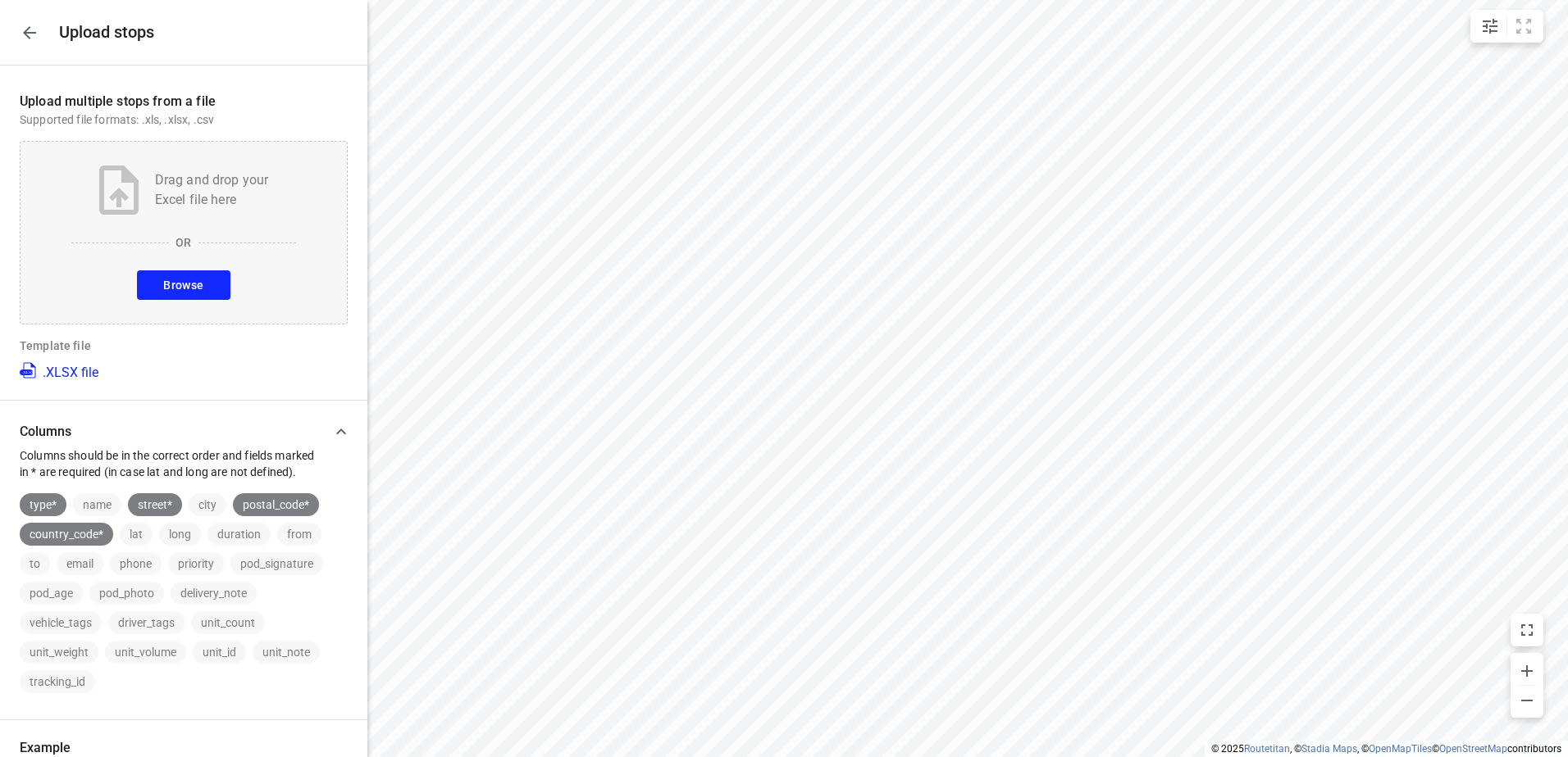
click at [185, 282] on span "Browse" at bounding box center [183, 286] width 40 height 21
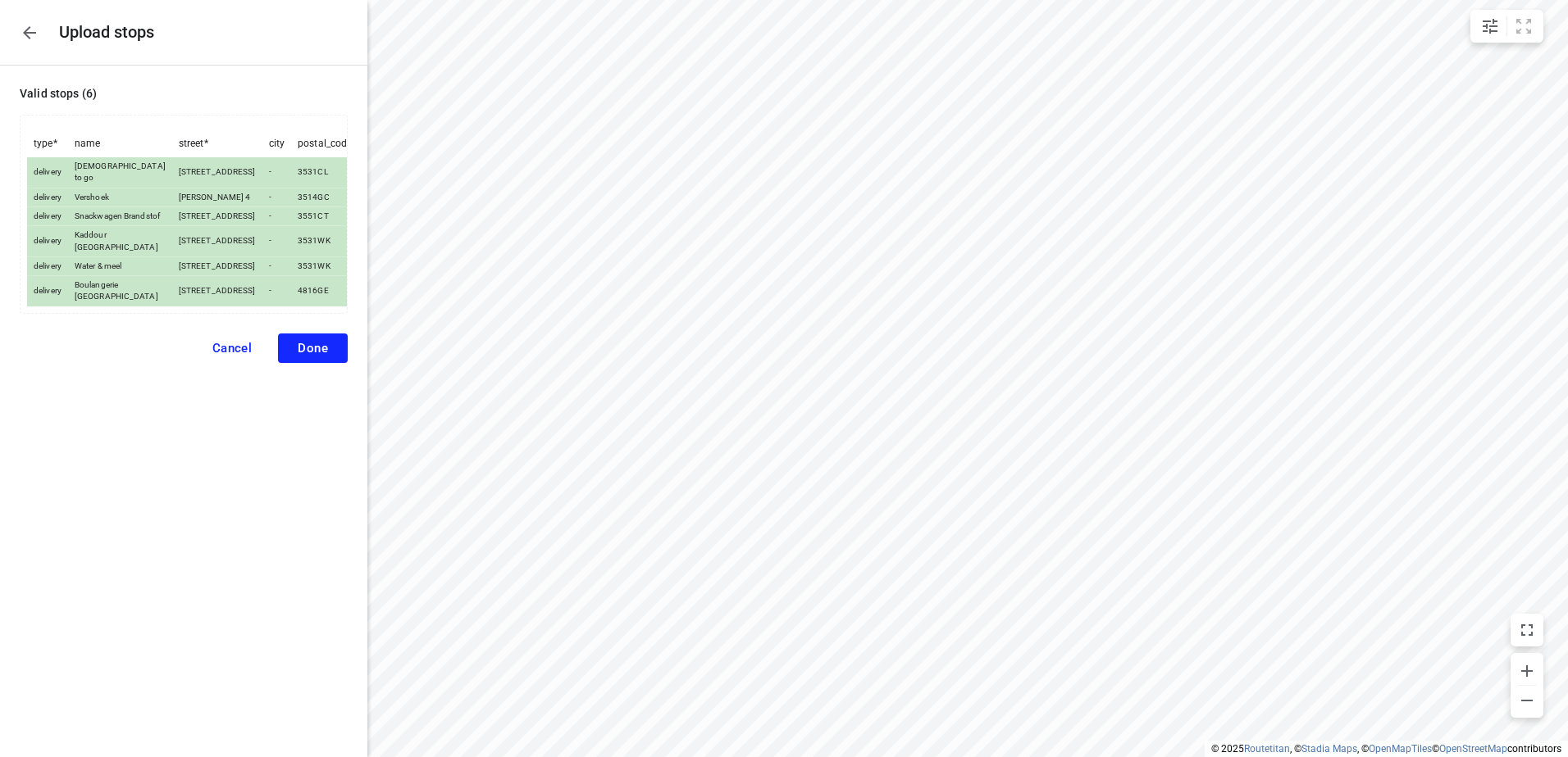
click at [234, 355] on span "Cancel" at bounding box center [232, 349] width 40 height 15
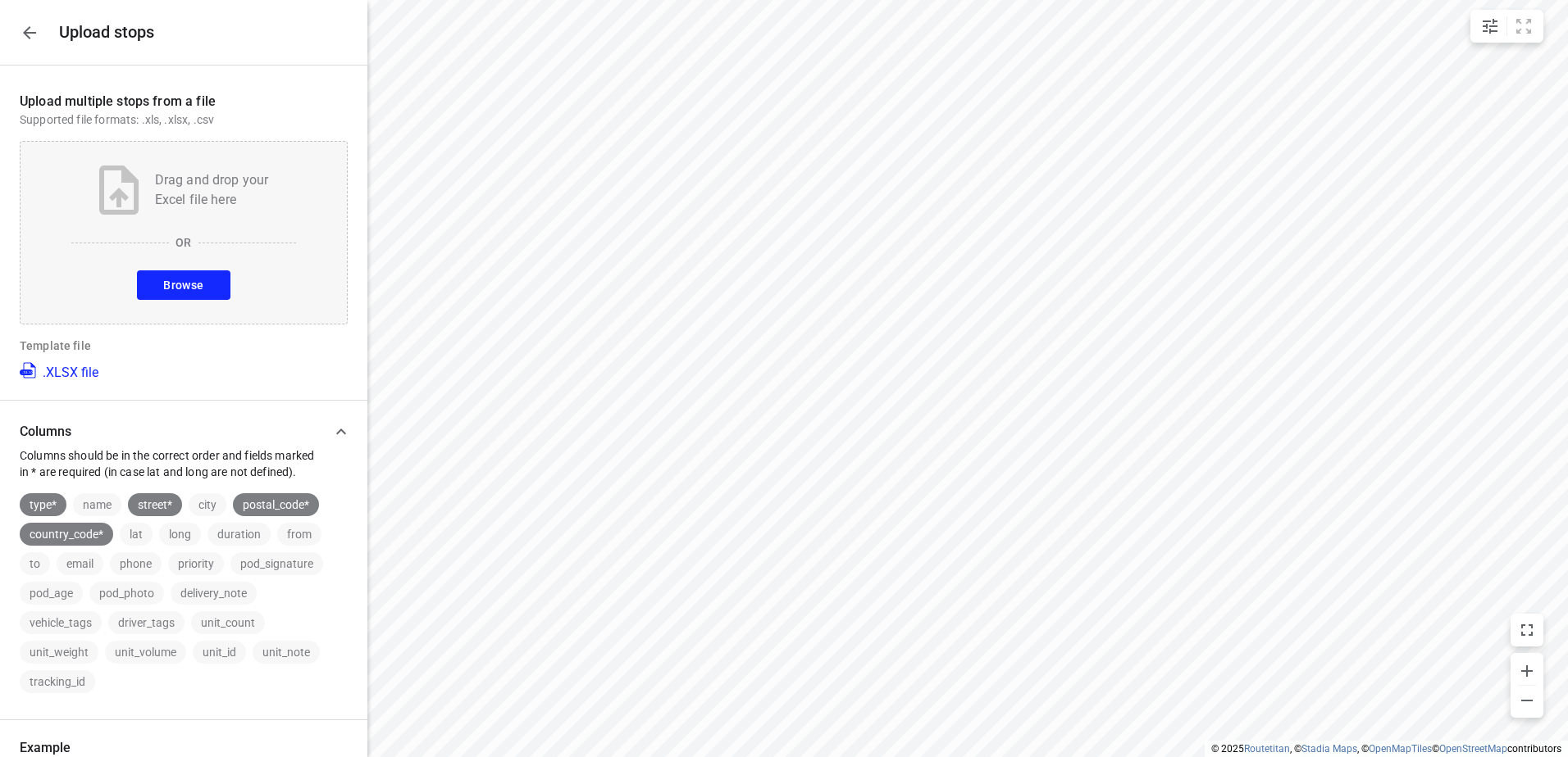
click at [201, 285] on button "Browse" at bounding box center [183, 284] width 93 height 29
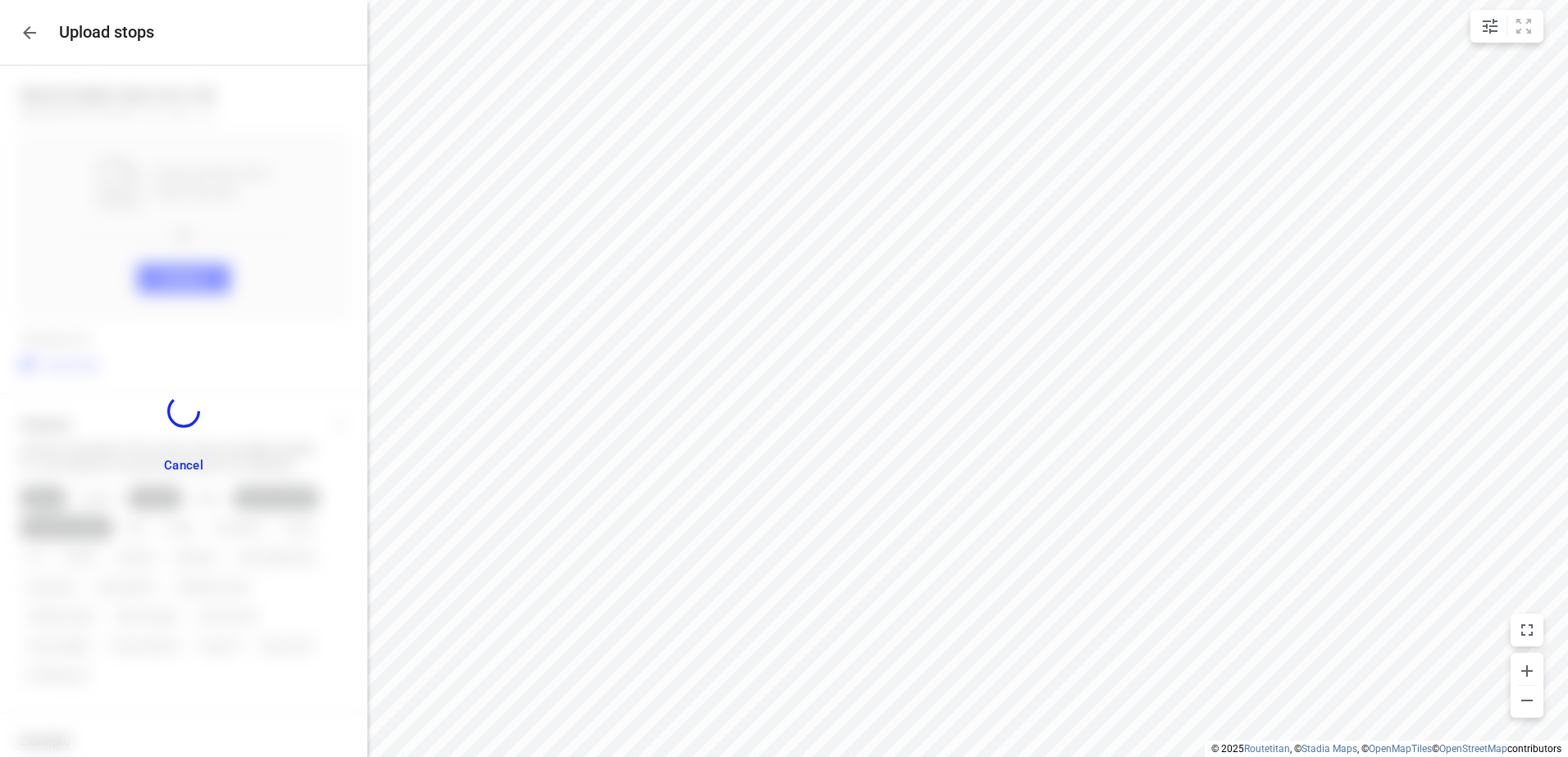
scroll to position [290, 0]
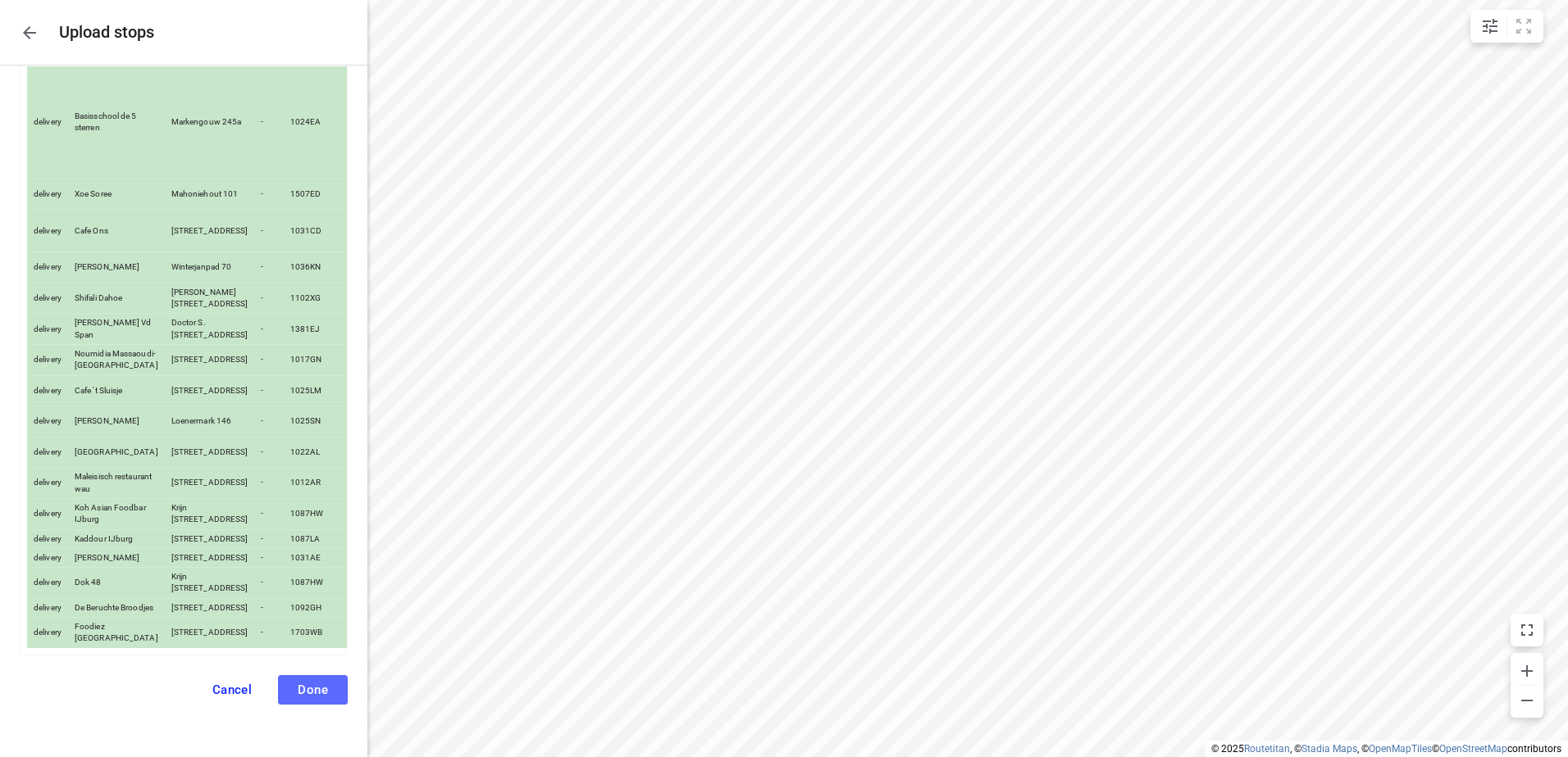
click at [299, 683] on span "Done" at bounding box center [313, 691] width 30 height 15
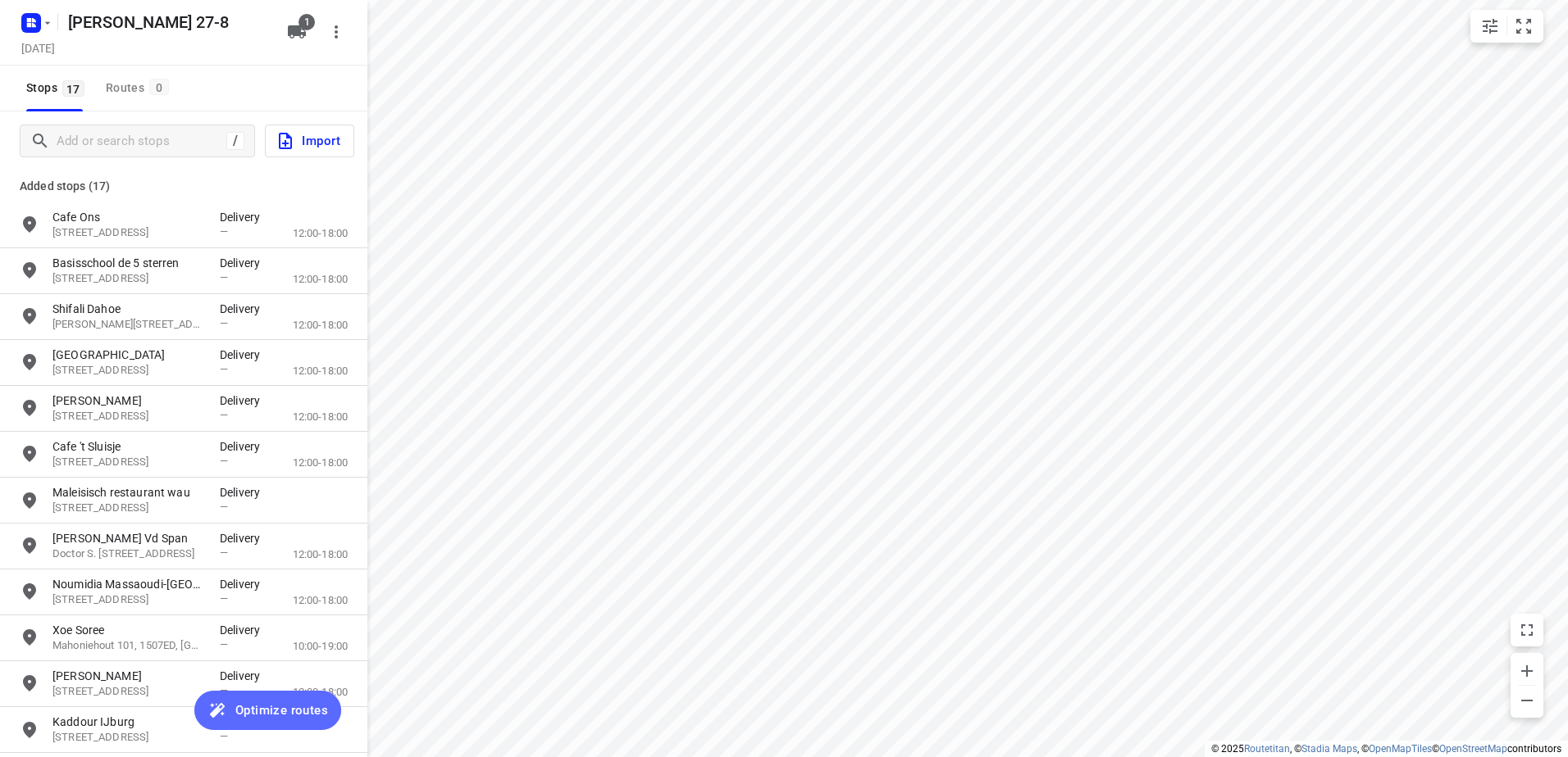
click at [287, 713] on span "Optimize routes" at bounding box center [282, 711] width 93 height 21
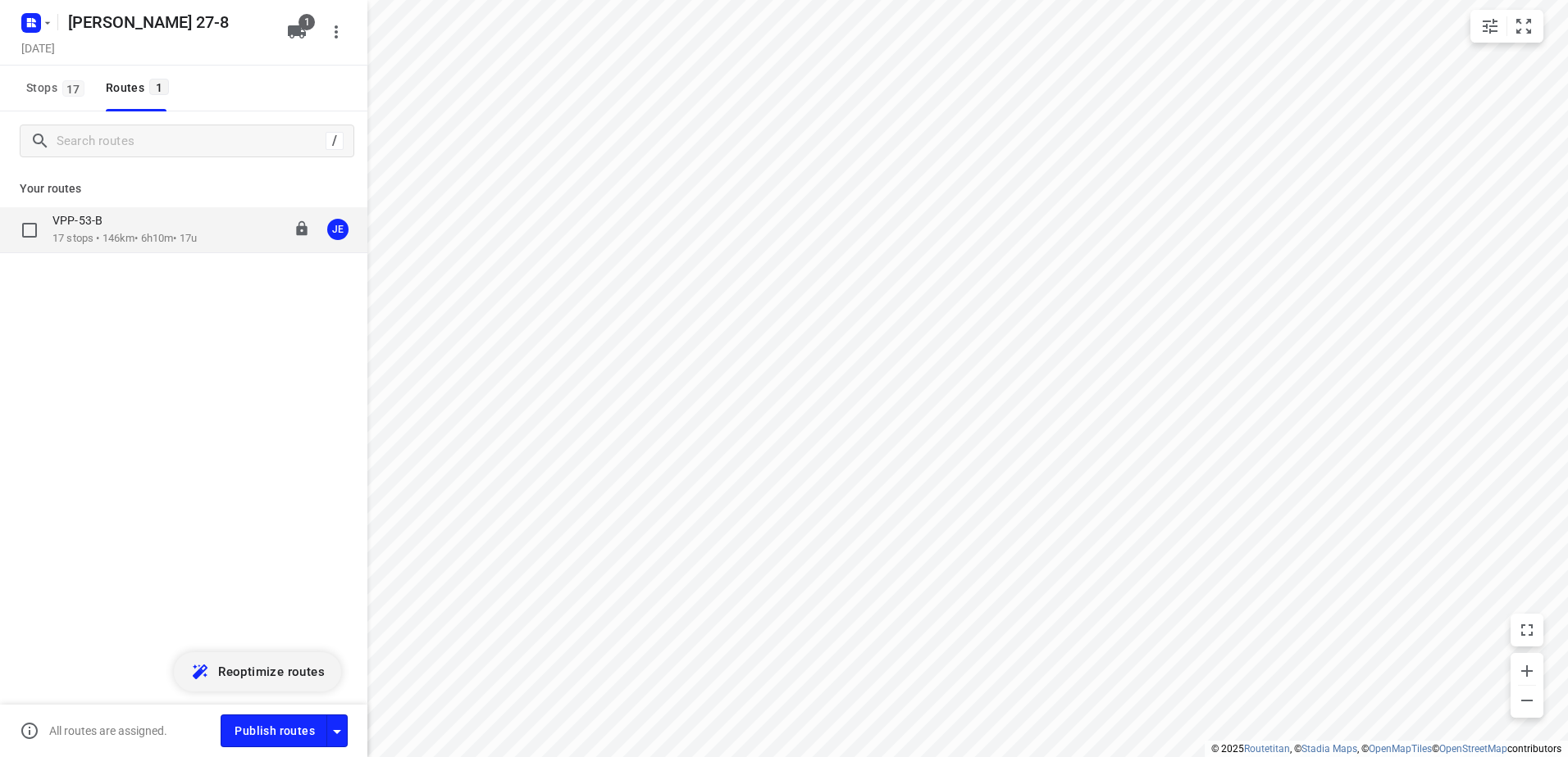
click at [129, 232] on p "17 stops • 146km • 6h10m • 17u" at bounding box center [124, 239] width 144 height 15
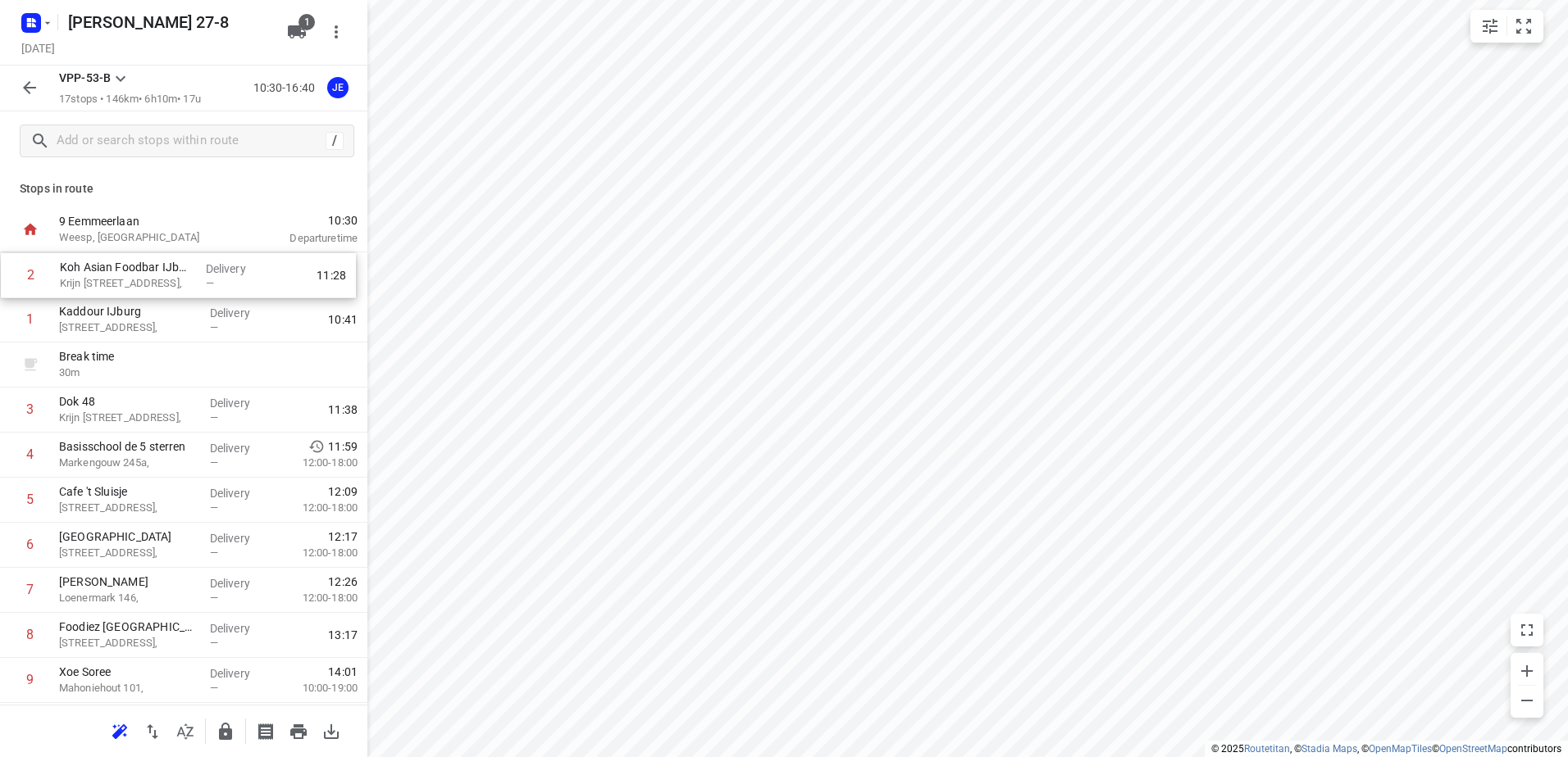
drag, startPoint x: 131, startPoint y: 376, endPoint x: 131, endPoint y: 280, distance: 96.0
click at [131, 280] on div "1 Kaddour IJburg [STREET_ADDRESS], Delivery — 10:41 Break time 30 m 2 Koh Asian…" at bounding box center [184, 658] width 368 height 811
drag, startPoint x: 122, startPoint y: 273, endPoint x: 124, endPoint y: 333, distance: 60.0
click at [124, 333] on div "1 Koh Asian Foodbar IJburg Krijn [STREET_ADDRESS], Delivery — 10:42 2 [GEOGRAPH…" at bounding box center [184, 658] width 368 height 811
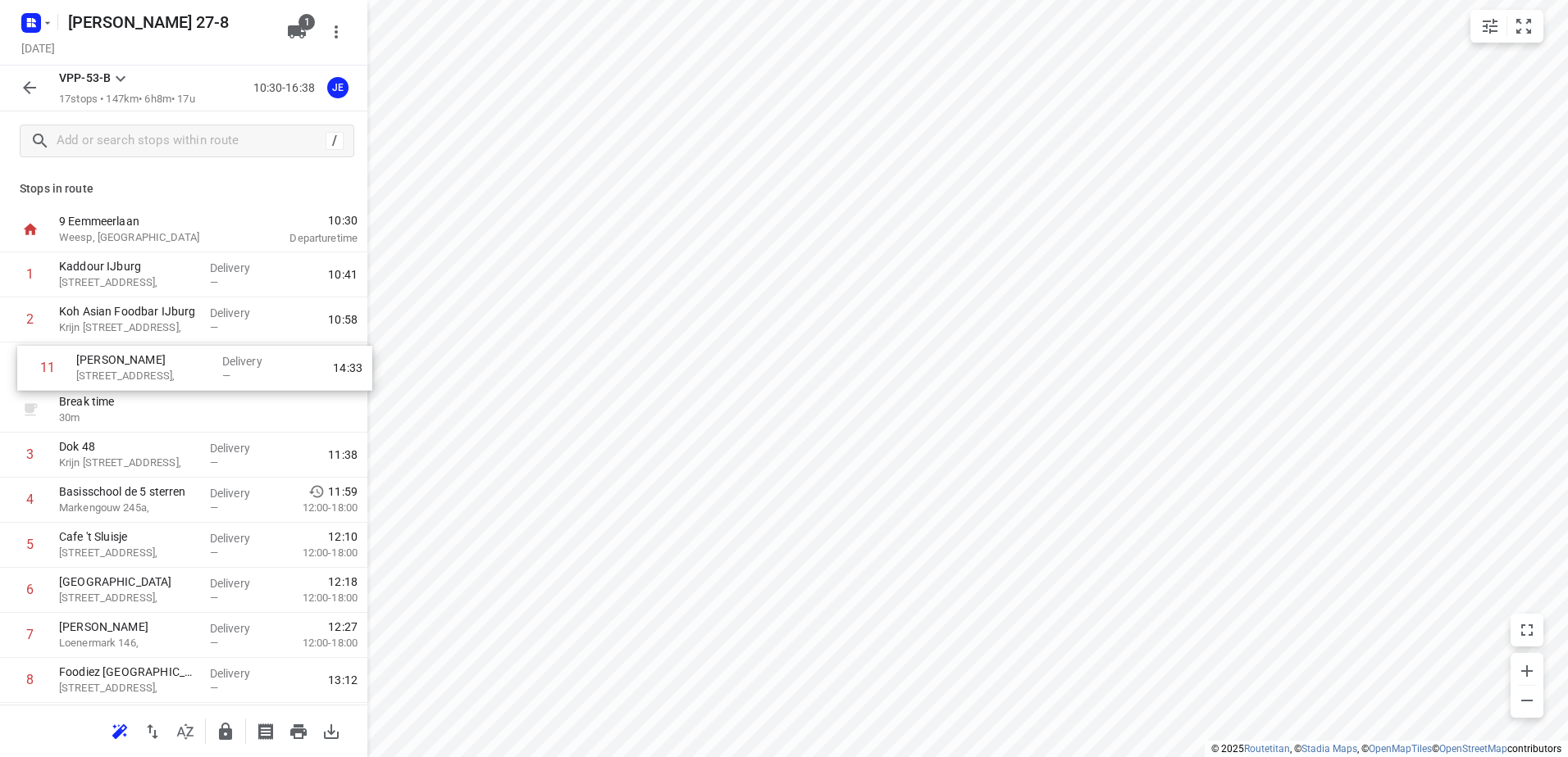
drag, startPoint x: 137, startPoint y: 454, endPoint x: 155, endPoint y: 368, distance: 87.9
click at [155, 368] on div "1 Kaddour IJburg [STREET_ADDRESS], Delivery — 10:41 2 Koh Asian Foodbar IJburg …" at bounding box center [184, 658] width 368 height 811
drag, startPoint x: 88, startPoint y: 466, endPoint x: 90, endPoint y: 378, distance: 88.0
click at [90, 378] on div "1 Kaddour IJburg [STREET_ADDRESS], Delivery — 10:41 2 Koh Asian Foodbar IJburg …" at bounding box center [184, 658] width 368 height 811
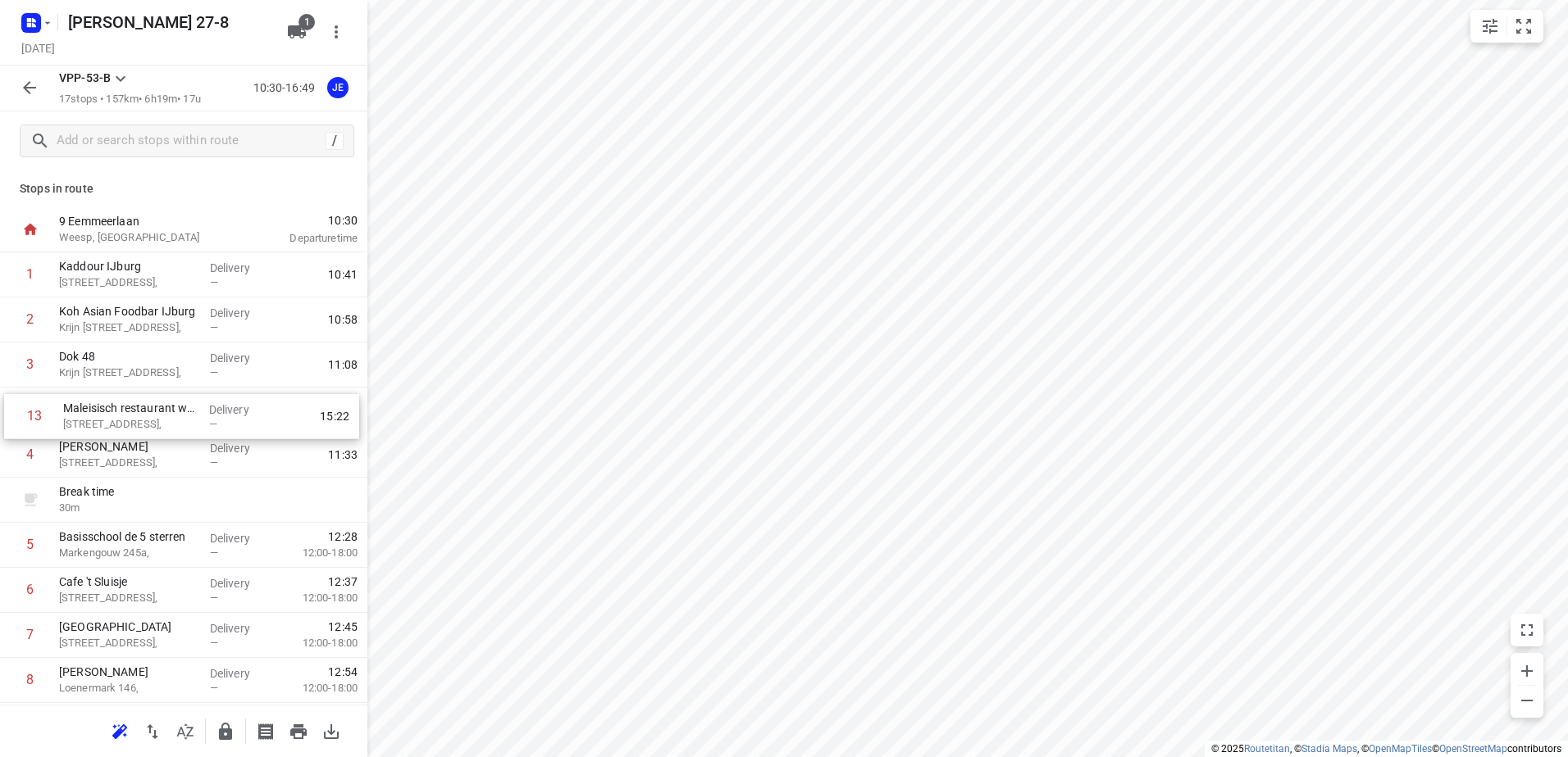
drag, startPoint x: 145, startPoint y: 535, endPoint x: 149, endPoint y: 415, distance: 120.1
click at [149, 415] on div "1 Kaddour IJburg [STREET_ADDRESS], Delivery — 10:41 2 Koh Asian Foodbar IJburg …" at bounding box center [184, 658] width 368 height 811
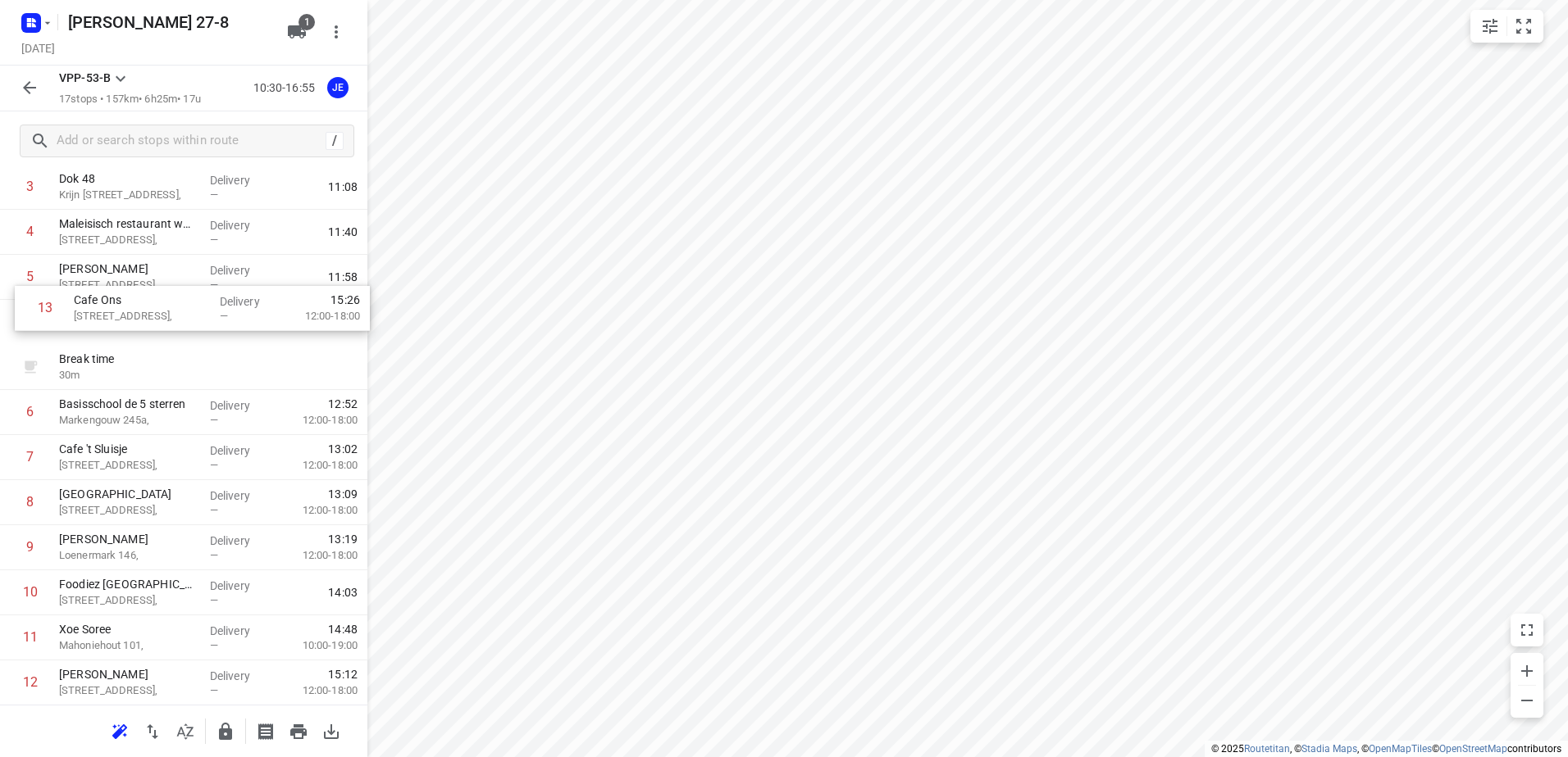
scroll to position [174, 0]
drag, startPoint x: 106, startPoint y: 618, endPoint x: 121, endPoint y: 316, distance: 302.4
click at [121, 316] on div "1 Kaddour IJburg [STREET_ADDRESS], Delivery — 10:41 2 Koh Asian Foodbar IJburg …" at bounding box center [184, 483] width 368 height 811
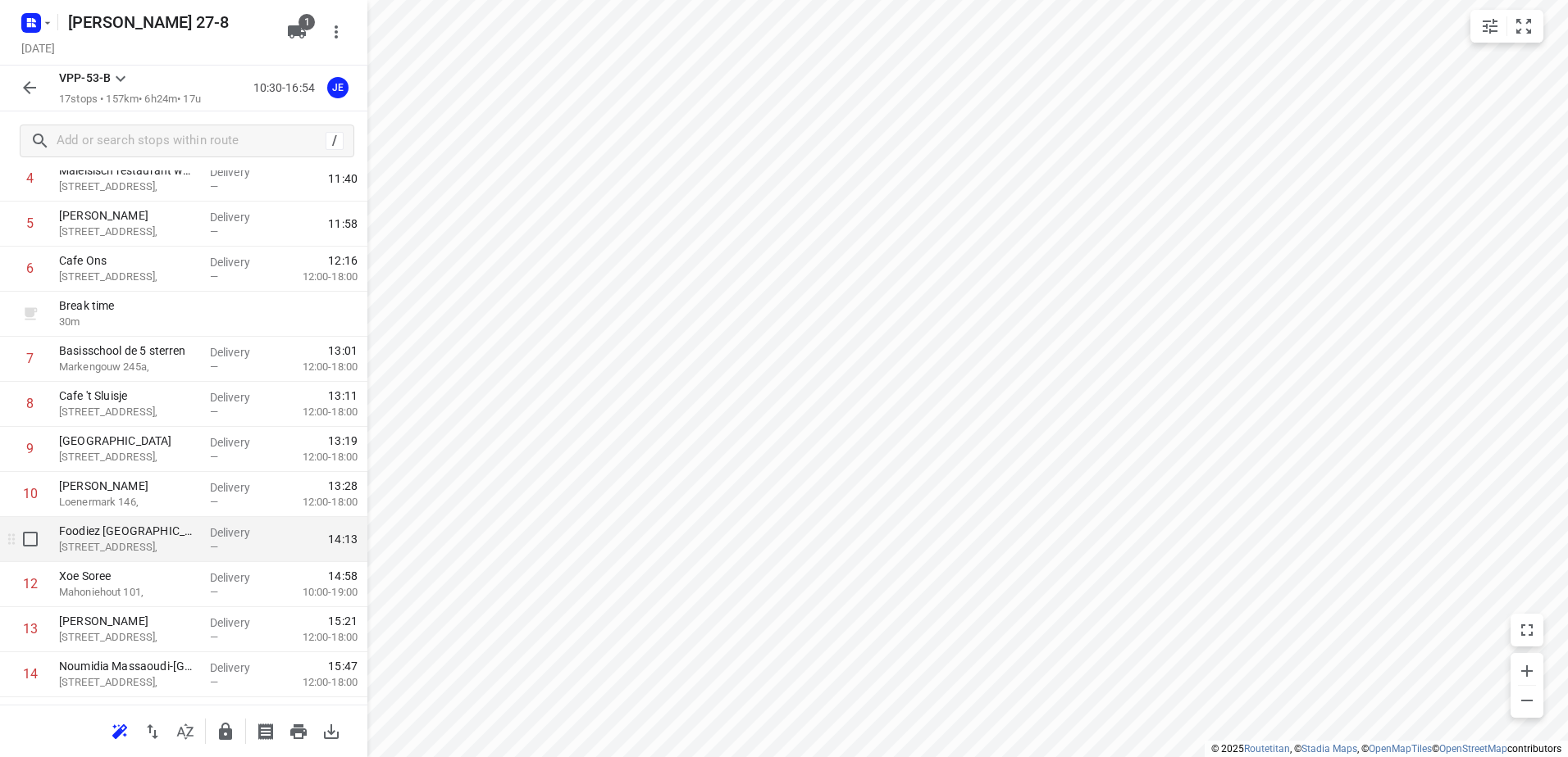
scroll to position [257, 0]
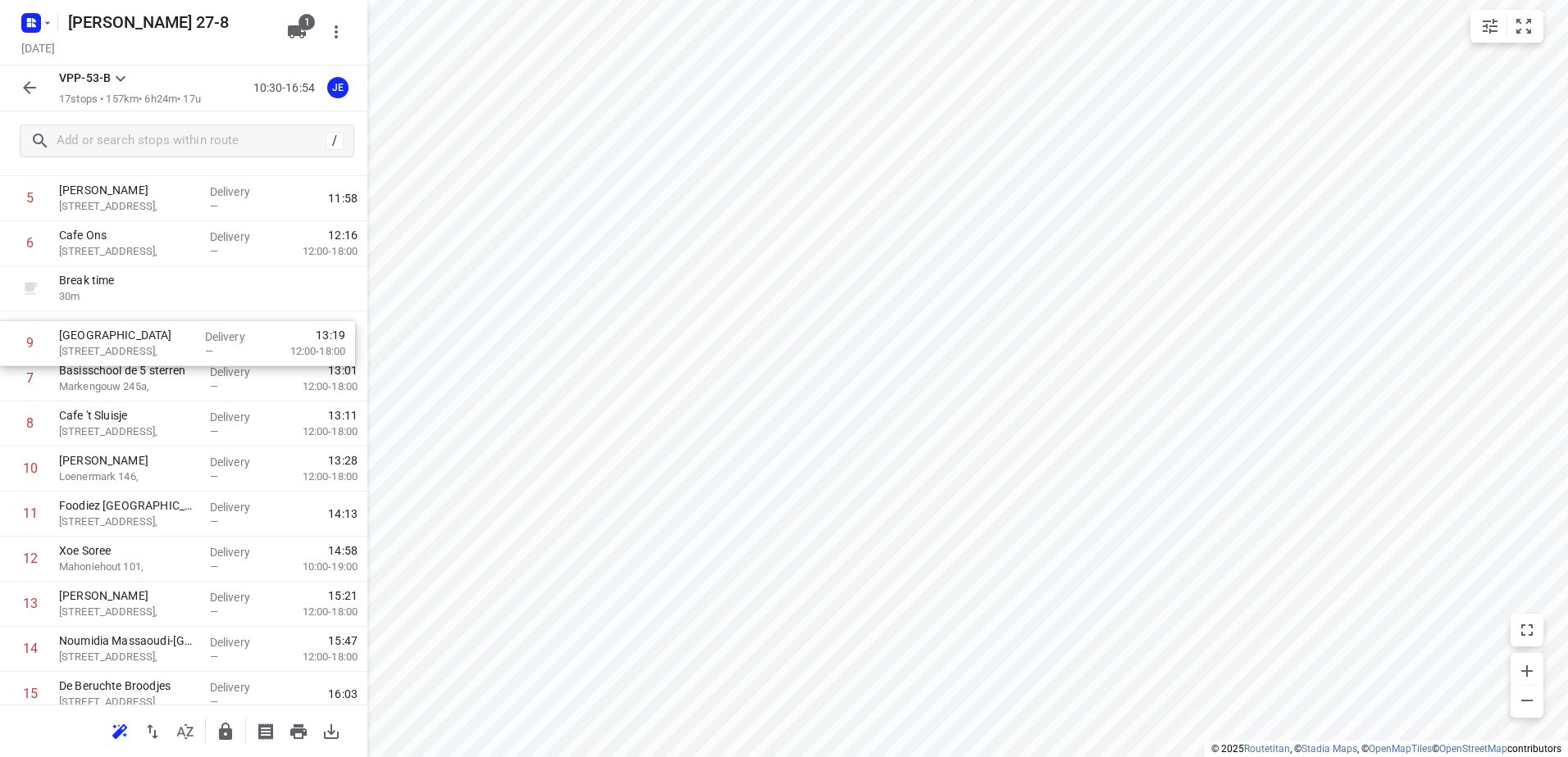
drag, startPoint x: 118, startPoint y: 422, endPoint x: 119, endPoint y: 333, distance: 89.0
click at [119, 333] on div "1 Kaddour IJburg [STREET_ADDRESS], Delivery — 10:41 2 Koh Asian Foodbar IJburg …" at bounding box center [184, 402] width 368 height 811
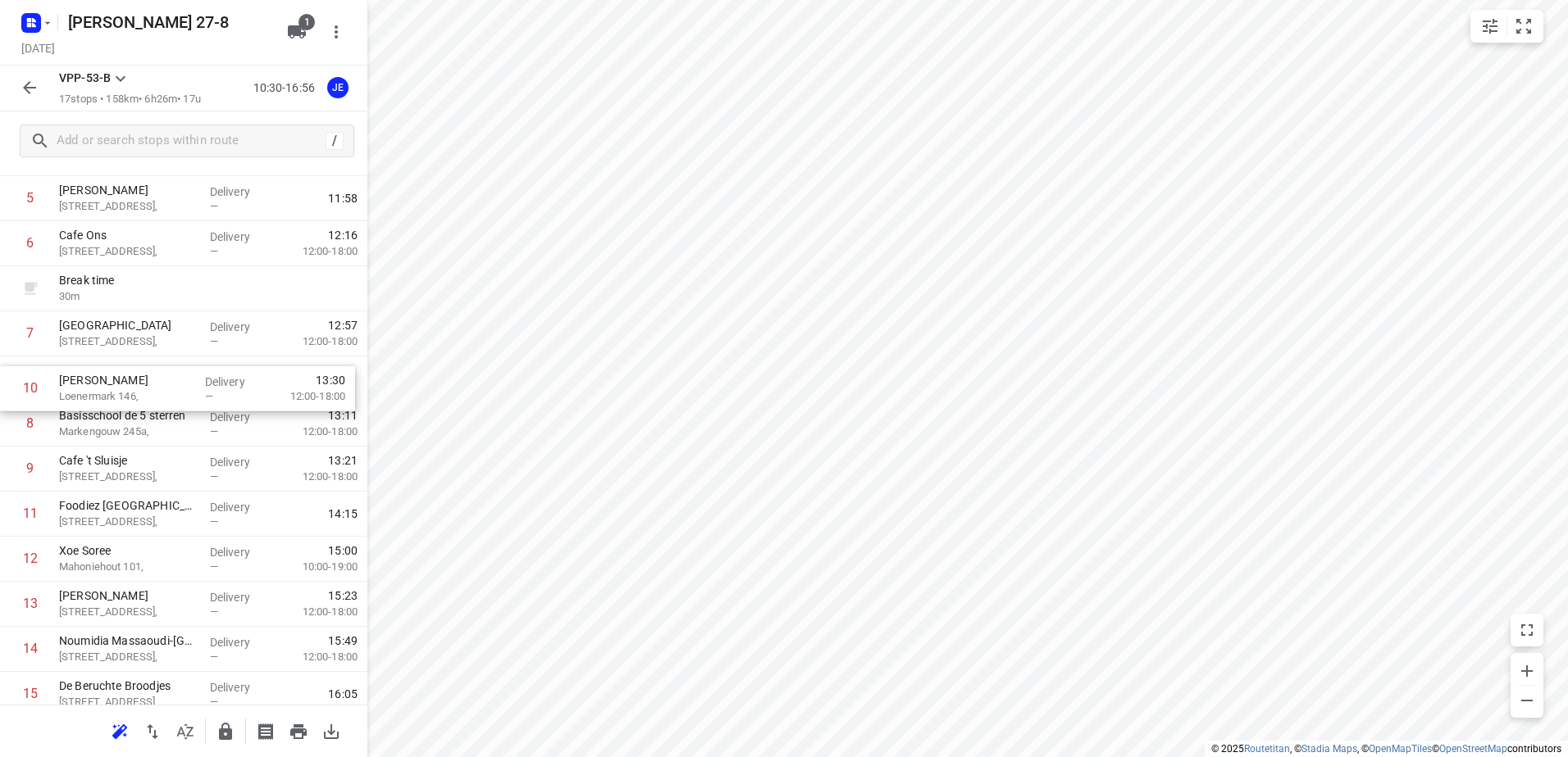
drag, startPoint x: 105, startPoint y: 471, endPoint x: 105, endPoint y: 386, distance: 85.0
click at [105, 386] on div "1 Kaddour IJburg [STREET_ADDRESS], Delivery — 10:41 2 Koh Asian Foodbar IJburg …" at bounding box center [184, 402] width 368 height 811
drag, startPoint x: 133, startPoint y: 474, endPoint x: 129, endPoint y: 390, distance: 84.1
click at [129, 390] on div "1 Kaddour IJburg [STREET_ADDRESS], Delivery — 10:41 2 Koh Asian Foodbar IJburg …" at bounding box center [184, 402] width 368 height 811
drag, startPoint x: 143, startPoint y: 478, endPoint x: 143, endPoint y: 435, distance: 43.0
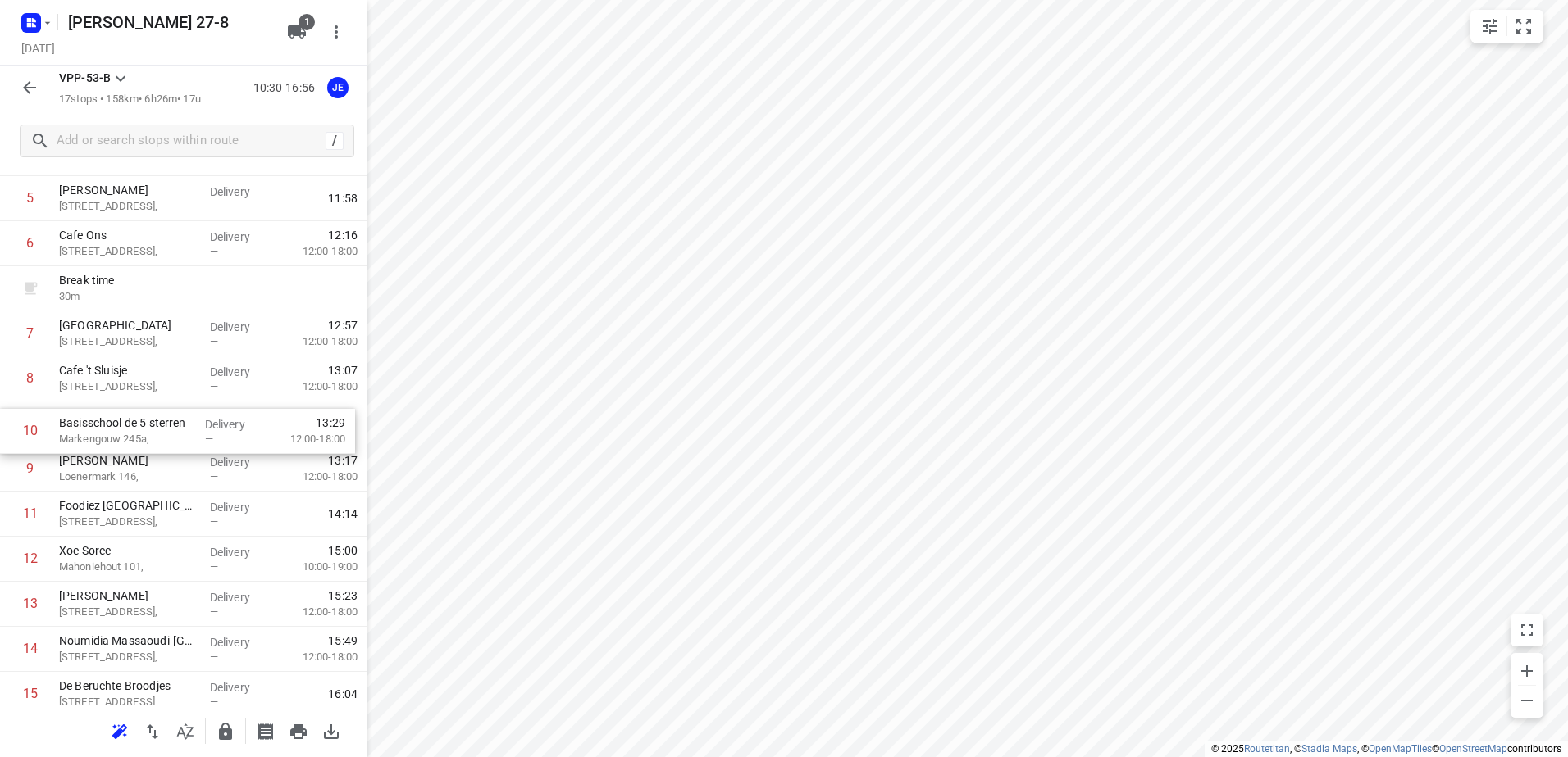
click at [143, 435] on div "1 Kaddour IJburg [STREET_ADDRESS], Delivery — 10:41 2 Koh Asian Foodbar IJburg …" at bounding box center [184, 402] width 368 height 811
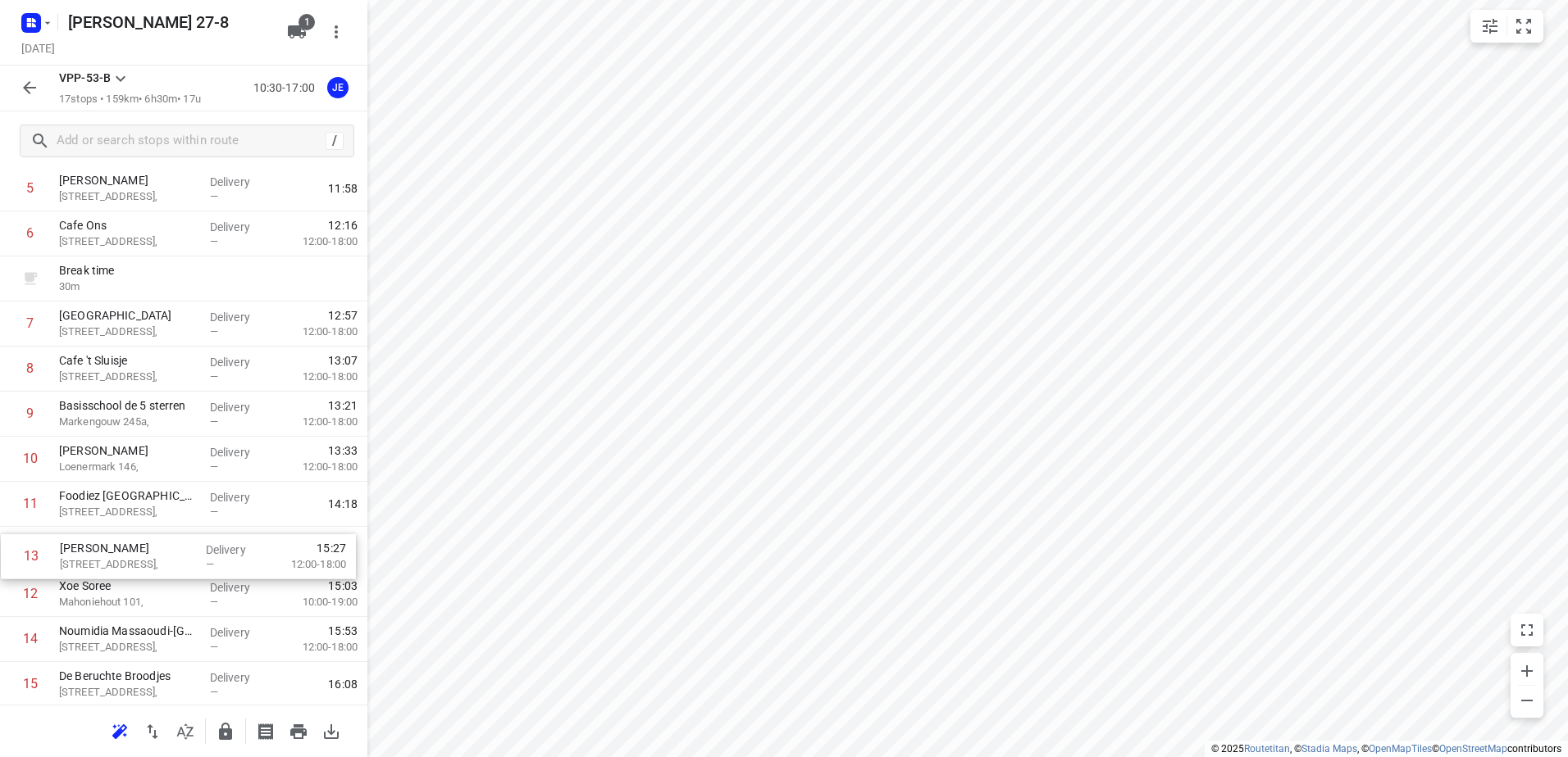
scroll to position [266, 0]
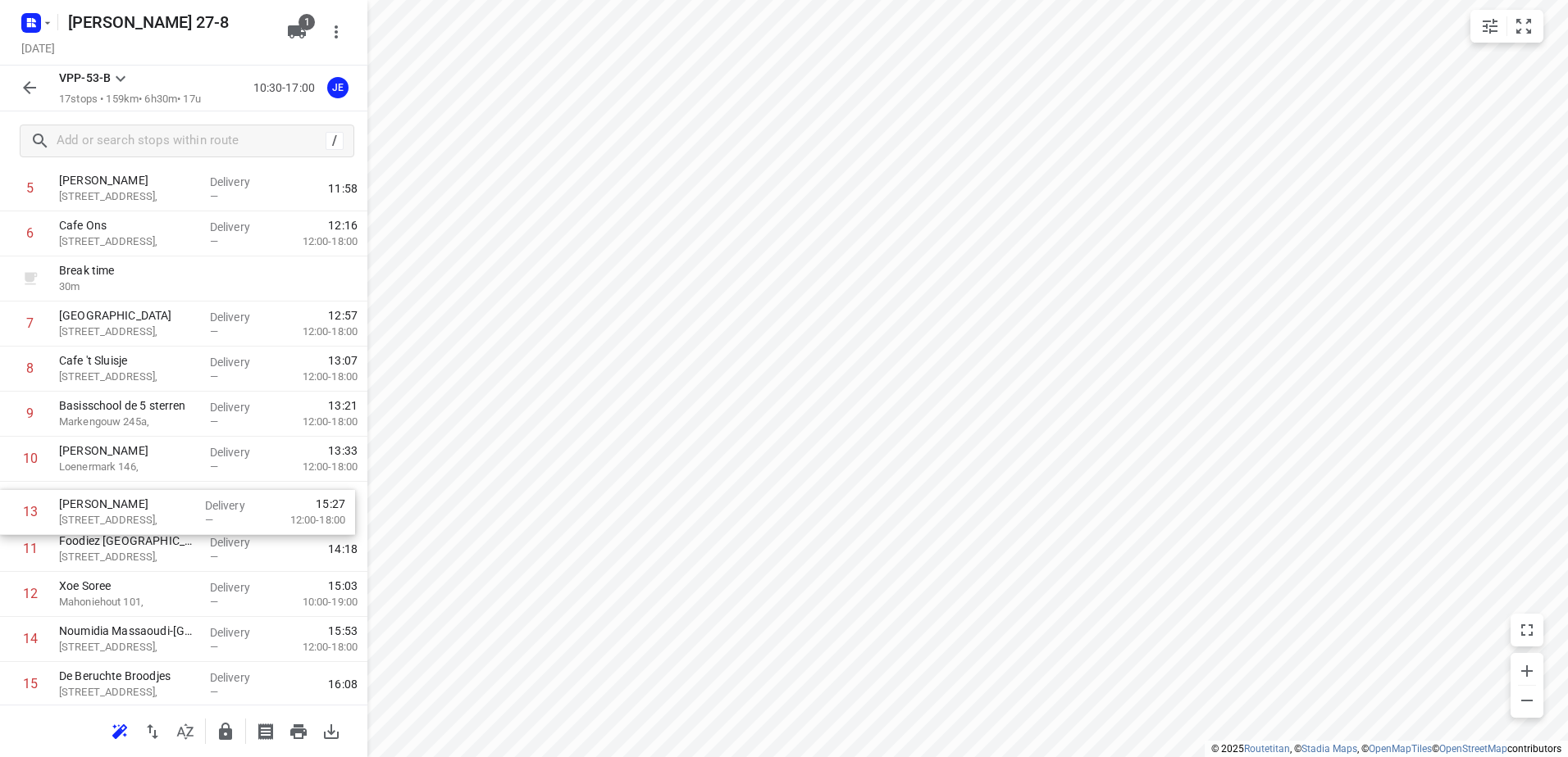
drag, startPoint x: 122, startPoint y: 606, endPoint x: 125, endPoint y: 501, distance: 105.0
click at [125, 501] on div "1 Kaddour IJburg [STREET_ADDRESS], Delivery — 10:41 2 Koh Asian Foodbar IJburg …" at bounding box center [184, 391] width 368 height 811
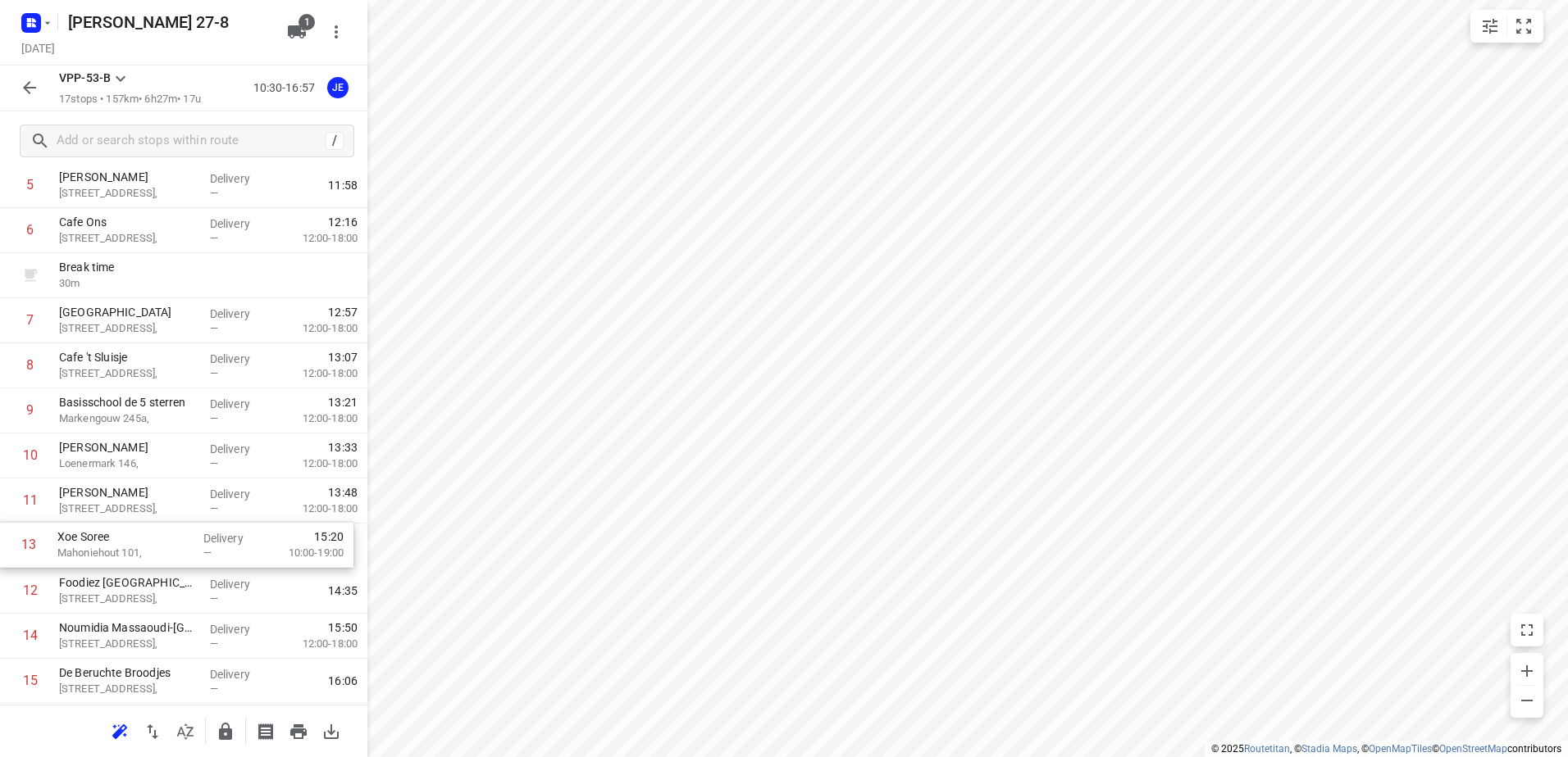
drag, startPoint x: 120, startPoint y: 603, endPoint x: 119, endPoint y: 548, distance: 55.0
click at [119, 548] on div "1 Kaddour IJburg [STREET_ADDRESS], Delivery — 10:41 2 Koh Asian Foodbar IJburg …" at bounding box center [184, 388] width 368 height 811
drag, startPoint x: 105, startPoint y: 597, endPoint x: 106, endPoint y: 550, distance: 47.0
click at [106, 550] on div "1 Kaddour IJburg [STREET_ADDRESS], Delivery — 10:41 2 Koh Asian Foodbar IJburg …" at bounding box center [184, 385] width 368 height 811
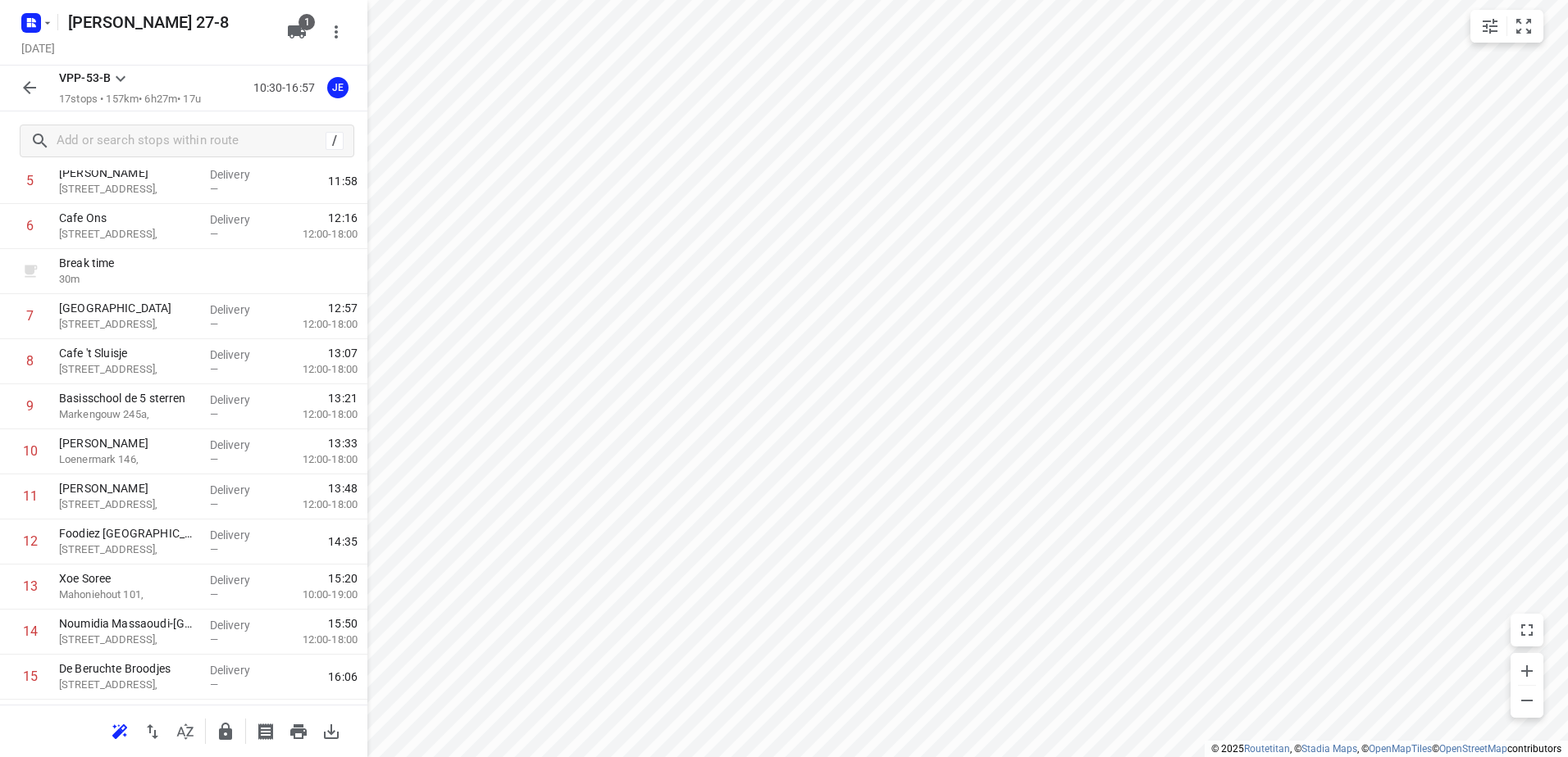
click at [31, 88] on icon "button" at bounding box center [29, 88] width 13 height 13
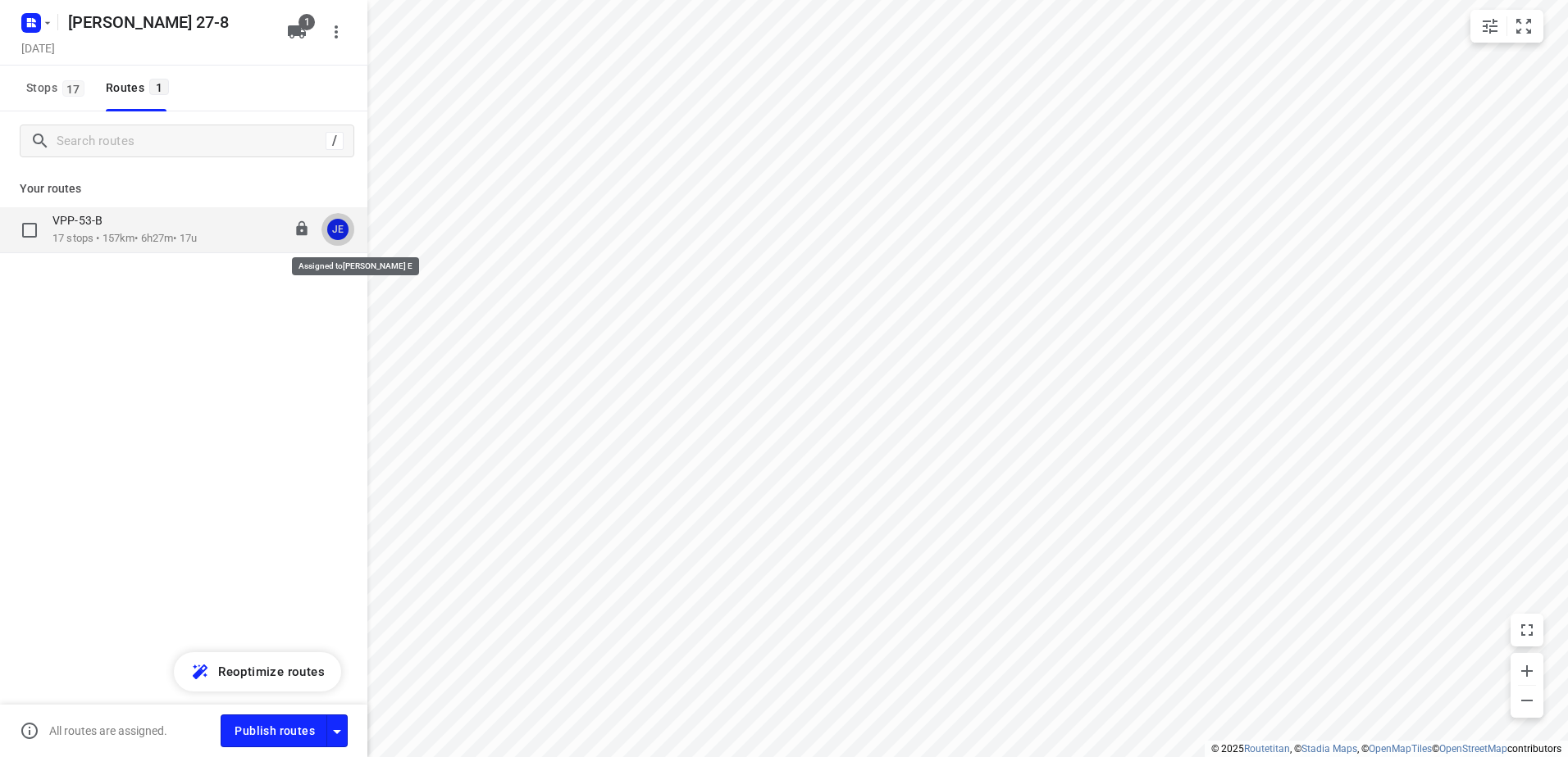
click at [337, 234] on div "JE" at bounding box center [337, 229] width 21 height 21
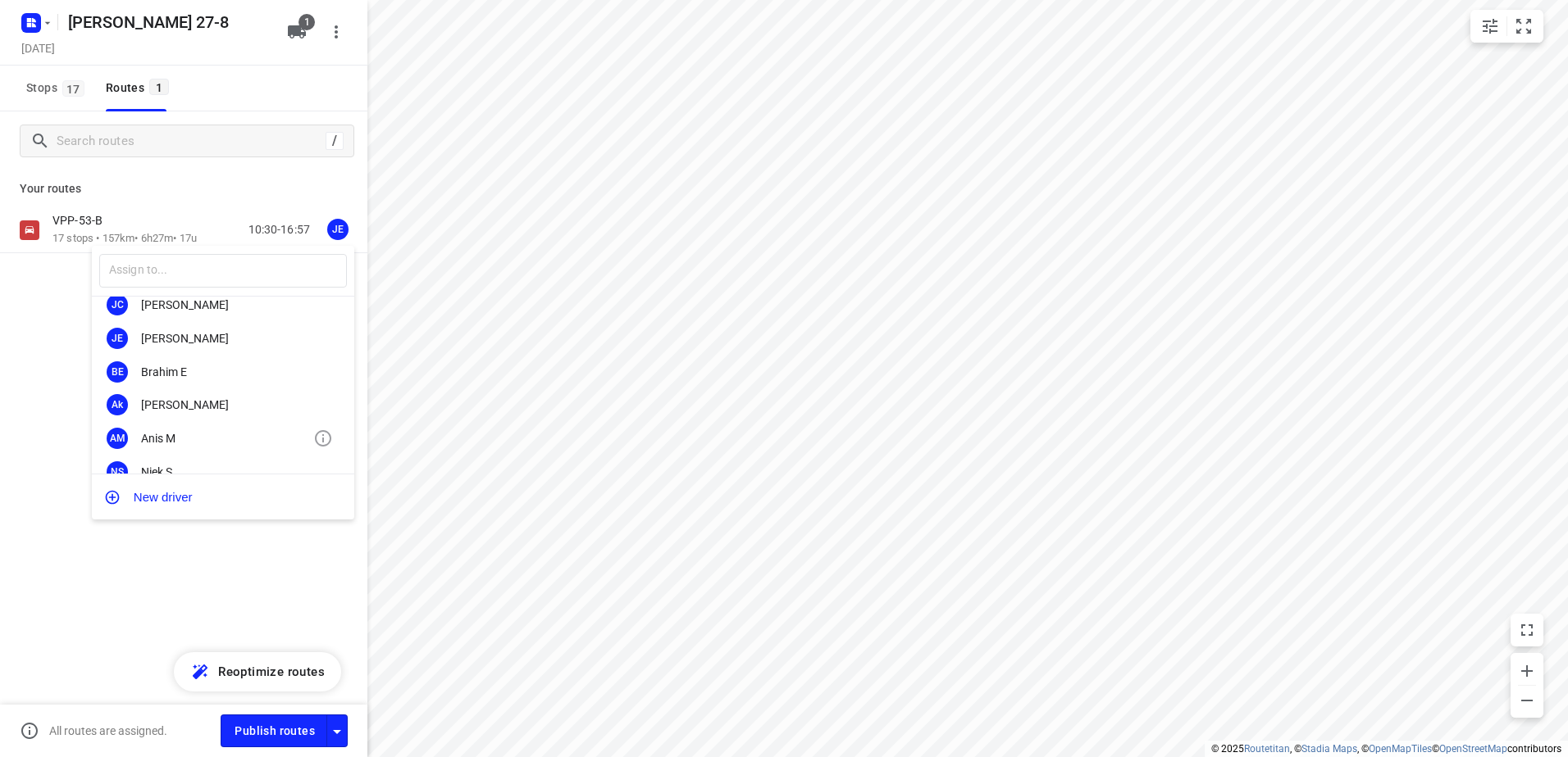
scroll to position [137, 0]
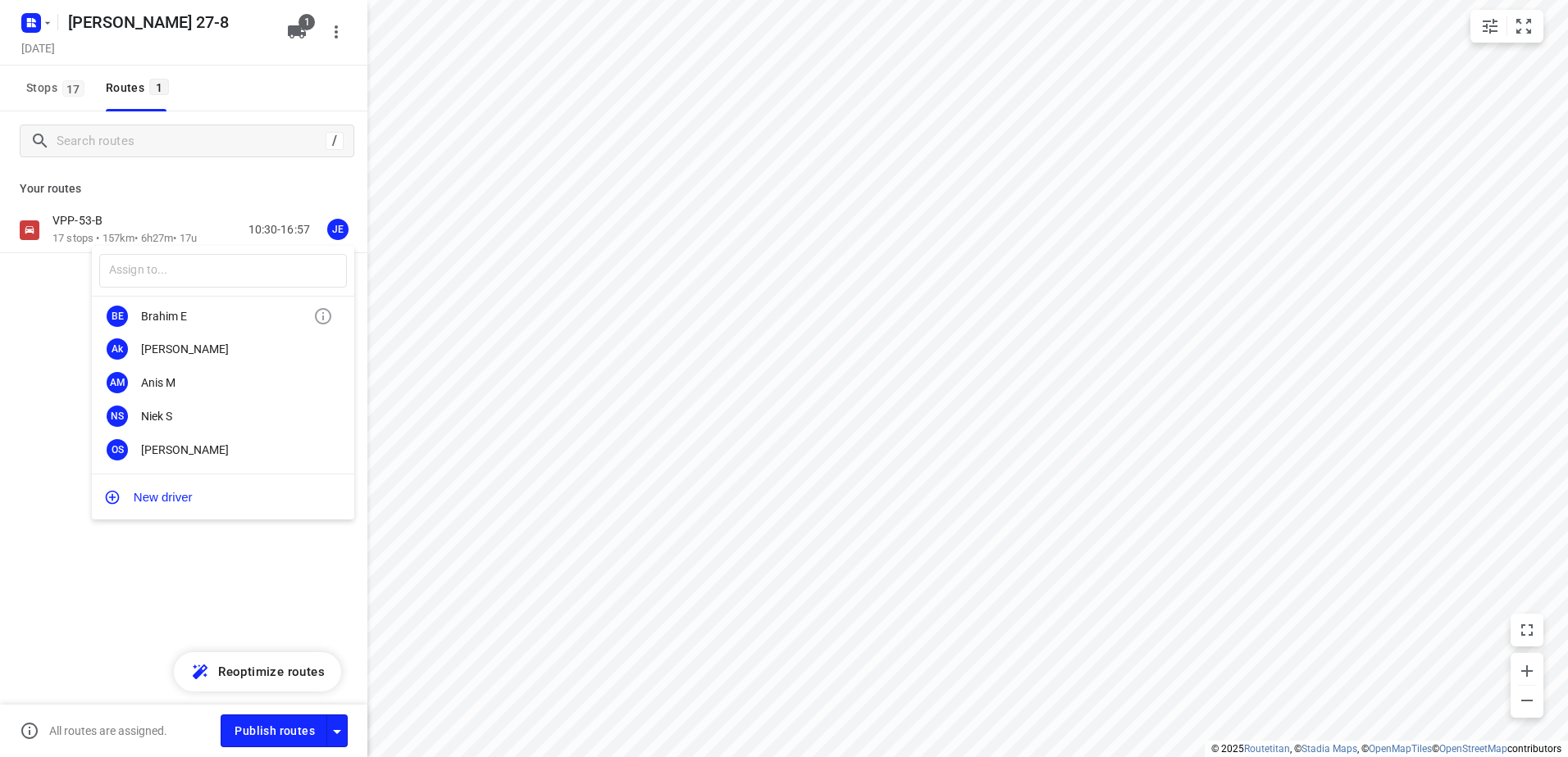
click at [182, 330] on div "BE [PERSON_NAME] E" at bounding box center [223, 315] width 263 height 33
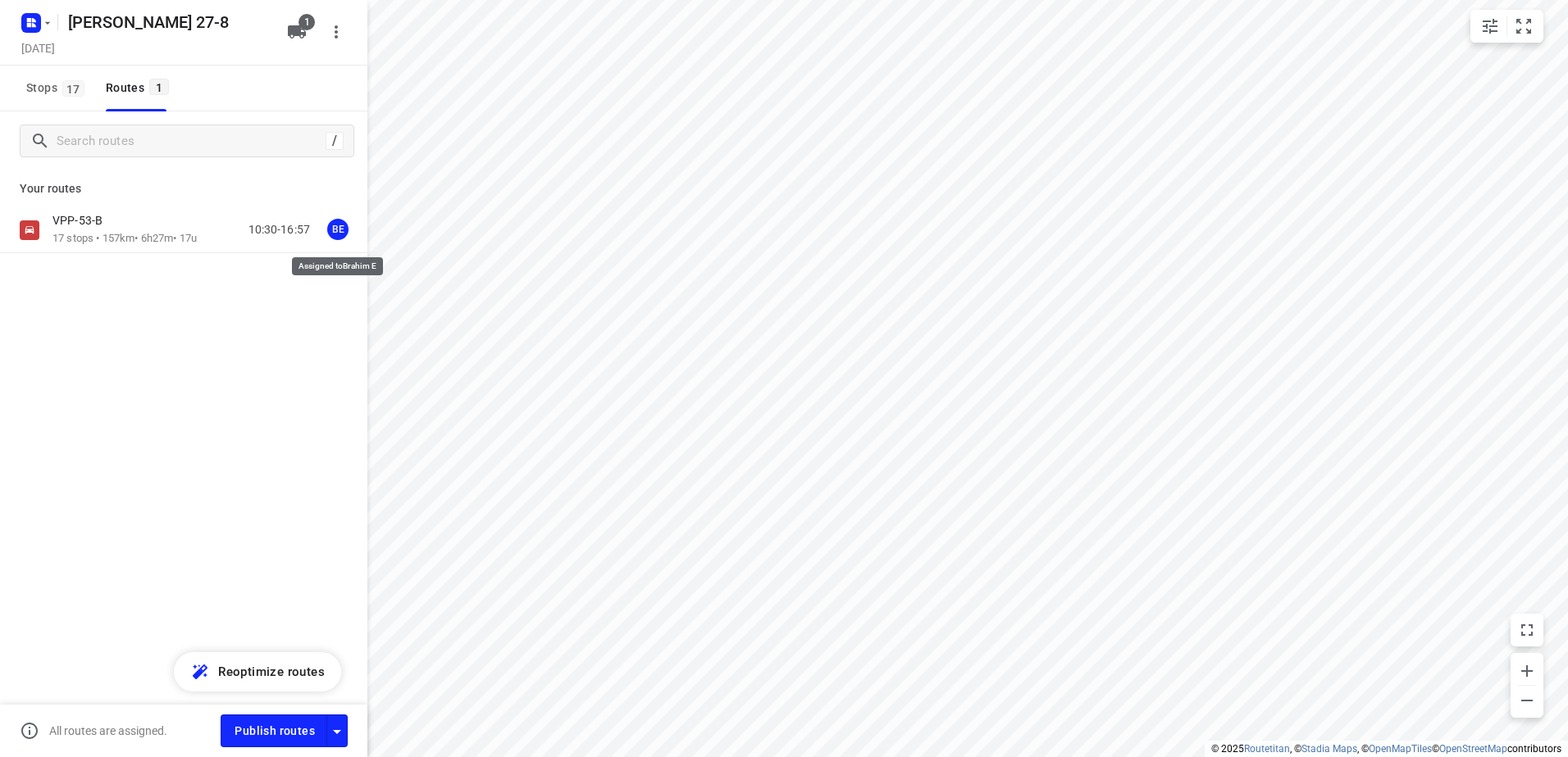
click at [344, 205] on div "Your routes VPP-53-B 17 stops • 157km • 6h27m • 17u 10:30-16:57 BE" at bounding box center [184, 269] width 368 height 197
click at [340, 229] on div "BE" at bounding box center [337, 229] width 21 height 21
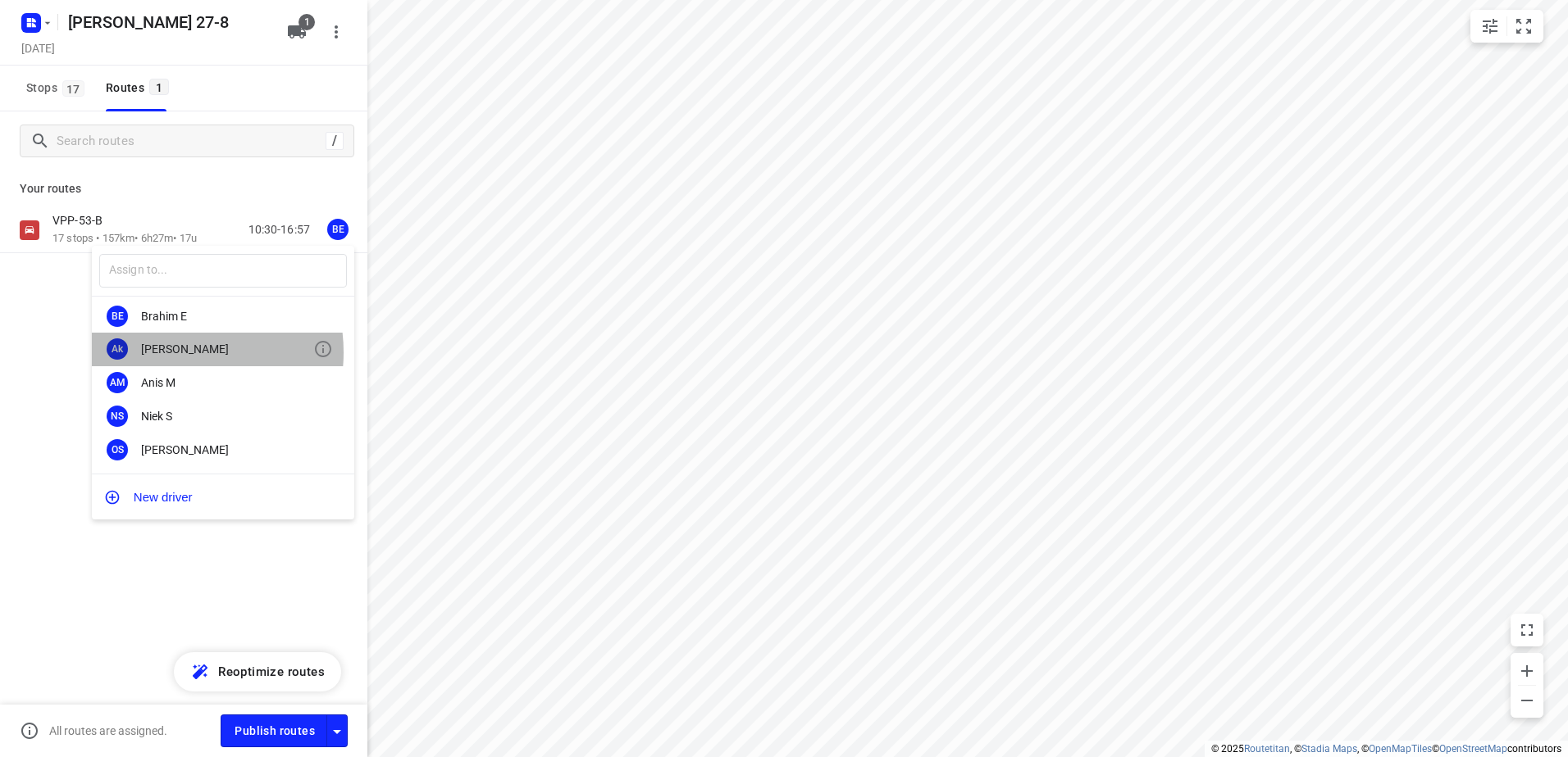
click at [170, 352] on div "[PERSON_NAME]" at bounding box center [228, 350] width 173 height 13
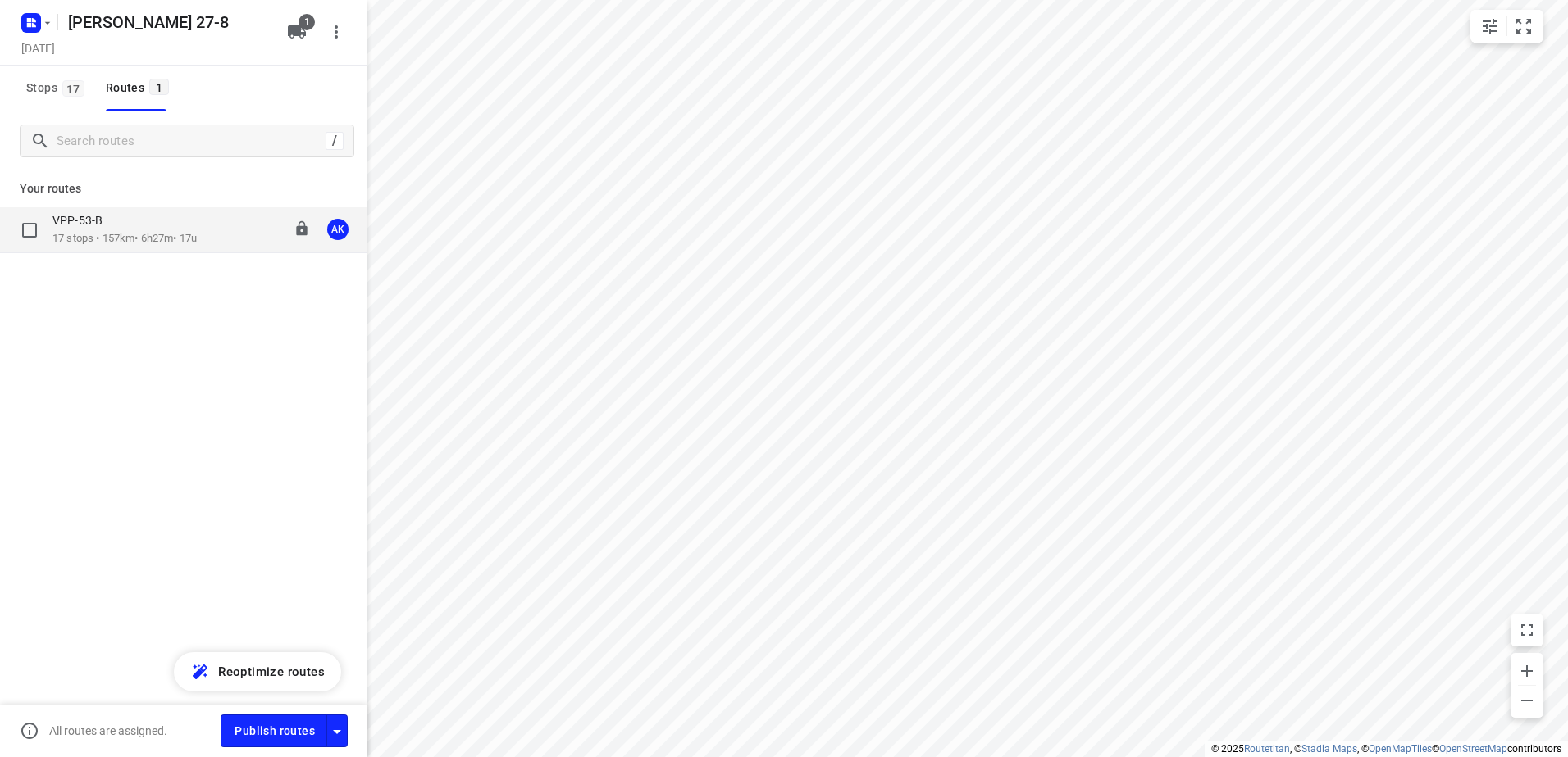
click at [124, 236] on p "17 stops • 157km • 6h27m • 17u" at bounding box center [124, 239] width 144 height 15
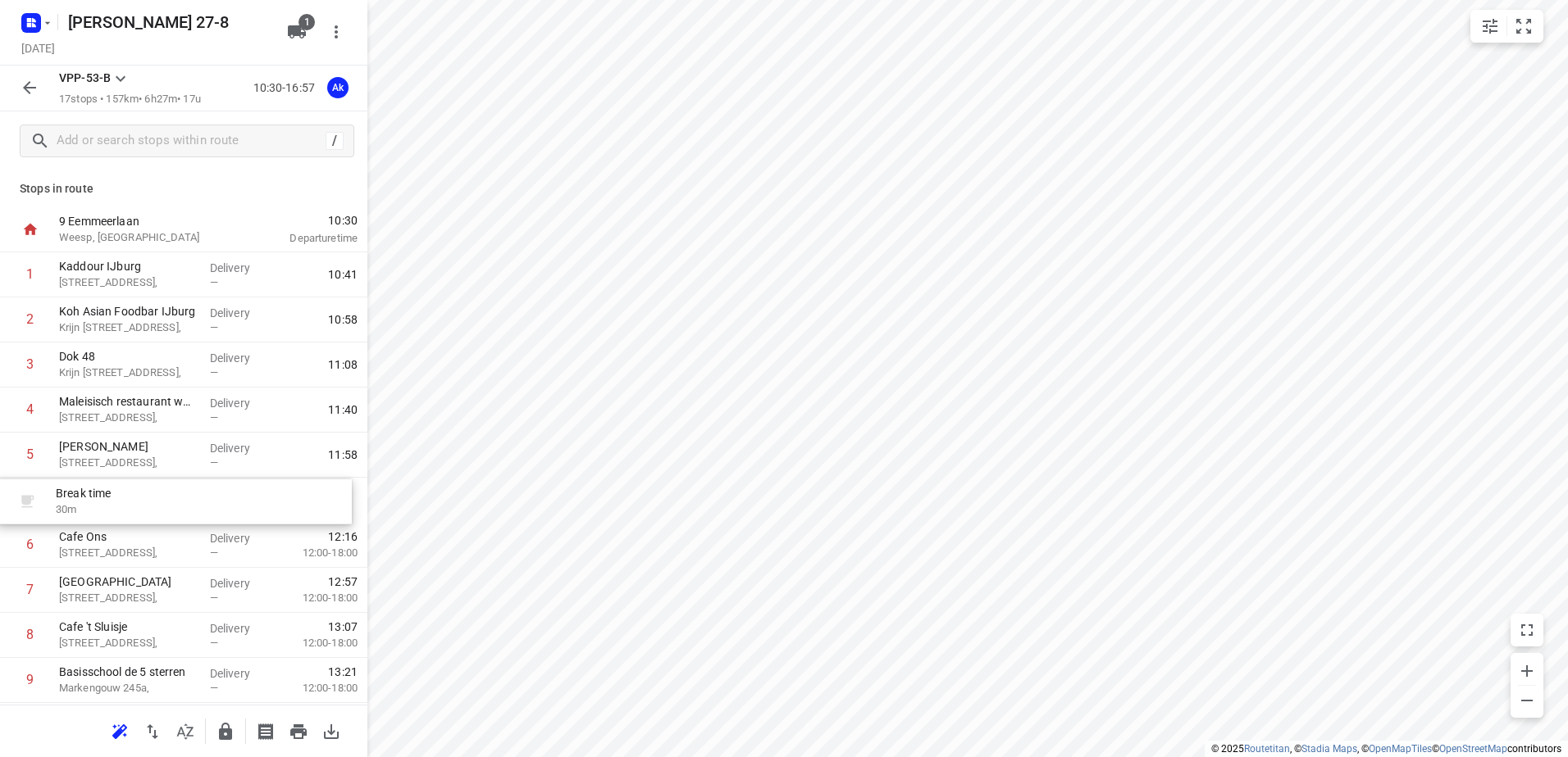
drag, startPoint x: 161, startPoint y: 550, endPoint x: 156, endPoint y: 501, distance: 49.3
click at [156, 501] on div "1 Kaddour IJburg [STREET_ADDRESS], Delivery — 10:41 2 Koh Asian Foodbar IJburg …" at bounding box center [184, 658] width 368 height 811
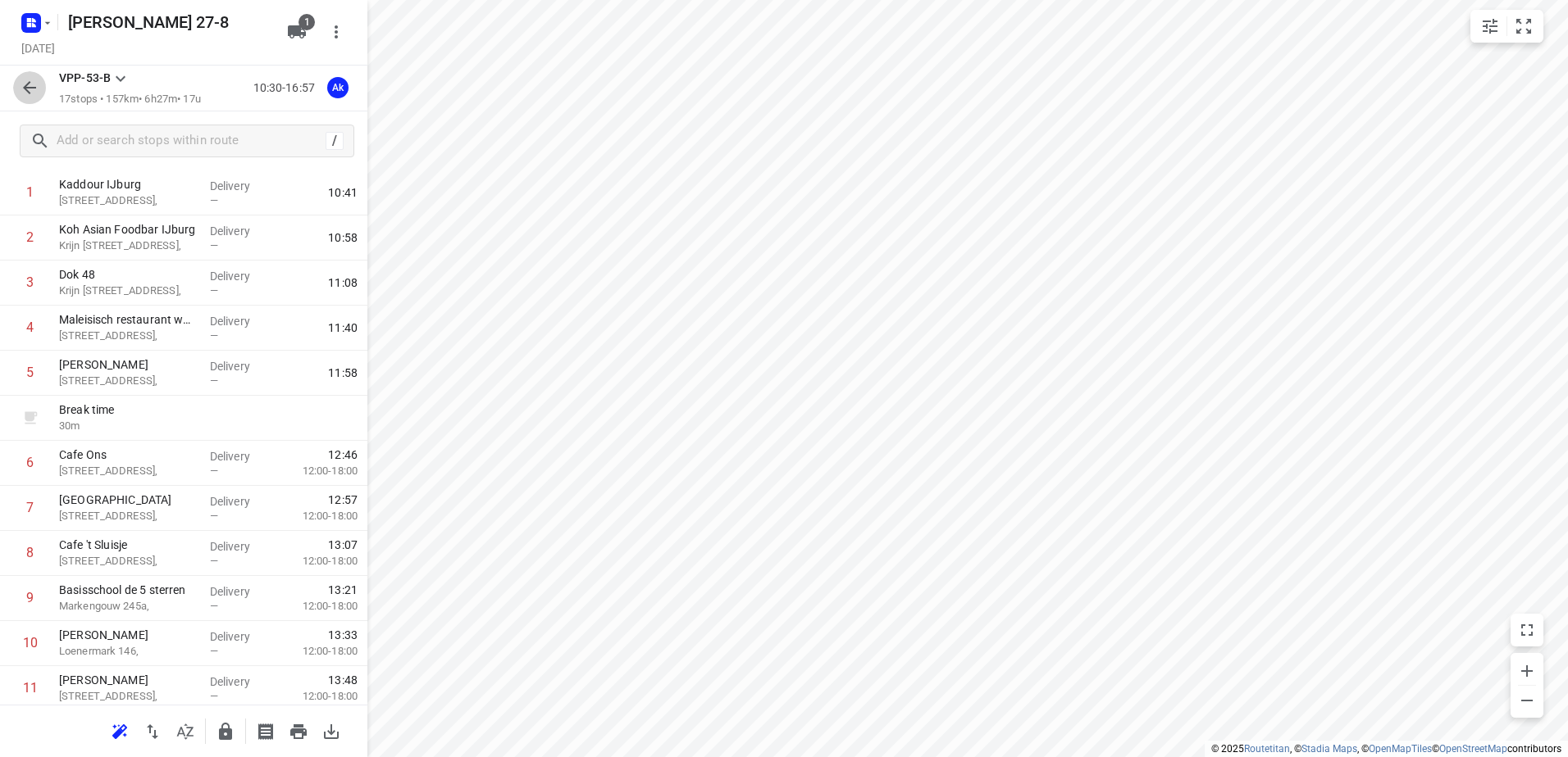
click at [27, 85] on icon "button" at bounding box center [29, 88] width 13 height 13
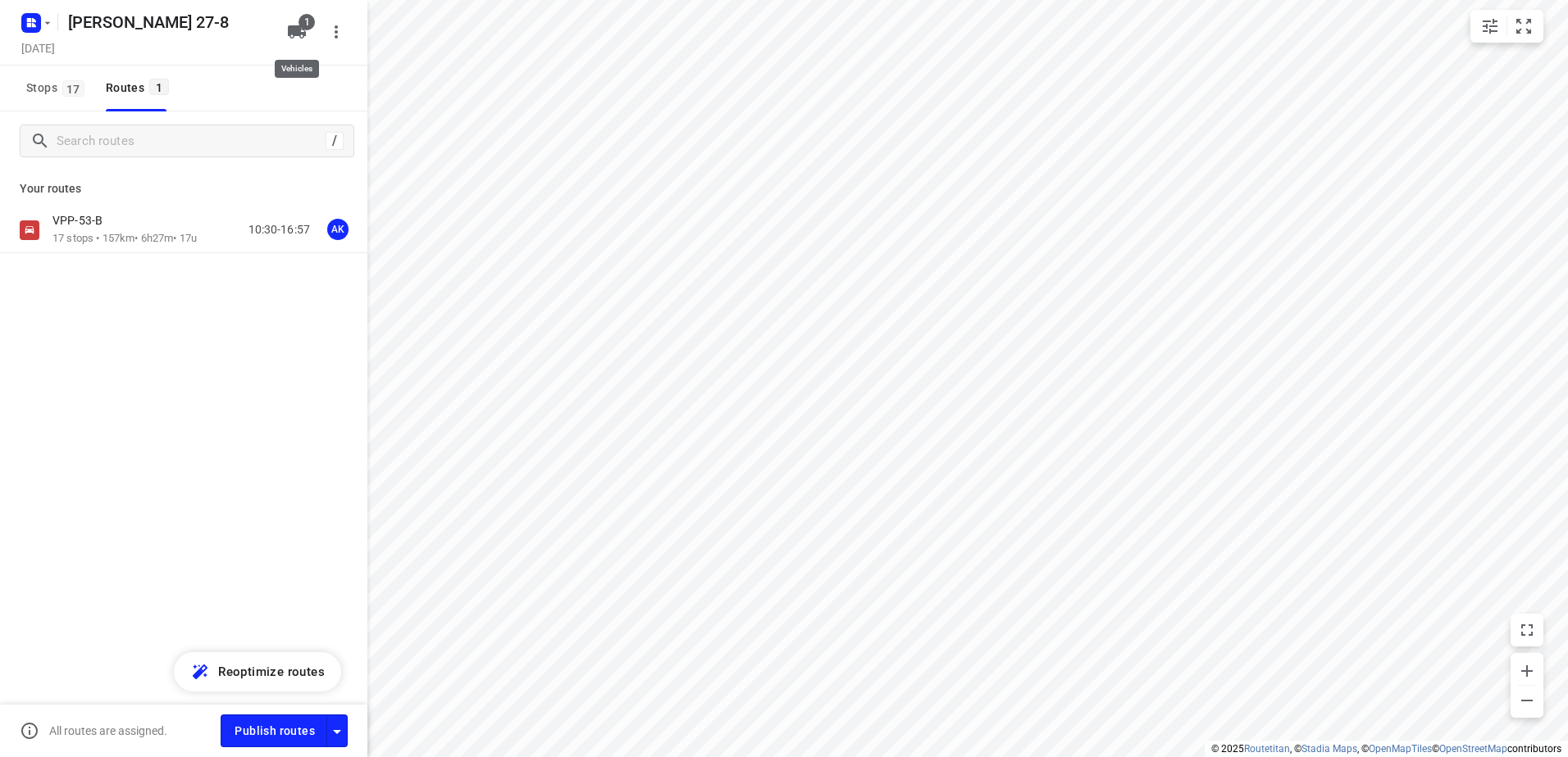
click at [296, 29] on icon "button" at bounding box center [297, 32] width 18 height 13
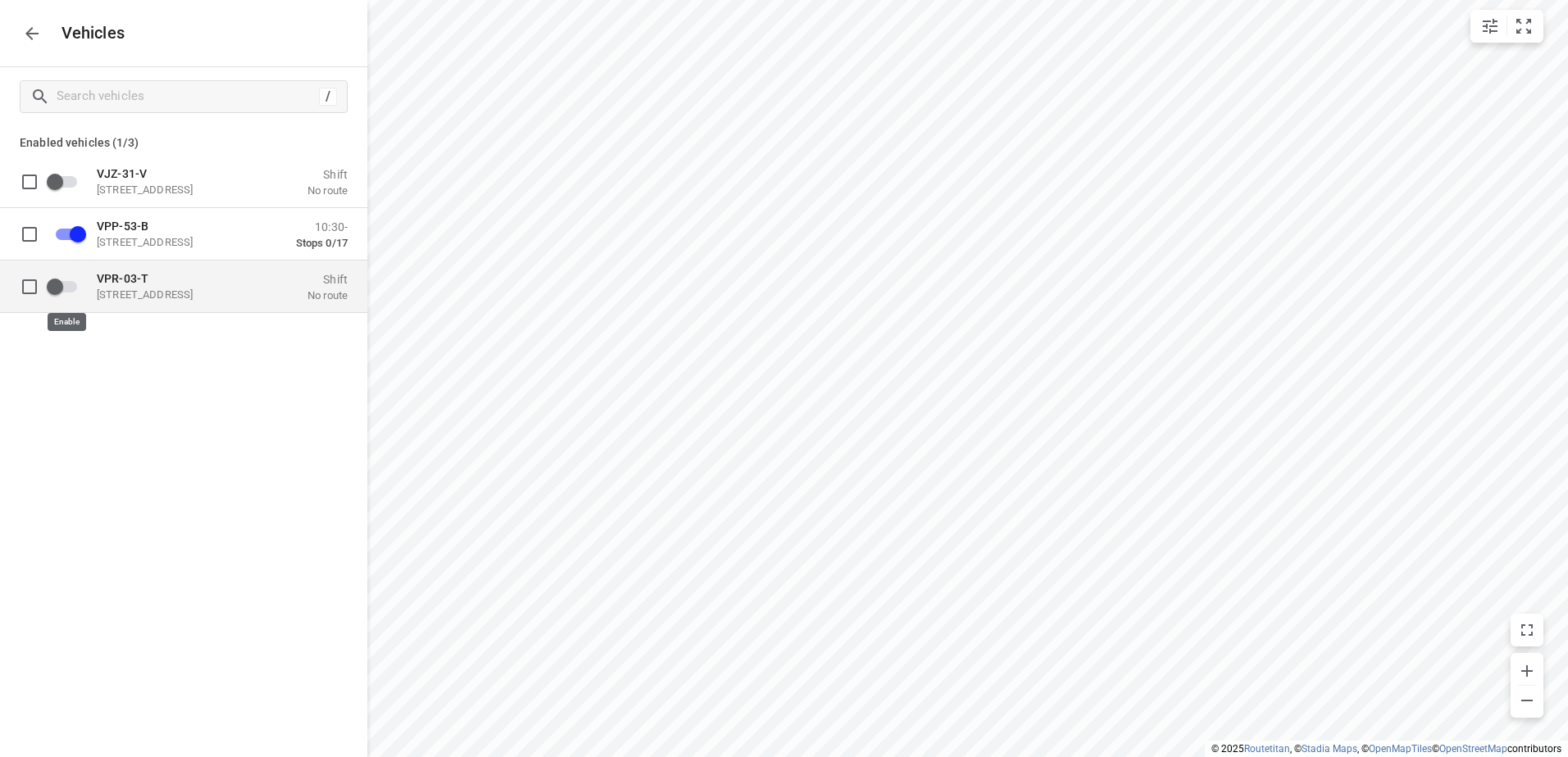
click at [59, 287] on input "grid" at bounding box center [55, 285] width 94 height 31
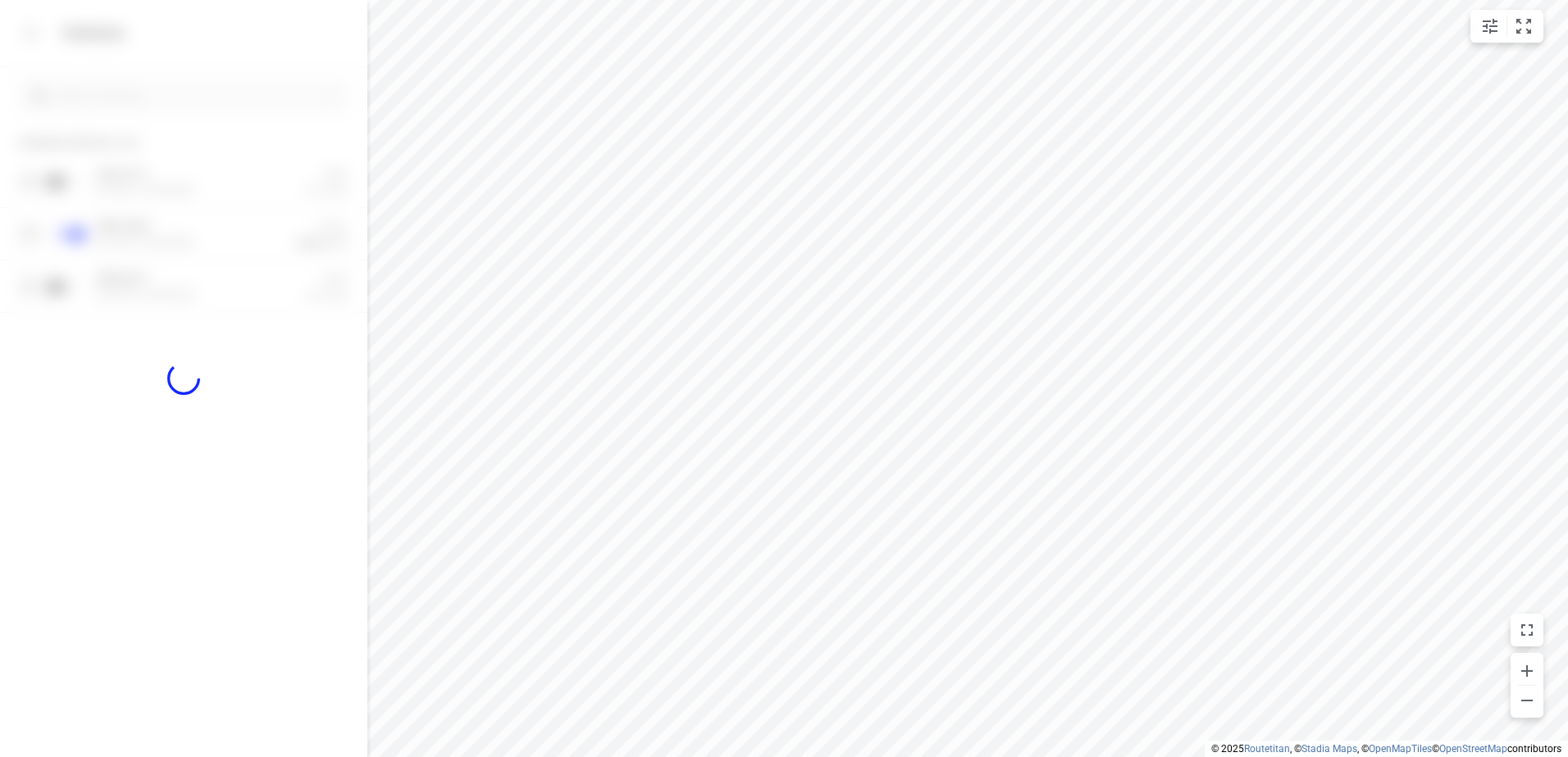
checkbox input "true"
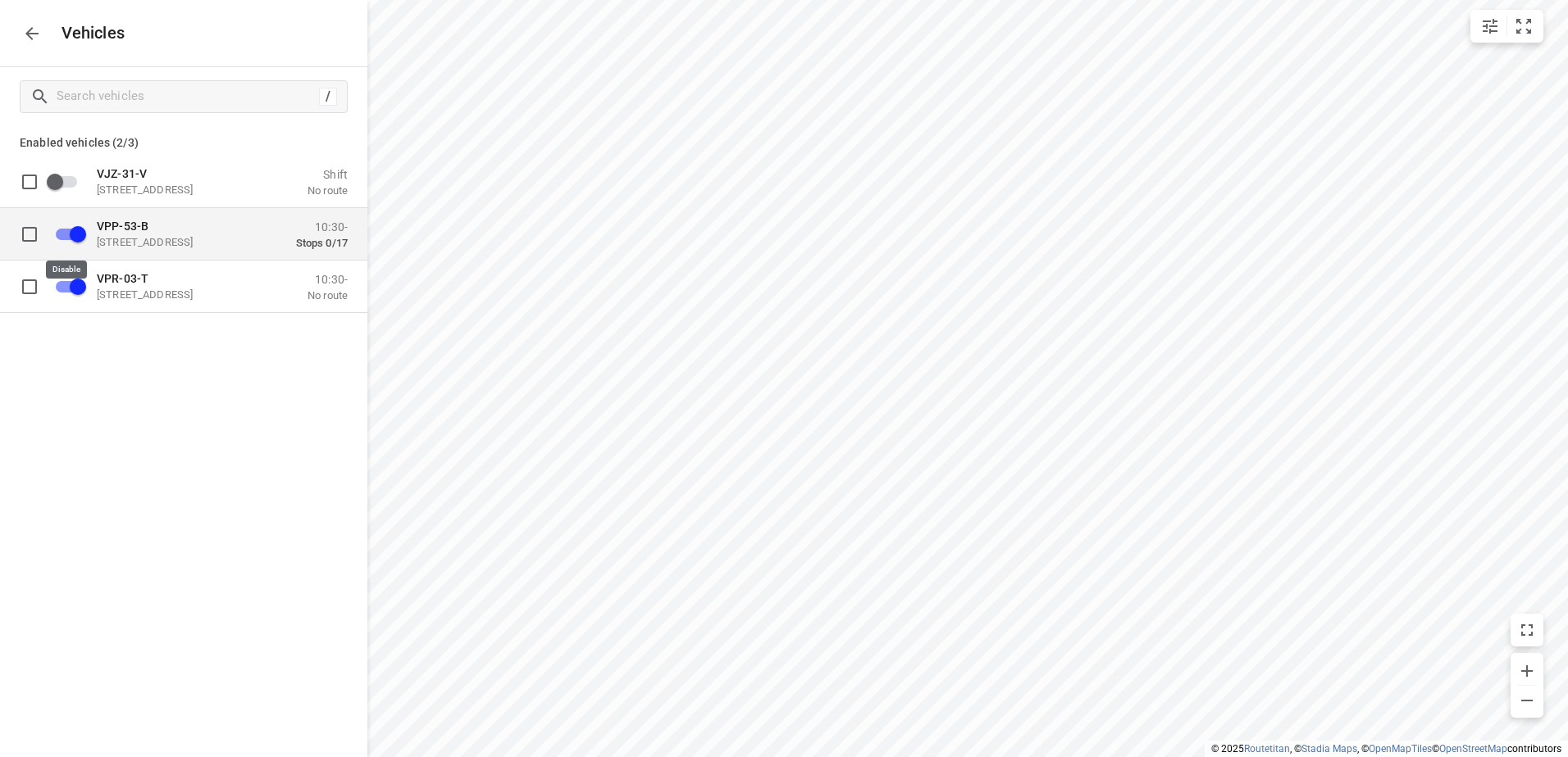
click at [74, 235] on input "grid" at bounding box center [78, 233] width 94 height 31
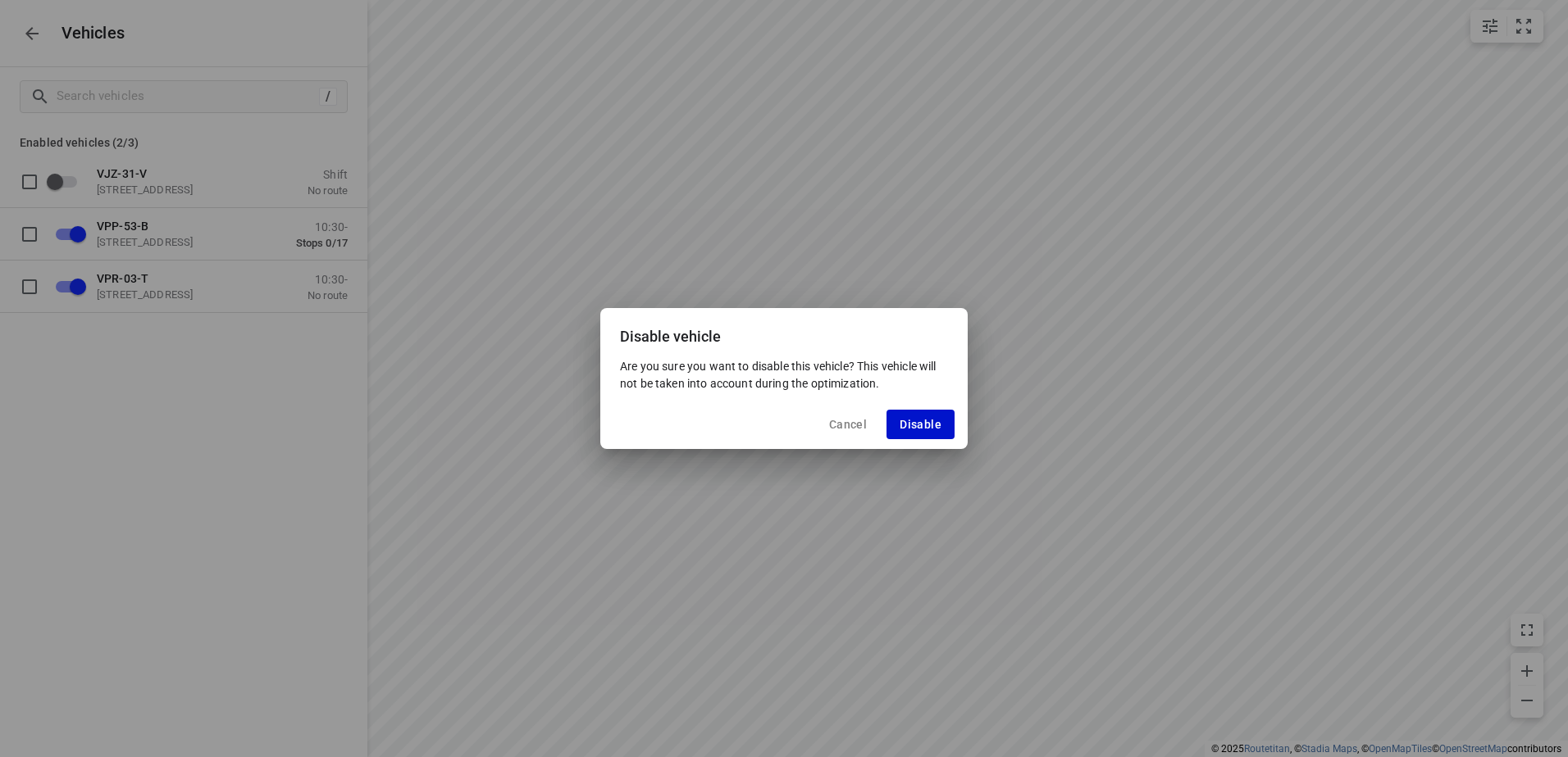
click at [922, 420] on span "Disable" at bounding box center [921, 424] width 42 height 13
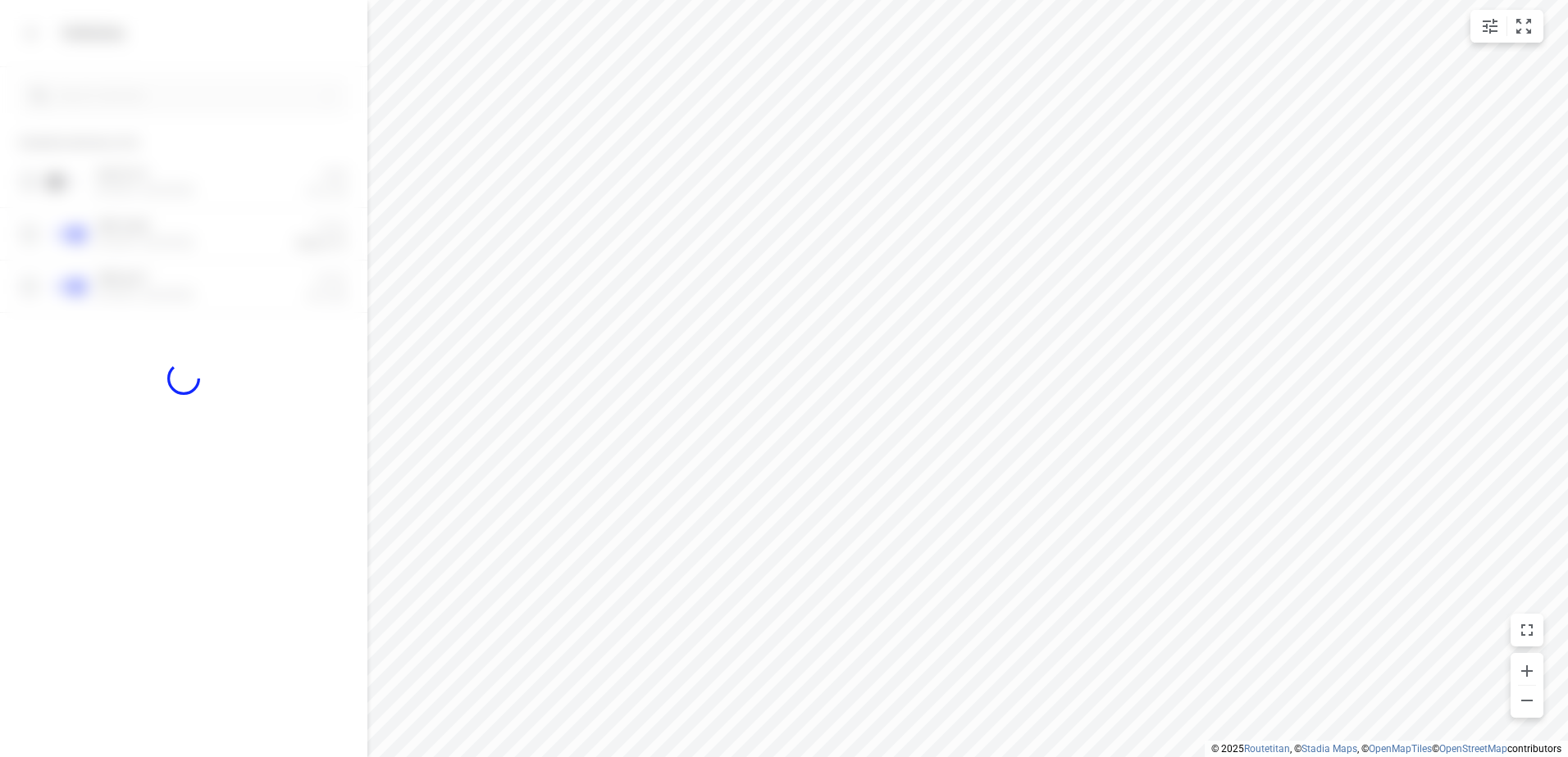
checkbox input "false"
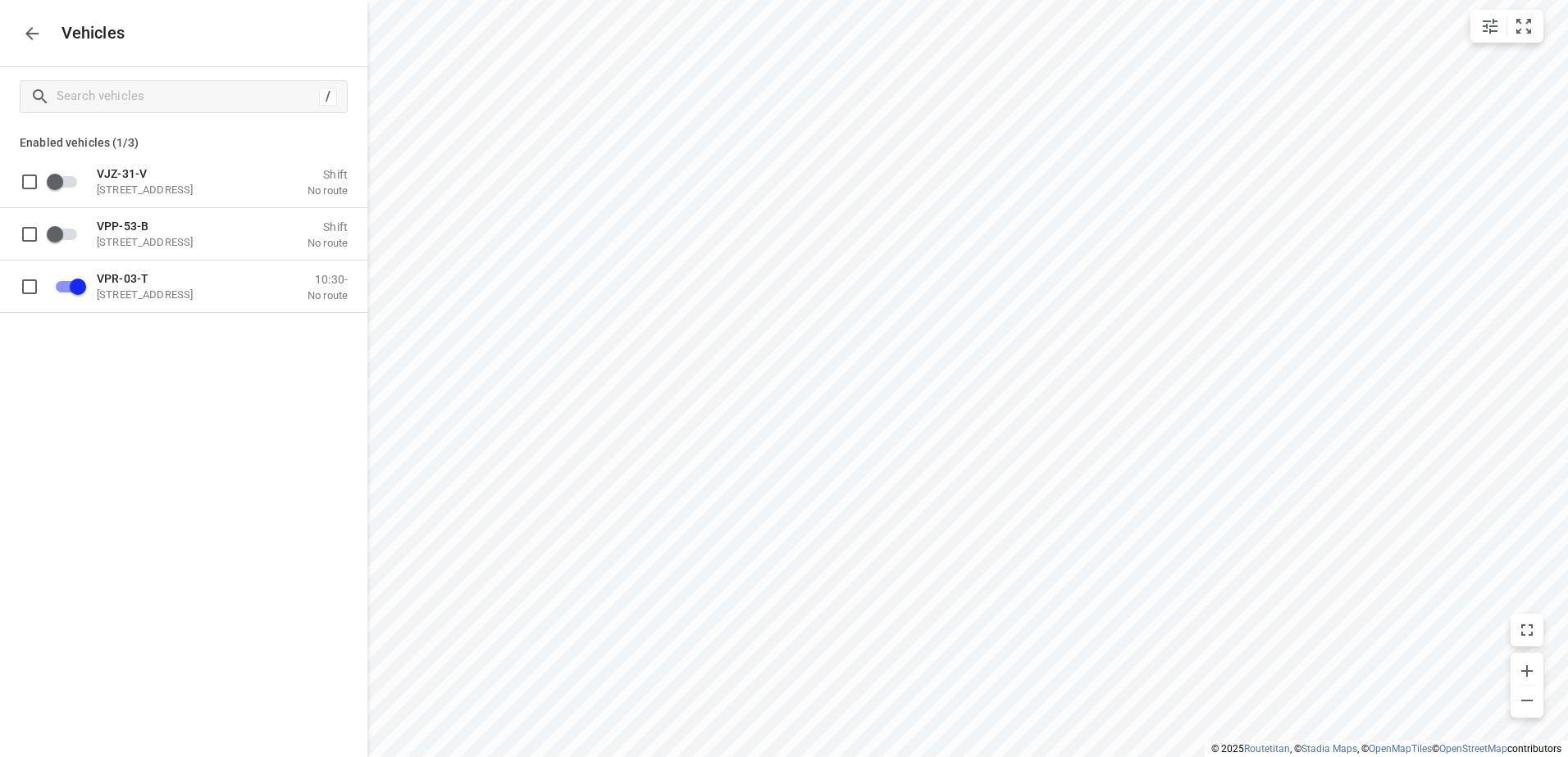
click at [34, 37] on icon "button" at bounding box center [31, 33] width 20 height 20
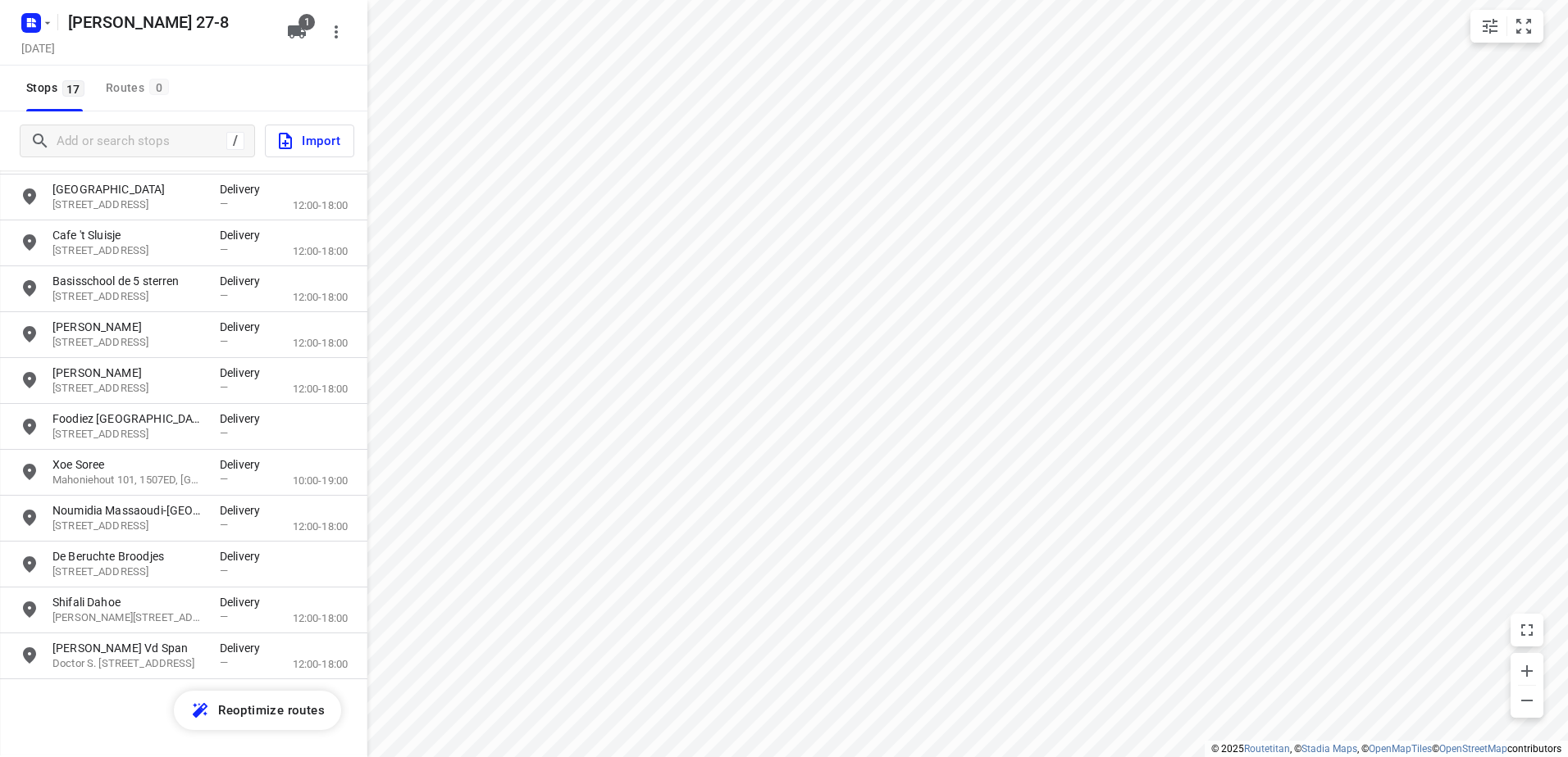
scroll to position [309, 0]
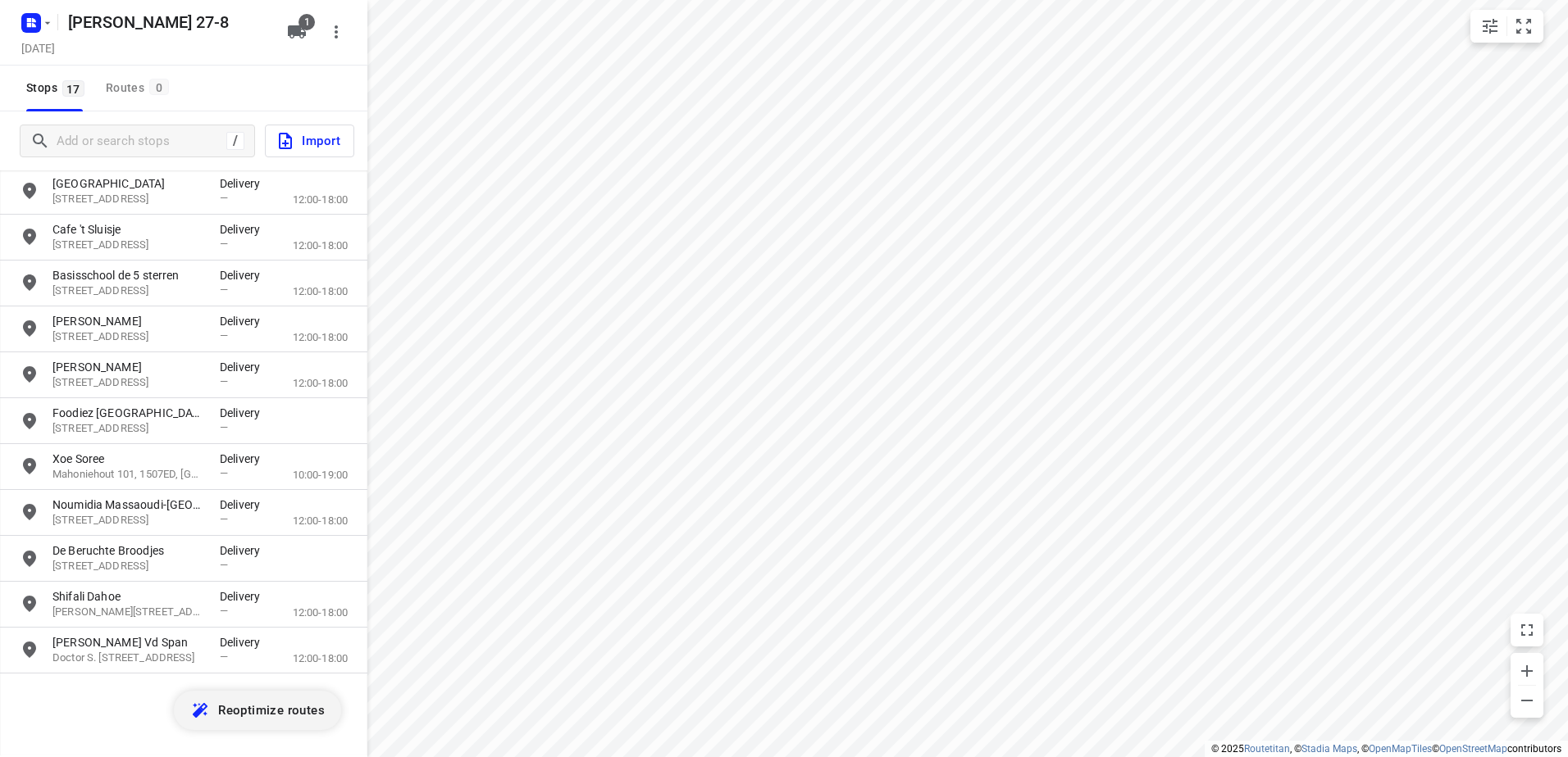
click at [283, 714] on span "Reoptimize routes" at bounding box center [271, 711] width 106 height 21
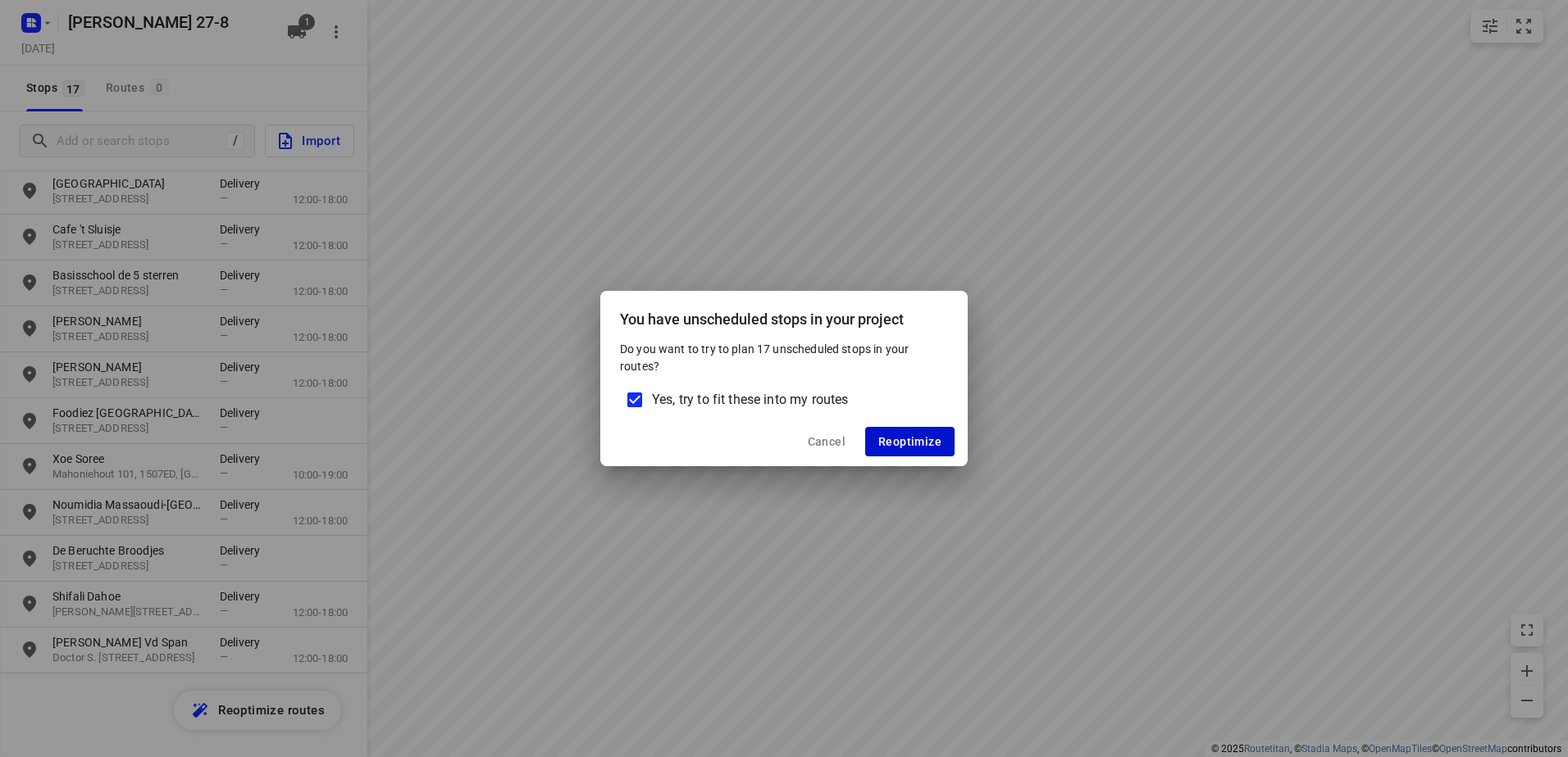
click at [911, 442] on span "Reoptimize" at bounding box center [909, 442] width 64 height 13
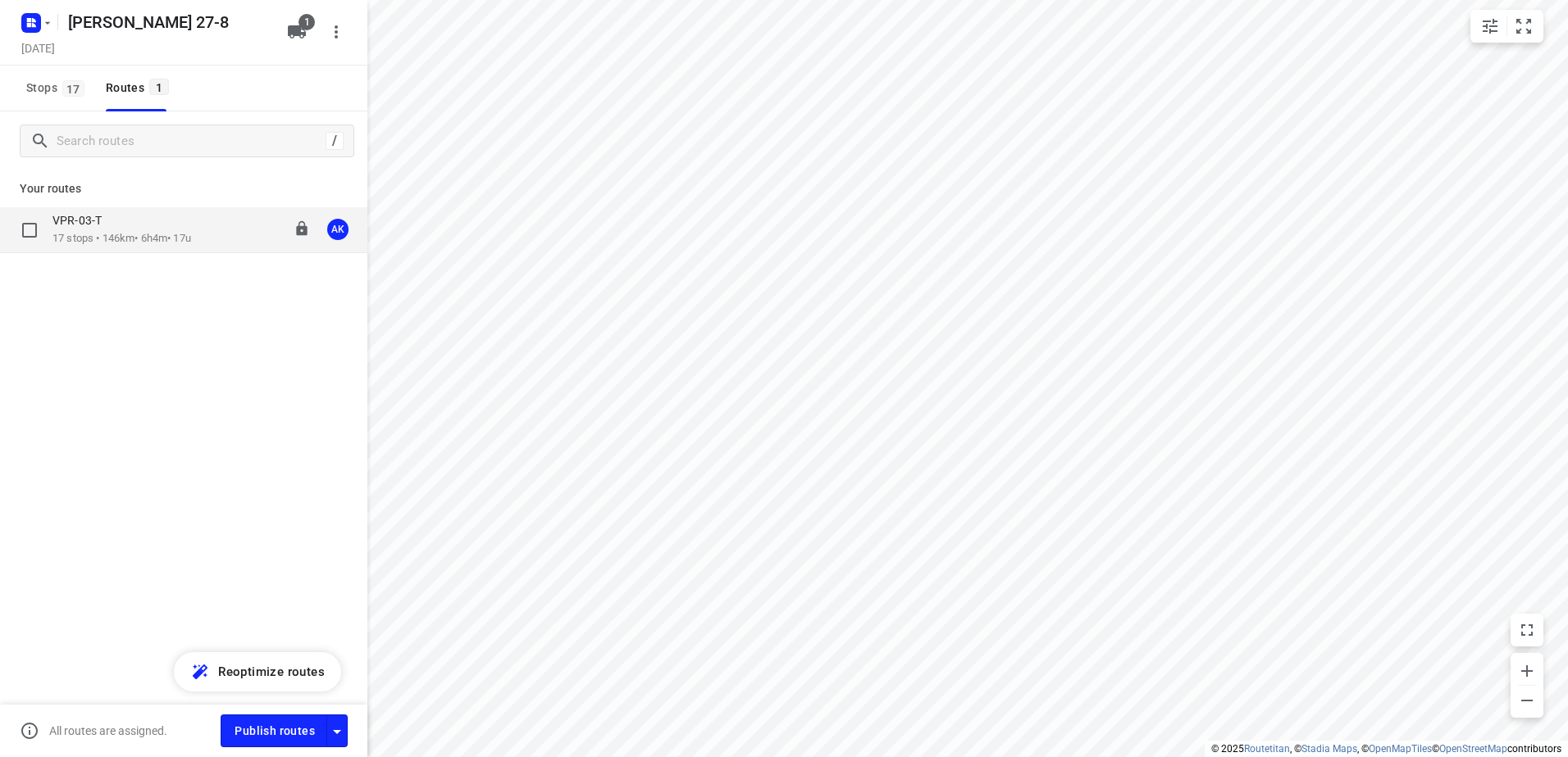
click at [132, 244] on p "17 stops • 146km • 6h4m • 17u" at bounding box center [121, 239] width 138 height 15
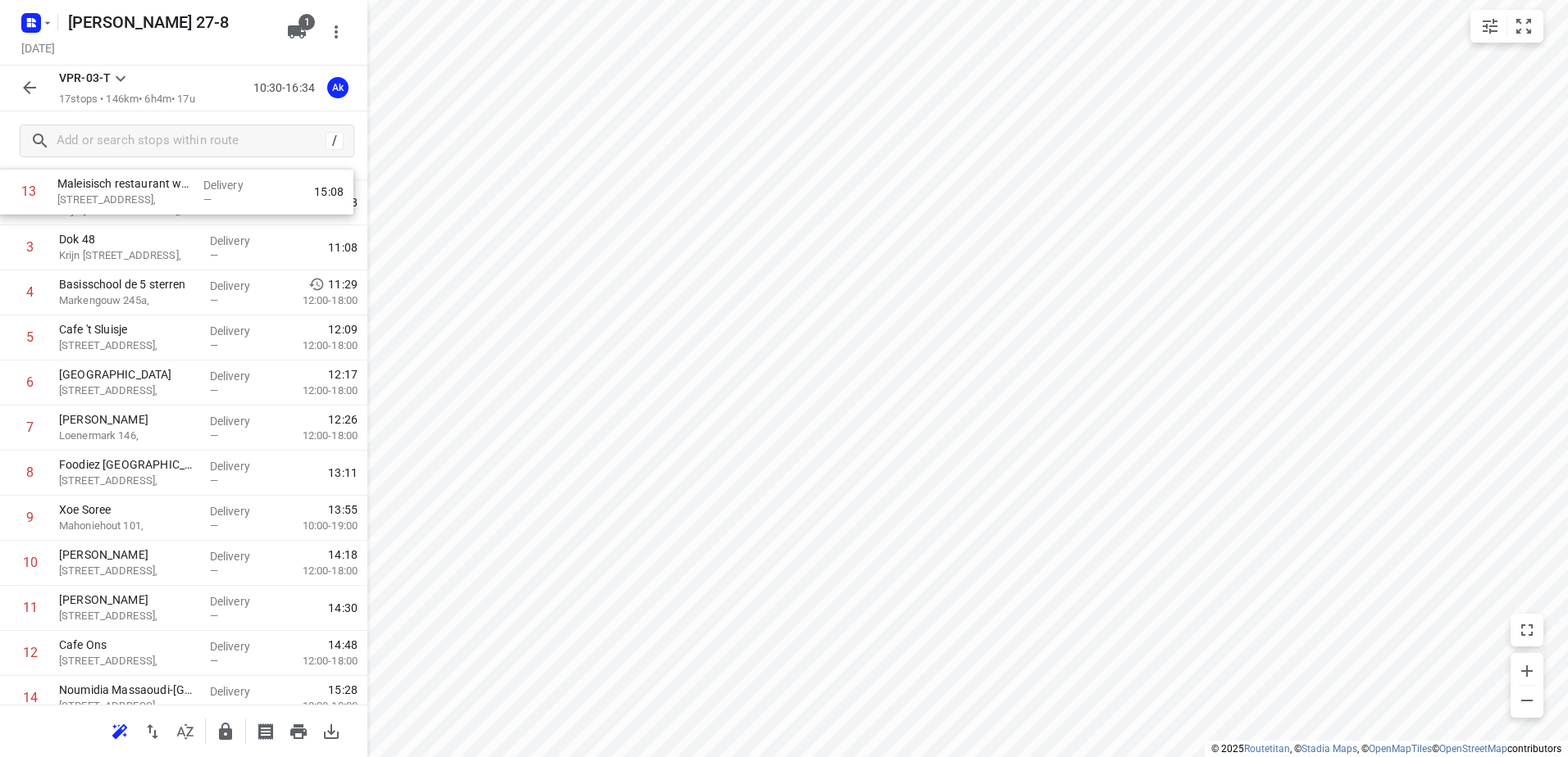
scroll to position [0, 0]
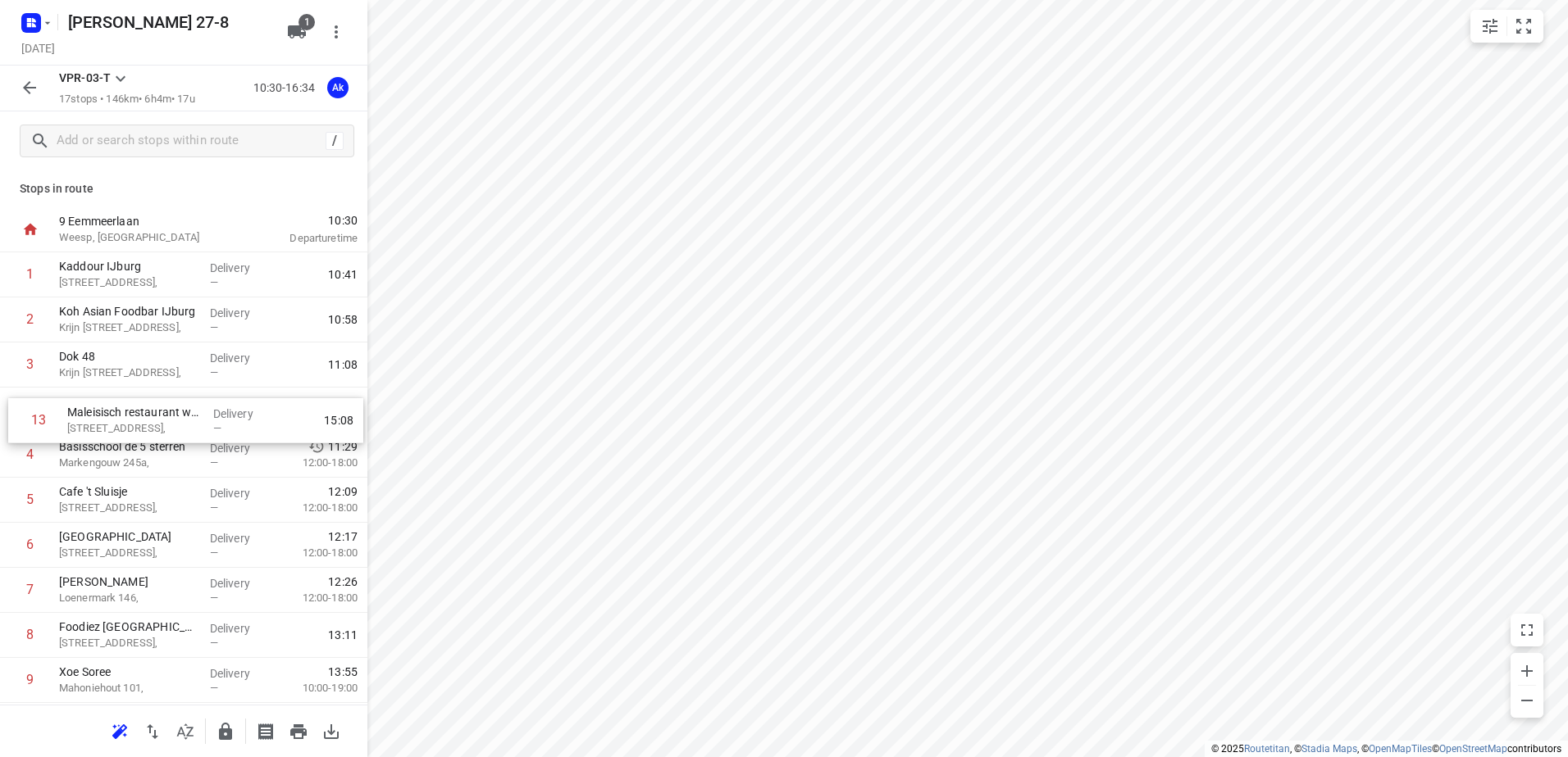
drag, startPoint x: 130, startPoint y: 550, endPoint x: 137, endPoint y: 427, distance: 123.2
click at [137, 427] on div "1 Kaddour IJburg [STREET_ADDRESS], Delivery — 10:41 2 Koh Asian Foodbar IJburg …" at bounding box center [184, 635] width 368 height 766
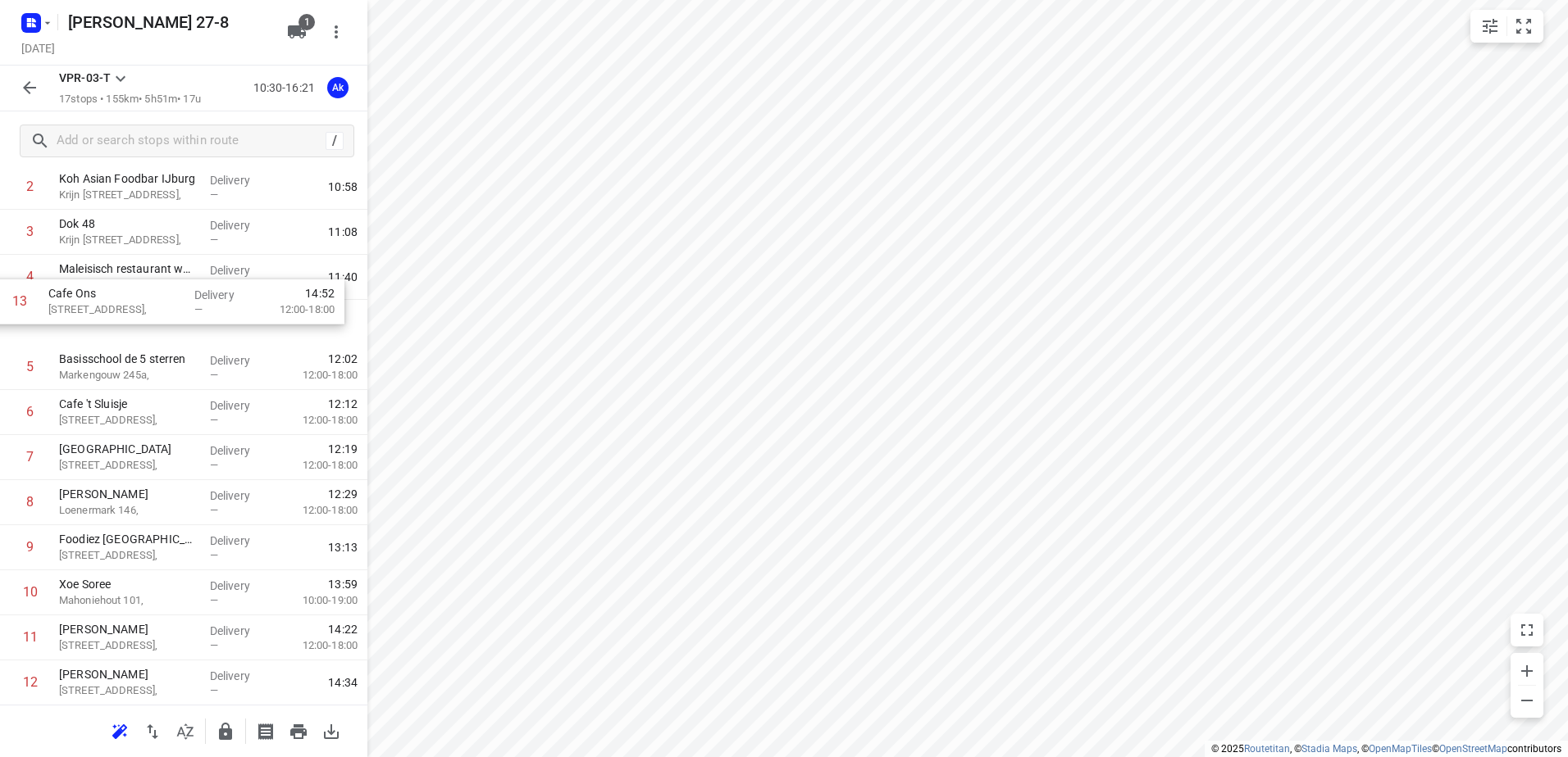
scroll to position [133, 0]
drag, startPoint x: 119, startPoint y: 655, endPoint x: 109, endPoint y: 313, distance: 342.1
click at [109, 313] on div "1 Kaddour IJburg [STREET_ADDRESS], Delivery — 10:41 2 Koh Asian Foodbar IJburg …" at bounding box center [184, 502] width 368 height 766
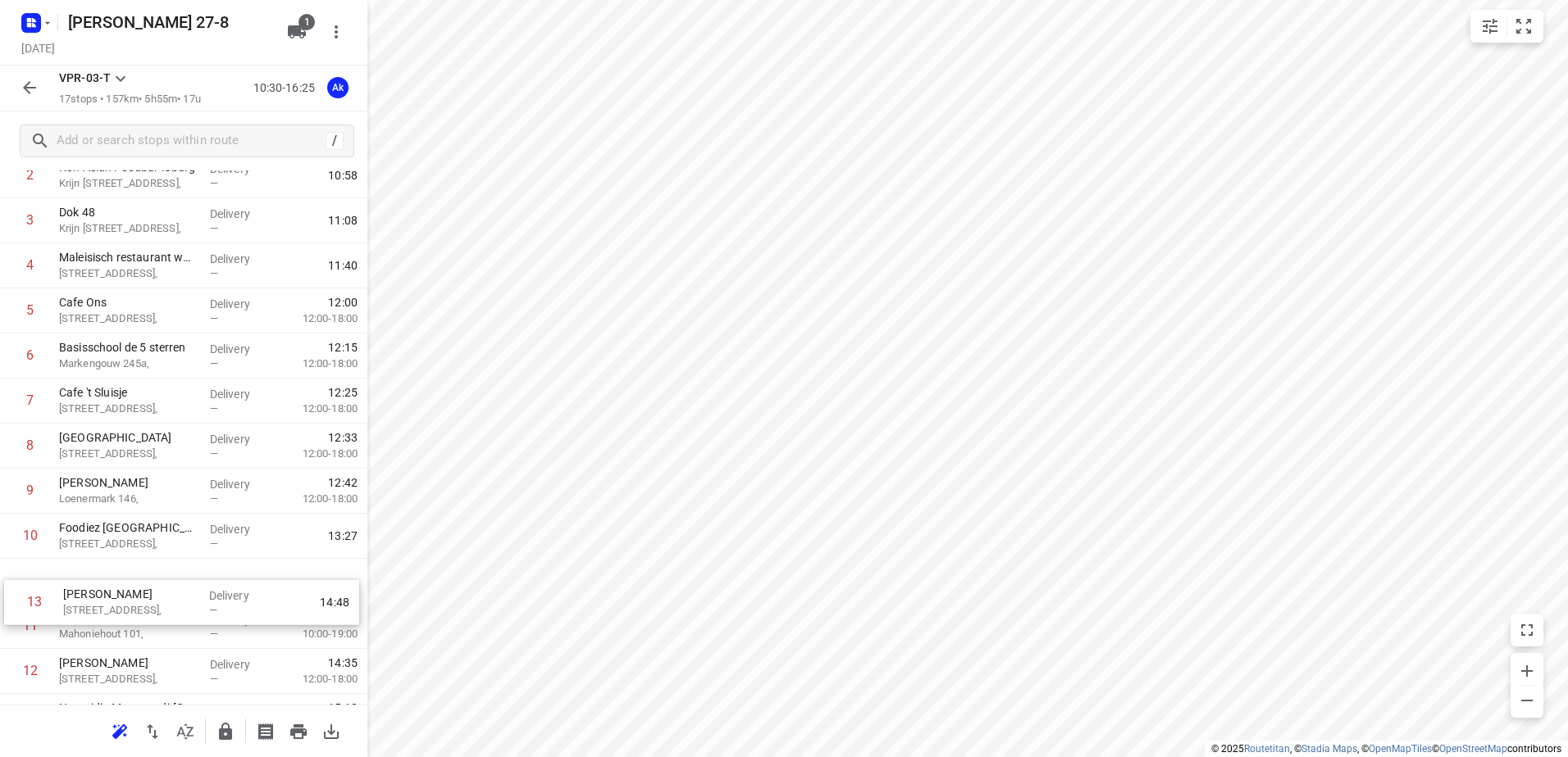
scroll to position [146, 0]
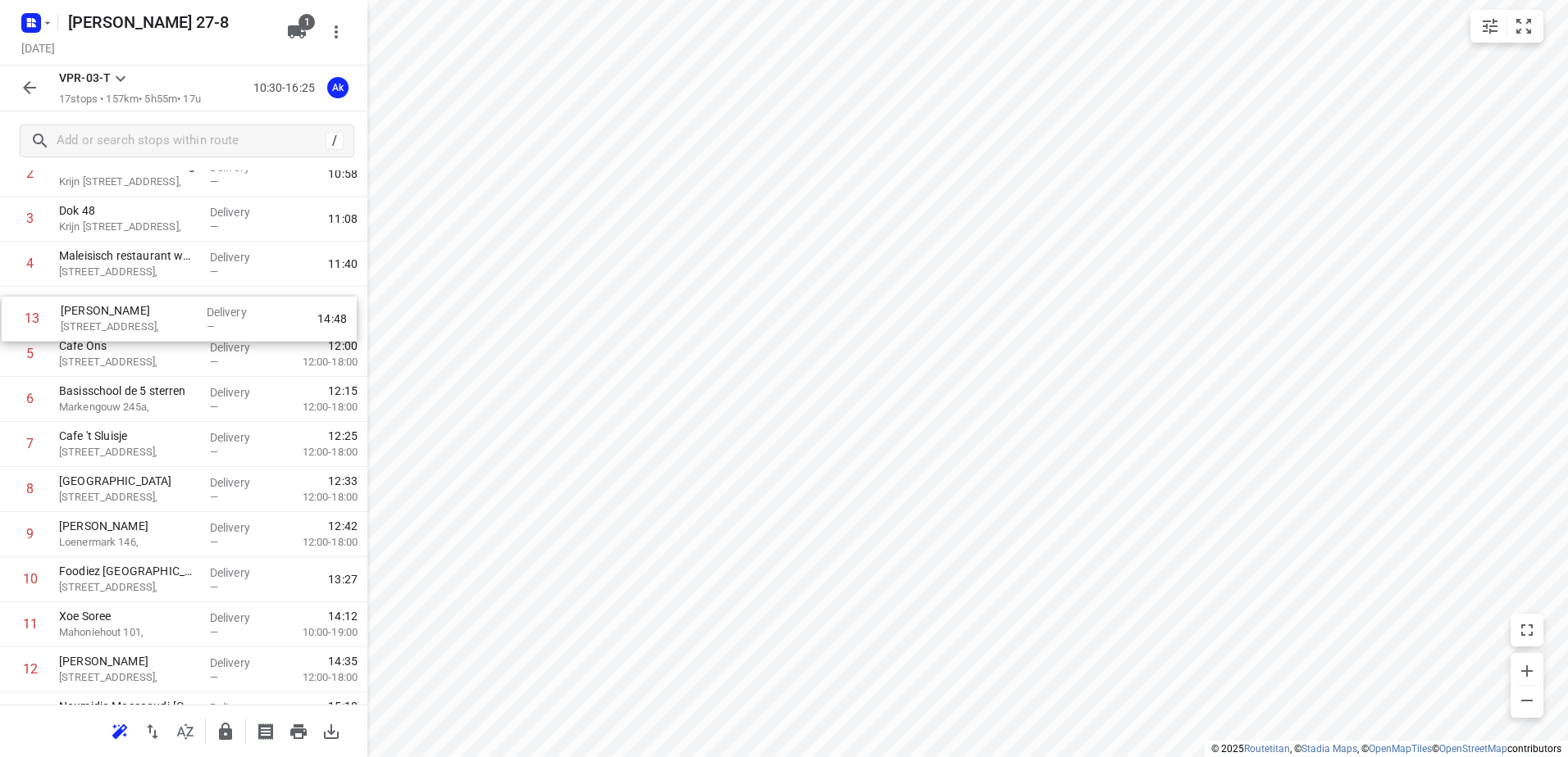
drag, startPoint x: 118, startPoint y: 684, endPoint x: 119, endPoint y: 315, distance: 369.0
click at [119, 315] on div "1 Kaddour IJburg [STREET_ADDRESS], Delivery — 10:41 2 Koh Asian Foodbar IJburg …" at bounding box center [184, 489] width 368 height 766
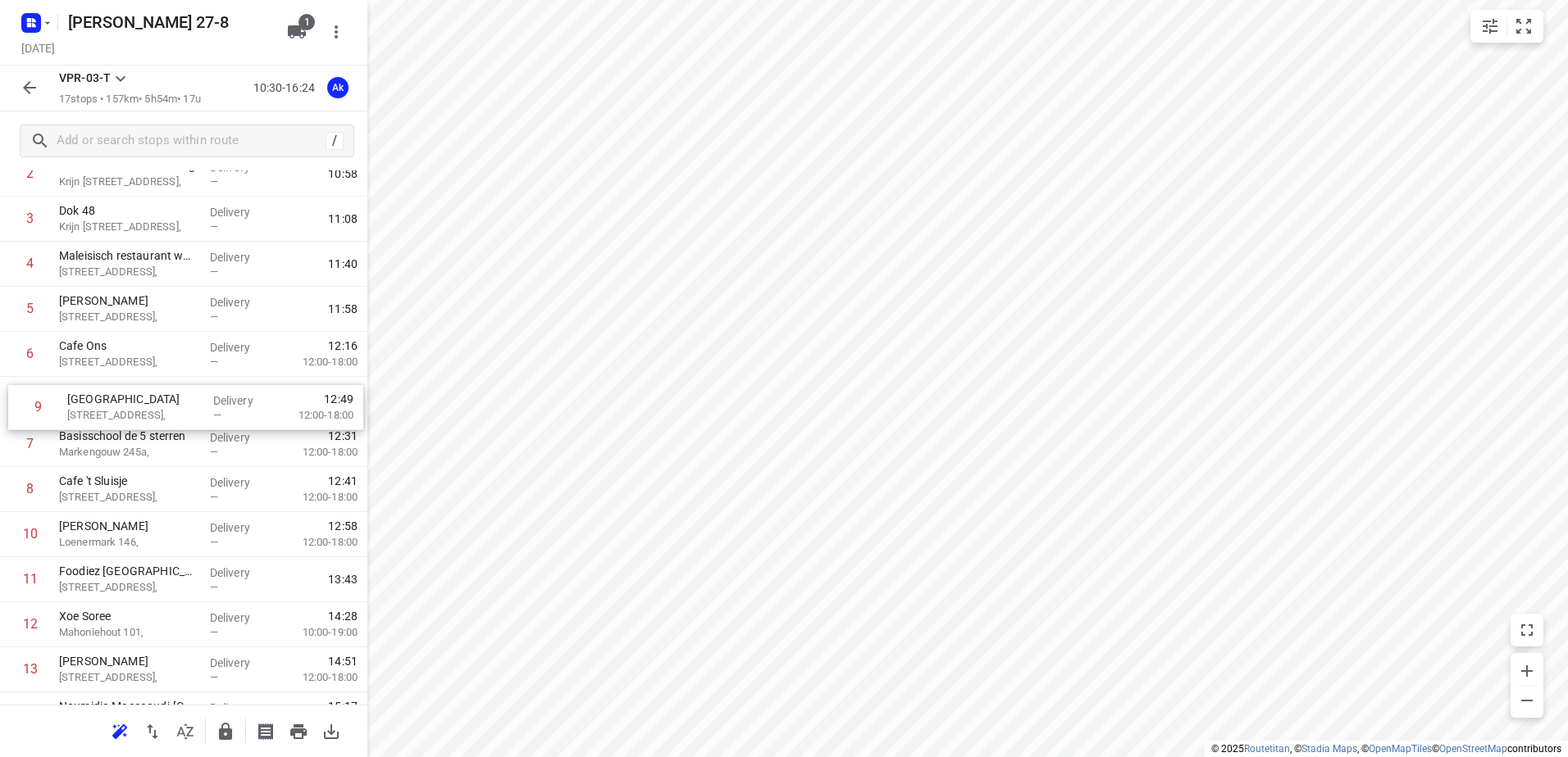
drag, startPoint x: 115, startPoint y: 491, endPoint x: 124, endPoint y: 403, distance: 88.5
click at [124, 403] on div "1 Kaddour IJburg [STREET_ADDRESS], Delivery — 10:41 2 Koh Asian Foodbar IJburg …" at bounding box center [184, 489] width 368 height 766
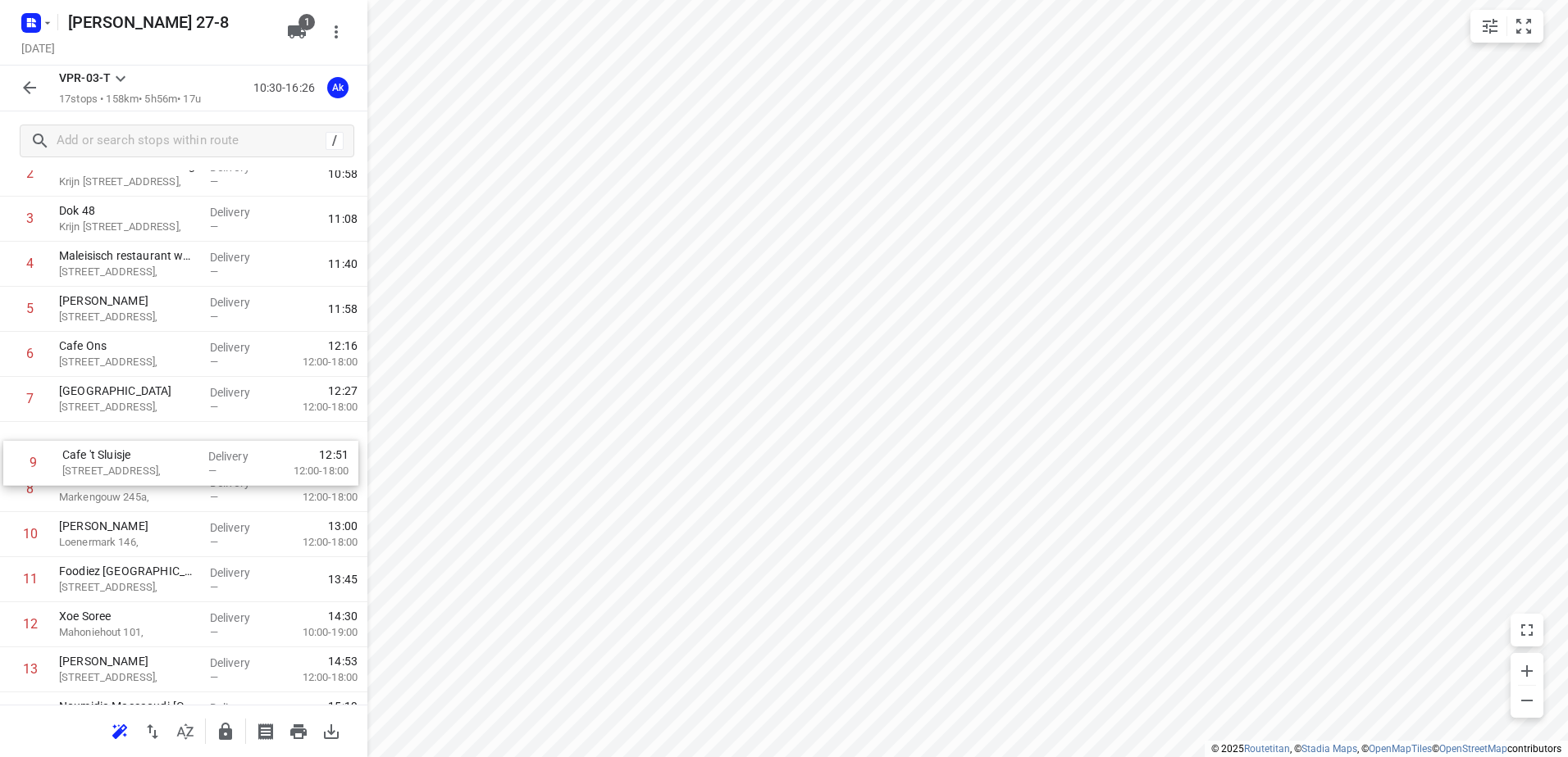
drag, startPoint x: 119, startPoint y: 495, endPoint x: 124, endPoint y: 451, distance: 44.3
click at [124, 451] on div "1 [GEOGRAPHIC_DATA][STREET_ADDRESS], Delivery — 10:41 2 Koh Asian Foodbar IJbur…" at bounding box center [184, 489] width 368 height 766
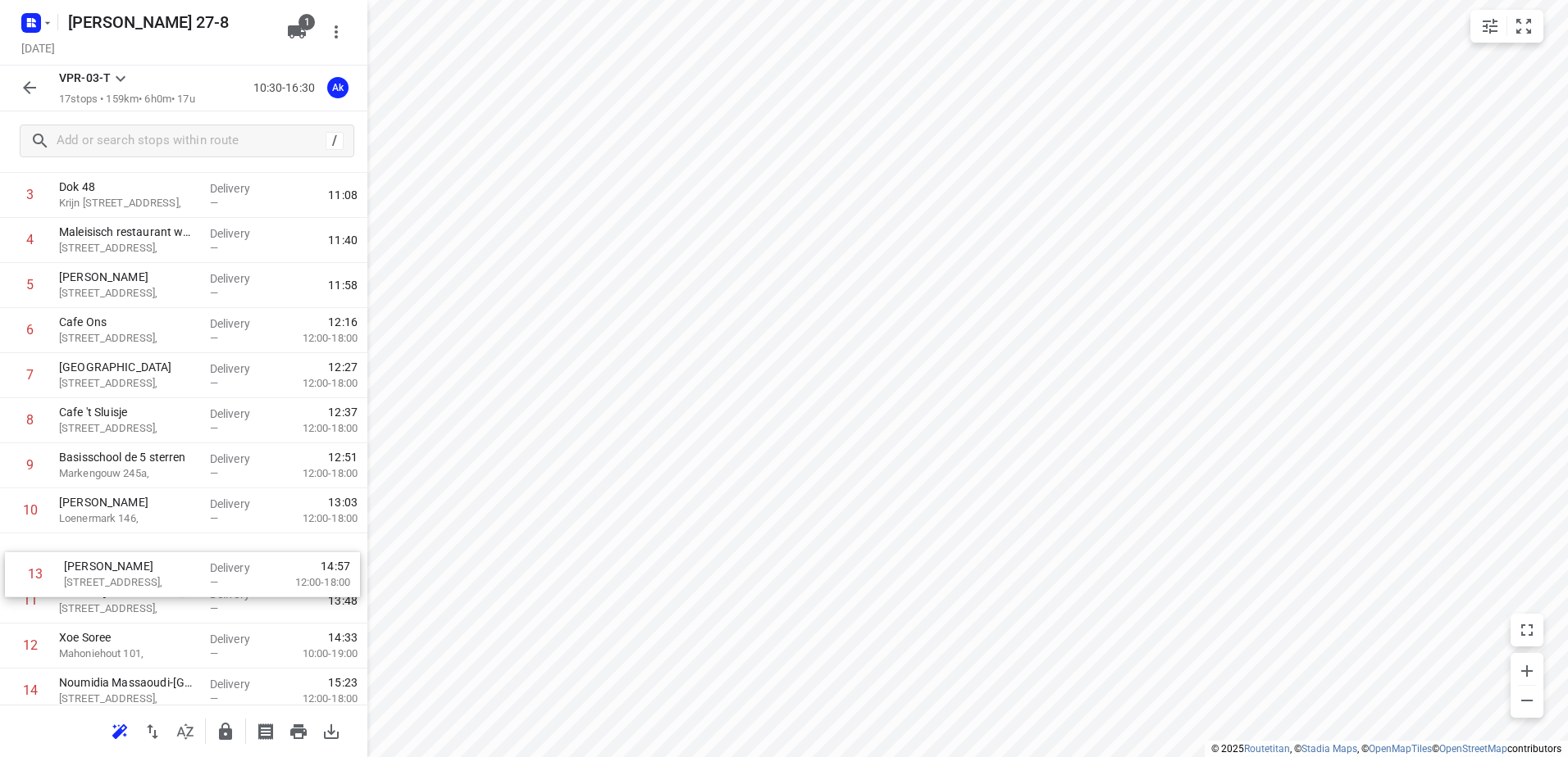
scroll to position [173, 0]
drag, startPoint x: 122, startPoint y: 673, endPoint x: 123, endPoint y: 553, distance: 120.0
click at [123, 553] on div "1 [GEOGRAPHIC_DATA][STREET_ADDRESS], Delivery — 10:41 2 Koh Asian Foodbar IJbur…" at bounding box center [184, 461] width 368 height 766
click at [31, 88] on icon "button" at bounding box center [29, 88] width 13 height 13
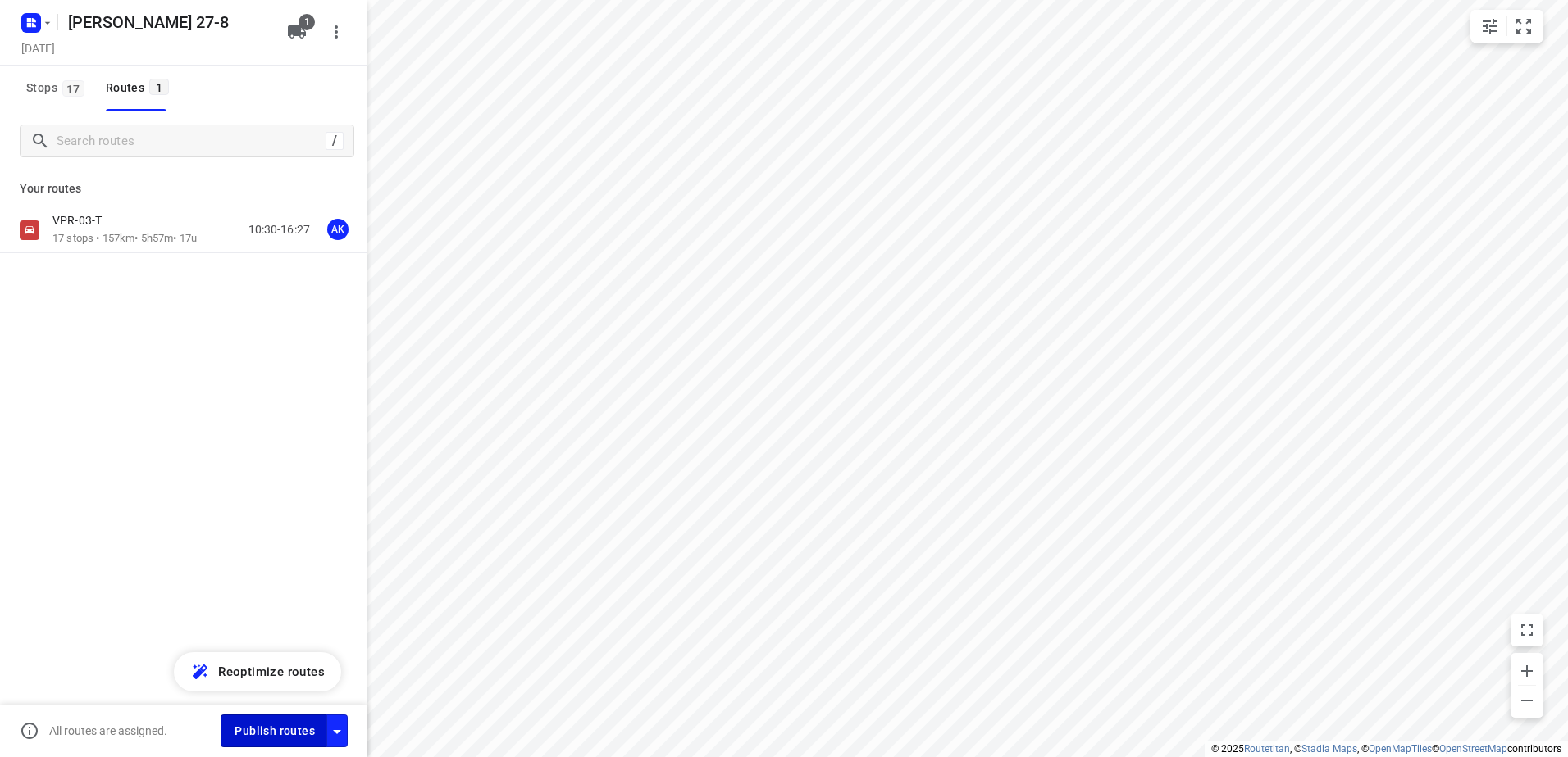
click at [277, 729] on span "Publish routes" at bounding box center [274, 731] width 81 height 21
click at [48, 21] on icon "button" at bounding box center [47, 23] width 13 height 13
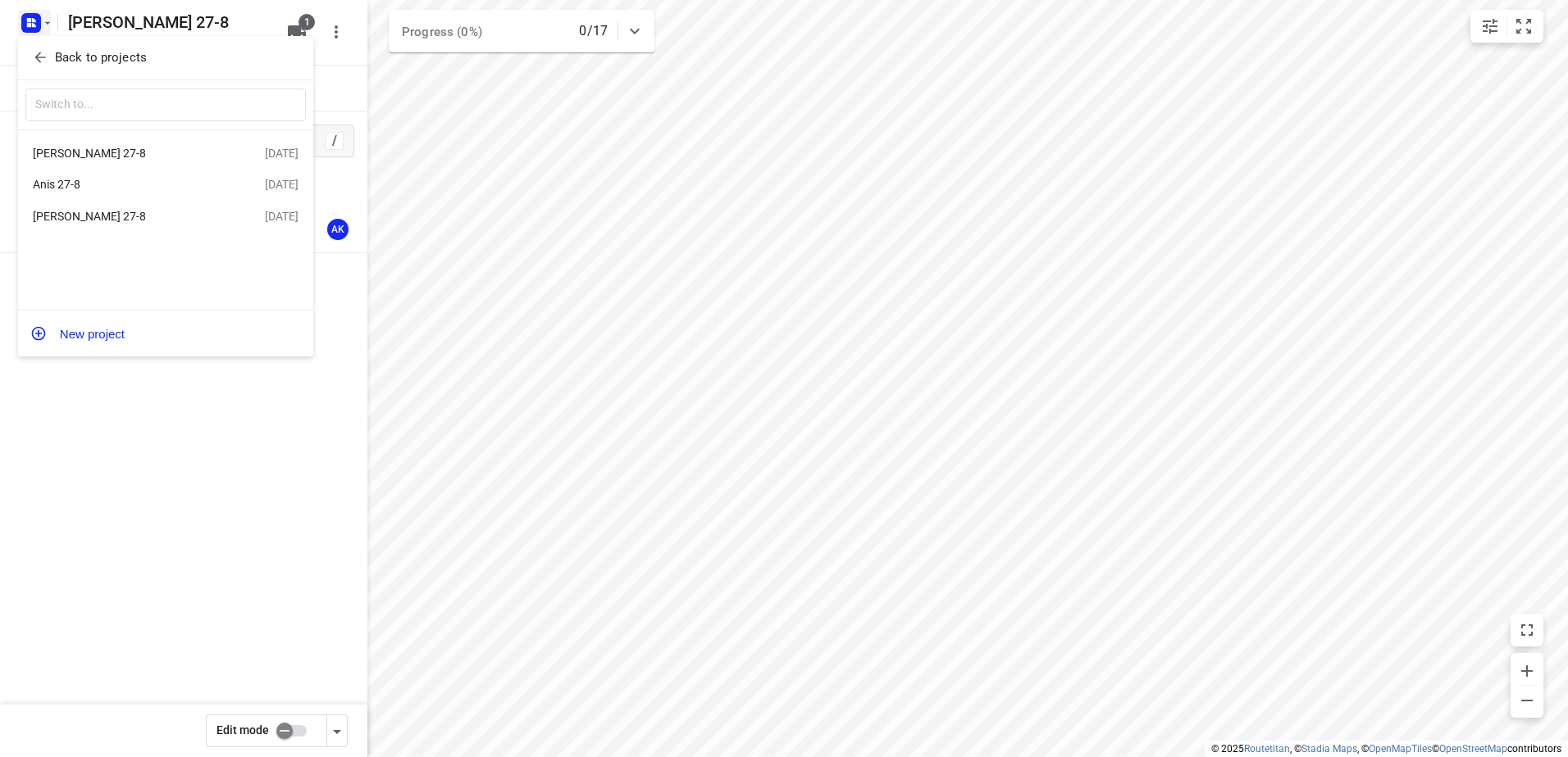
click at [71, 208] on div "[PERSON_NAME] 27-8" at bounding box center [149, 216] width 232 height 20
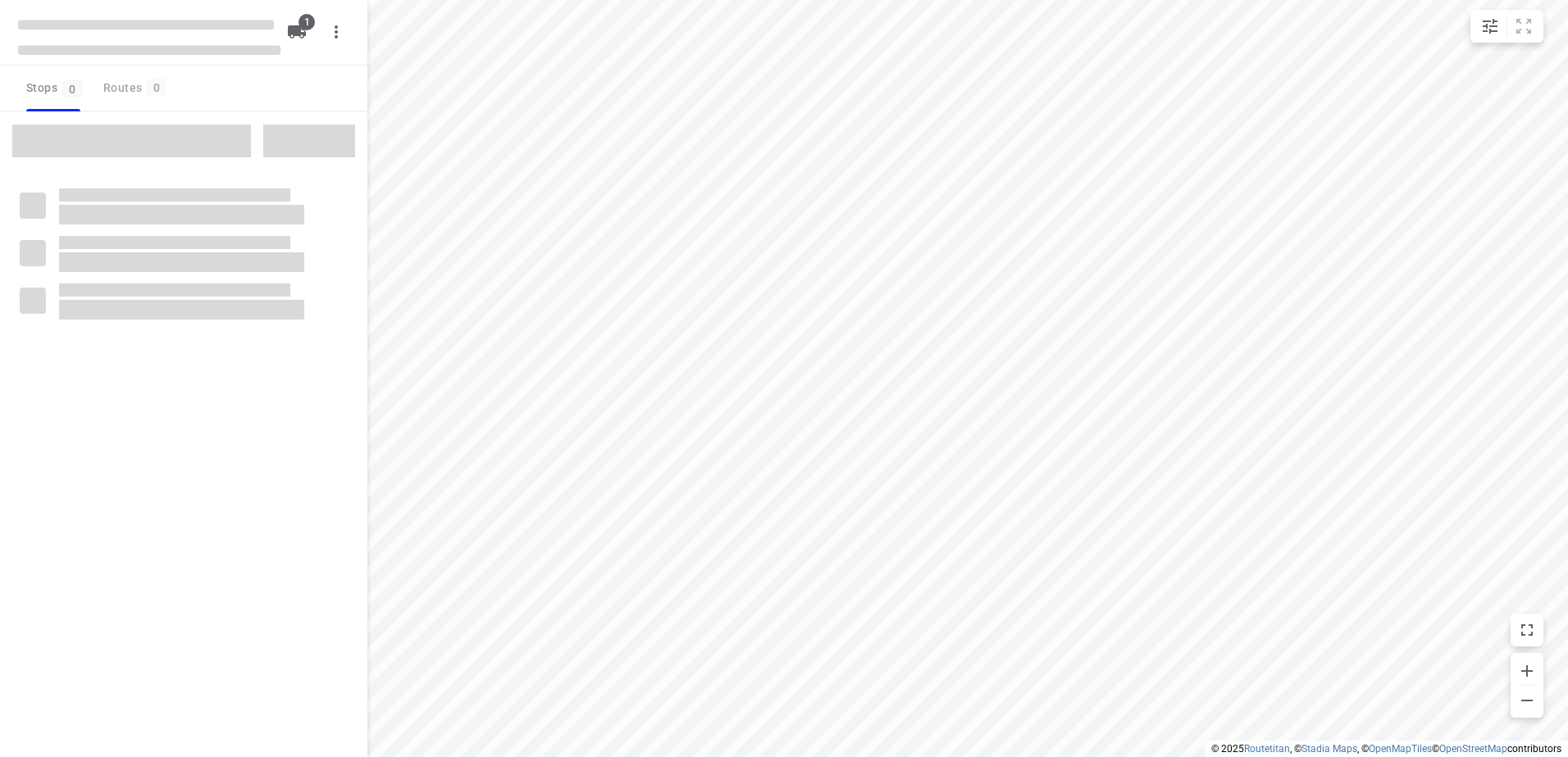
type input "distance"
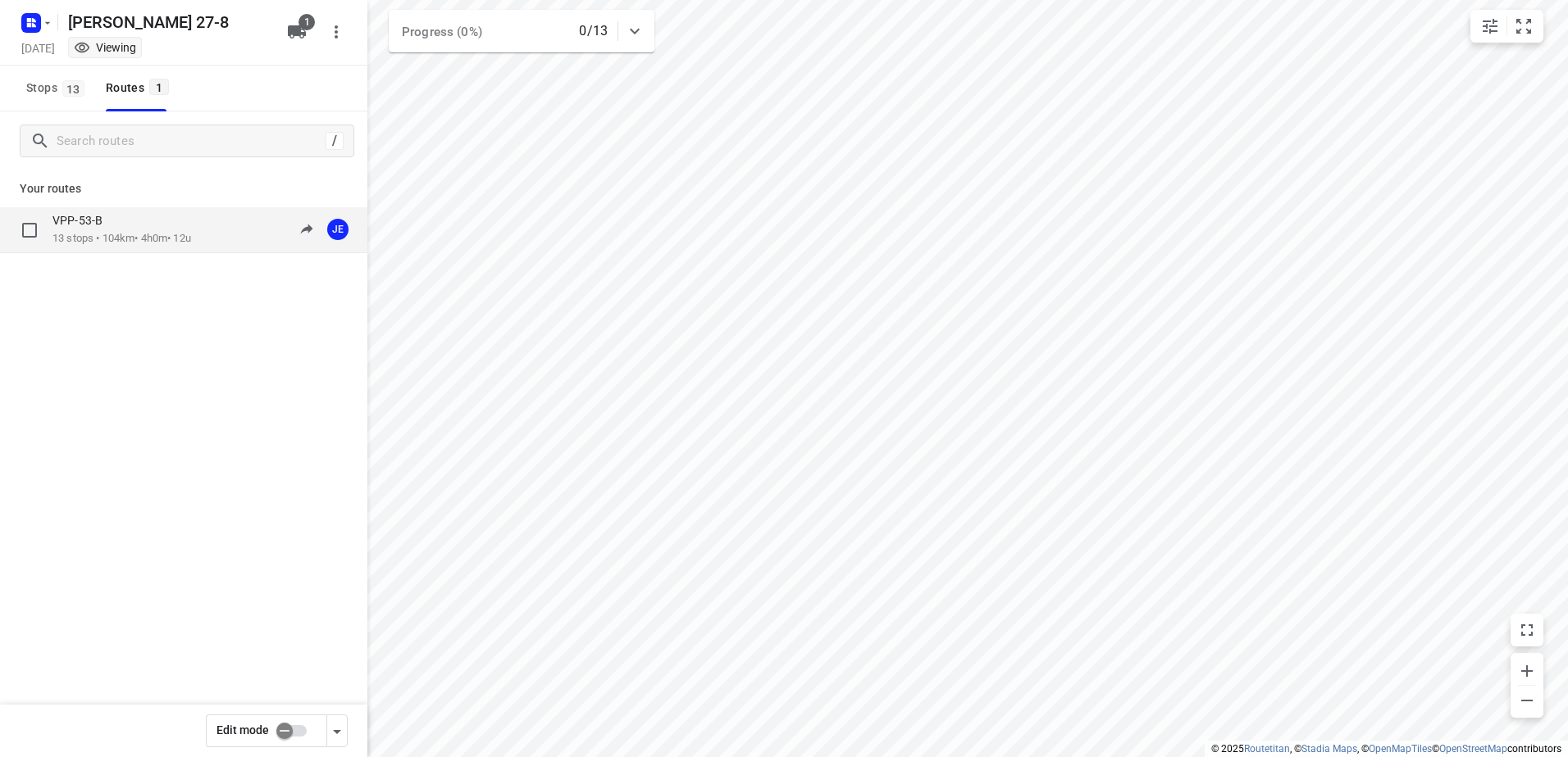
click at [103, 233] on p "13 stops • 104km • 4h0m • 12u" at bounding box center [121, 239] width 138 height 15
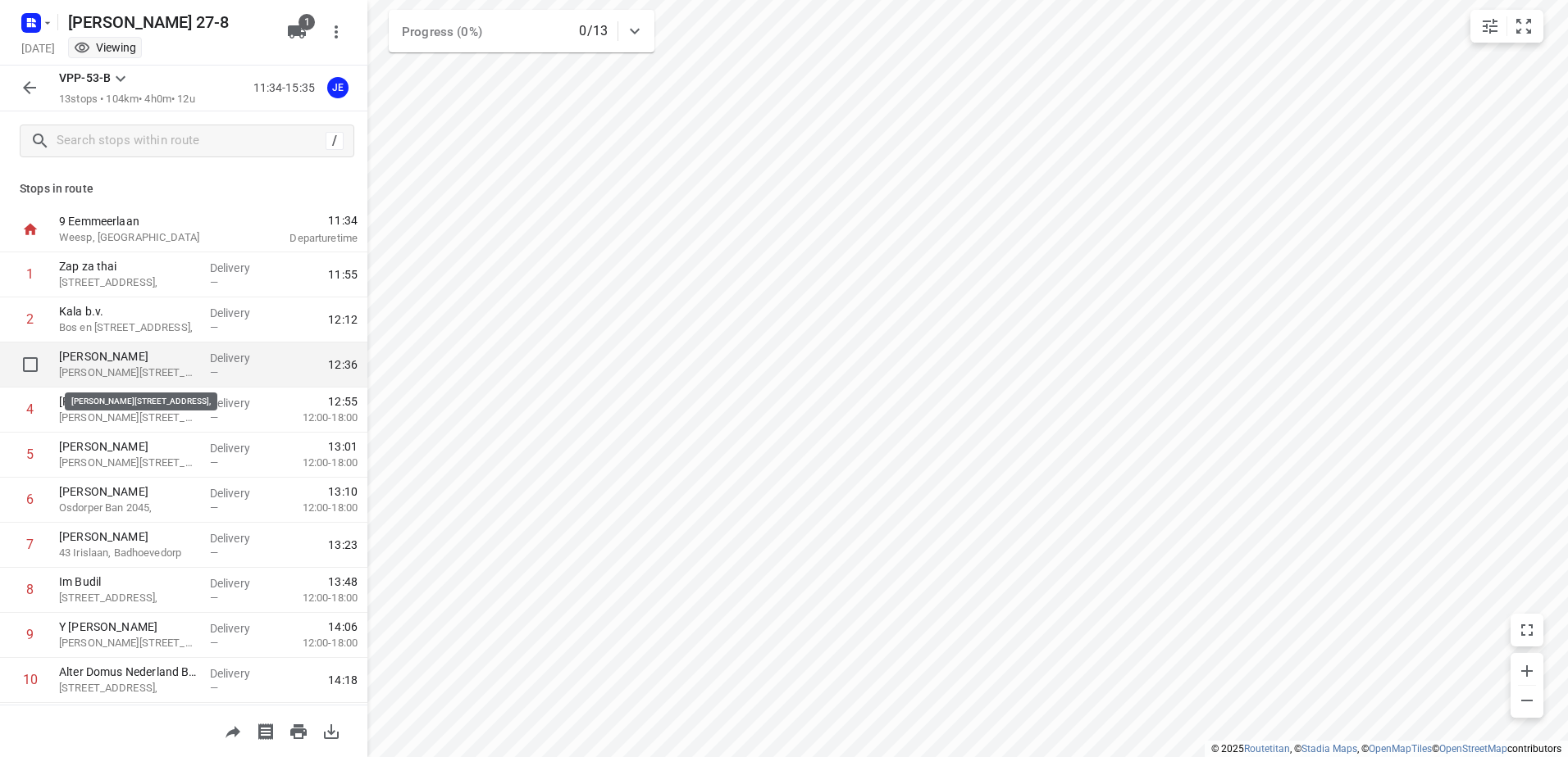
click at [135, 362] on p "[PERSON_NAME]" at bounding box center [127, 356] width 137 height 16
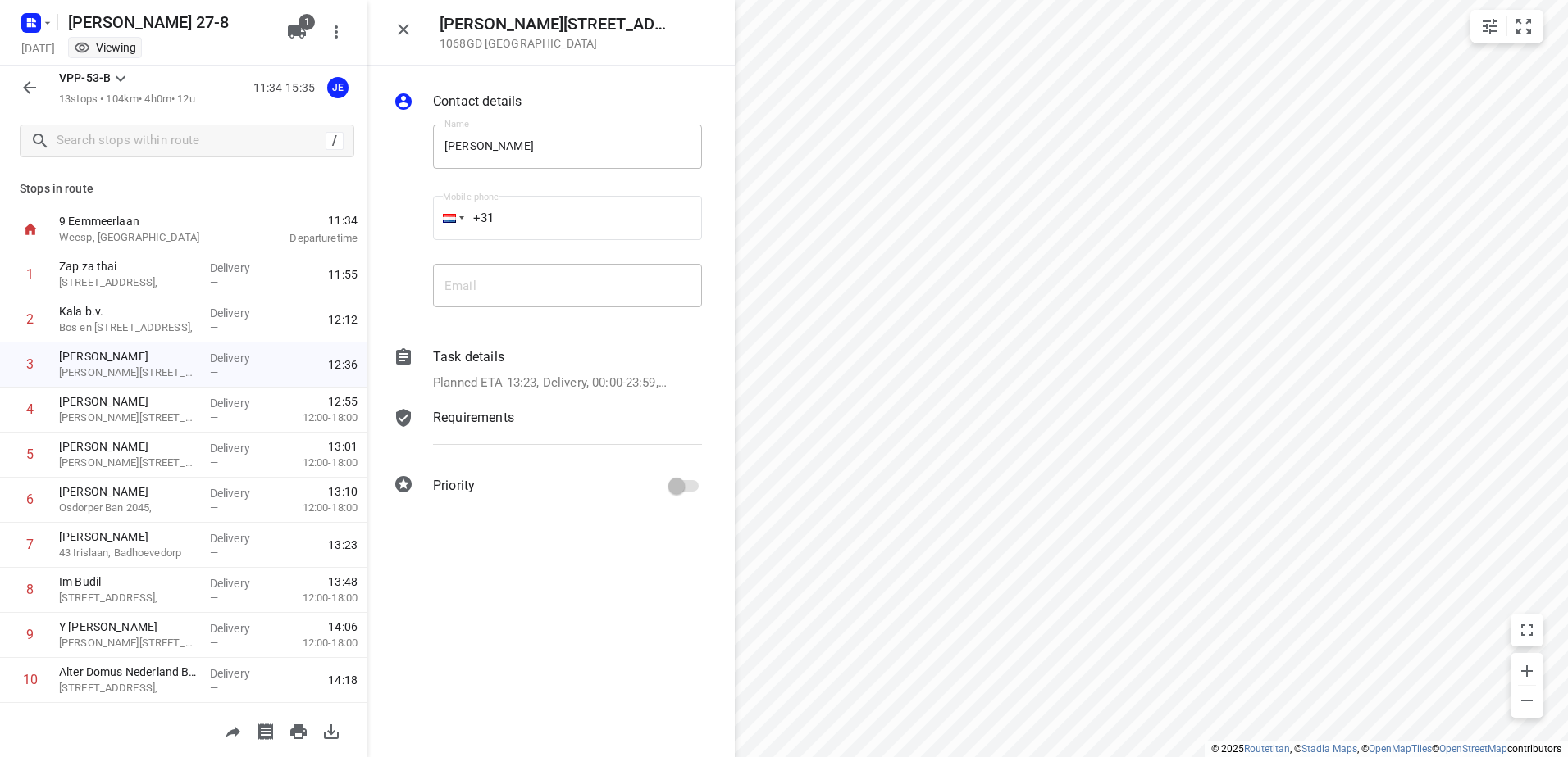
click at [26, 84] on icon "button" at bounding box center [29, 87] width 20 height 20
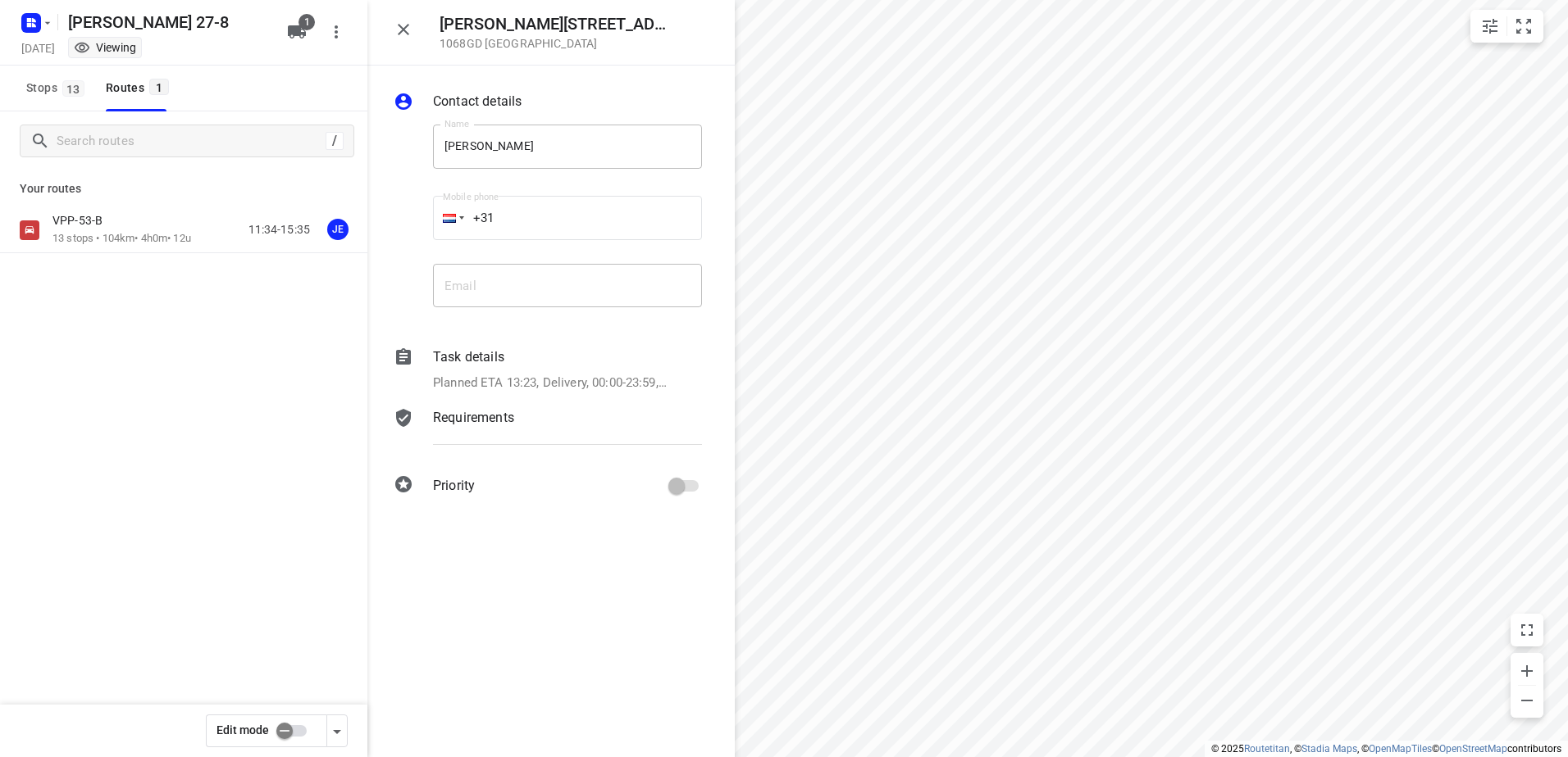
click at [296, 736] on input "checkbox" at bounding box center [284, 730] width 94 height 31
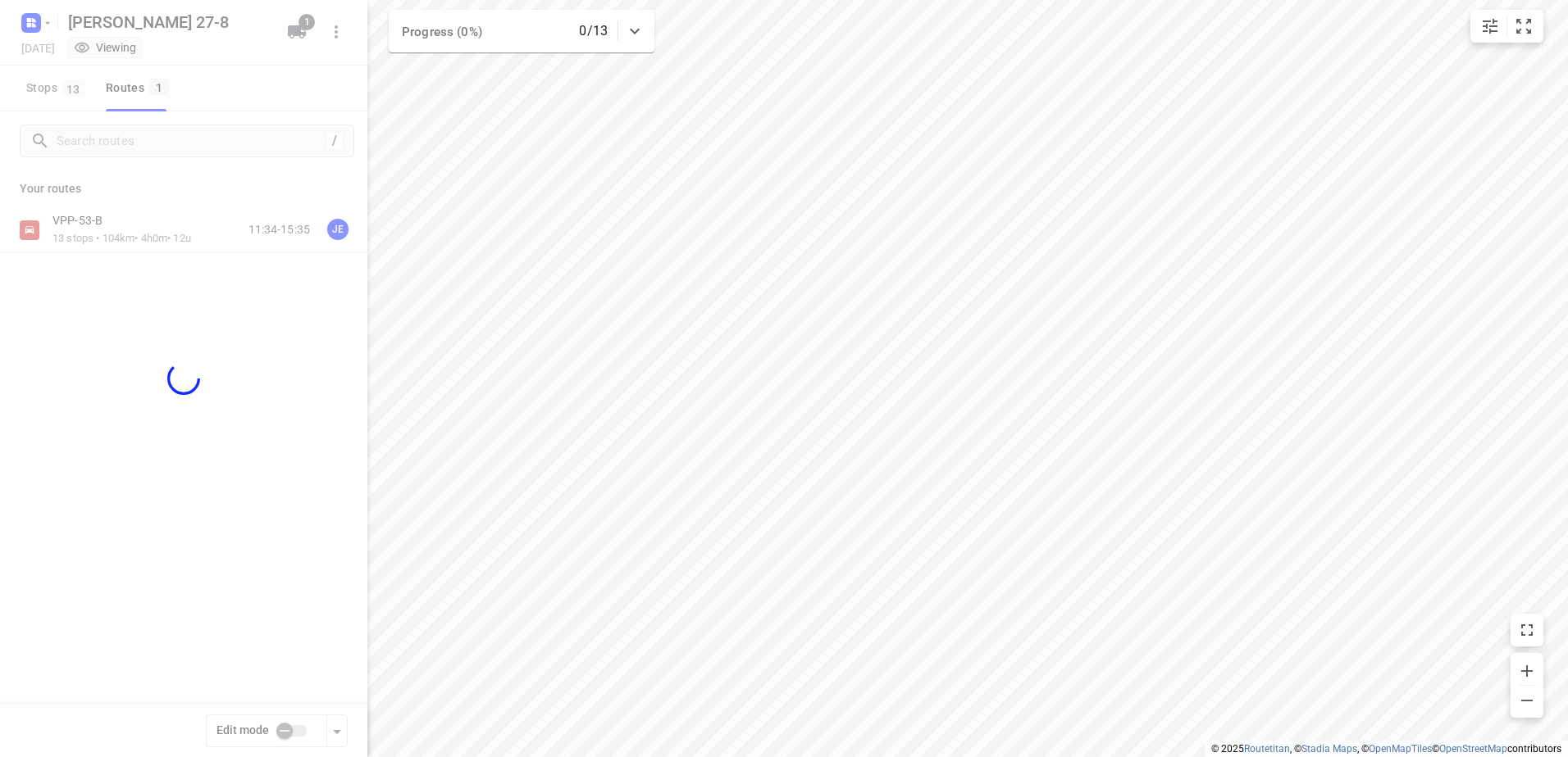
checkbox input "true"
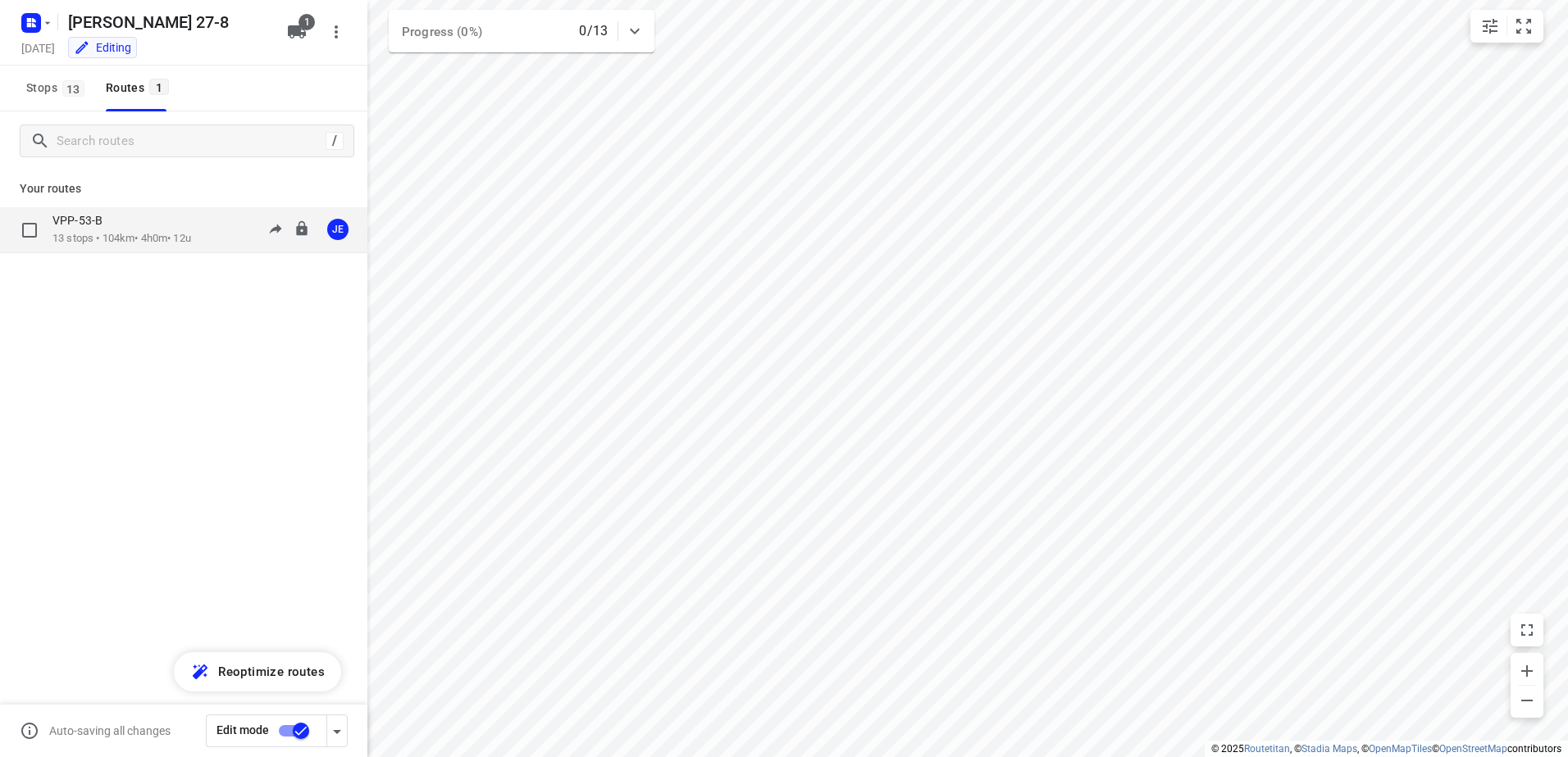
click at [104, 234] on p "13 stops • 104km • 4h0m • 12u" at bounding box center [121, 239] width 138 height 15
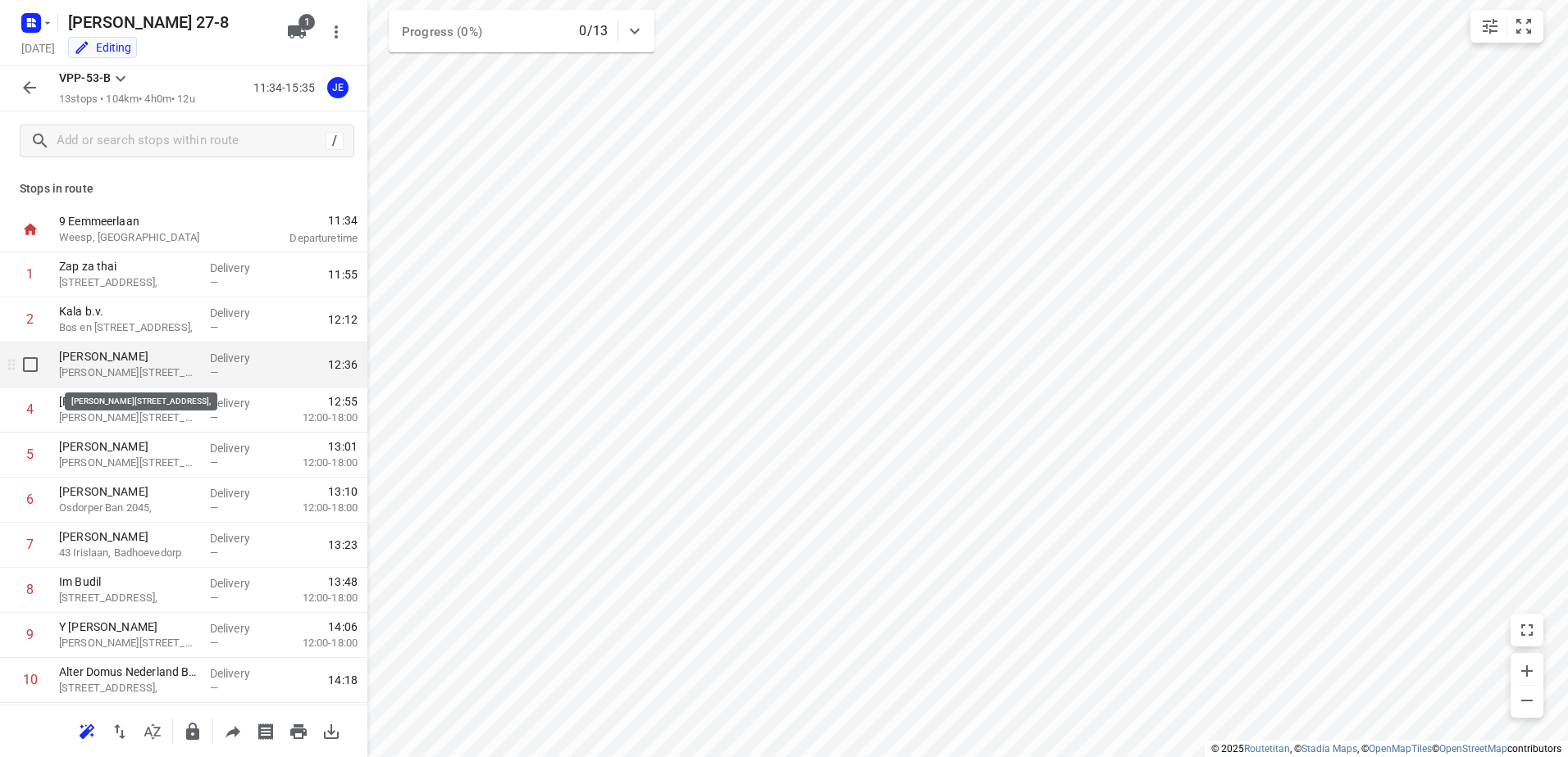
click at [131, 371] on p "[PERSON_NAME][STREET_ADDRESS]," at bounding box center [127, 372] width 137 height 16
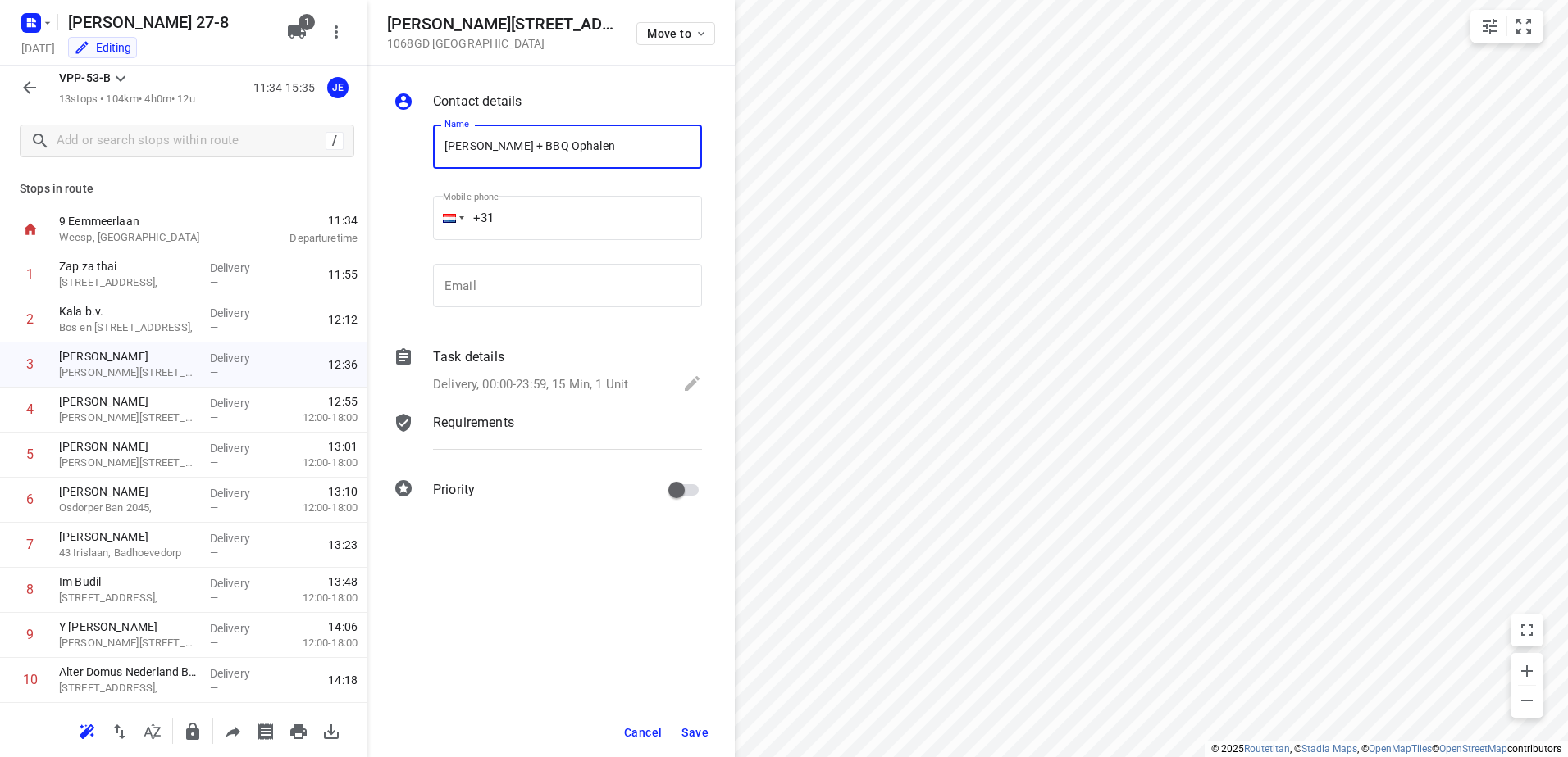
click at [544, 143] on input "[PERSON_NAME] + BBQ Ophalen" at bounding box center [568, 146] width 269 height 45
click at [568, 145] on input "[PERSON_NAME] + BBQ Ophalen" at bounding box center [568, 146] width 269 height 45
type input "[PERSON_NAME] + BBQ Gasfles Ophalen"
click at [695, 731] on span "Save" at bounding box center [695, 732] width 27 height 13
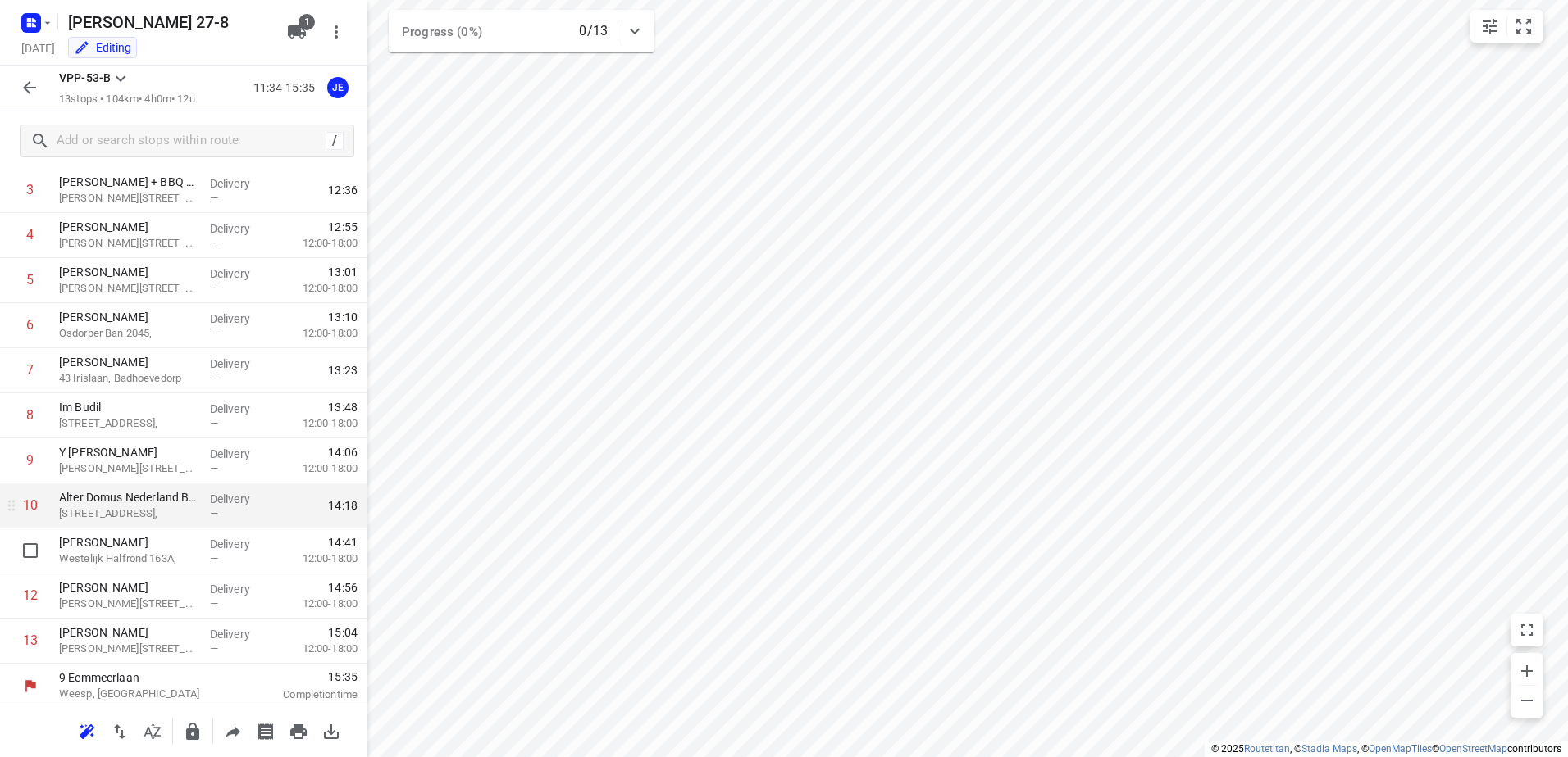
scroll to position [179, 0]
click at [152, 502] on p "[STREET_ADDRESS]," at bounding box center [127, 509] width 137 height 16
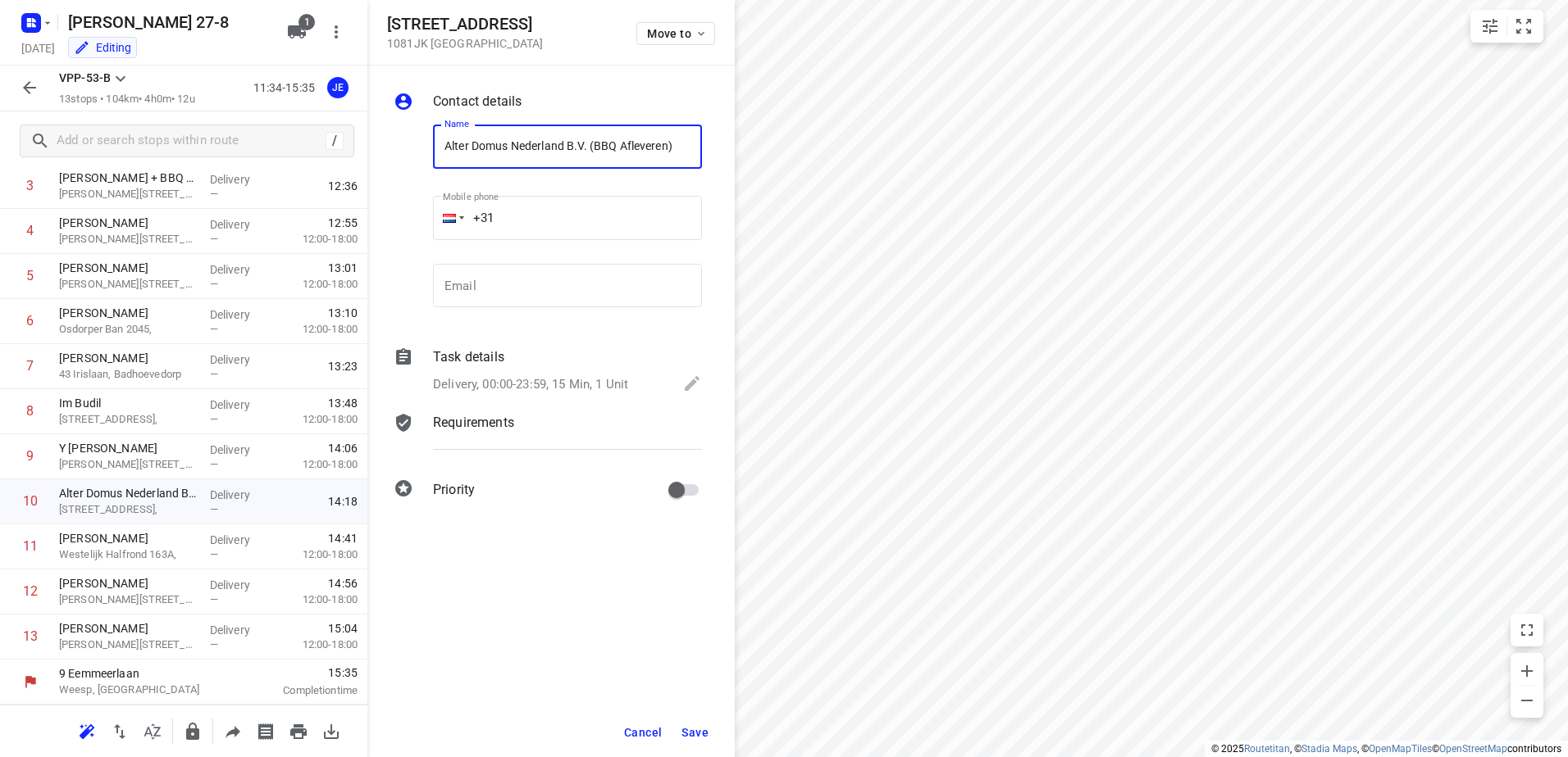
type input "Alter Domus Nederland B.V. (BBQ Afleveren)"
click at [696, 737] on span "Save" at bounding box center [695, 732] width 27 height 13
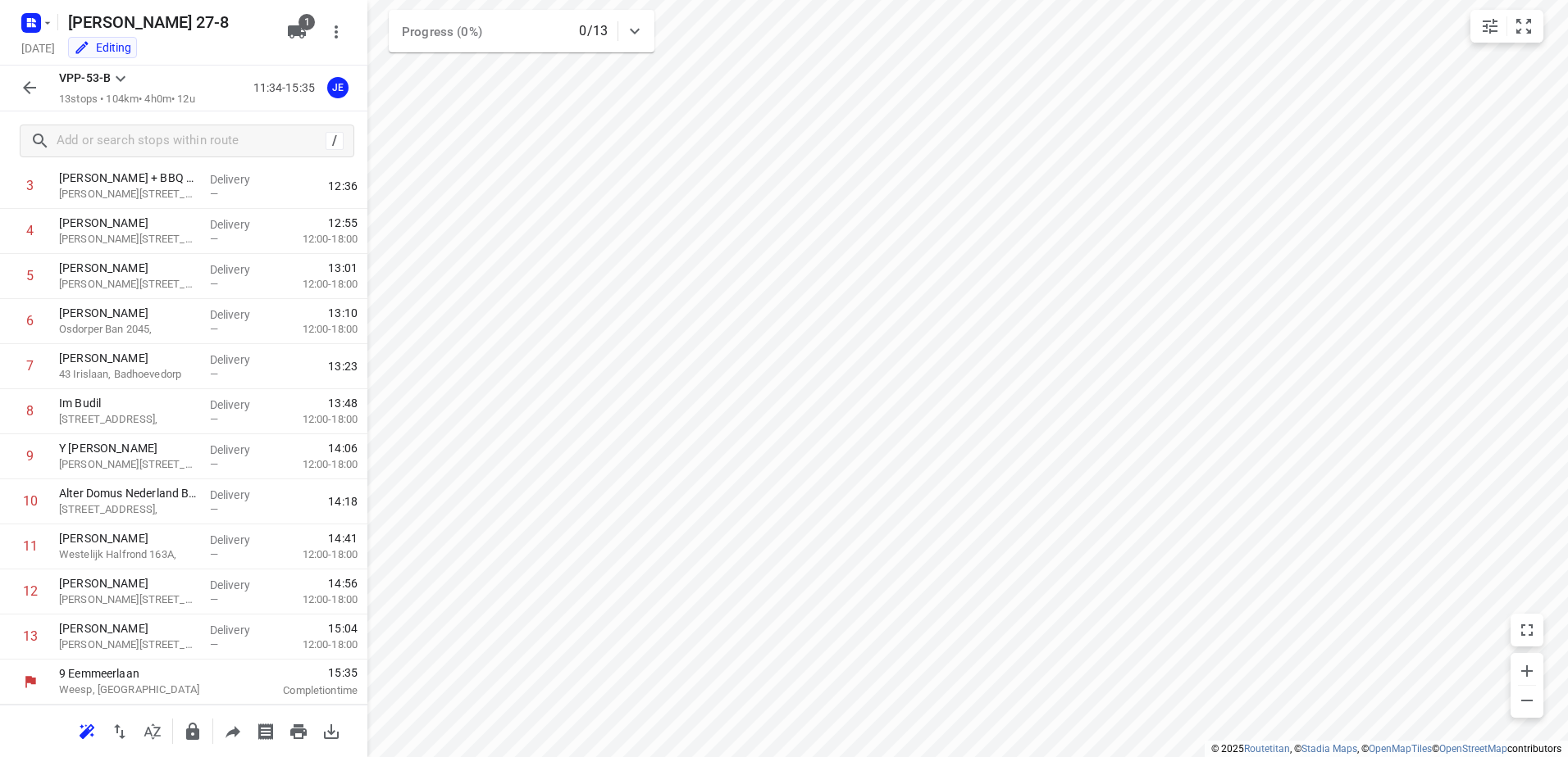
click at [27, 88] on icon "button" at bounding box center [29, 88] width 13 height 13
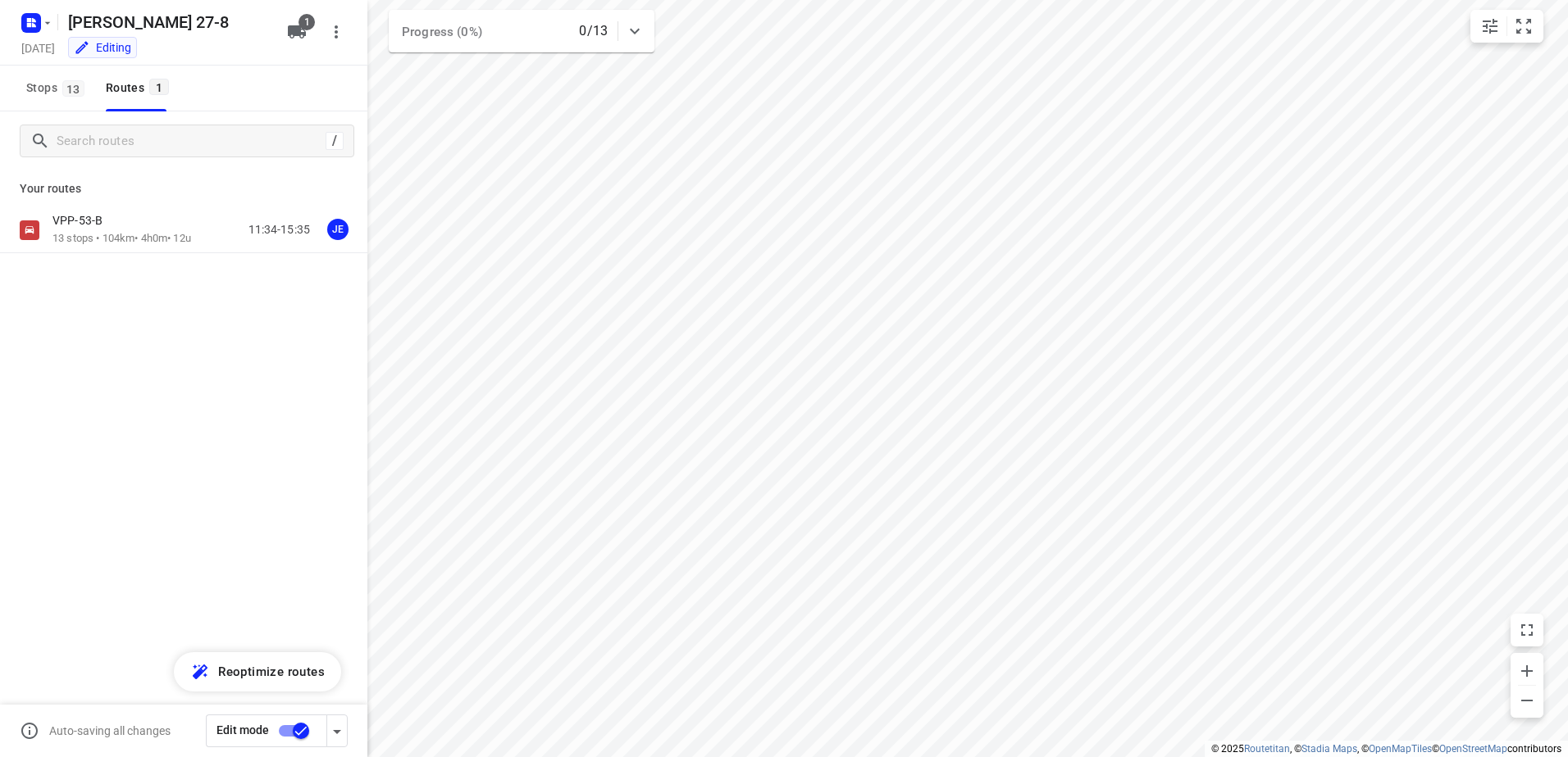
click at [284, 730] on input "checkbox" at bounding box center [301, 730] width 94 height 31
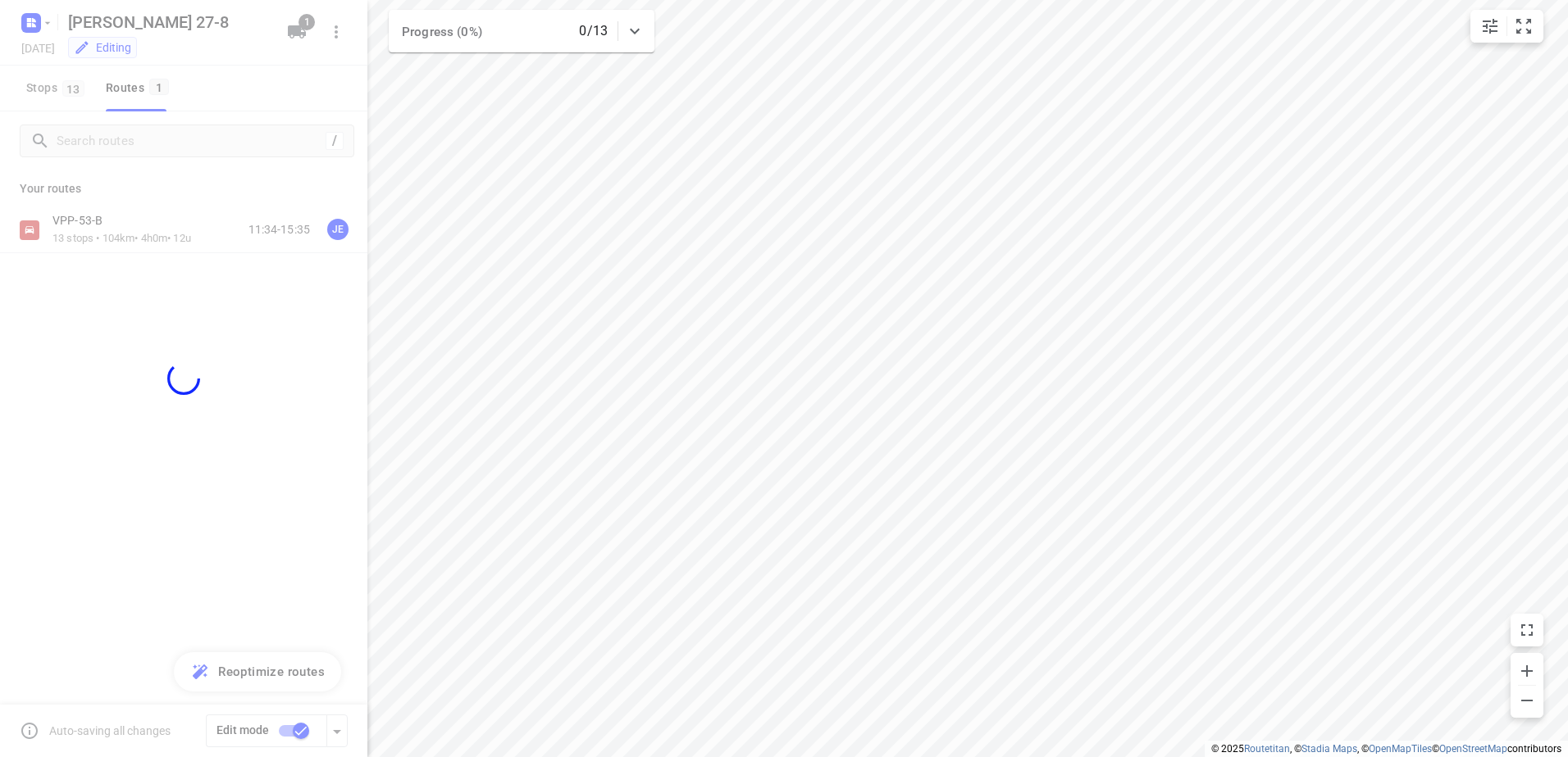
checkbox input "false"
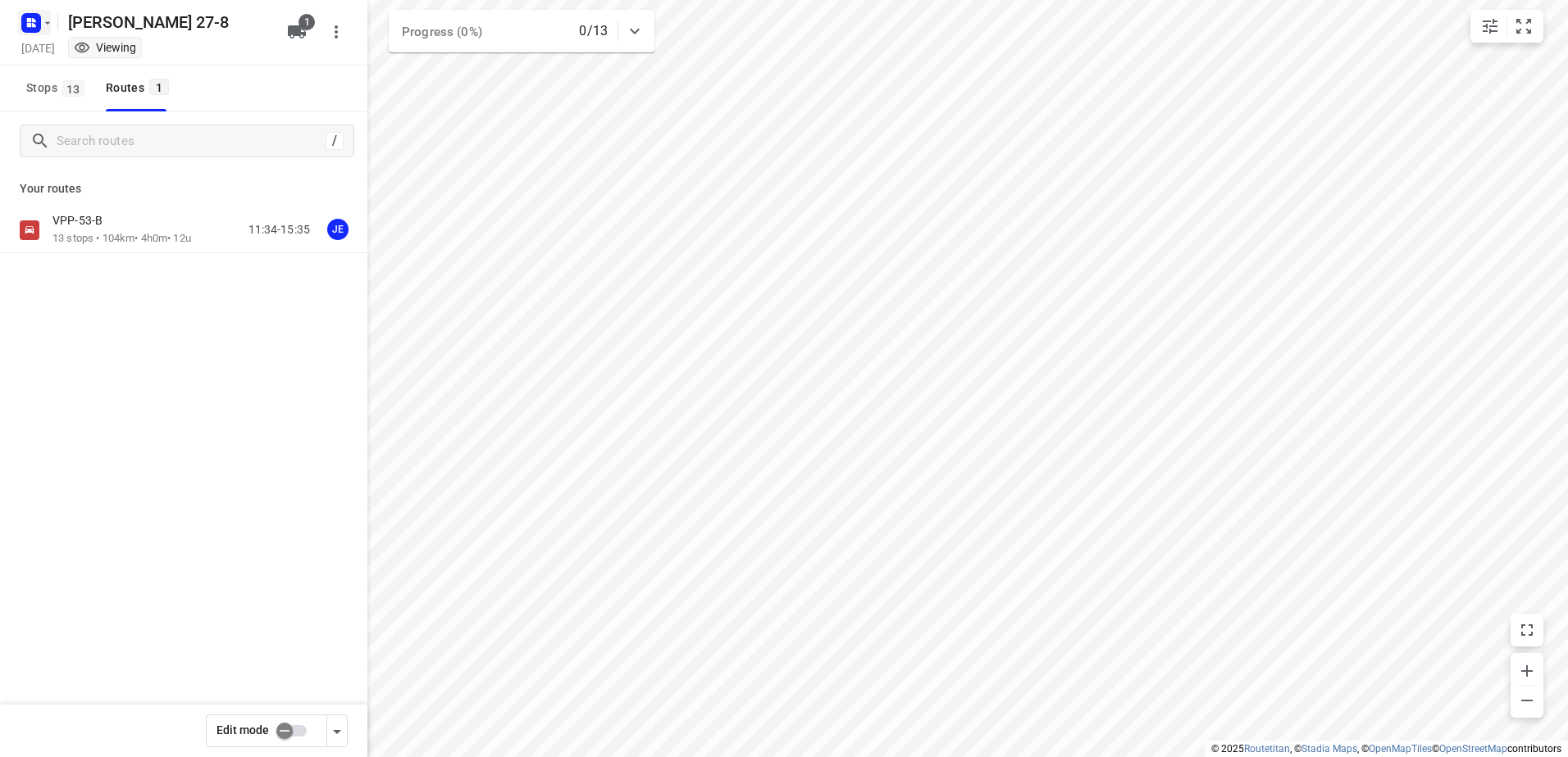
click at [47, 27] on icon "button" at bounding box center [47, 23] width 13 height 13
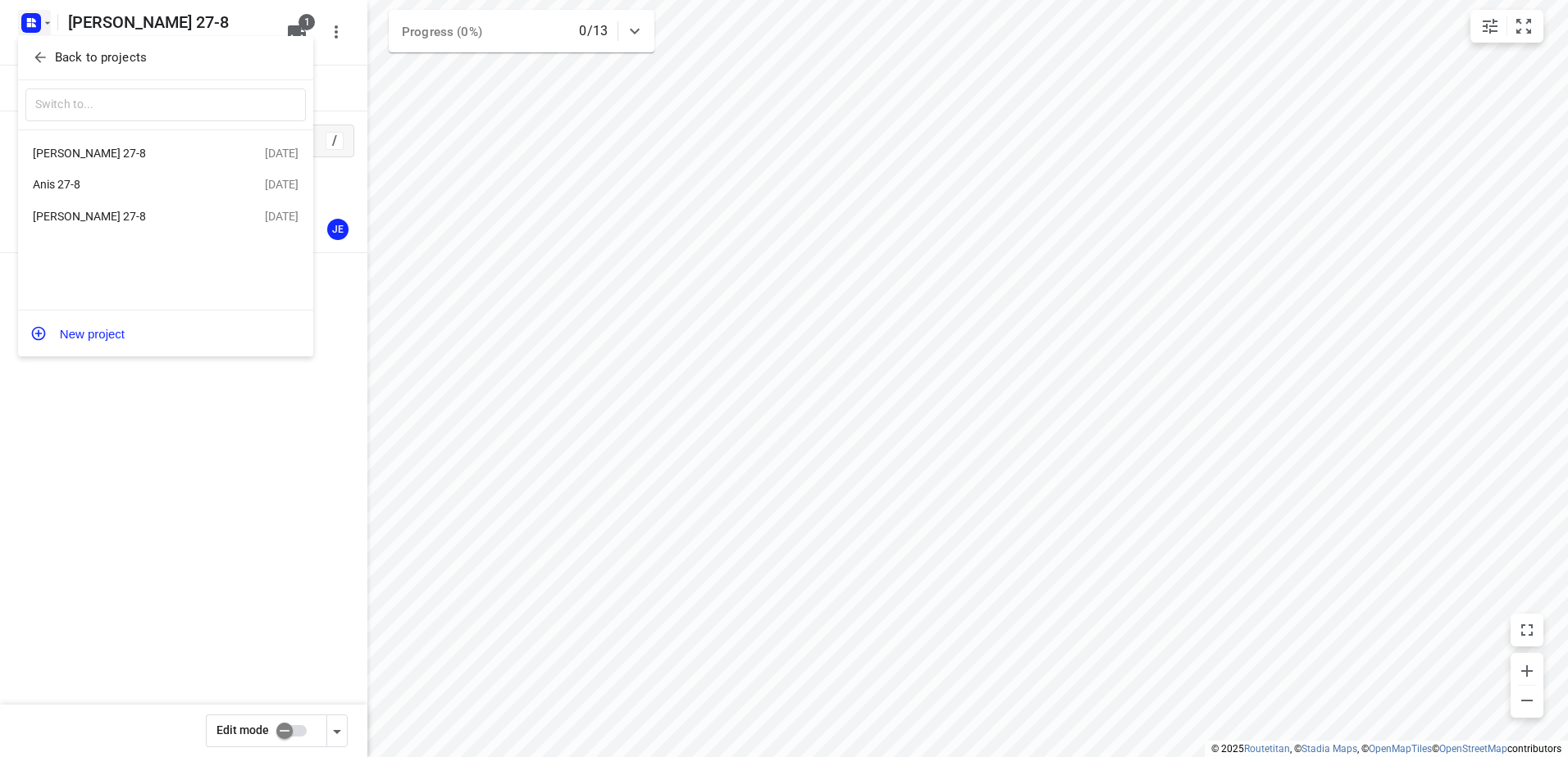
click at [41, 22] on div at bounding box center [784, 378] width 1568 height 757
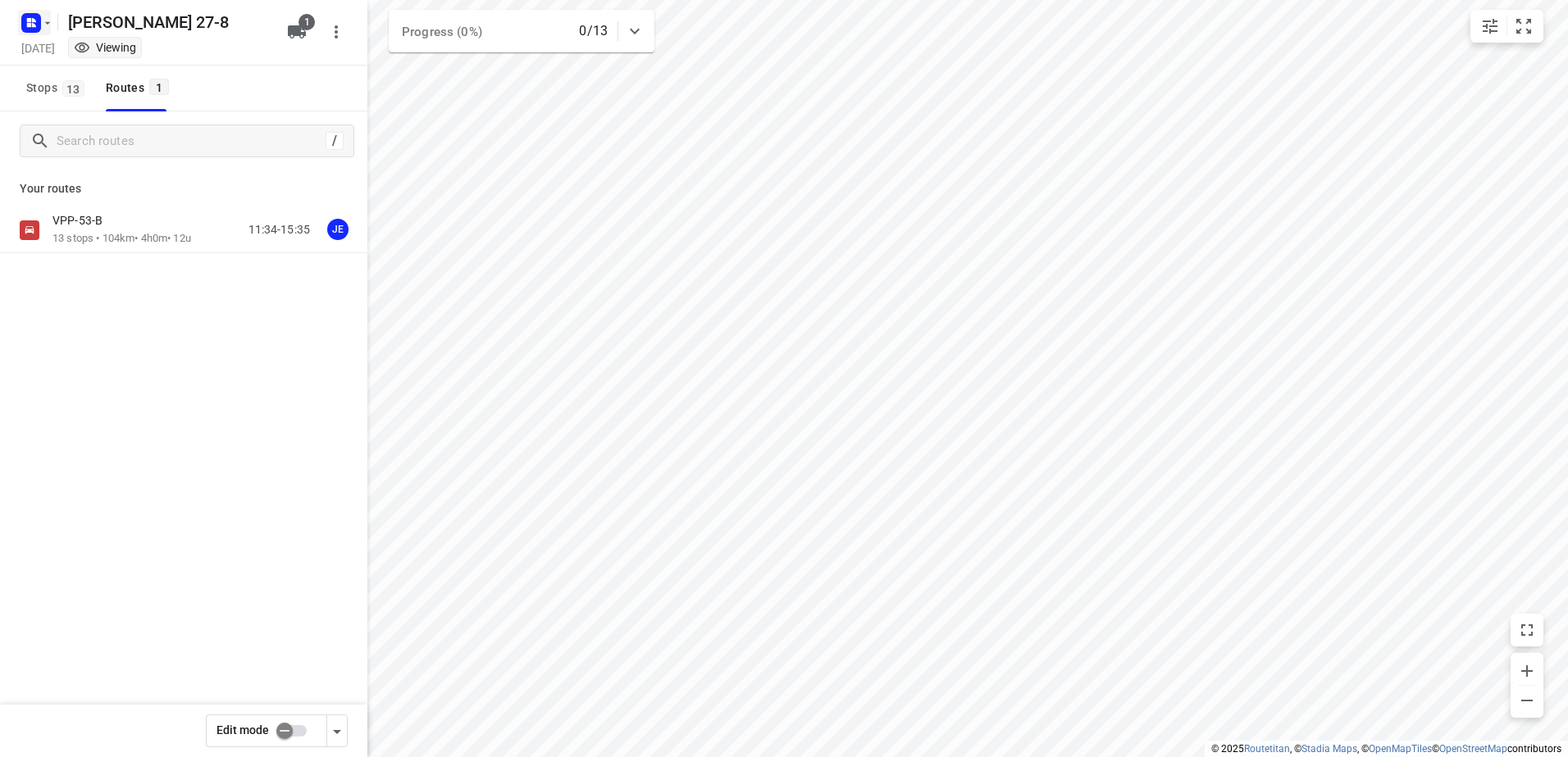
click at [46, 26] on icon "button" at bounding box center [47, 23] width 13 height 13
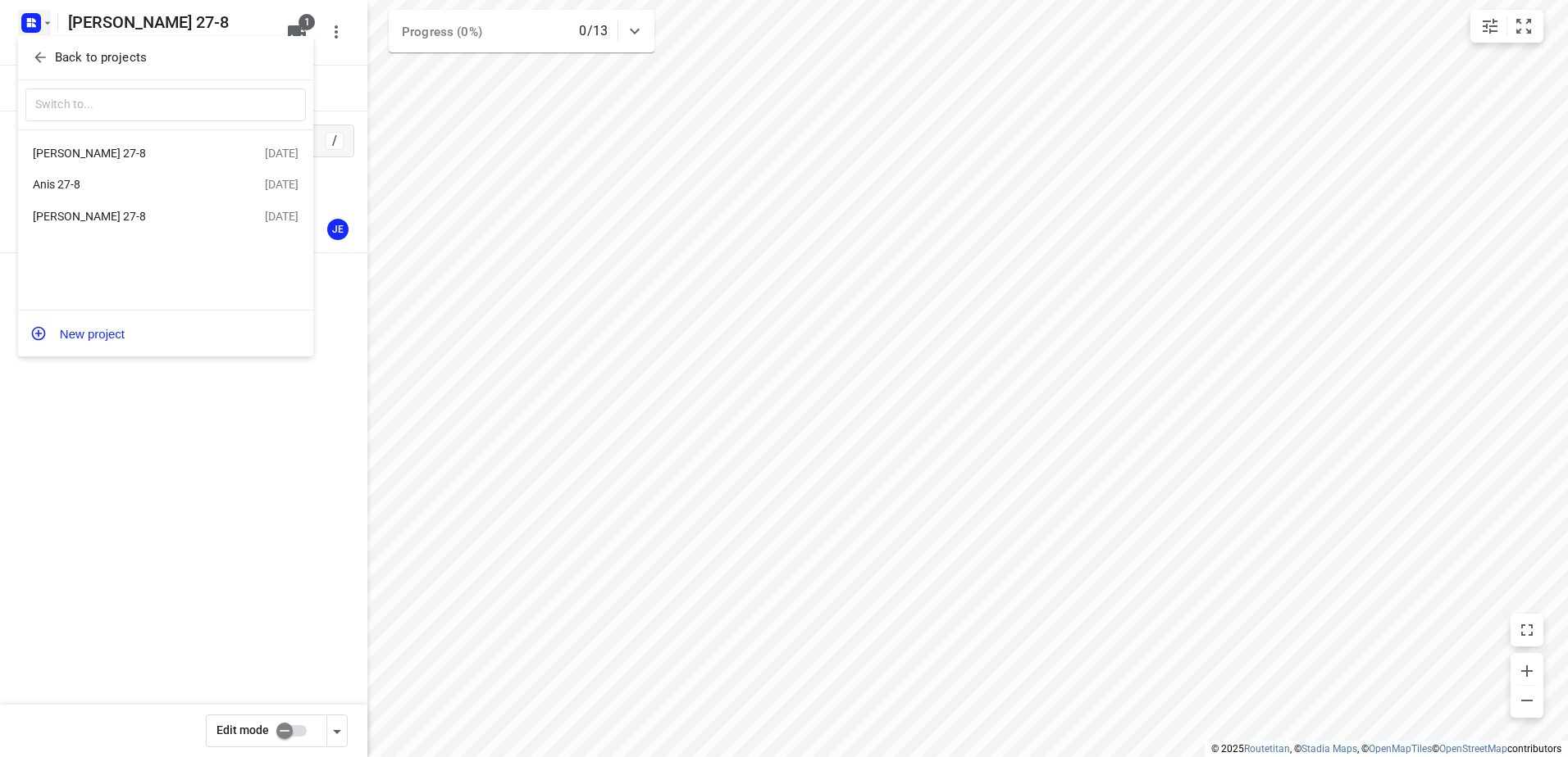
click at [172, 440] on div at bounding box center [784, 378] width 1568 height 757
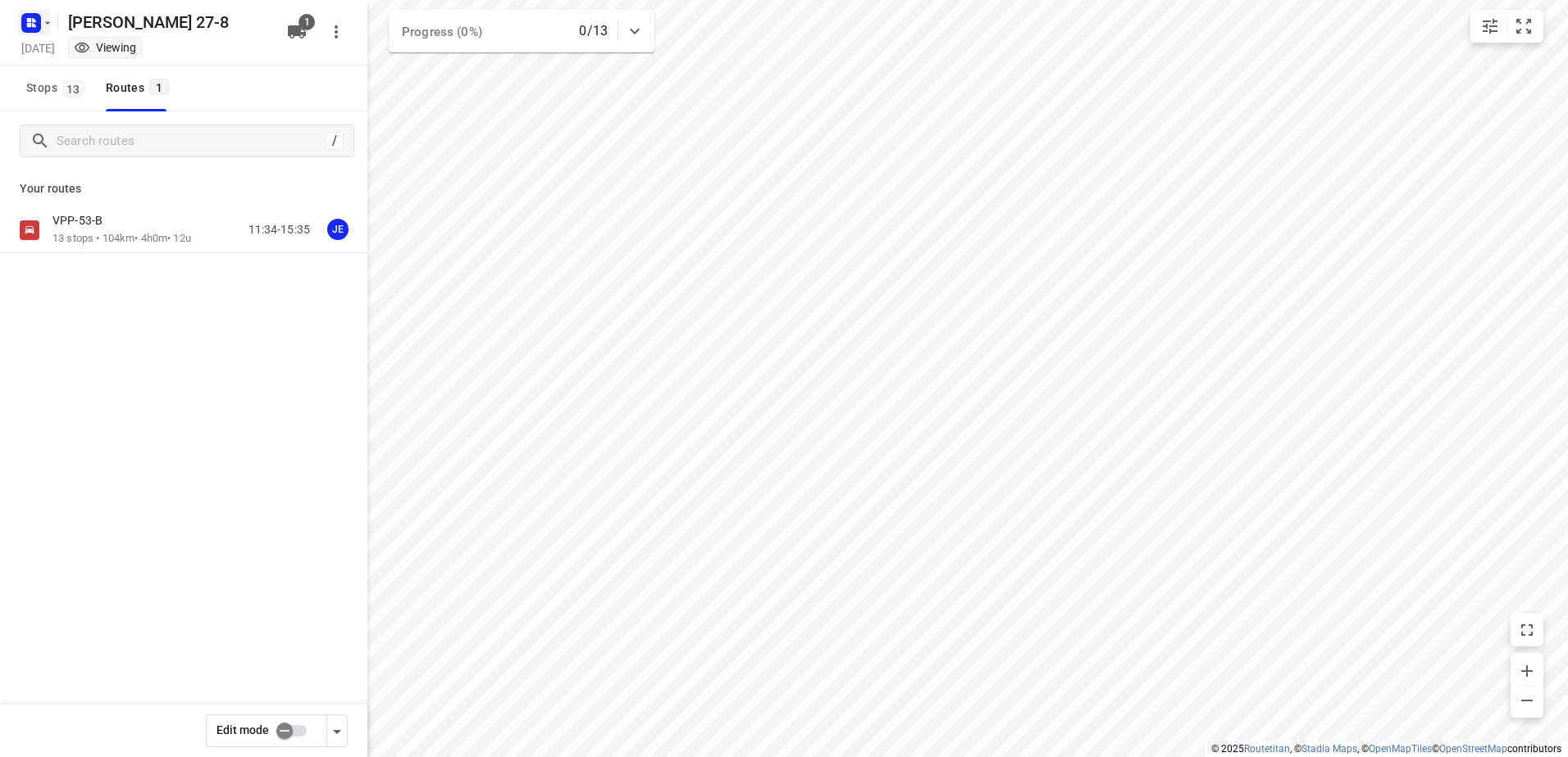
click at [52, 24] on icon "button" at bounding box center [47, 23] width 13 height 13
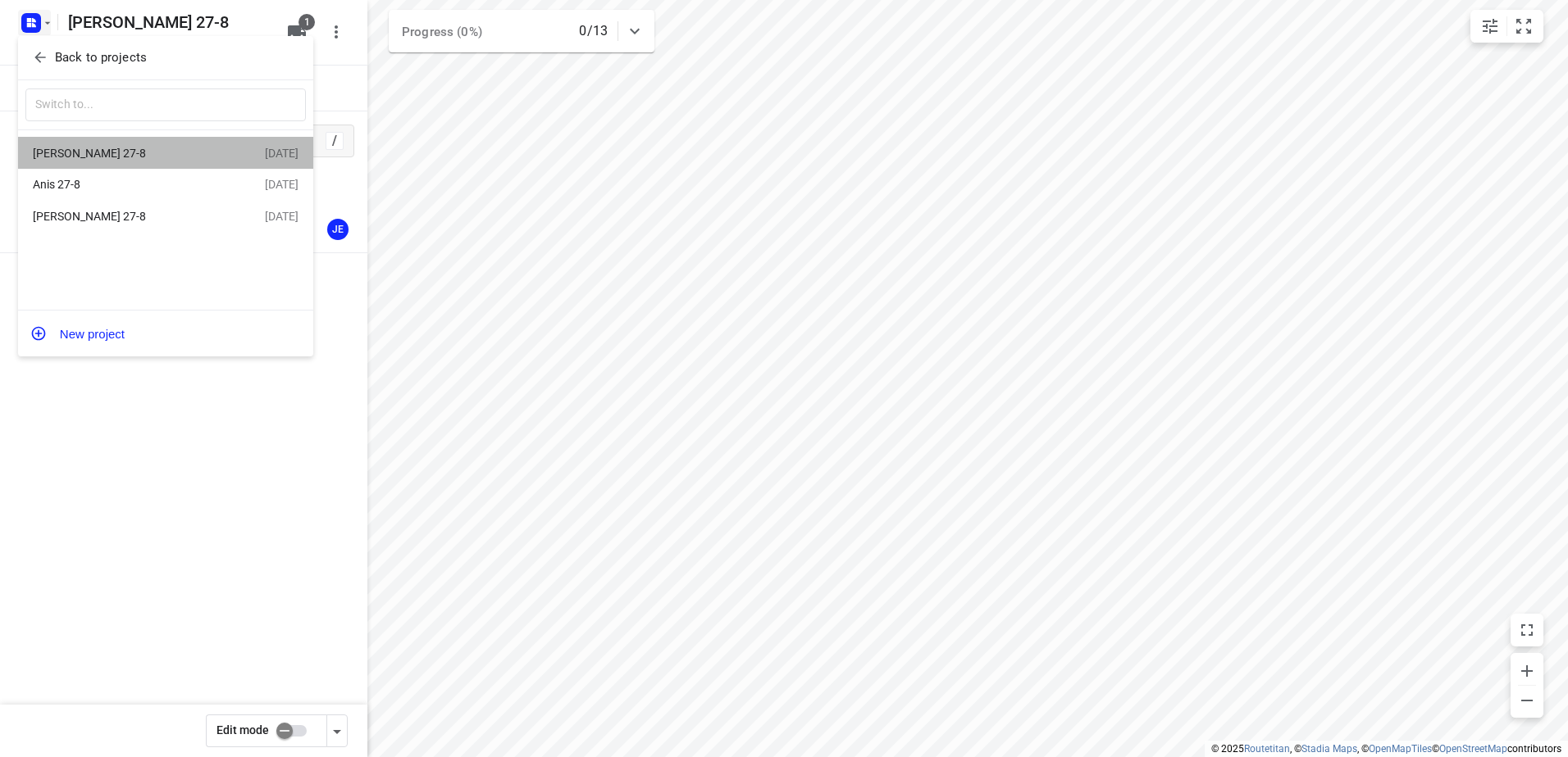
click at [88, 155] on div "[PERSON_NAME] 27-8" at bounding box center [127, 153] width 189 height 13
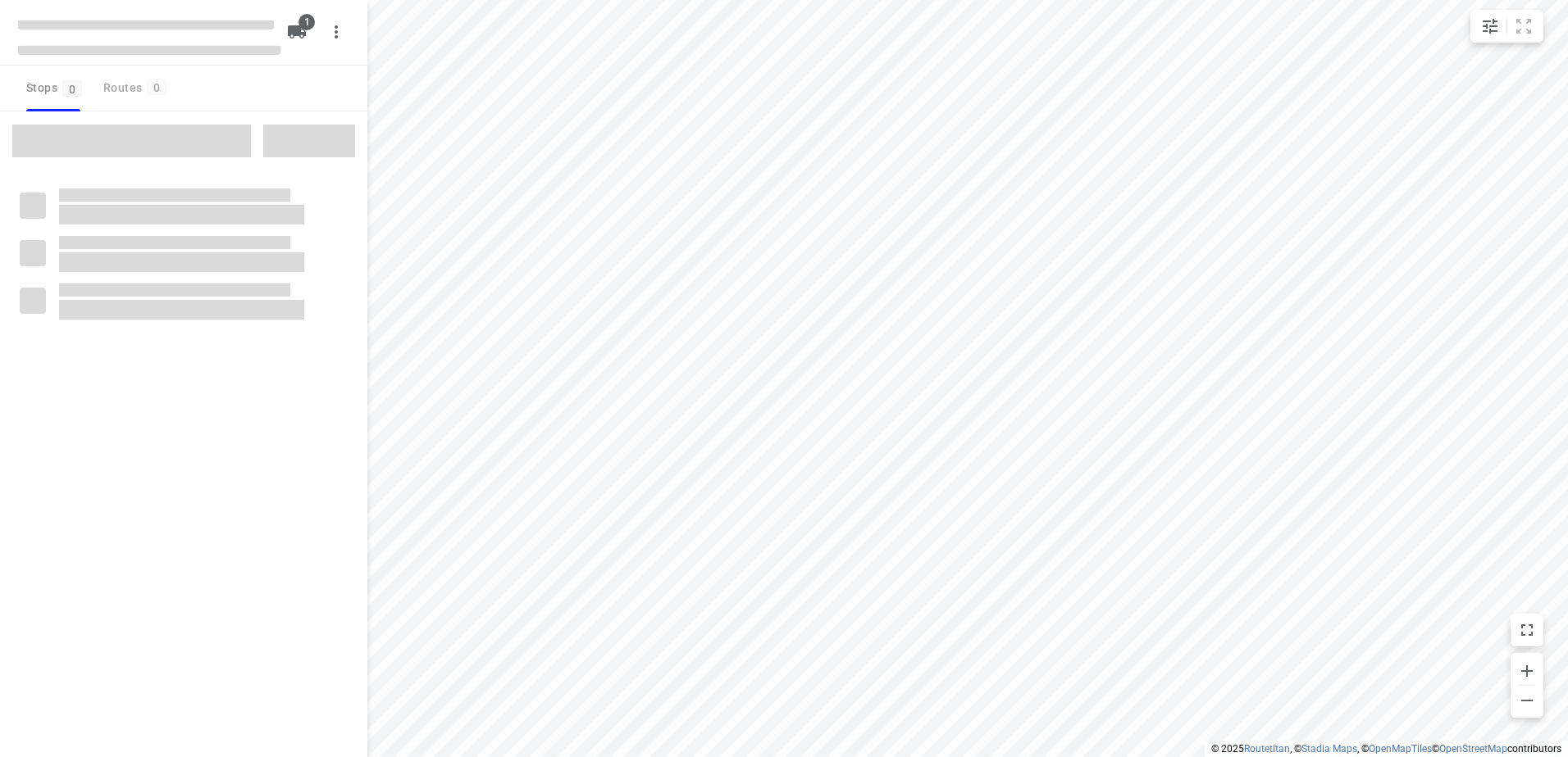
type input "distance"
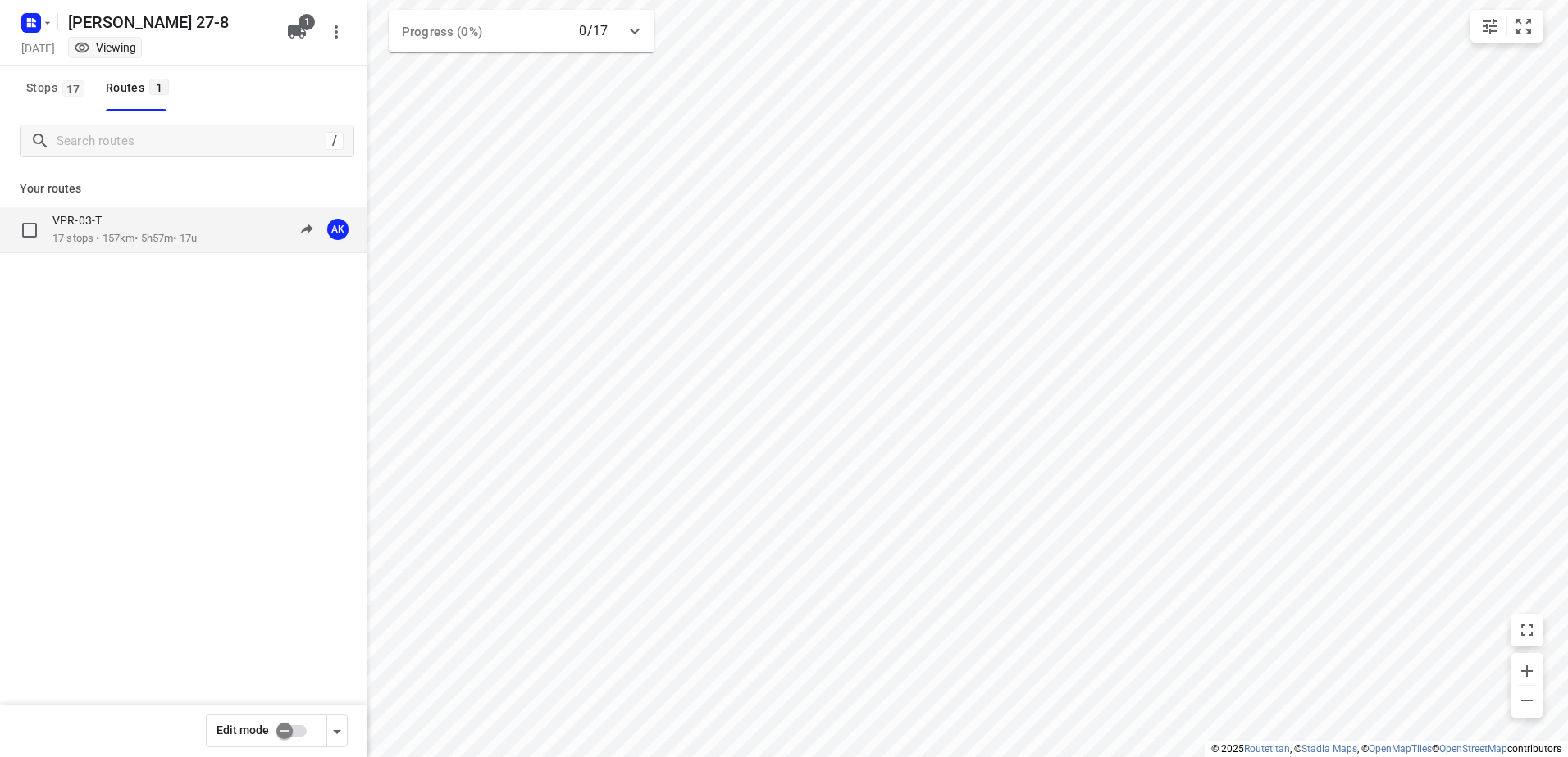
click at [104, 223] on p "VPR-03-T" at bounding box center [82, 221] width 59 height 15
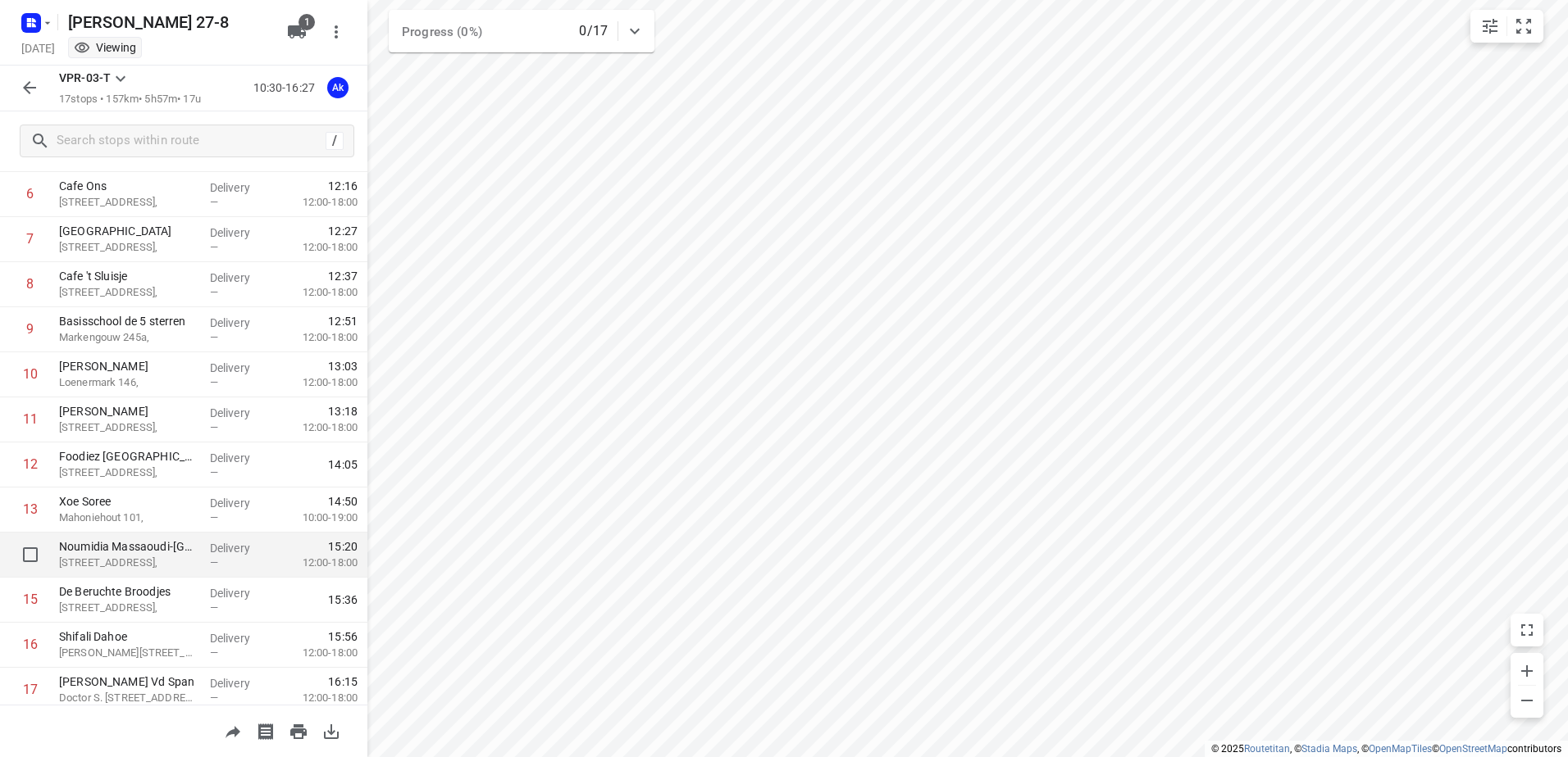
scroll to position [359, 0]
